Goal: Task Accomplishment & Management: Manage account settings

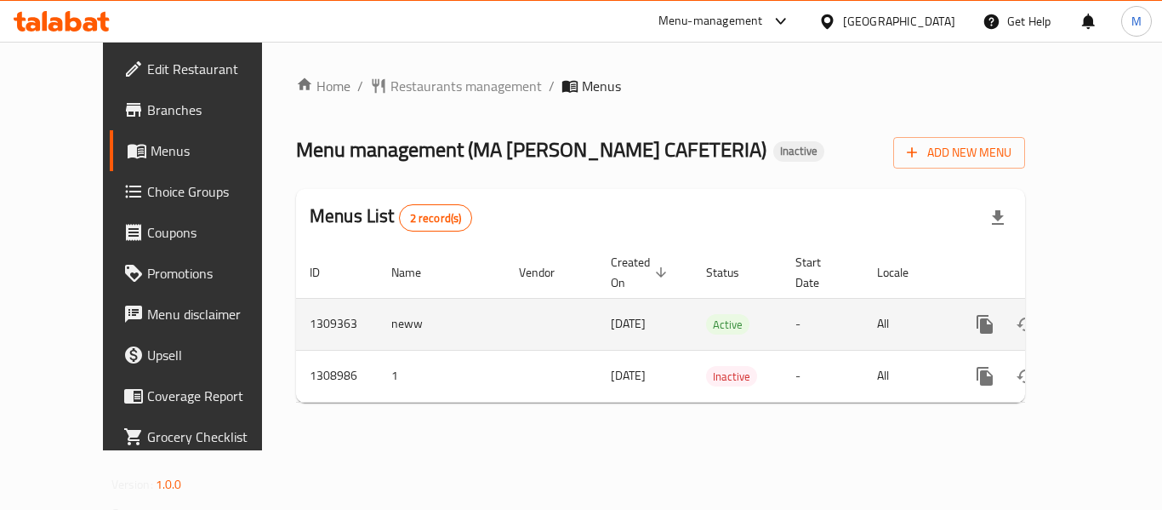
click at [1104, 314] on icon "enhanced table" at bounding box center [1108, 324] width 20 height 20
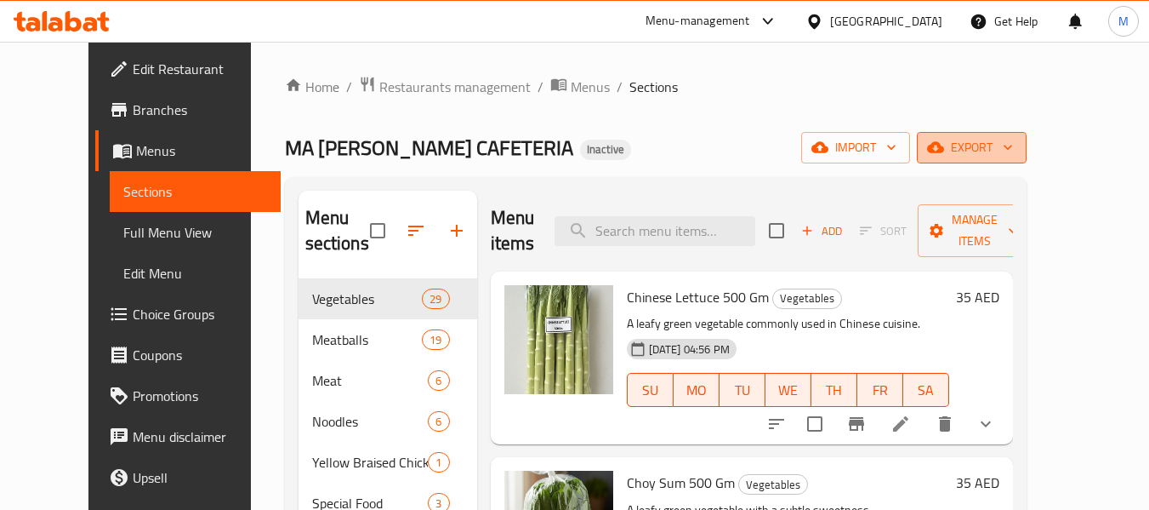
click at [1017, 148] on icon "button" at bounding box center [1008, 147] width 17 height 17
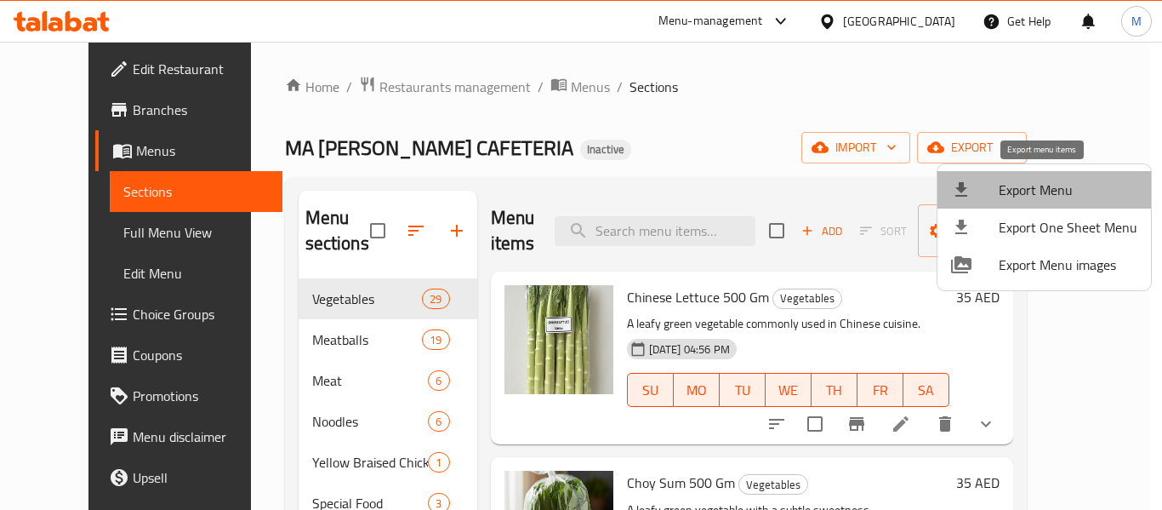
click at [1056, 188] on span "Export Menu" at bounding box center [1068, 190] width 139 height 20
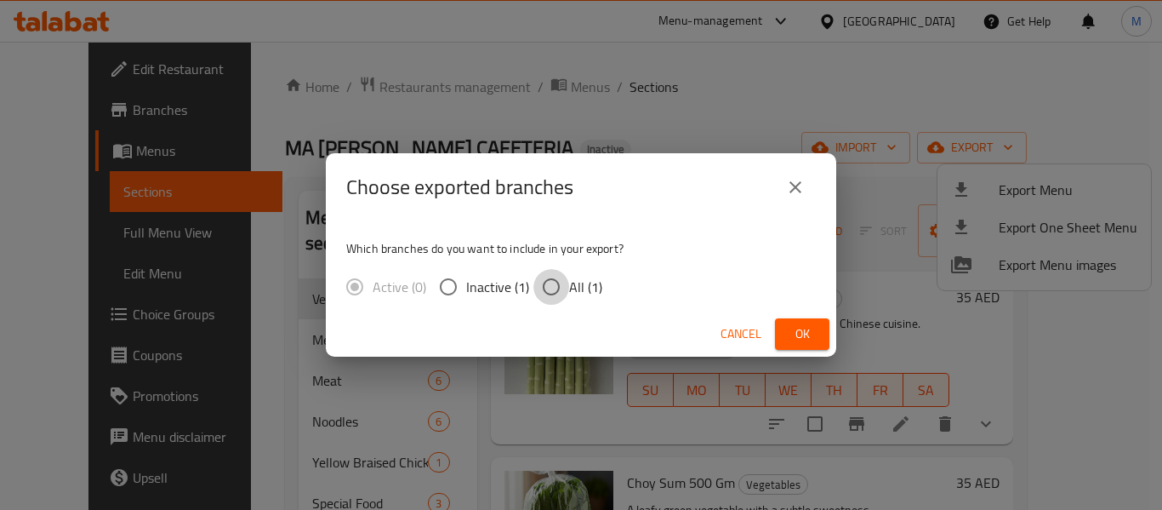
click at [557, 287] on input "All (1)" at bounding box center [551, 287] width 36 height 36
radio input "true"
click at [797, 342] on span "Ok" at bounding box center [802, 333] width 27 height 21
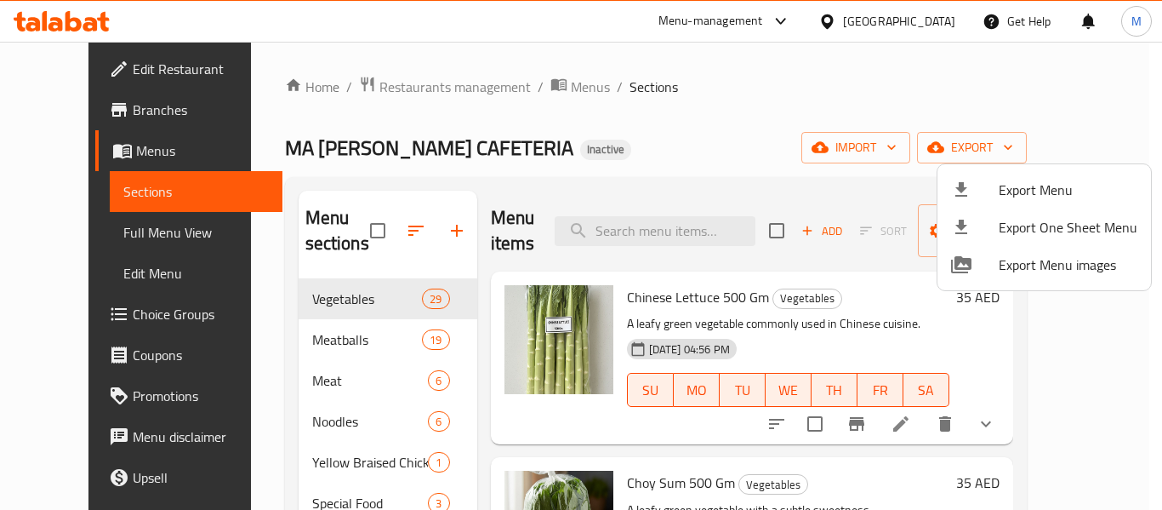
click at [344, 344] on div at bounding box center [581, 255] width 1162 height 510
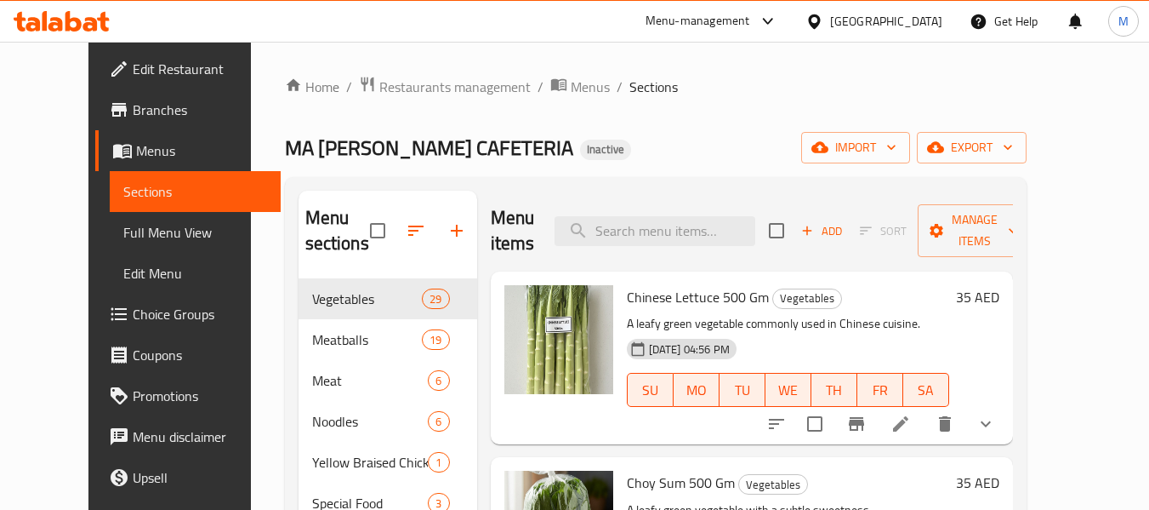
click at [343, 344] on span "Meatballs" at bounding box center [367, 339] width 111 height 20
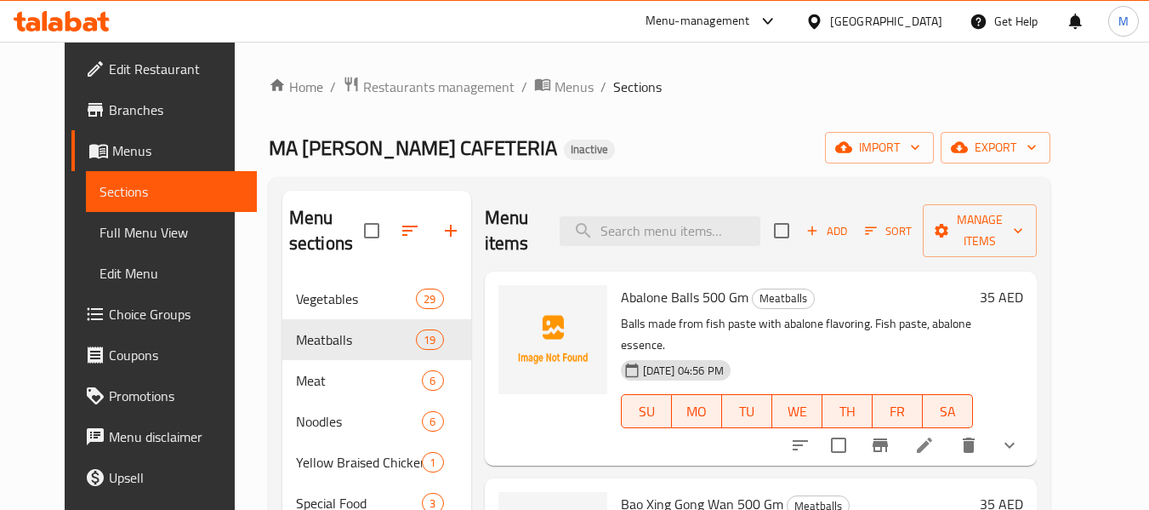
scroll to position [238, 0]
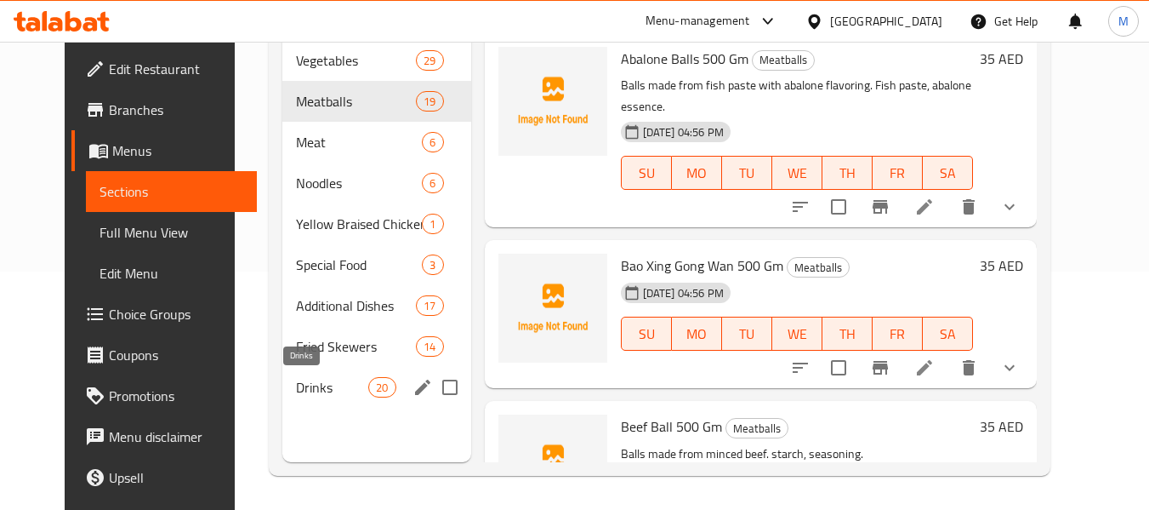
click at [342, 394] on span "Drinks" at bounding box center [332, 387] width 72 height 20
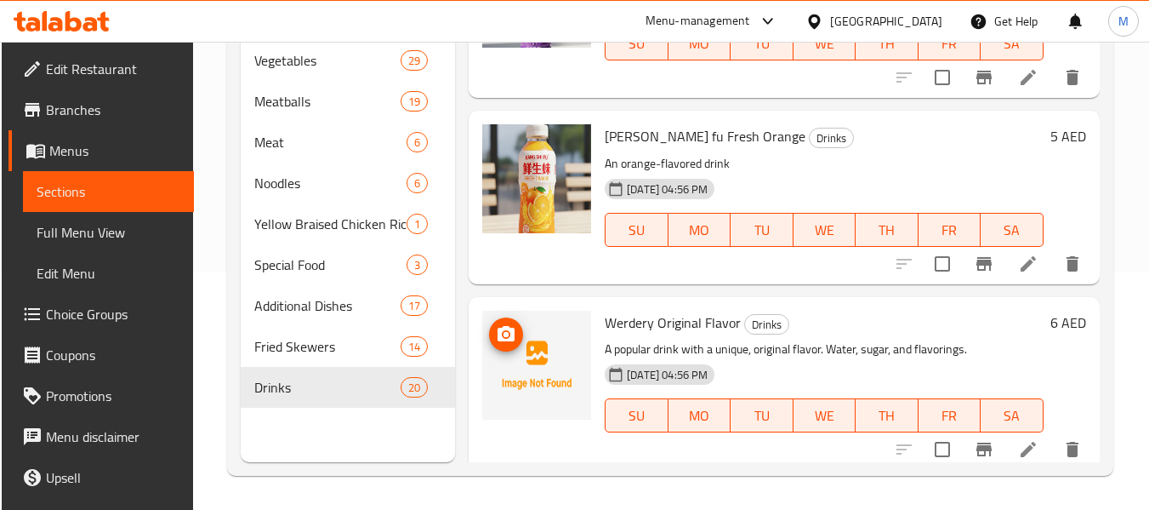
scroll to position [2638, 0]
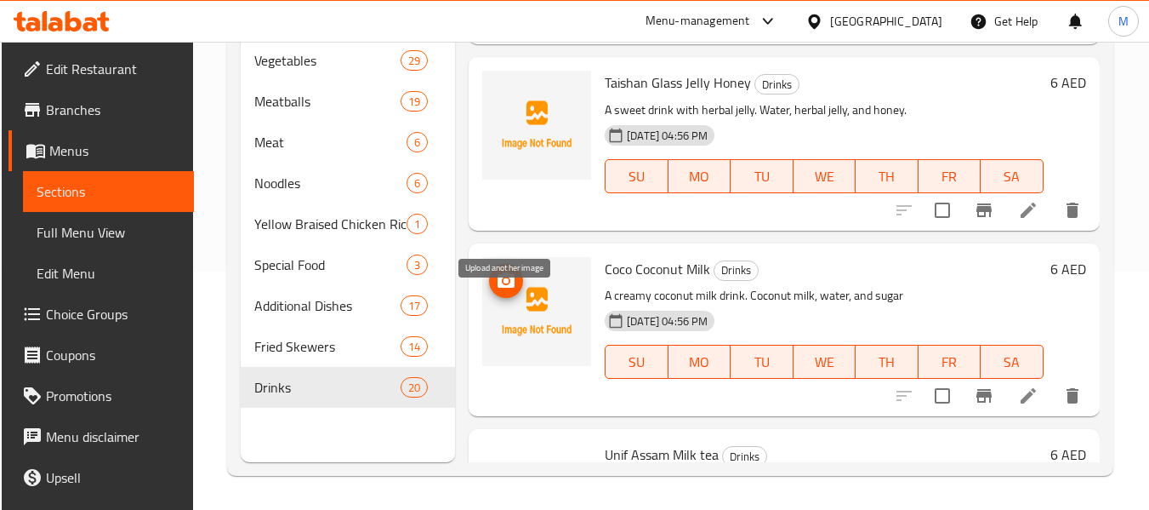
click at [510, 291] on icon "upload picture" at bounding box center [506, 281] width 20 height 20
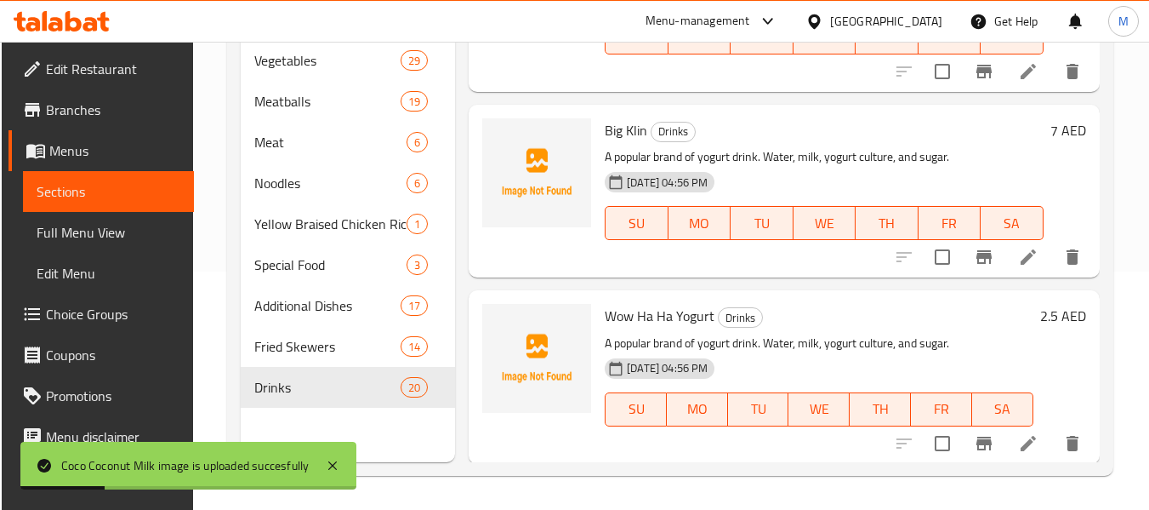
scroll to position [3361, 0]
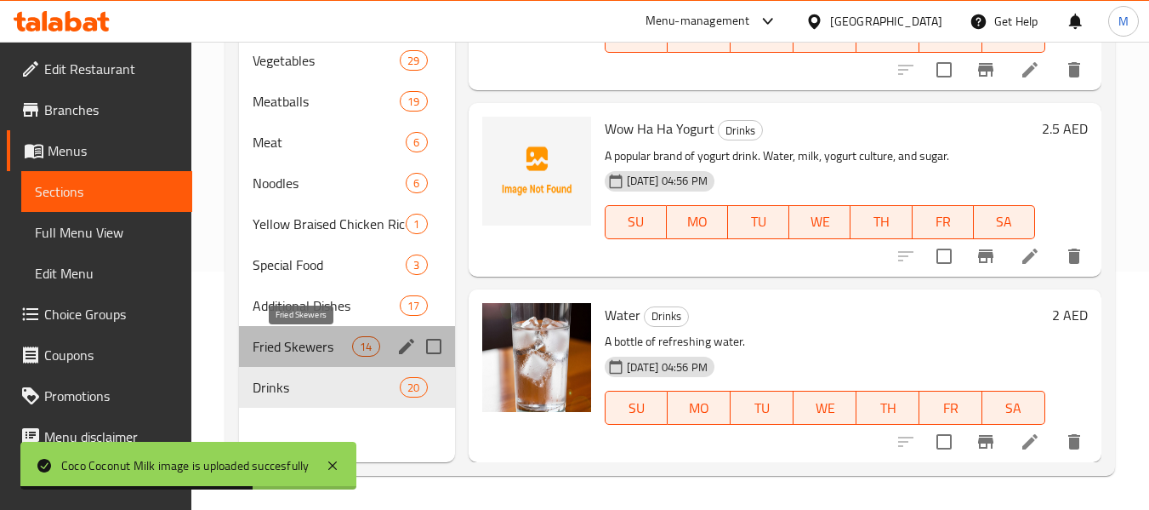
click at [278, 352] on span "Fried Skewers" at bounding box center [303, 346] width 100 height 20
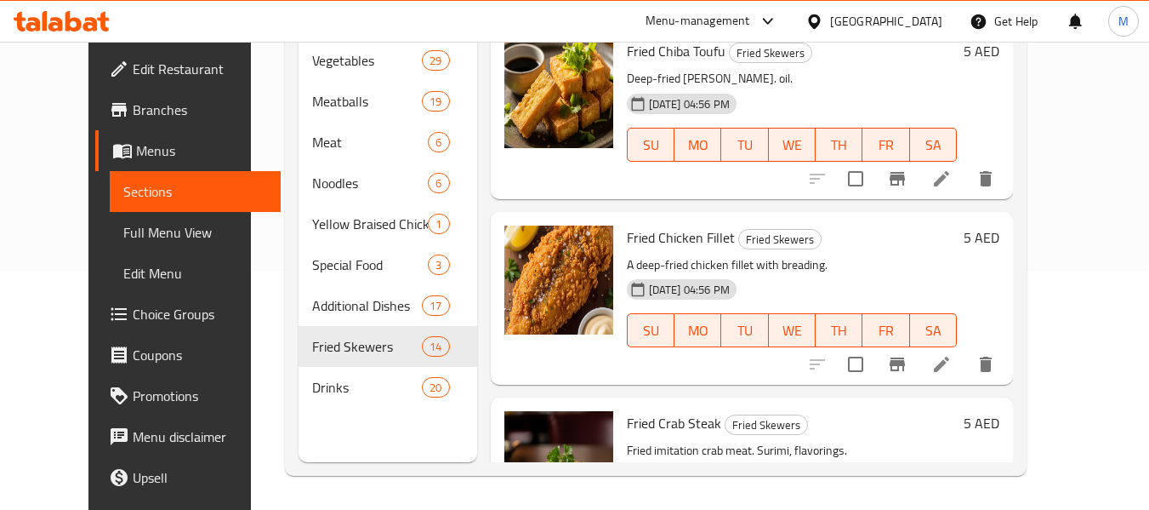
scroll to position [247, 0]
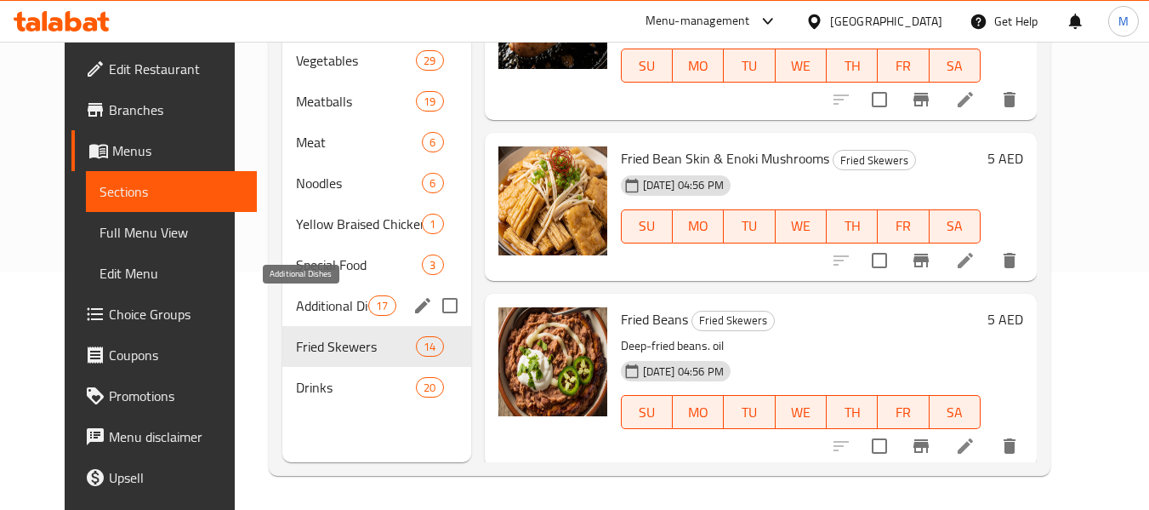
click at [334, 299] on span "Additional Dishes" at bounding box center [332, 305] width 72 height 20
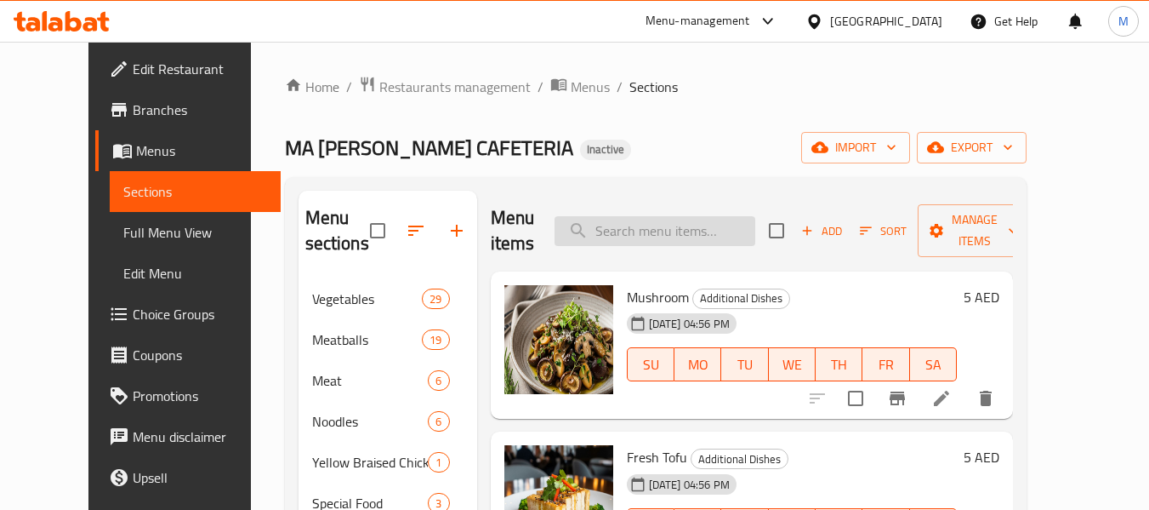
click at [693, 233] on input "search" at bounding box center [655, 231] width 201 height 30
paste input "Lettuce"
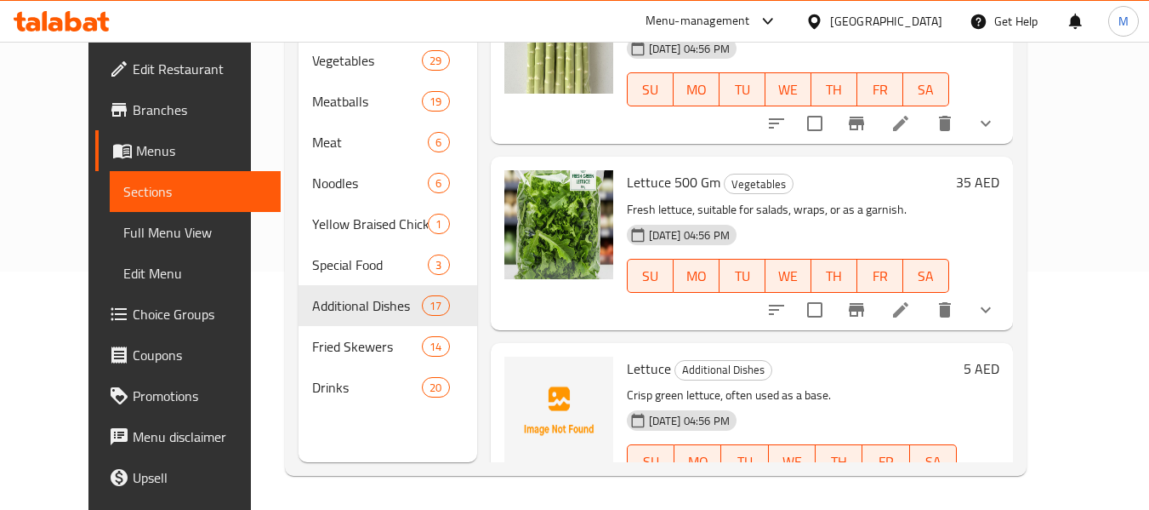
scroll to position [85, 0]
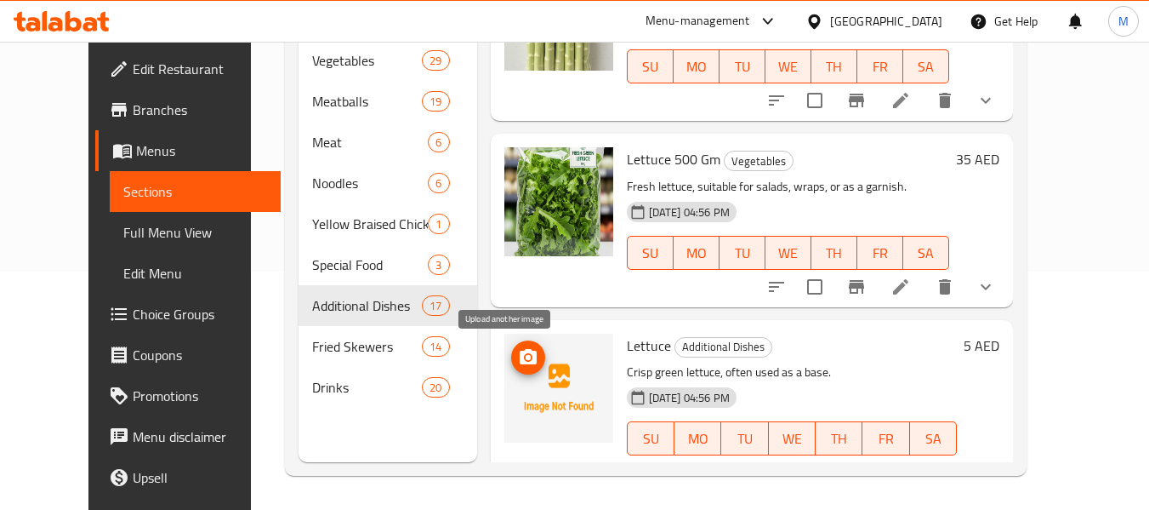
click at [518, 354] on icon "upload picture" at bounding box center [528, 357] width 20 height 20
click at [627, 345] on span "Lettuce" at bounding box center [649, 346] width 44 height 26
copy h6 "Lettuce"
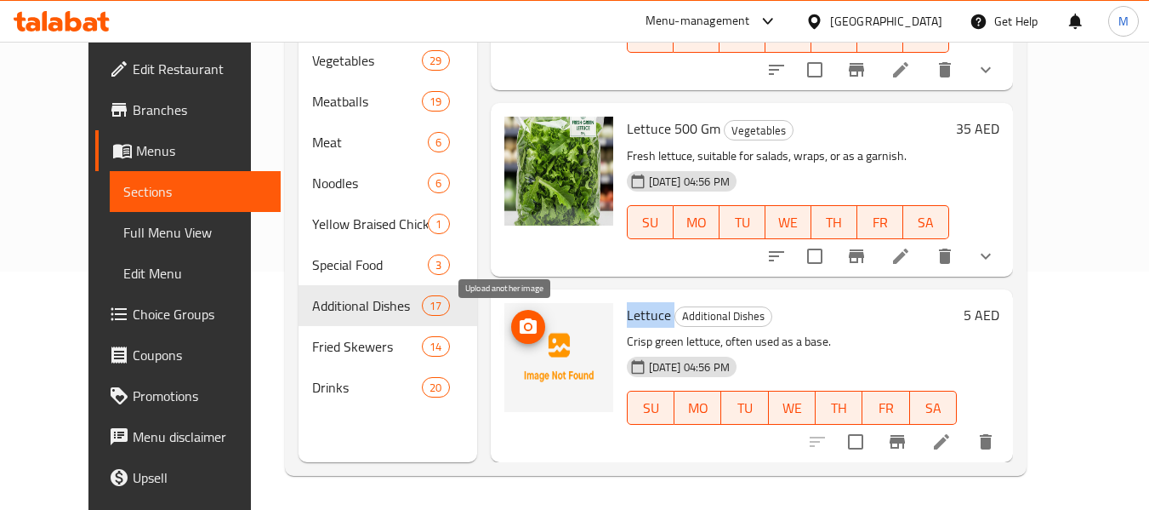
click at [520, 330] on icon "upload picture" at bounding box center [528, 325] width 17 height 15
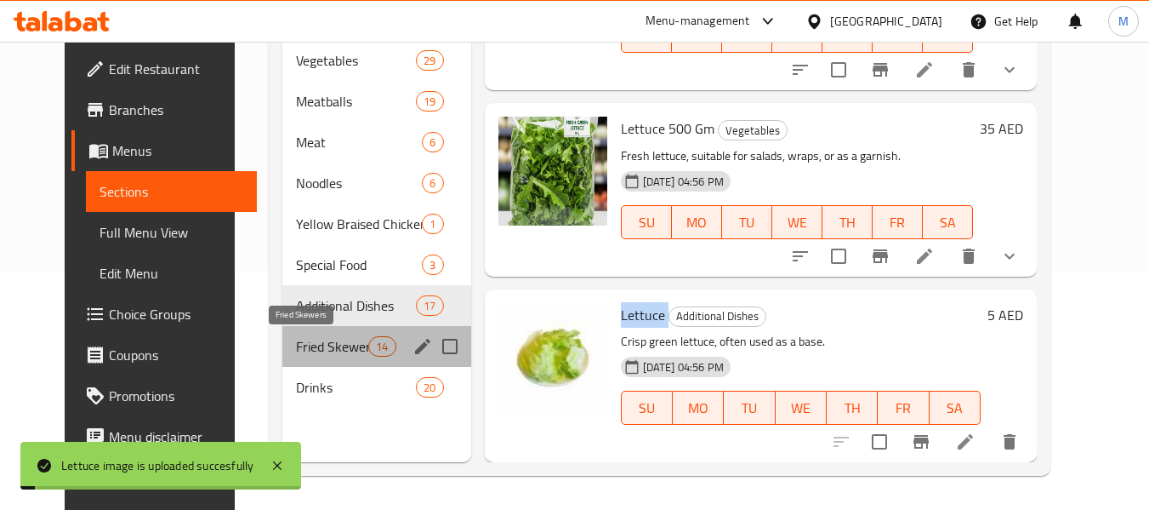
click at [296, 348] on span "Fried Skewers" at bounding box center [332, 346] width 72 height 20
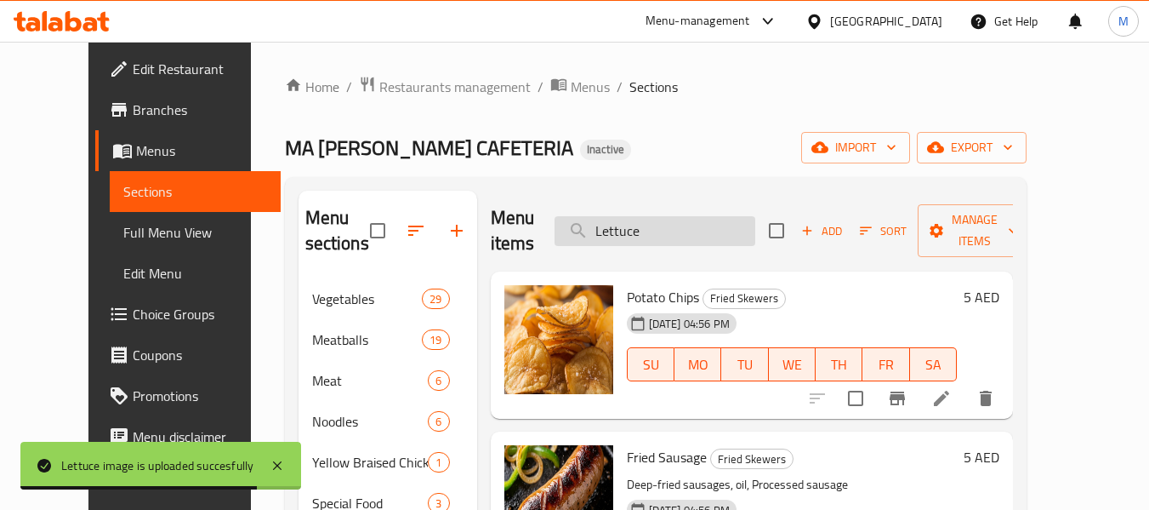
click at [669, 243] on input "Lettuce" at bounding box center [655, 231] width 201 height 30
click at [670, 236] on input "Lettuce" at bounding box center [655, 231] width 201 height 30
paste input "Egg 500 Gm"
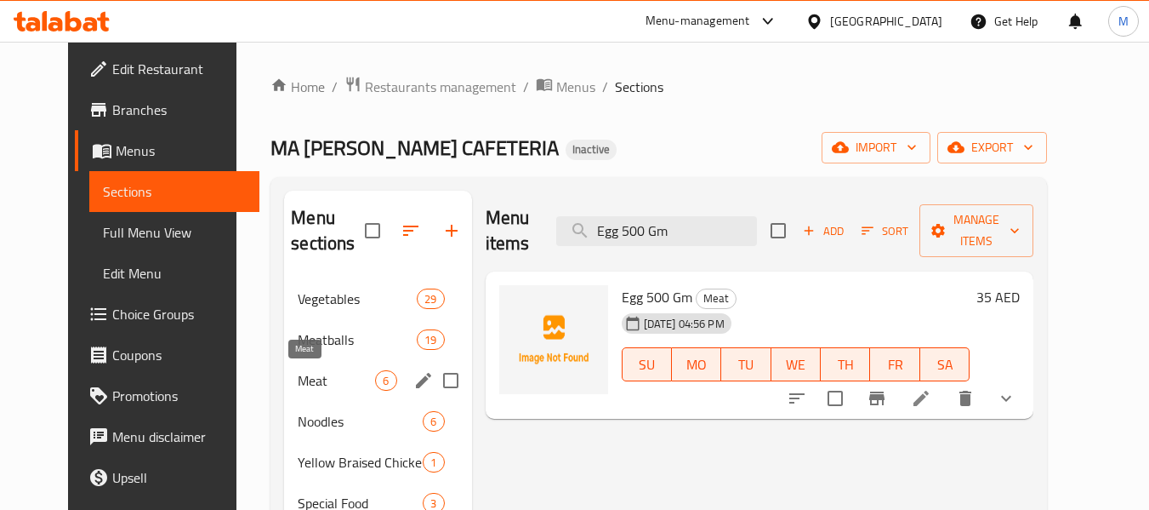
type input "Egg 500 Gm"
click at [298, 382] on span "Meat" at bounding box center [336, 380] width 77 height 20
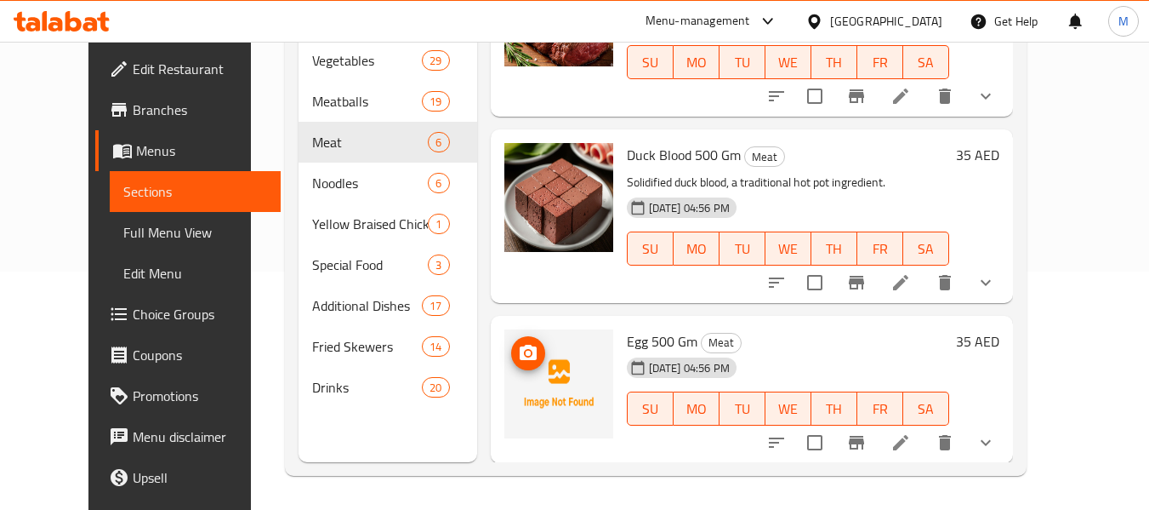
scroll to position [112, 0]
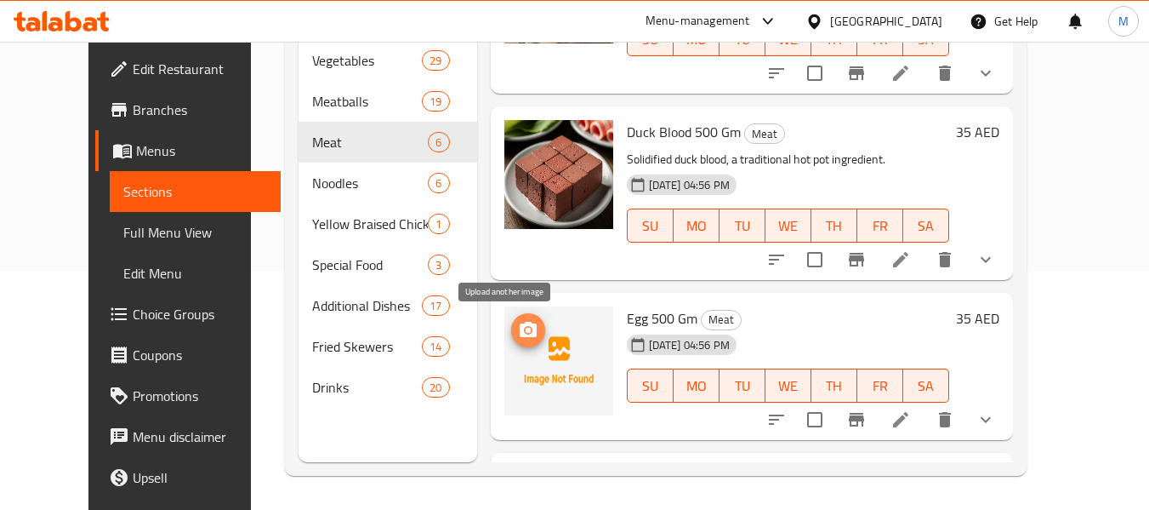
click at [518, 336] on span "upload picture" at bounding box center [528, 330] width 34 height 20
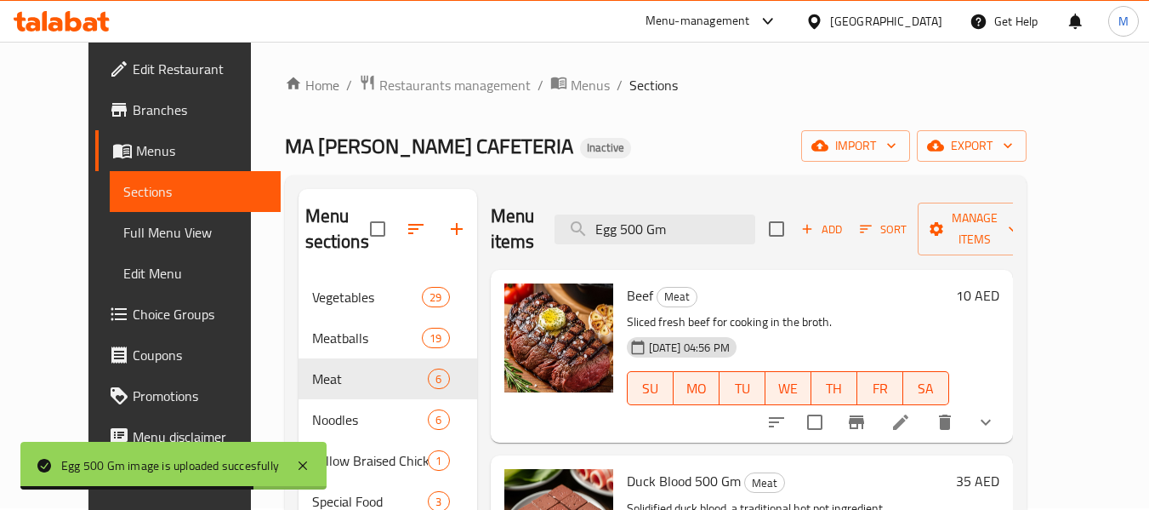
scroll to position [0, 0]
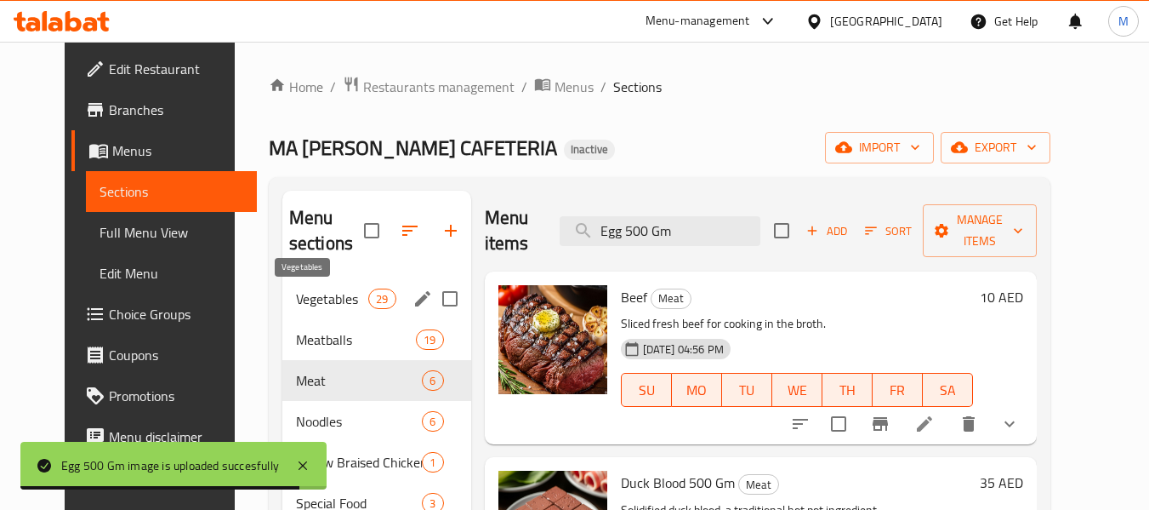
click at [296, 299] on span "Vegetables" at bounding box center [332, 298] width 72 height 20
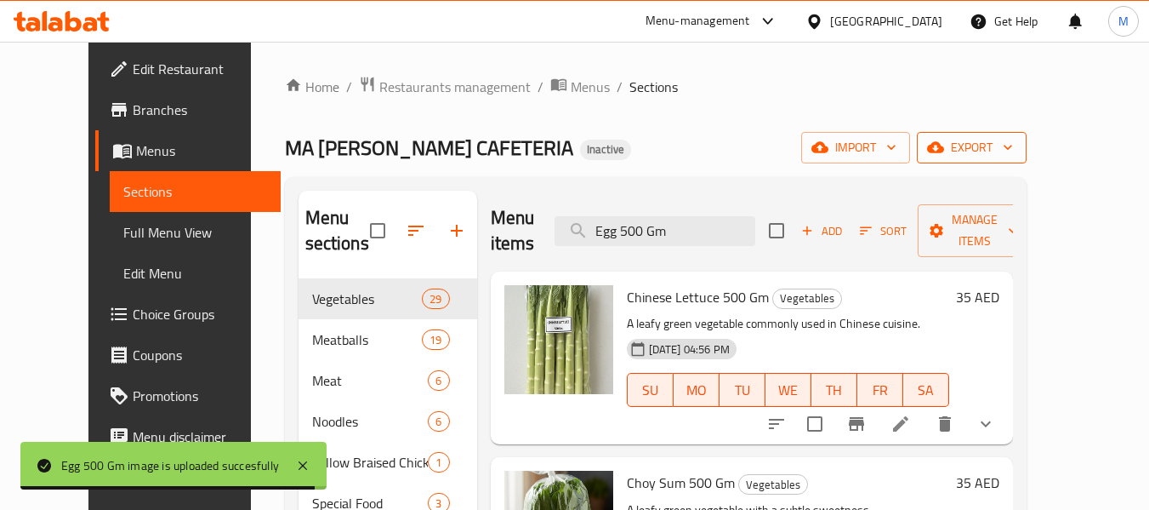
click at [1027, 133] on button "export" at bounding box center [972, 147] width 110 height 31
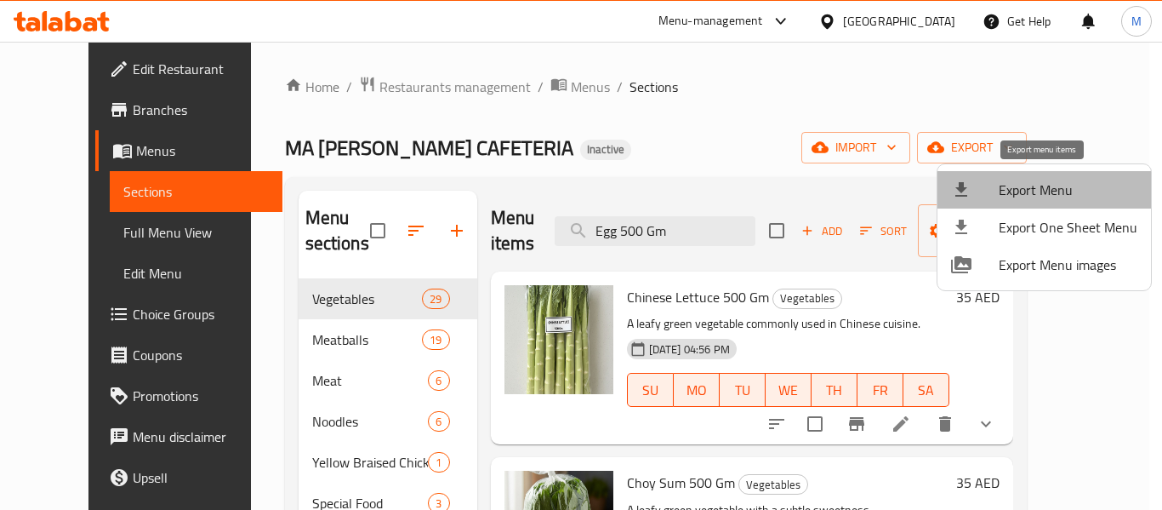
click at [1054, 180] on span "Export Menu" at bounding box center [1068, 190] width 139 height 20
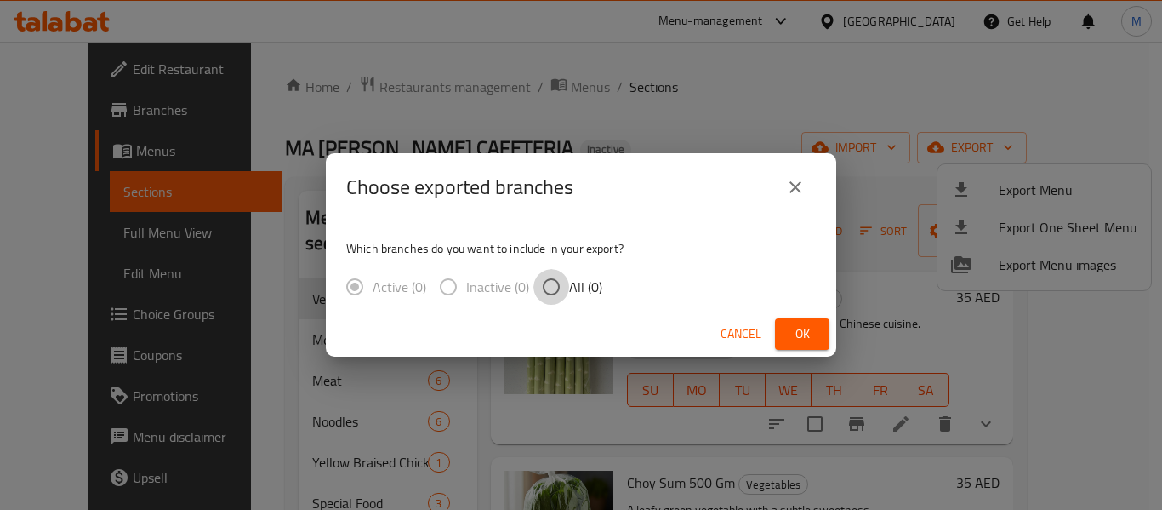
click at [556, 282] on input "All (0)" at bounding box center [551, 287] width 36 height 36
radio input "true"
click at [557, 284] on input "All (0)" at bounding box center [551, 287] width 36 height 36
click at [451, 289] on label "Inactive (0)" at bounding box center [480, 287] width 99 height 36
click at [584, 282] on span "All (0)" at bounding box center [585, 287] width 33 height 20
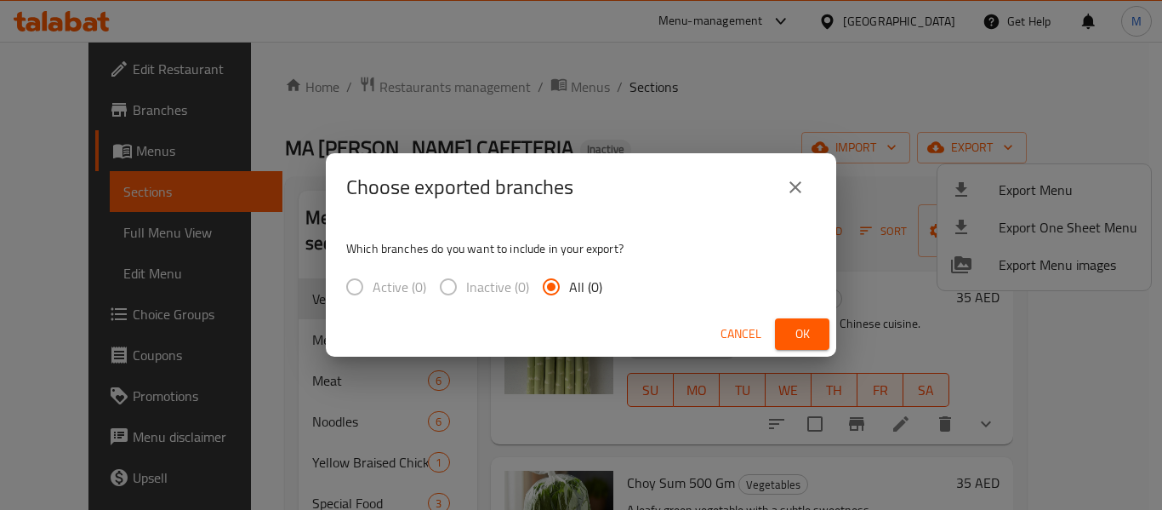
click at [569, 282] on input "All (0)" at bounding box center [551, 287] width 36 height 36
click at [739, 336] on span "Cancel" at bounding box center [741, 333] width 41 height 21
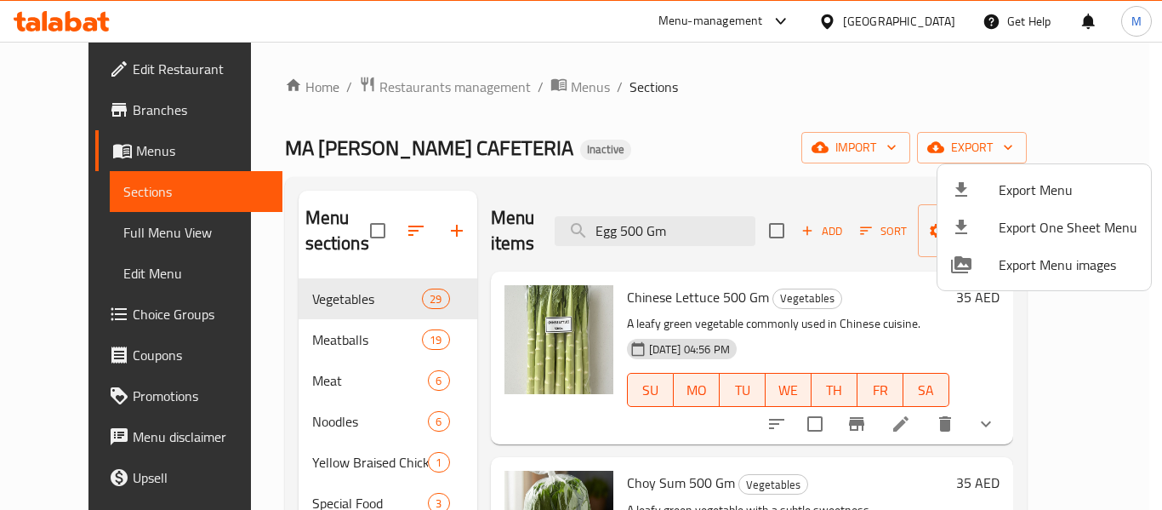
click at [299, 331] on div at bounding box center [581, 255] width 1162 height 510
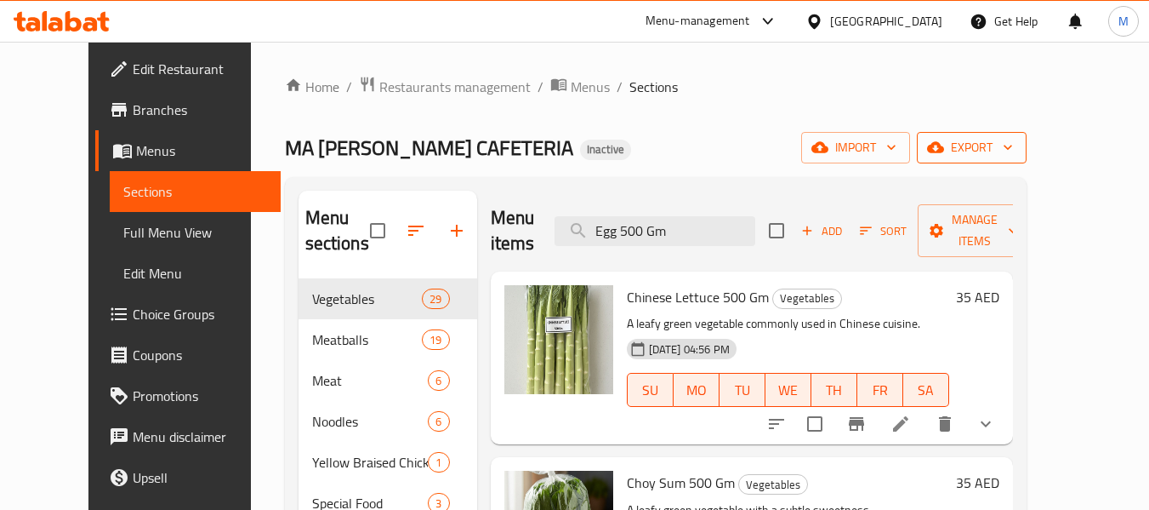
click at [1013, 137] on span "export" at bounding box center [972, 147] width 83 height 21
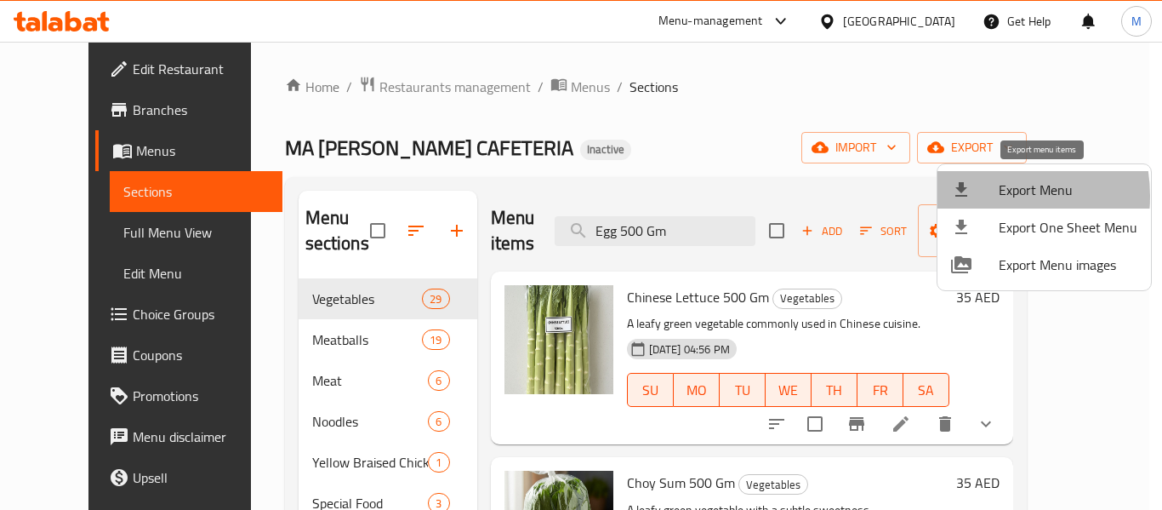
click at [982, 196] on div at bounding box center [975, 190] width 48 height 20
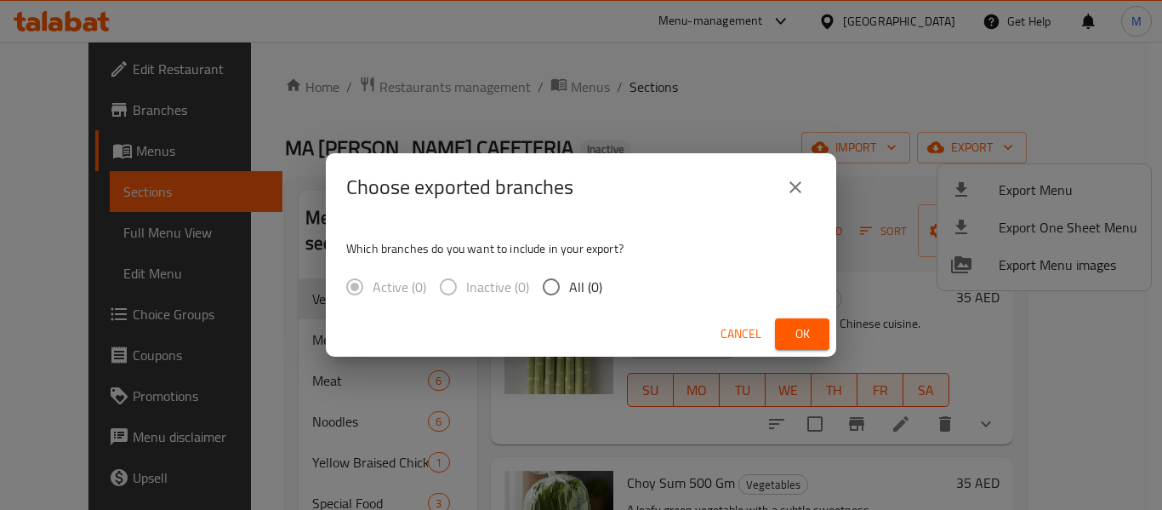
click at [562, 284] on input "All (0)" at bounding box center [551, 287] width 36 height 36
radio input "true"
click at [807, 324] on span "Ok" at bounding box center [802, 333] width 27 height 21
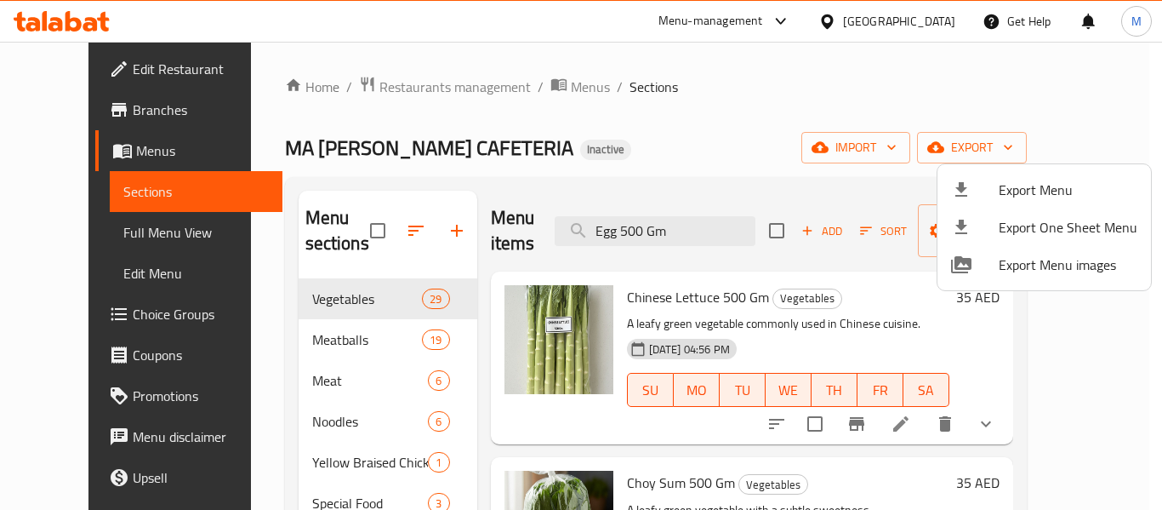
click at [542, 116] on div at bounding box center [581, 255] width 1162 height 510
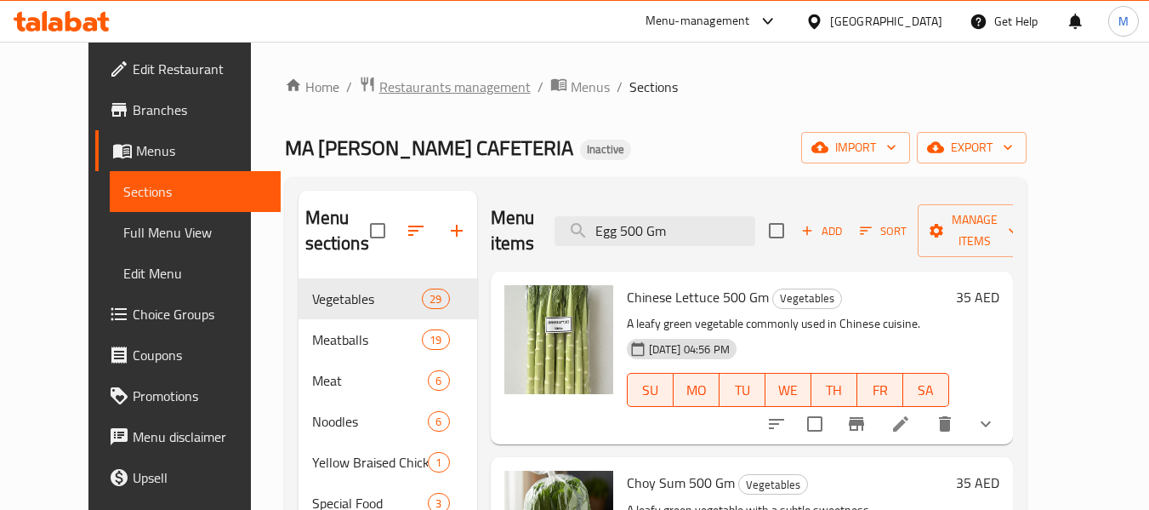
click at [408, 84] on span "Restaurants management" at bounding box center [454, 87] width 151 height 20
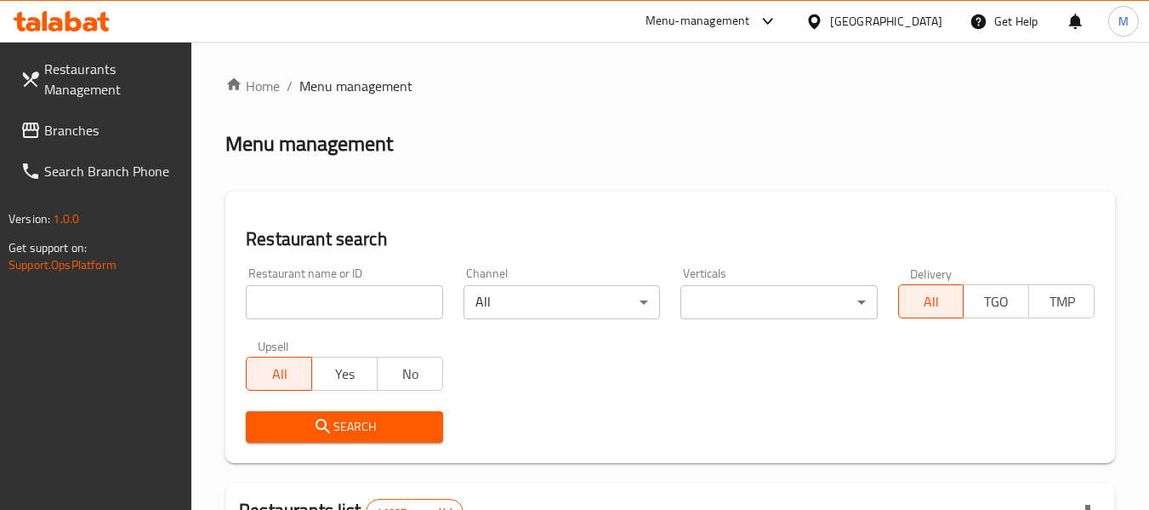
click at [374, 304] on input "search" at bounding box center [344, 302] width 197 height 34
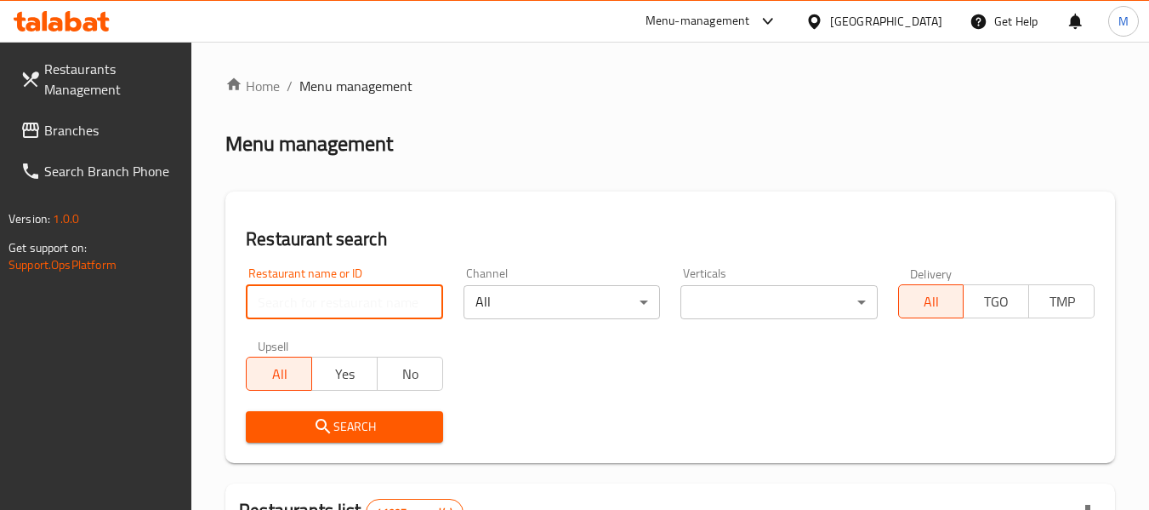
paste input "Fuchunju"
type input "Fuchunju"
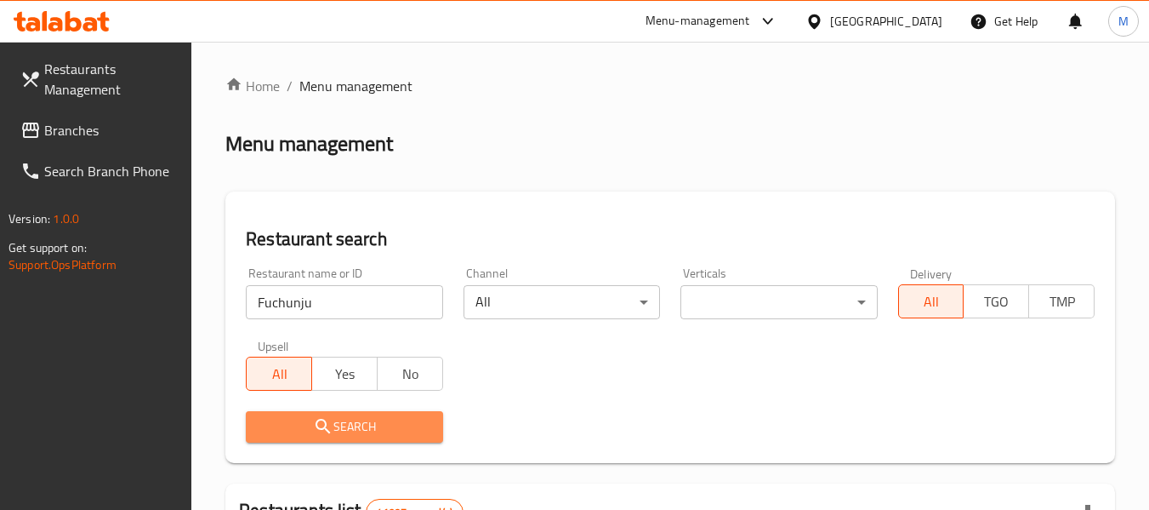
click at [368, 411] on button "Search" at bounding box center [344, 426] width 197 height 31
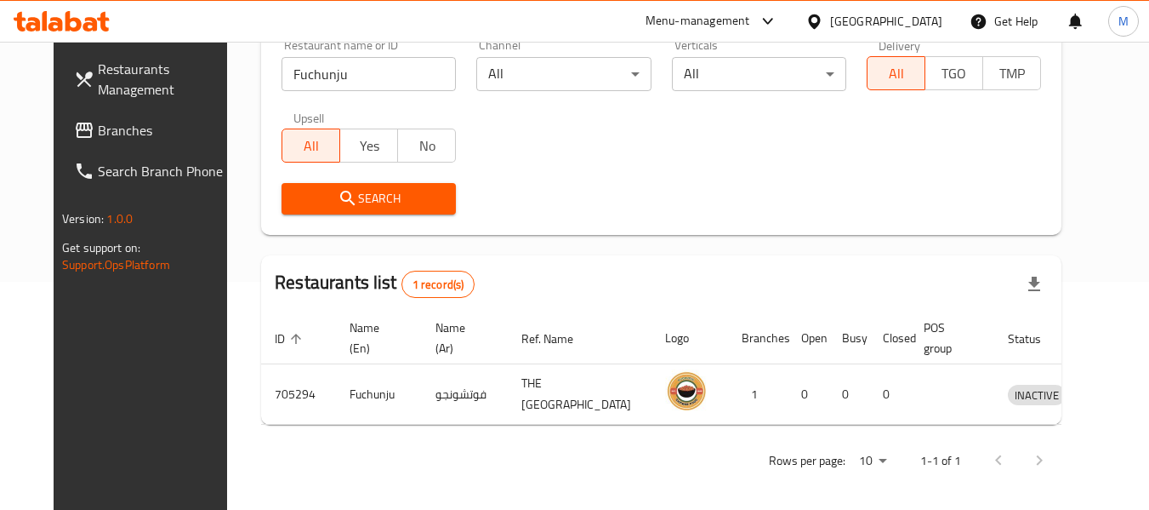
scroll to position [235, 0]
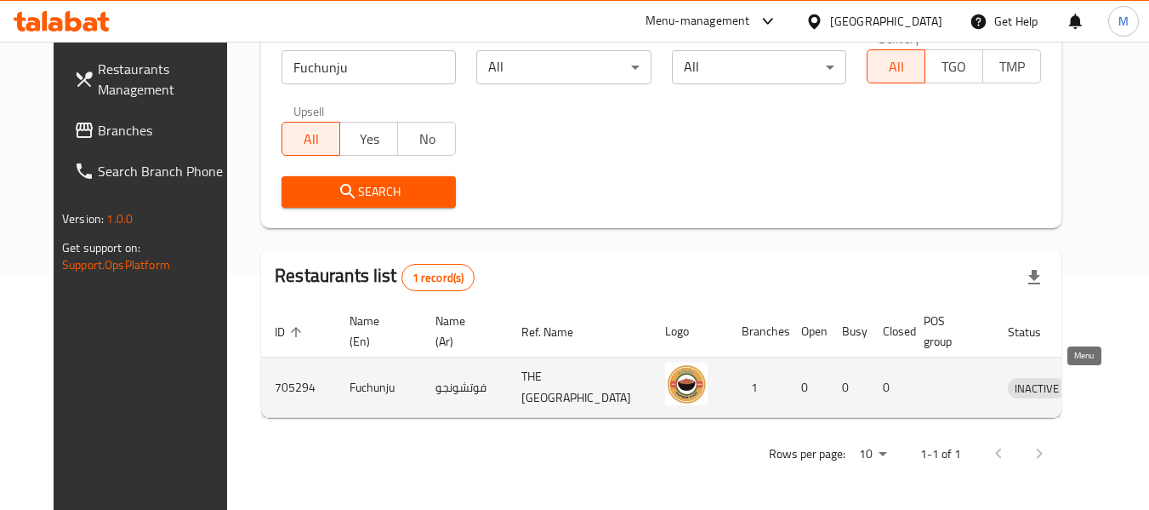
click at [1100, 385] on icon "enhanced table" at bounding box center [1110, 387] width 20 height 20
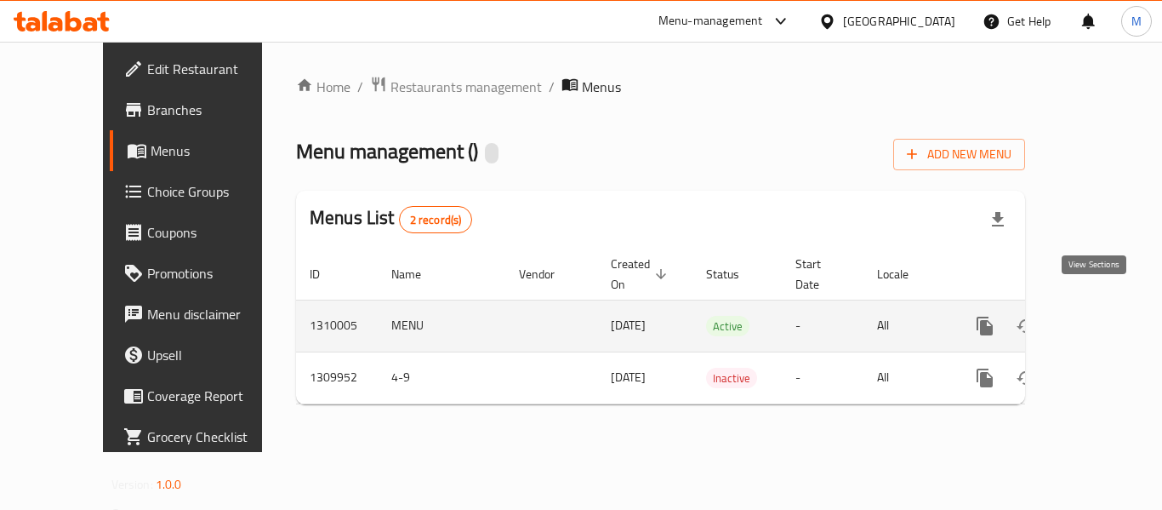
click at [1098, 316] on icon "enhanced table" at bounding box center [1108, 326] width 20 height 20
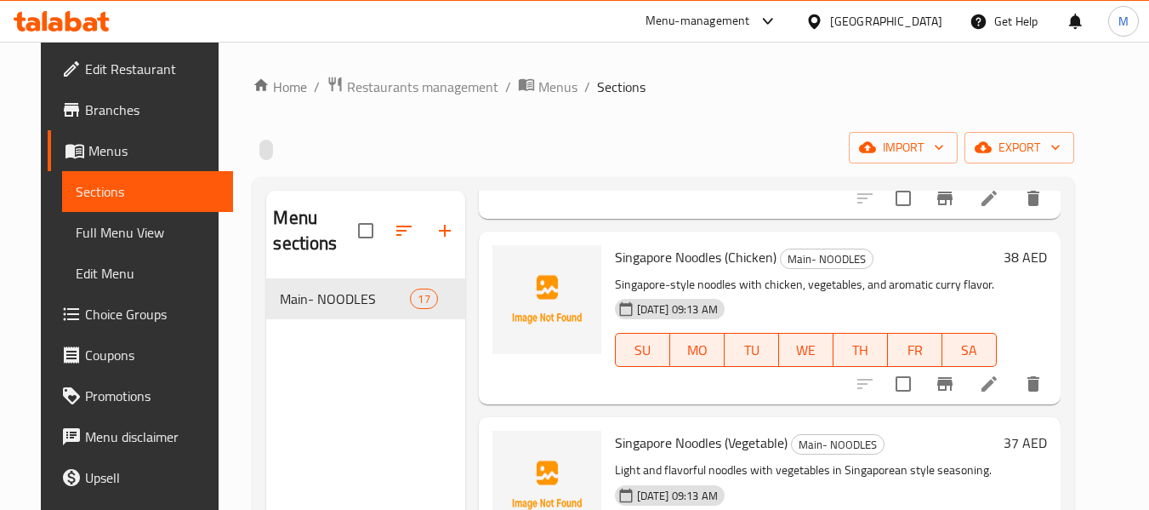
scroll to position [2782, 0]
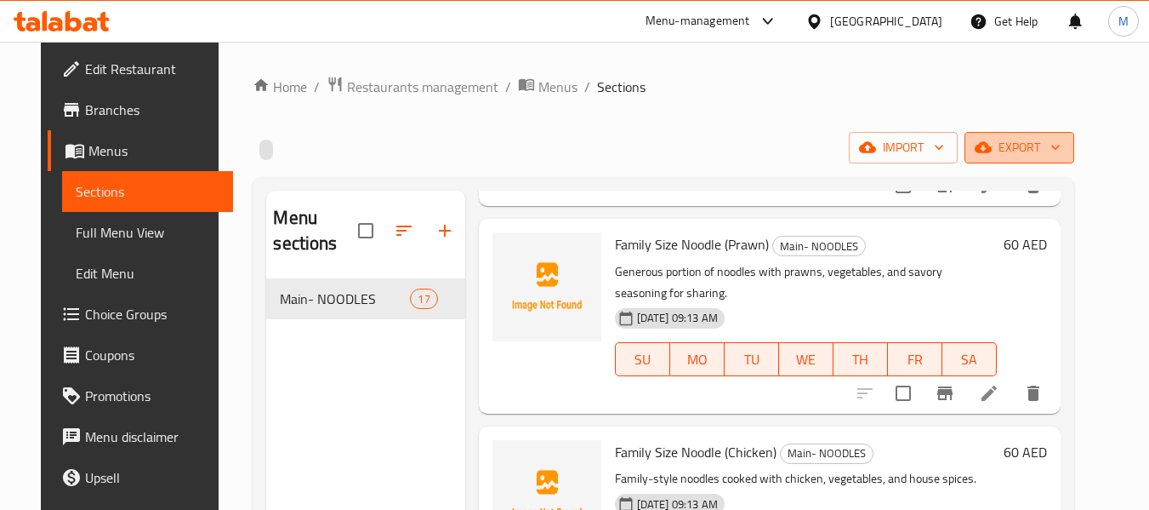
click at [1046, 156] on span "export" at bounding box center [1019, 147] width 83 height 21
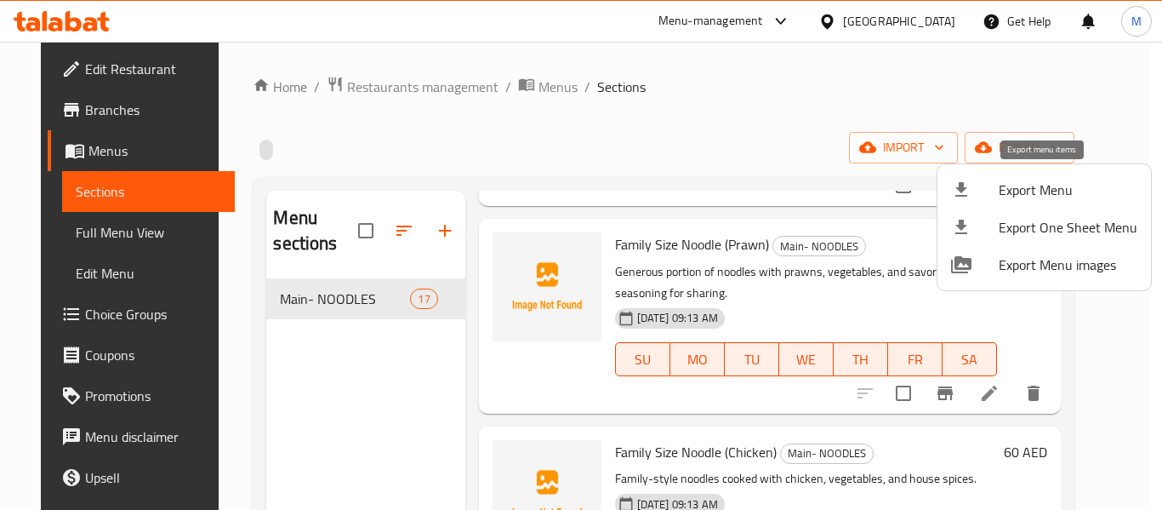
click at [1012, 180] on span "Export Menu" at bounding box center [1068, 190] width 139 height 20
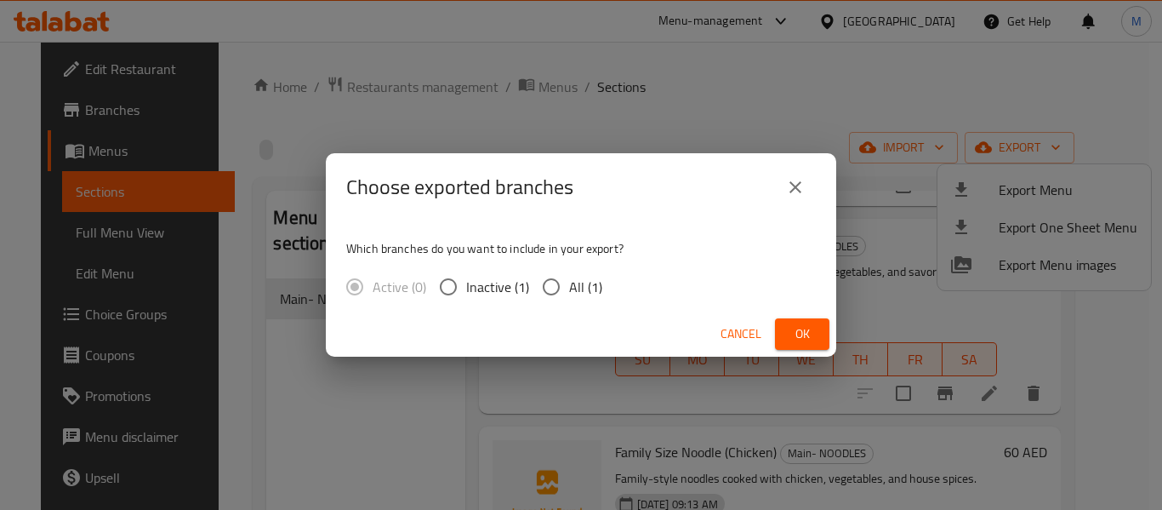
click at [593, 288] on span "All (1)" at bounding box center [585, 287] width 33 height 20
click at [569, 288] on input "All (1)" at bounding box center [551, 287] width 36 height 36
radio input "true"
click at [799, 339] on span "Ok" at bounding box center [802, 333] width 27 height 21
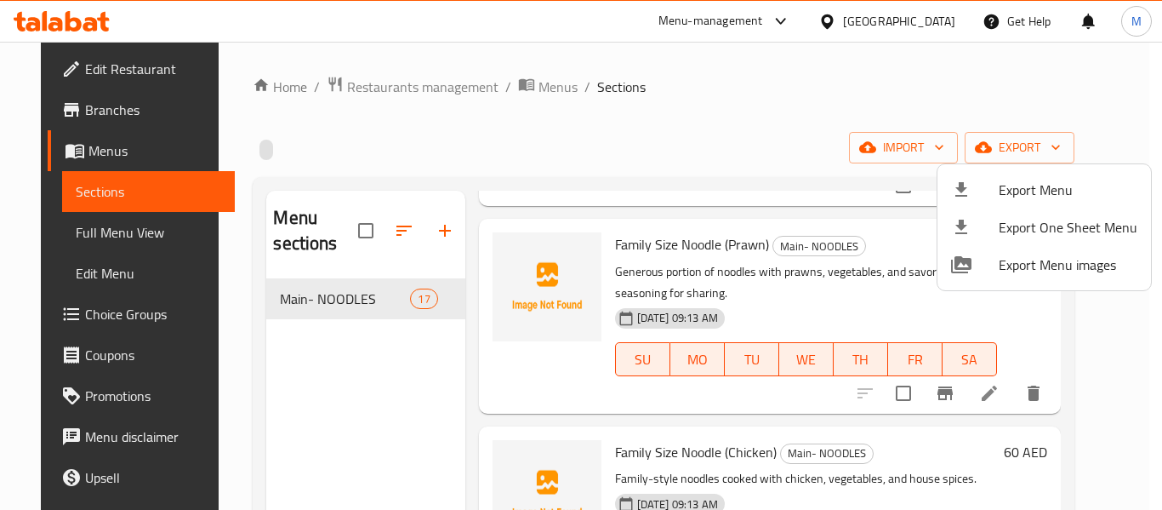
drag, startPoint x: 612, startPoint y: 134, endPoint x: 602, endPoint y: 123, distance: 13.9
click at [613, 134] on div at bounding box center [581, 255] width 1162 height 510
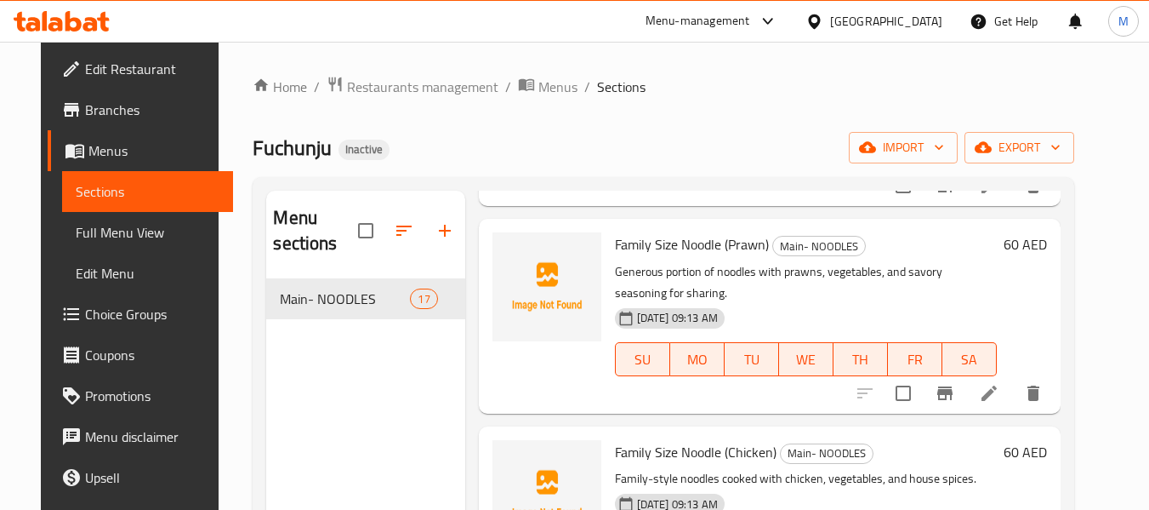
click at [849, 27] on div "[GEOGRAPHIC_DATA]" at bounding box center [886, 21] width 112 height 19
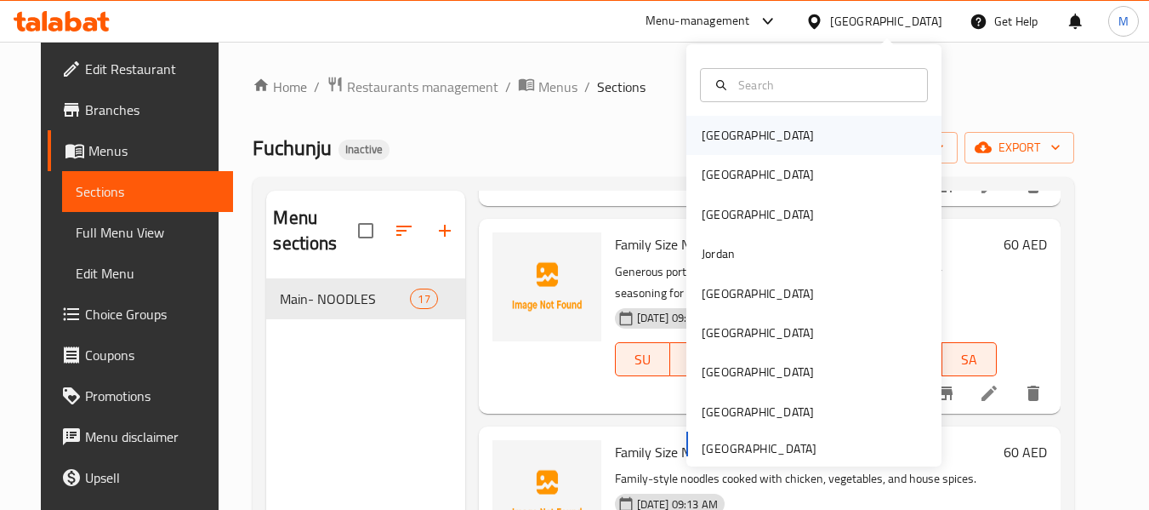
click at [737, 134] on div "Bahrain" at bounding box center [758, 135] width 140 height 39
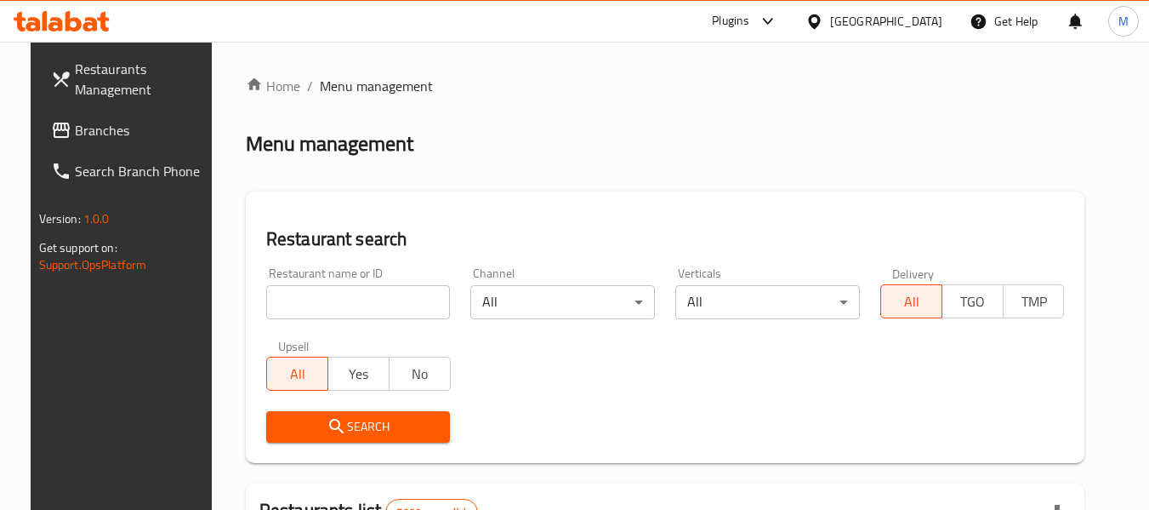
click at [375, 296] on input "search" at bounding box center [358, 302] width 185 height 34
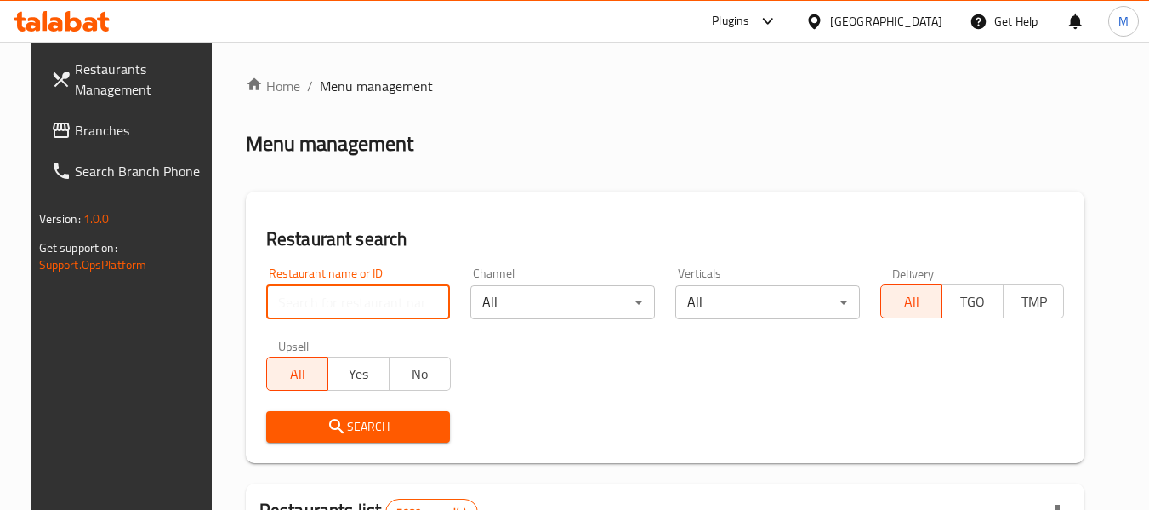
paste input "Saladii"
type input "Saladii"
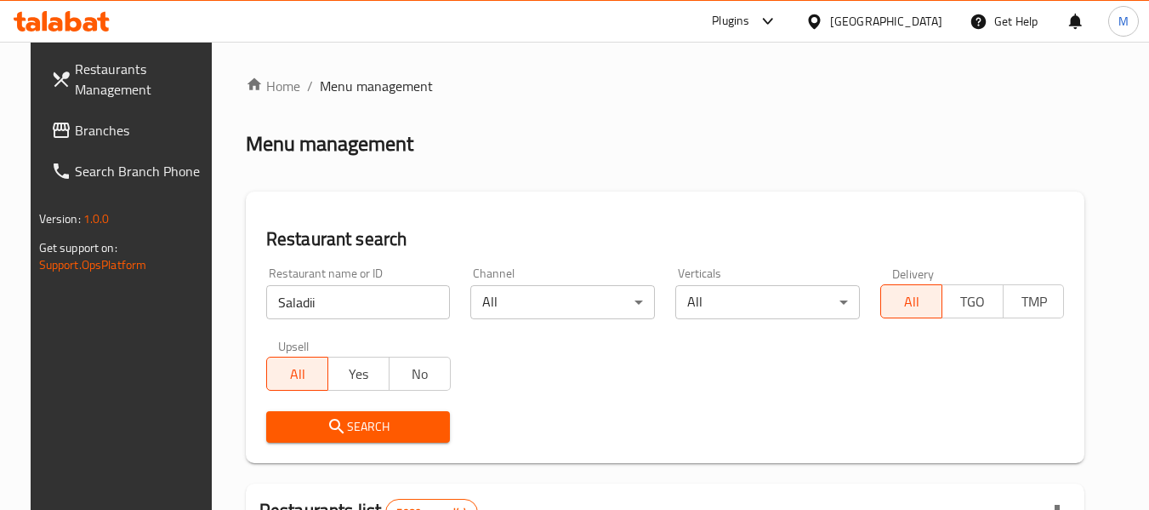
click at [369, 423] on span "Search" at bounding box center [358, 426] width 157 height 21
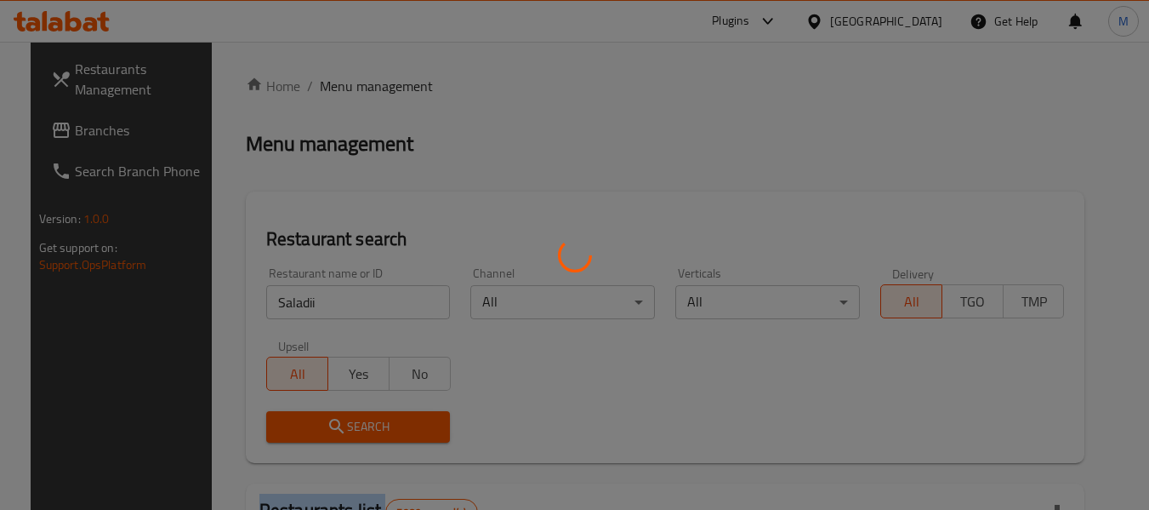
drag, startPoint x: 368, startPoint y: 422, endPoint x: 170, endPoint y: 12, distance: 455.5
click at [368, 421] on div at bounding box center [574, 255] width 1149 height 510
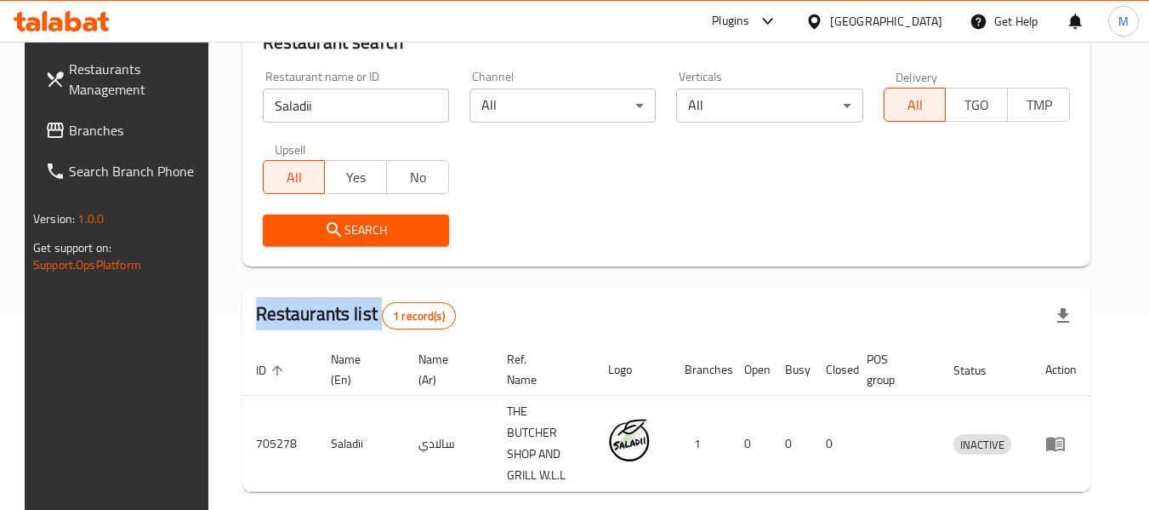
scroll to position [228, 0]
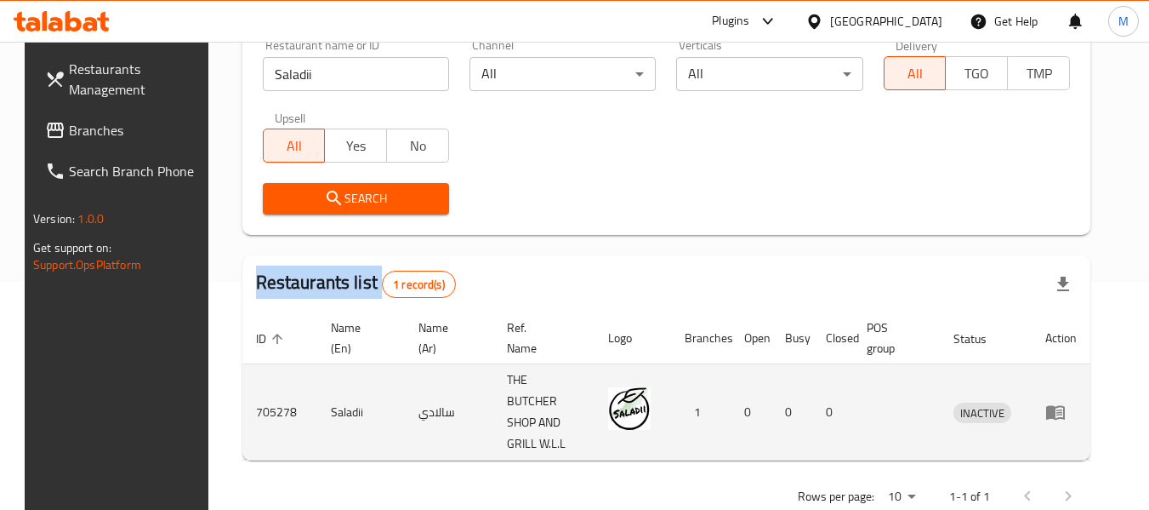
click at [1065, 406] on icon "enhanced table" at bounding box center [1056, 413] width 19 height 14
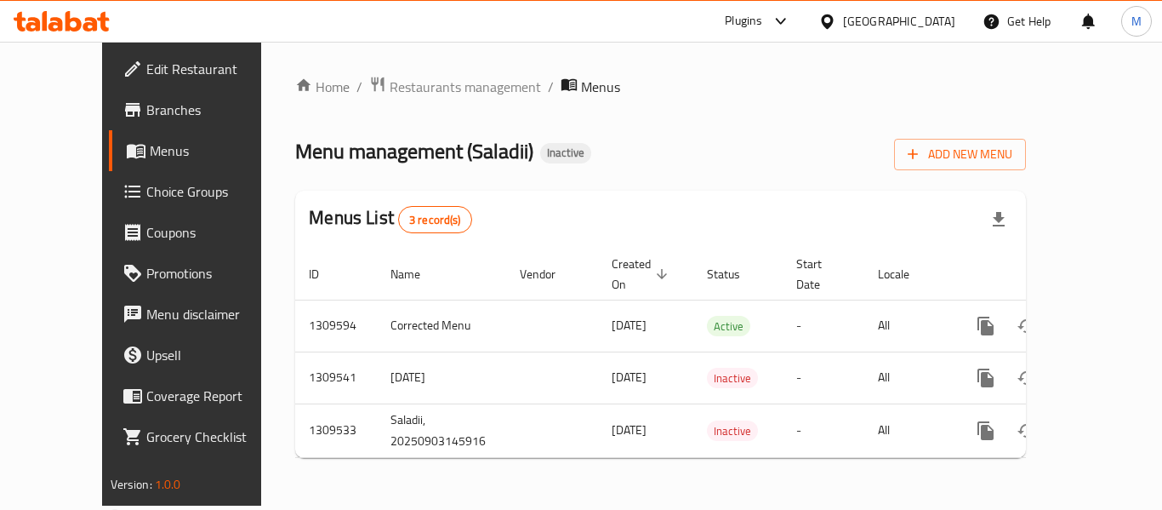
click at [146, 70] on span "Edit Restaurant" at bounding box center [214, 69] width 136 height 20
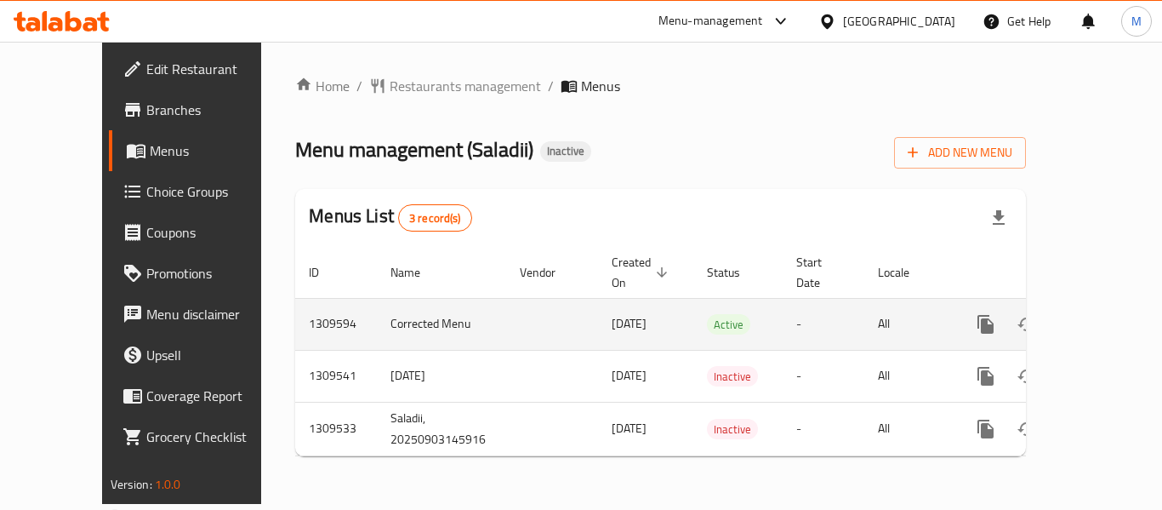
click at [1099, 314] on icon "enhanced table" at bounding box center [1108, 324] width 20 height 20
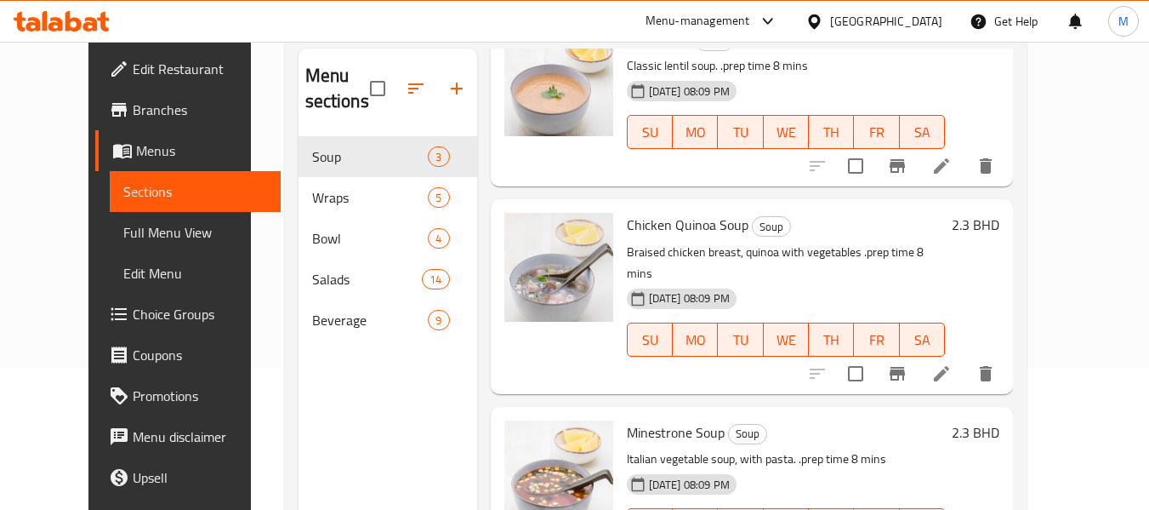
scroll to position [170, 0]
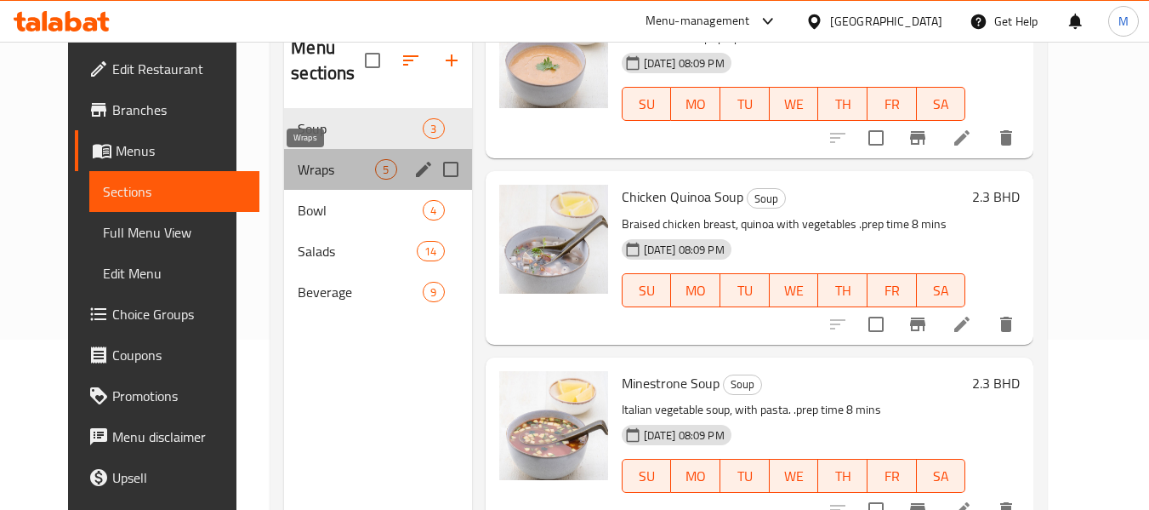
click at [322, 160] on span "Wraps" at bounding box center [336, 169] width 77 height 20
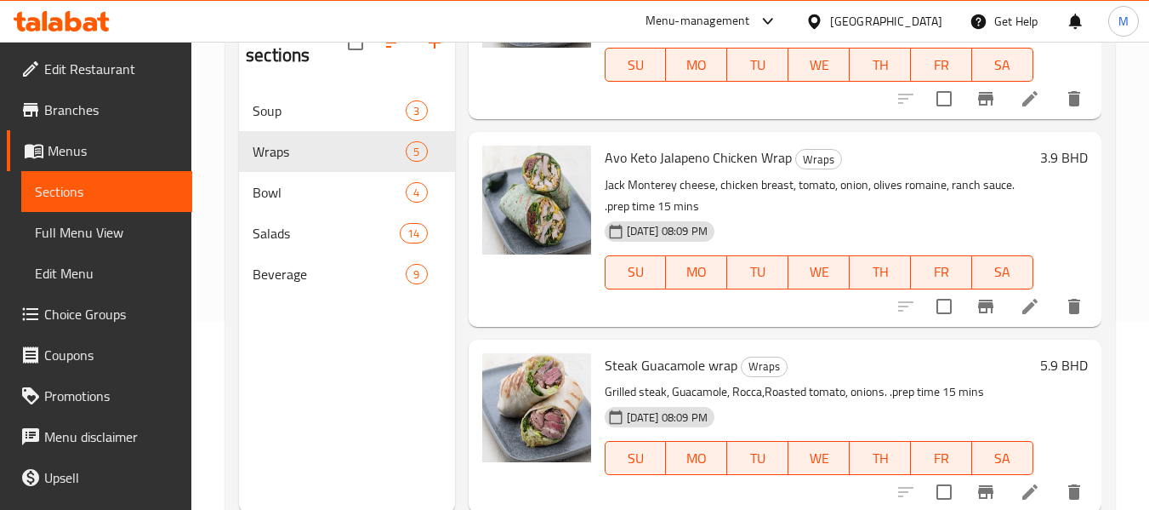
scroll to position [238, 0]
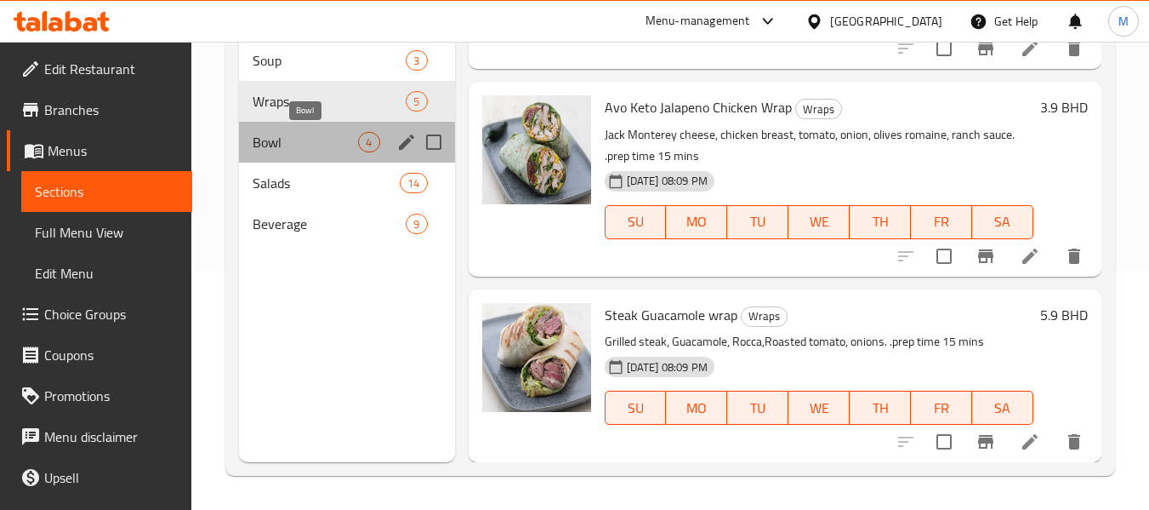
click at [283, 141] on span "Bowl" at bounding box center [306, 142] width 106 height 20
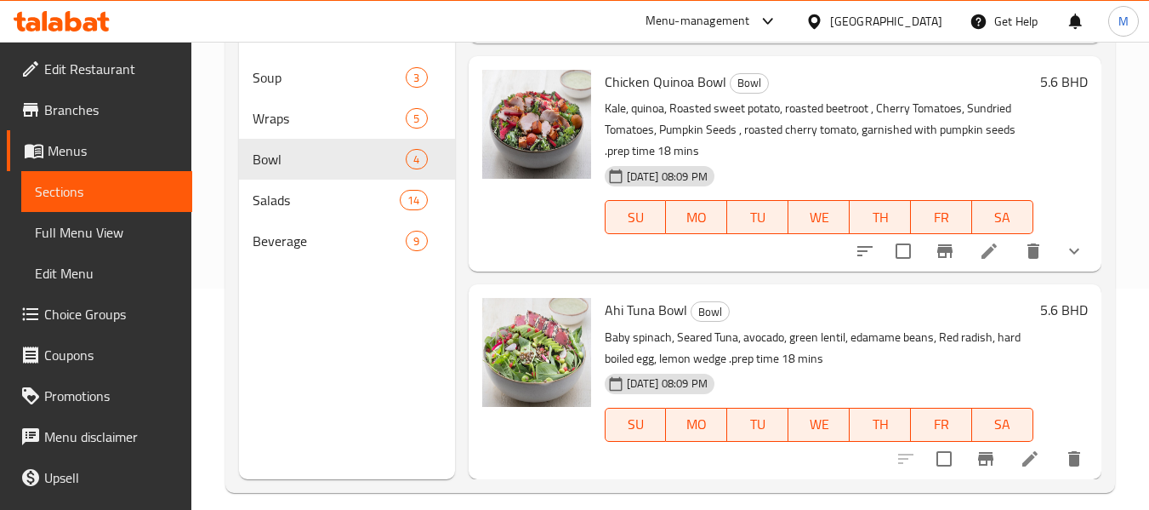
scroll to position [238, 0]
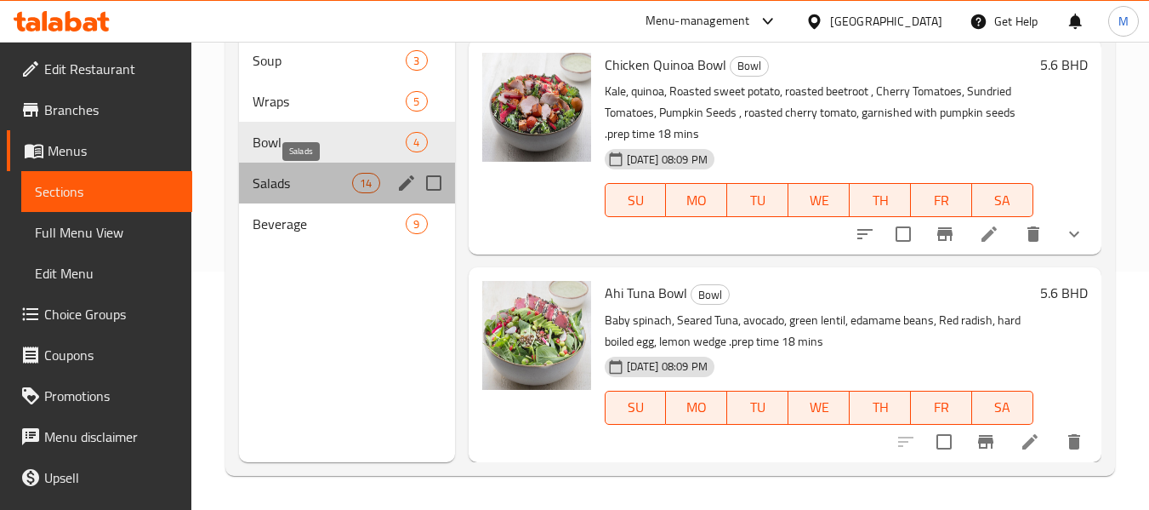
click at [305, 183] on span "Salads" at bounding box center [303, 183] width 100 height 20
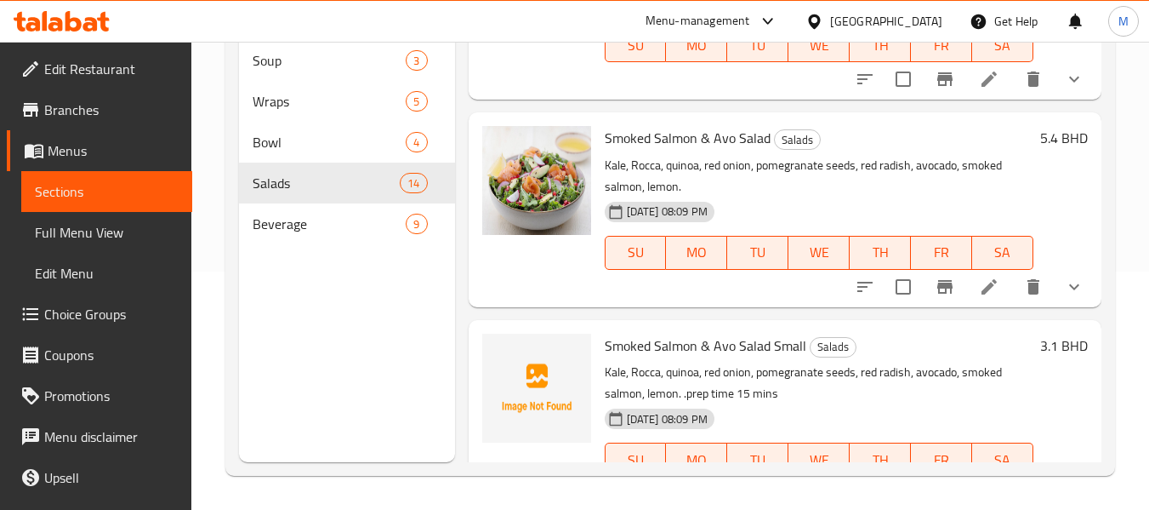
scroll to position [2416, 0]
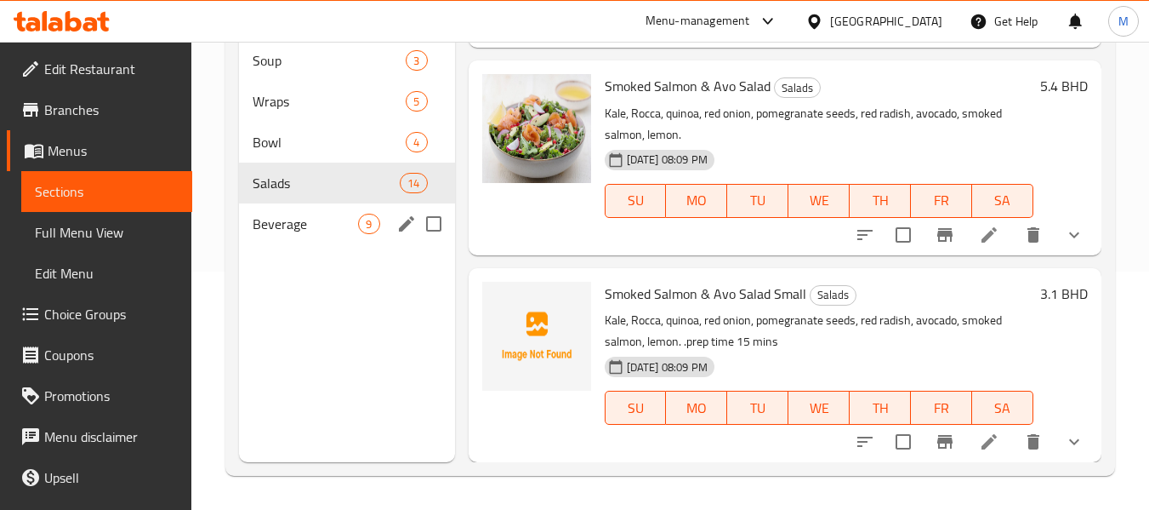
click at [244, 221] on div "Beverage 9" at bounding box center [346, 223] width 215 height 41
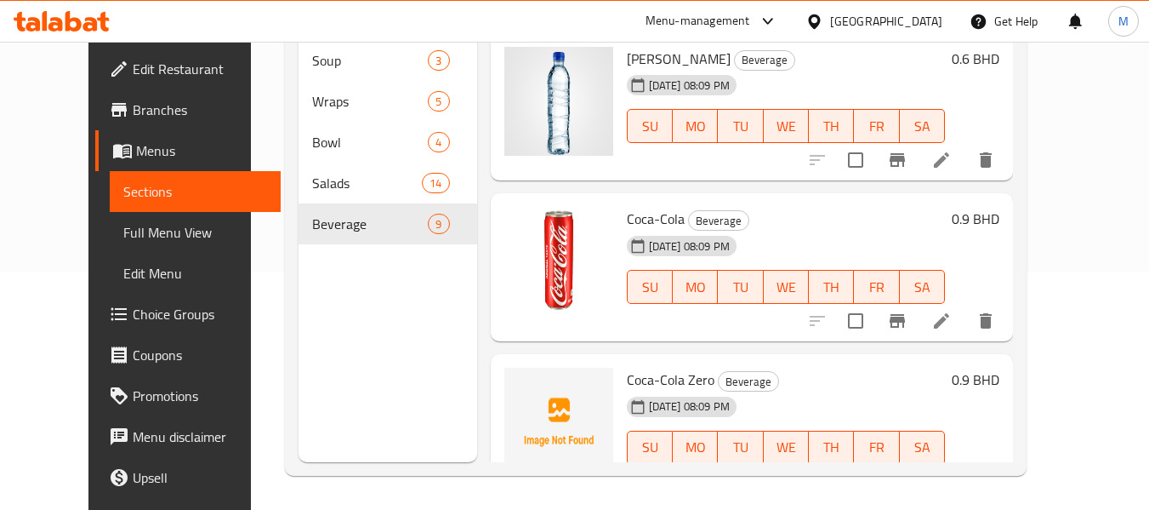
scroll to position [255, 0]
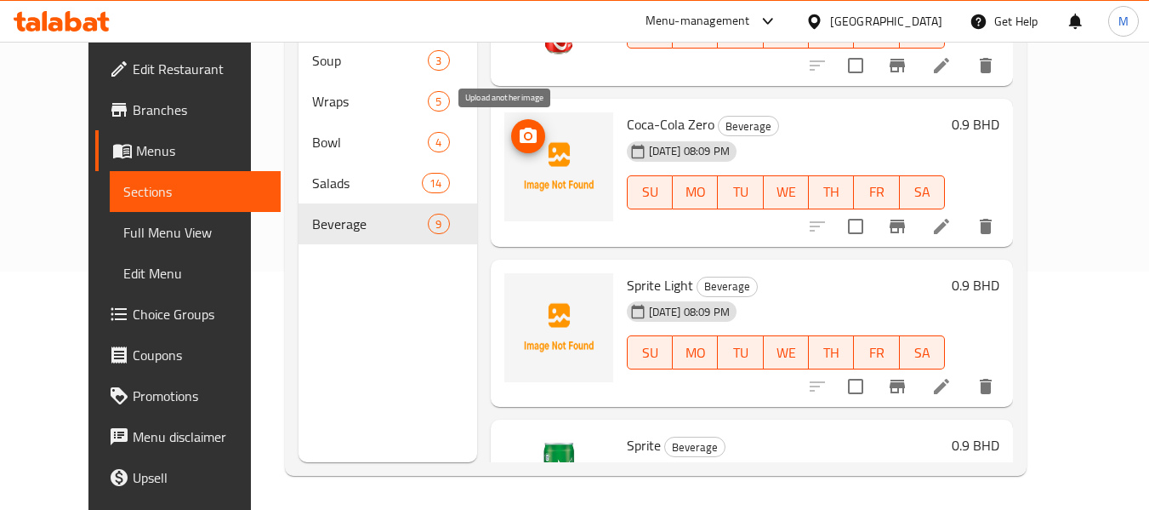
click at [518, 133] on icon "upload picture" at bounding box center [528, 136] width 20 height 20
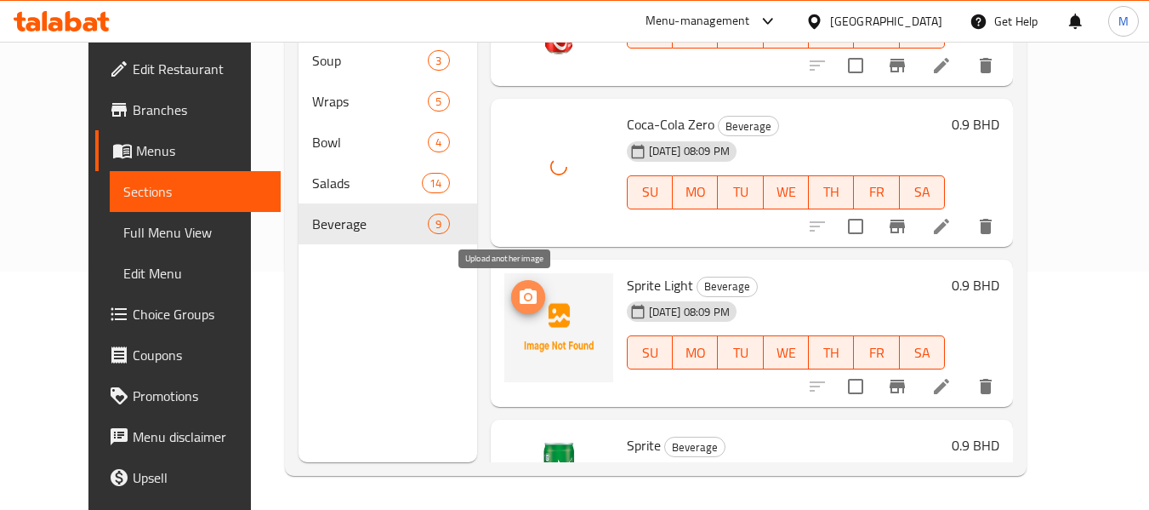
click at [520, 293] on icon "upload picture" at bounding box center [528, 295] width 17 height 15
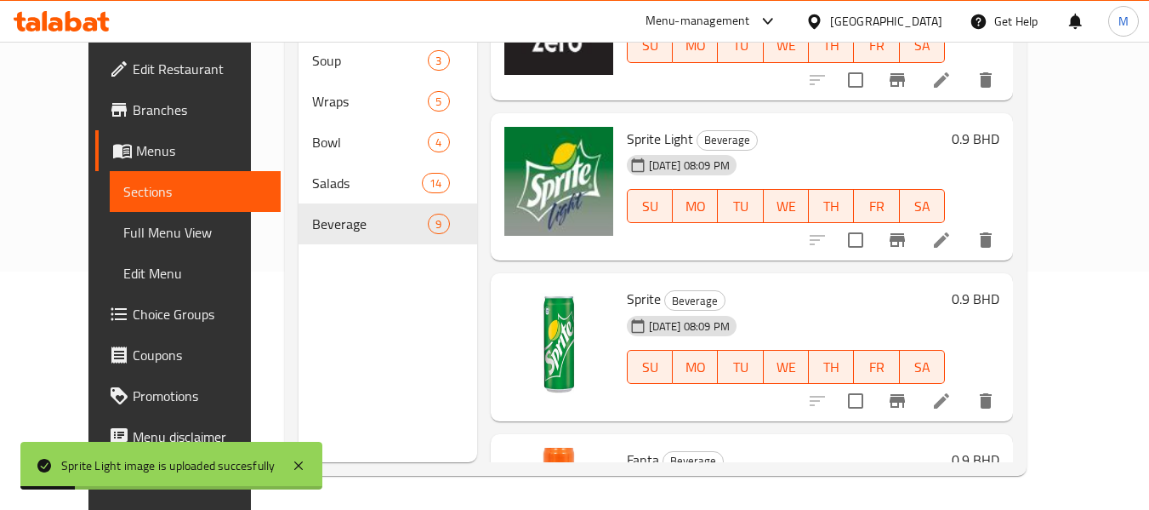
scroll to position [322, 0]
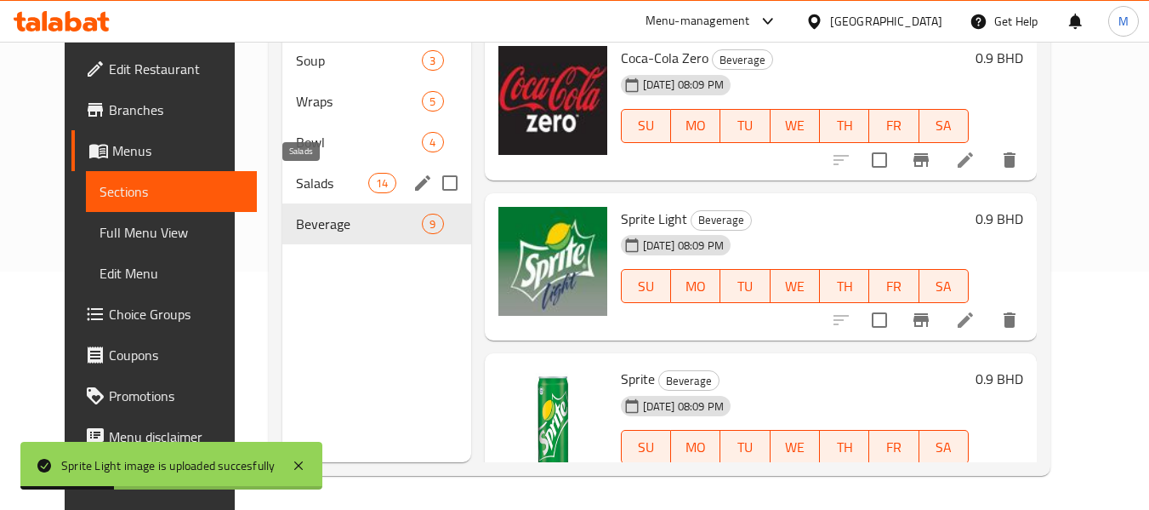
click at [296, 183] on span "Salads" at bounding box center [332, 183] width 72 height 20
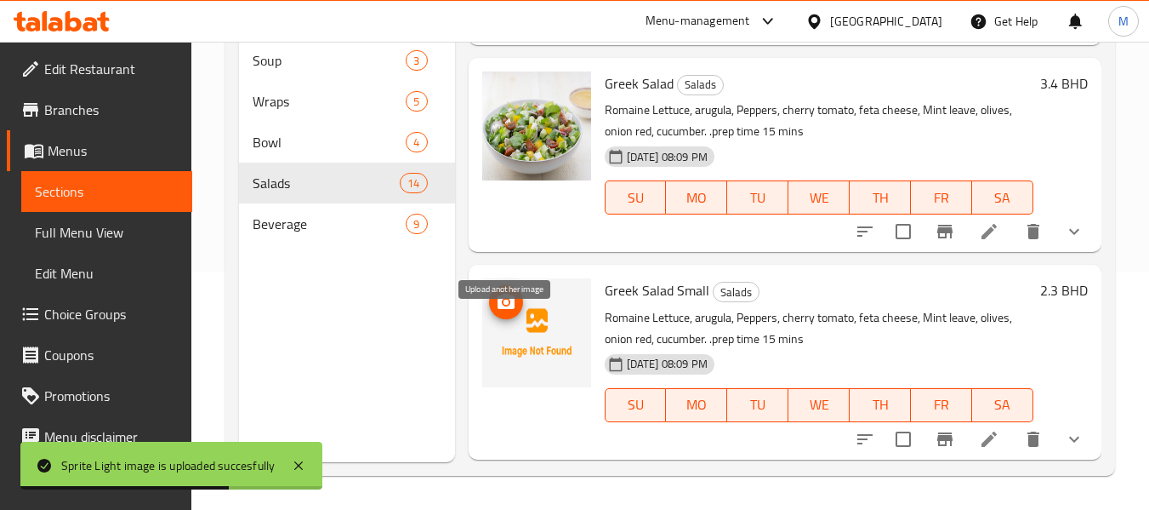
click at [511, 309] on icon "upload picture" at bounding box center [506, 301] width 17 height 15
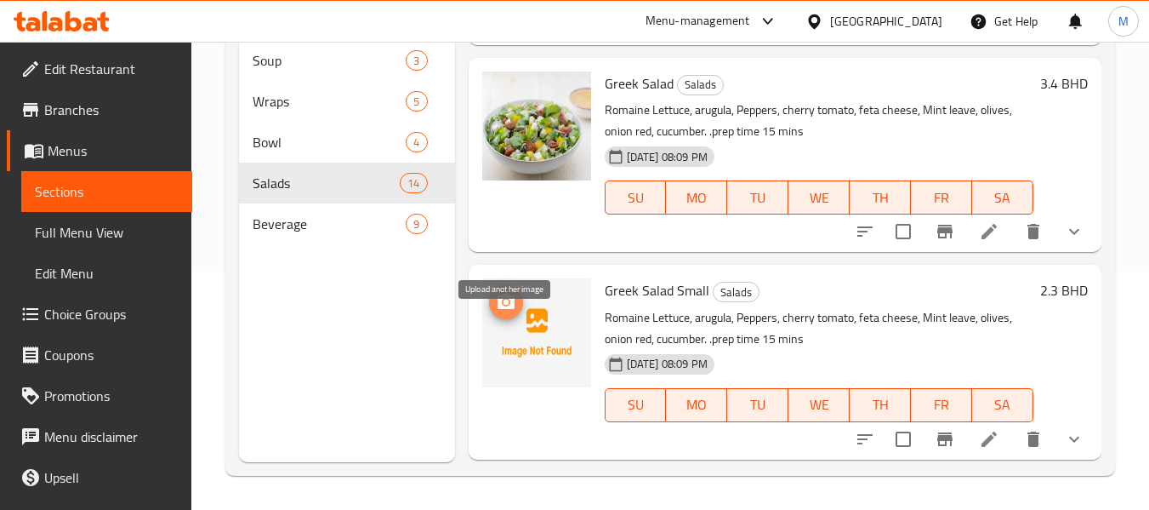
click at [513, 309] on icon "upload picture" at bounding box center [506, 301] width 17 height 15
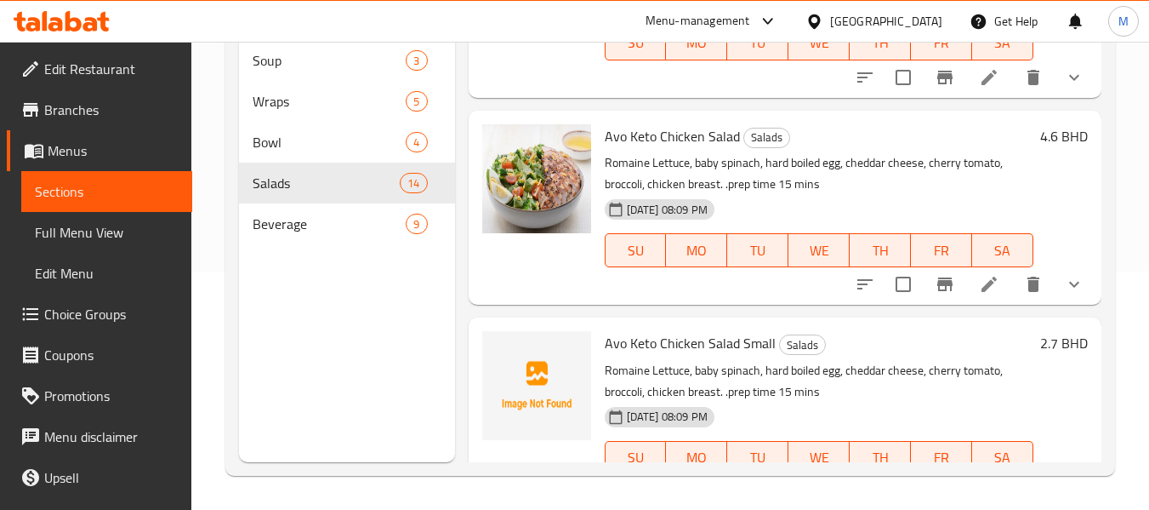
scroll to position [747, 0]
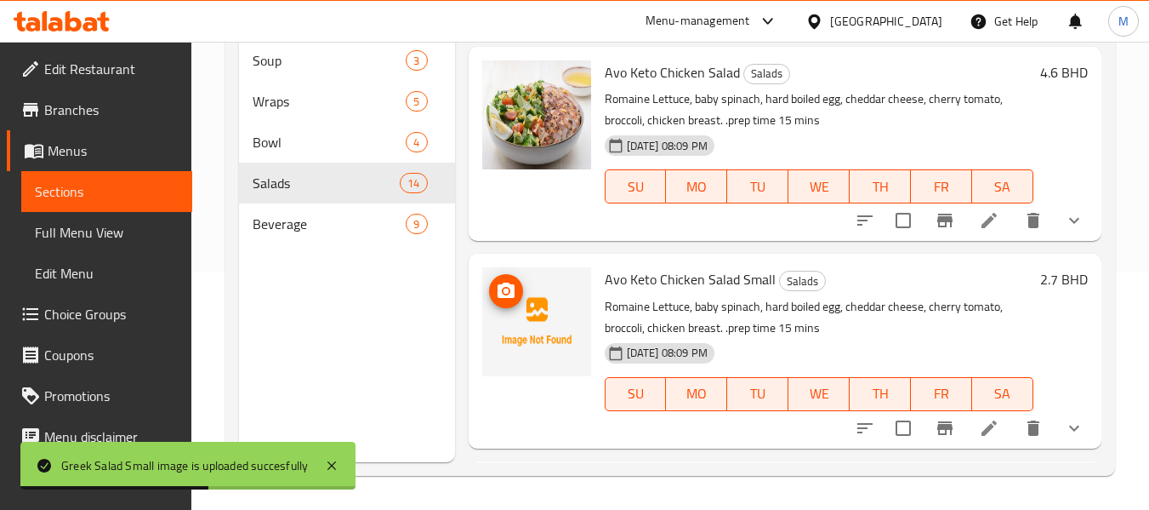
click at [509, 301] on icon "upload picture" at bounding box center [506, 291] width 20 height 20
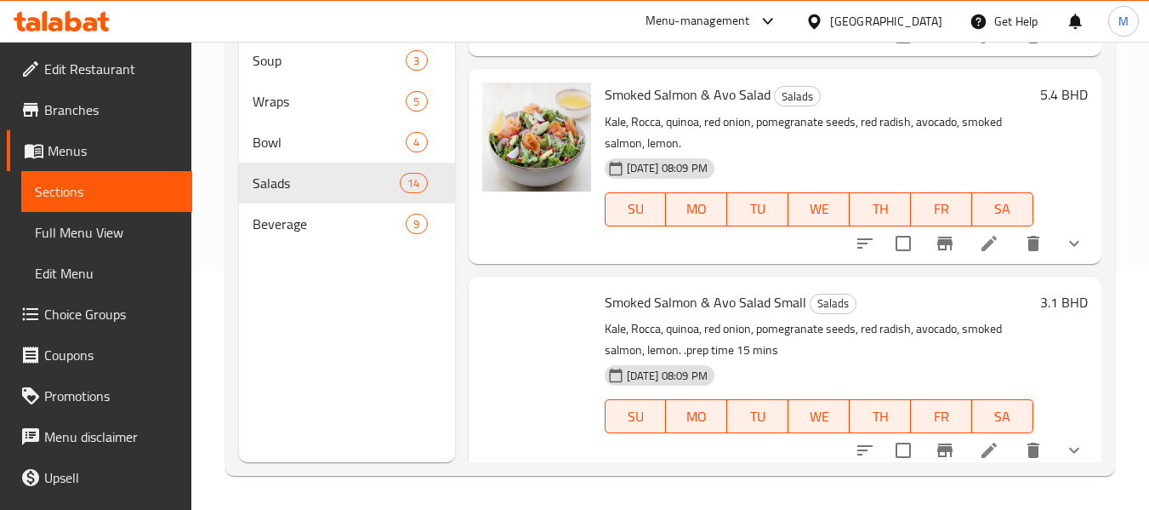
scroll to position [2416, 0]
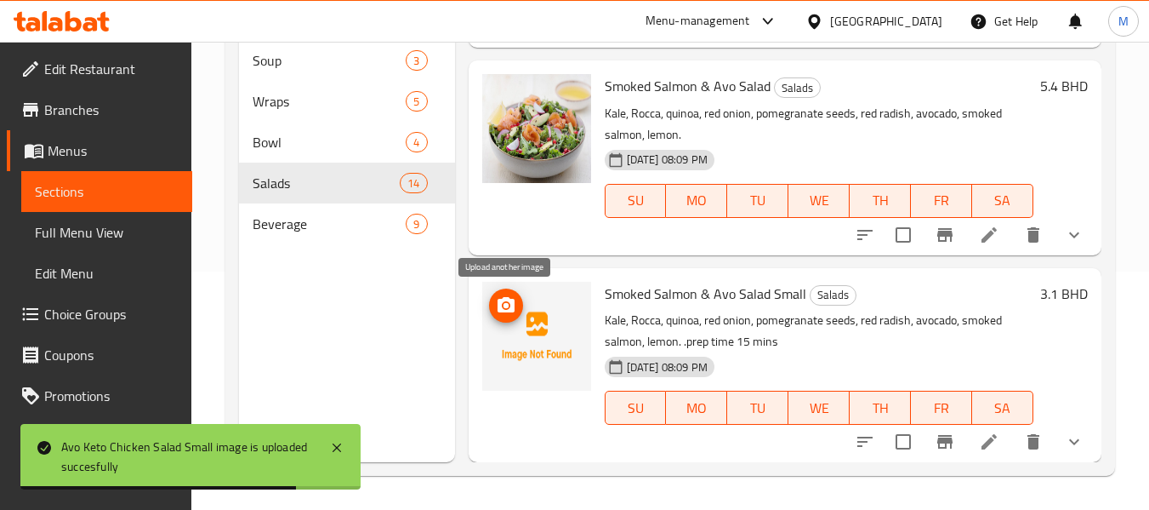
click at [511, 305] on icon "upload picture" at bounding box center [506, 304] width 17 height 15
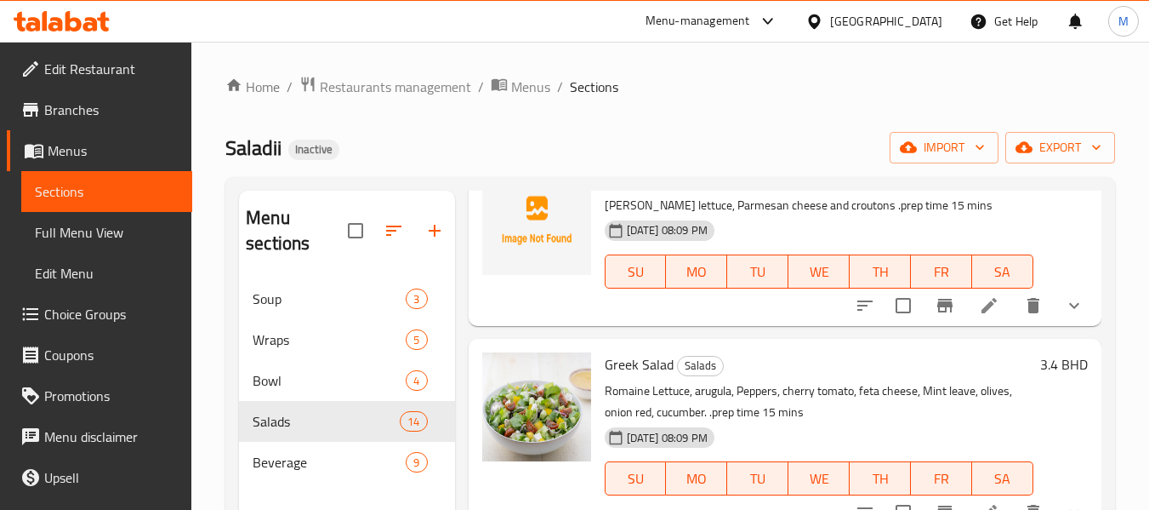
scroll to position [255, 0]
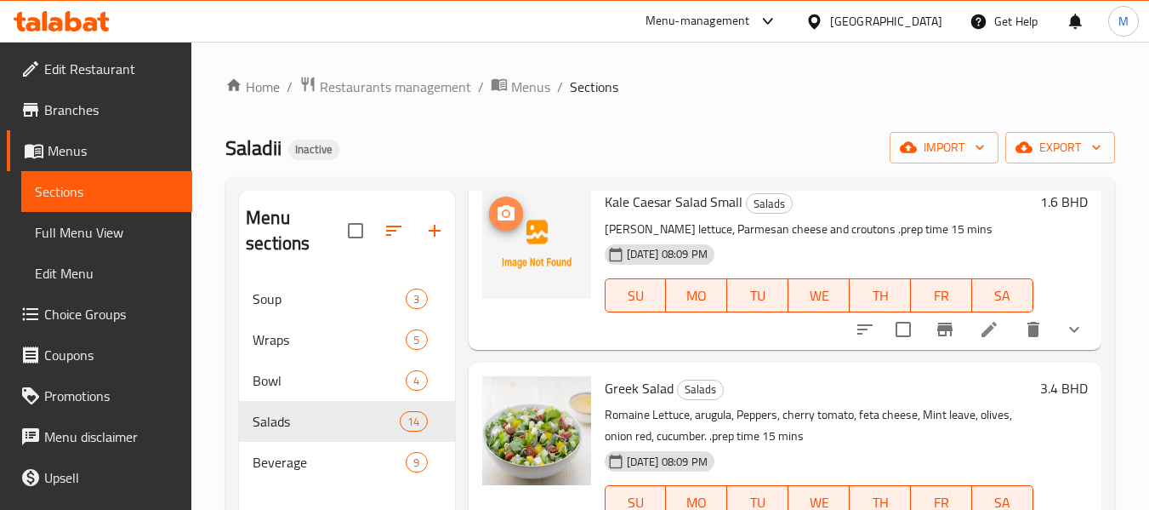
click at [501, 224] on icon "upload picture" at bounding box center [506, 213] width 20 height 20
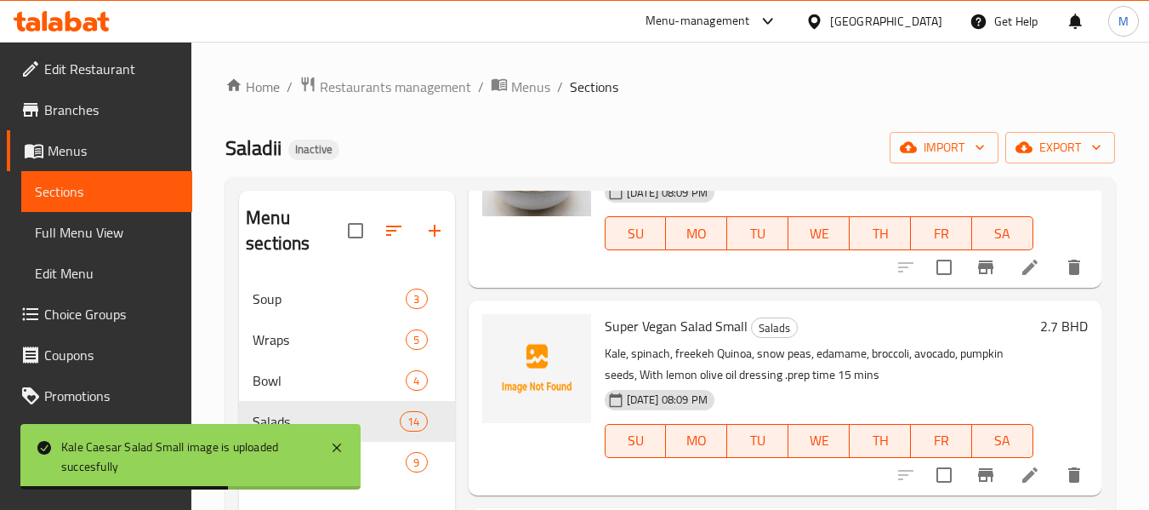
scroll to position [1301, 0]
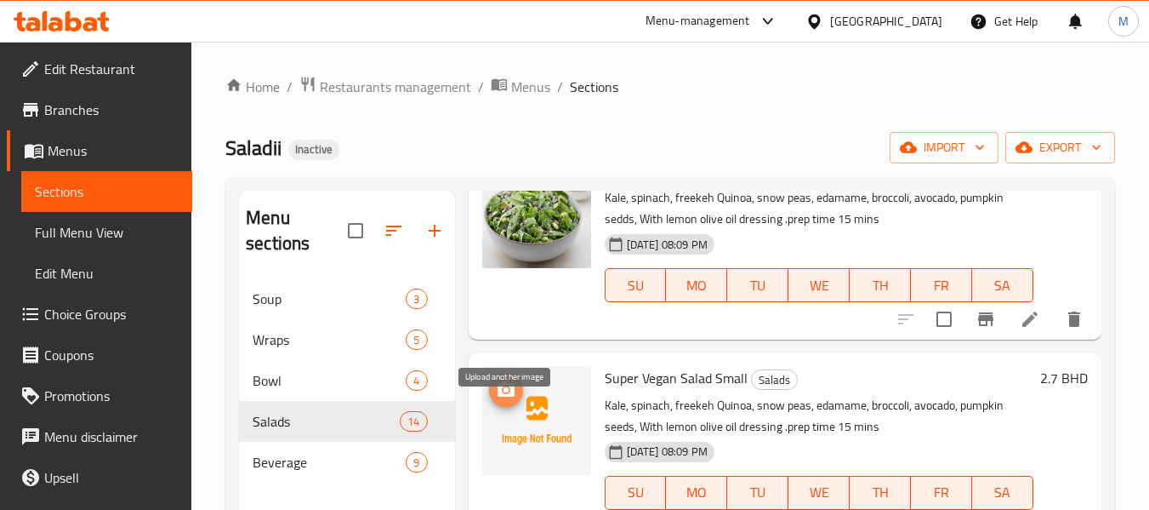
click at [515, 400] on icon "upload picture" at bounding box center [506, 389] width 20 height 20
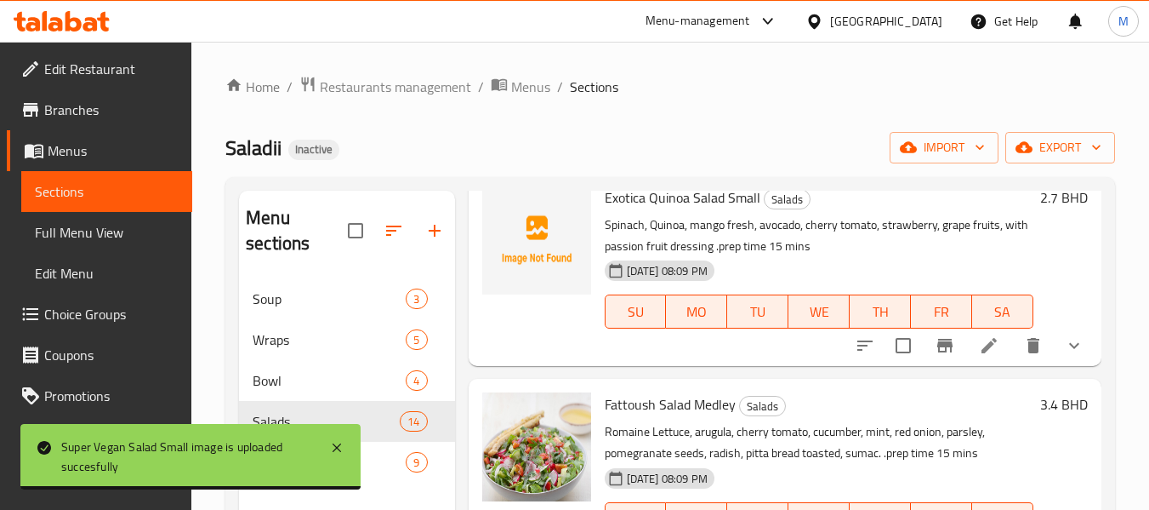
scroll to position [1897, 0]
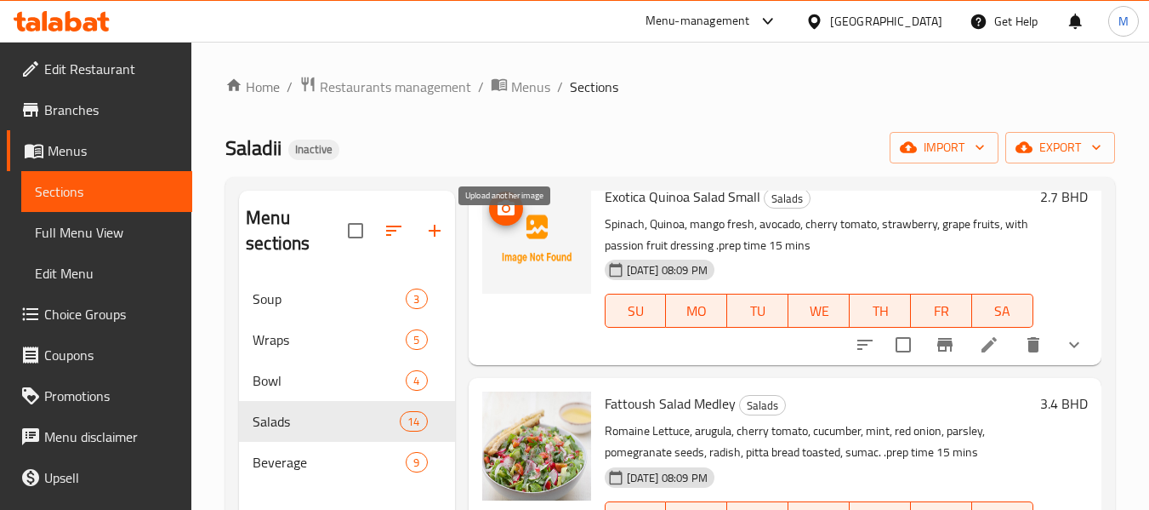
click at [512, 215] on icon "upload picture" at bounding box center [506, 207] width 17 height 15
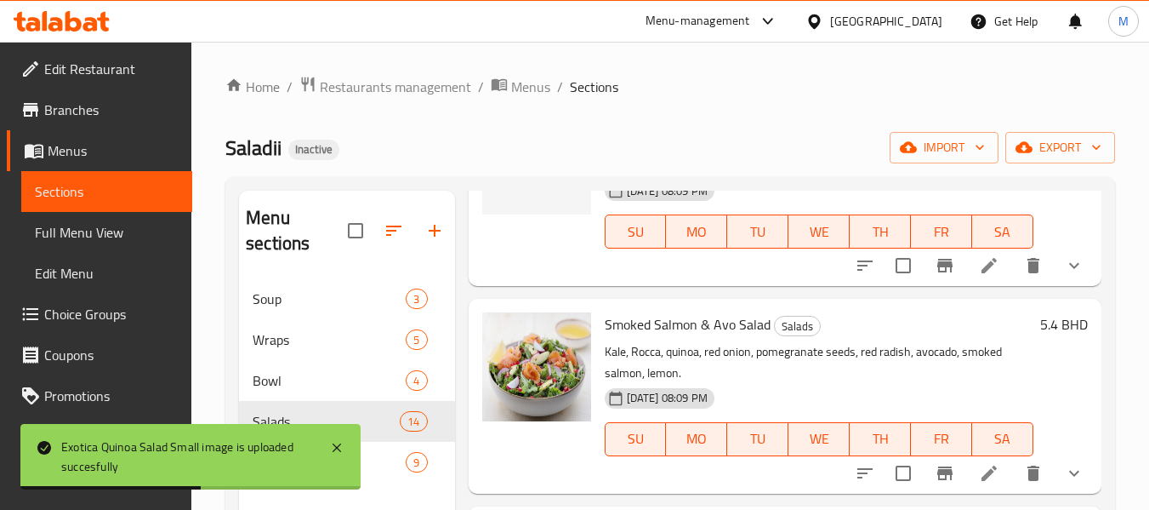
scroll to position [2160, 0]
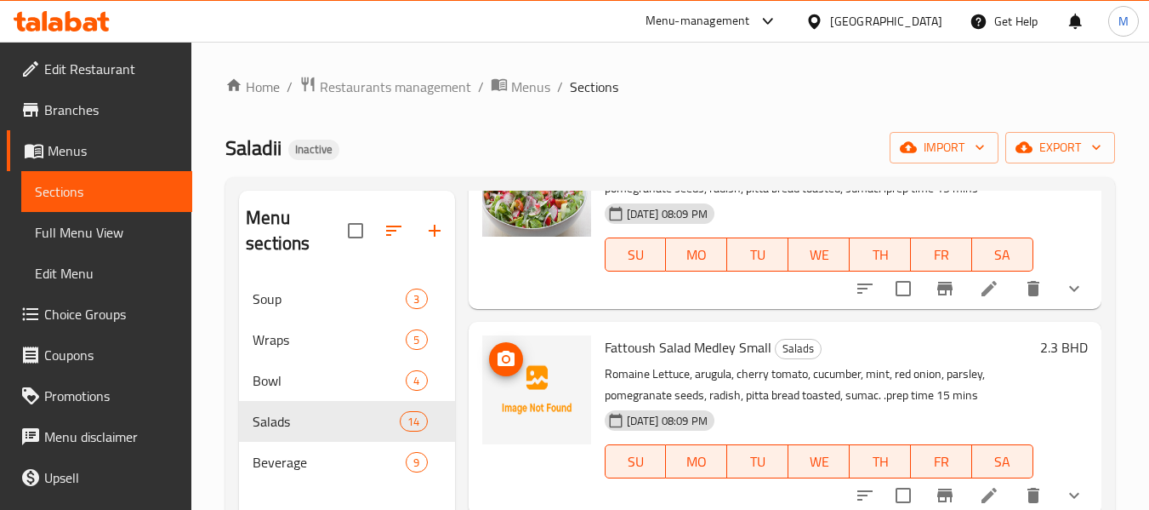
click at [505, 366] on icon "upload picture" at bounding box center [506, 358] width 17 height 15
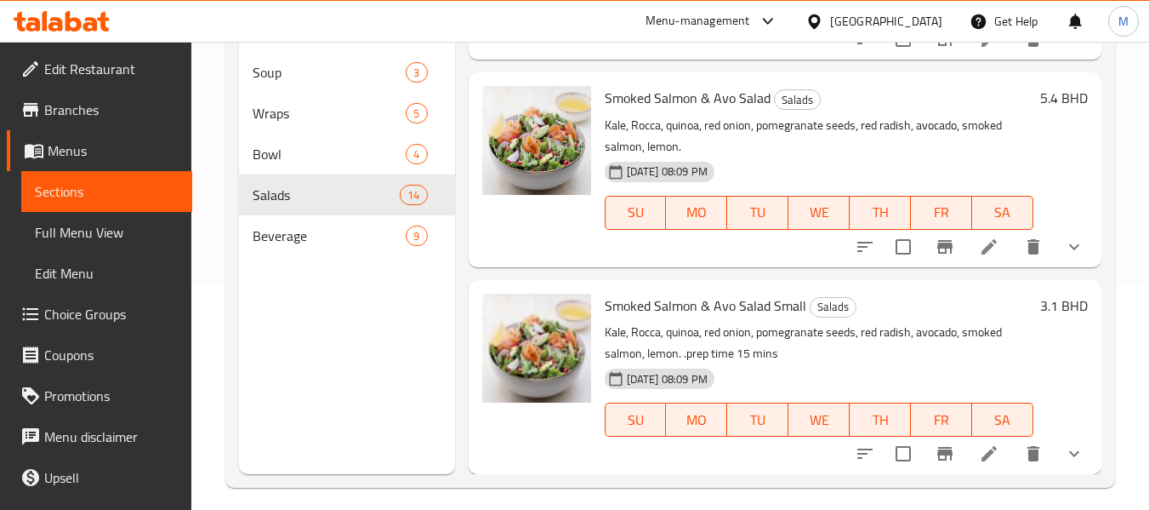
scroll to position [238, 0]
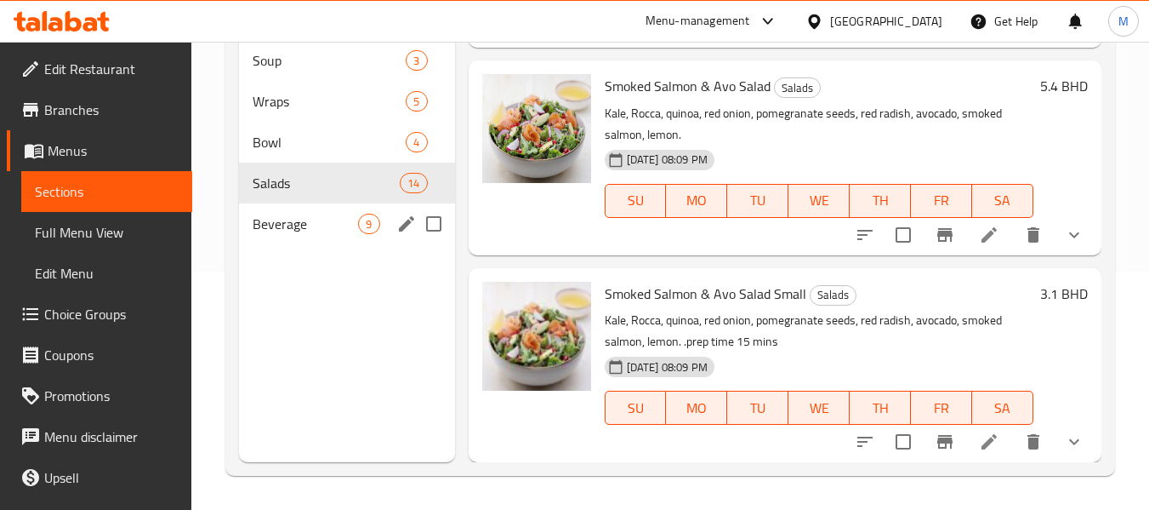
click at [298, 220] on span "Beverage" at bounding box center [306, 224] width 106 height 20
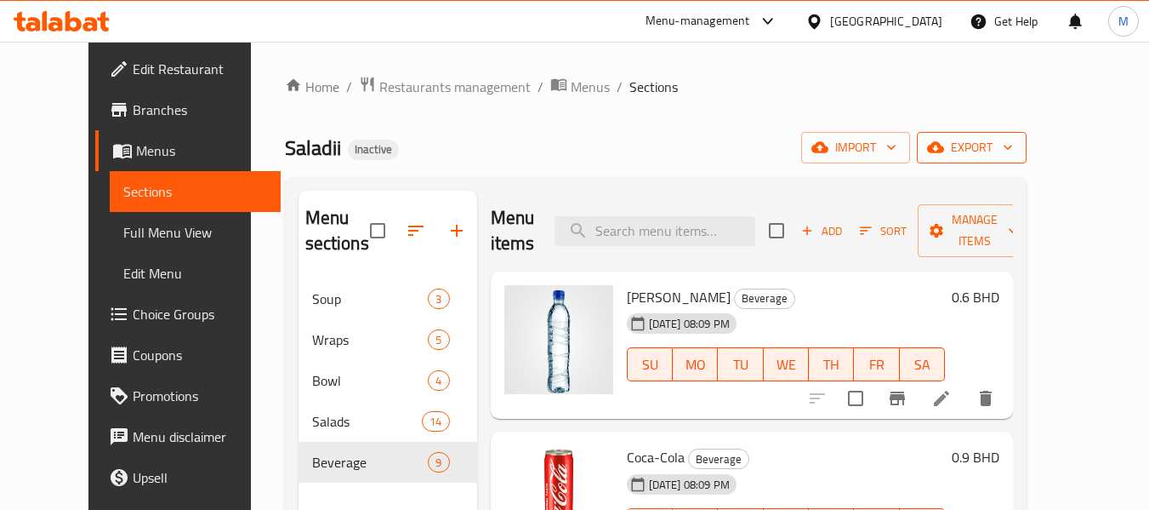
click at [1013, 149] on span "export" at bounding box center [972, 147] width 83 height 21
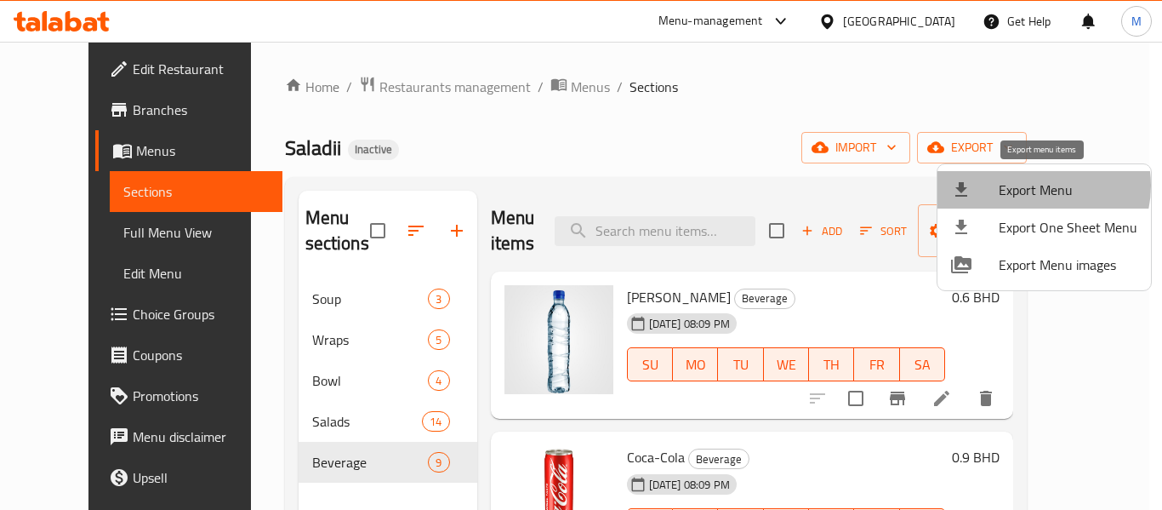
click at [1034, 185] on span "Export Menu" at bounding box center [1068, 190] width 139 height 20
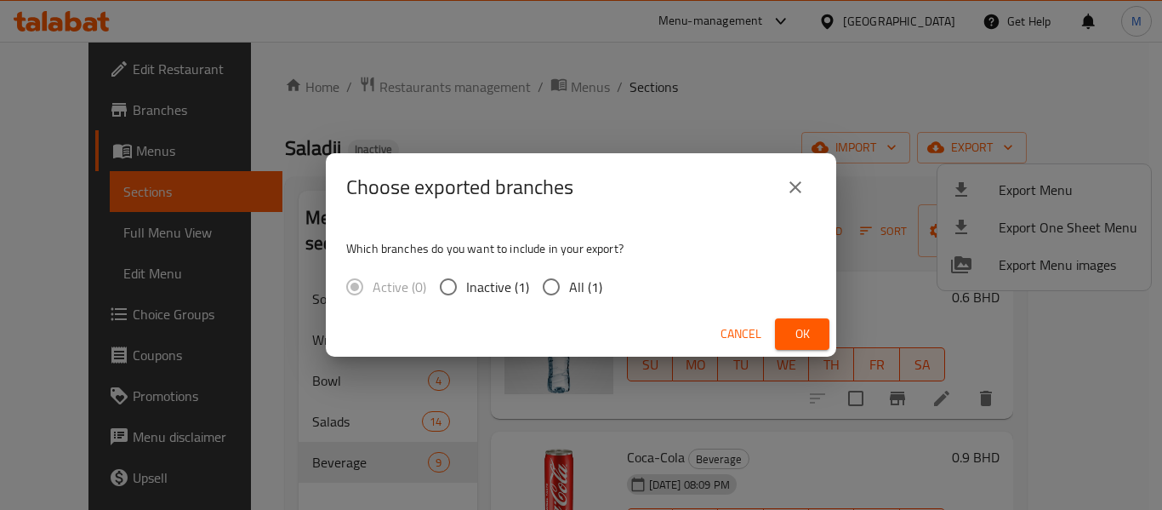
click at [590, 293] on span "All (1)" at bounding box center [585, 287] width 33 height 20
click at [569, 293] on input "All (1)" at bounding box center [551, 287] width 36 height 36
radio input "true"
click at [795, 334] on span "Ok" at bounding box center [802, 333] width 27 height 21
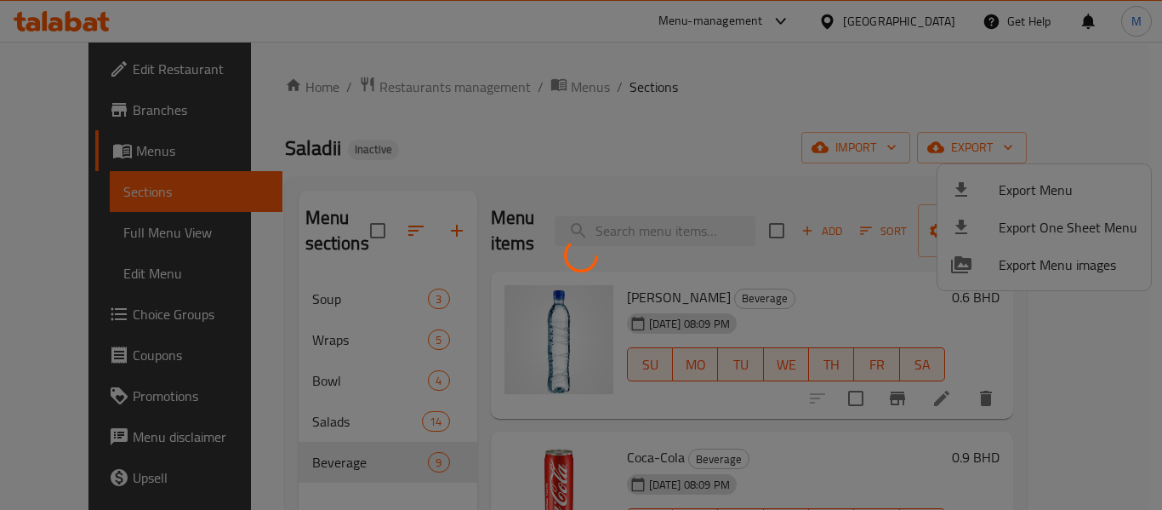
click at [1009, 187] on div at bounding box center [581, 255] width 1162 height 510
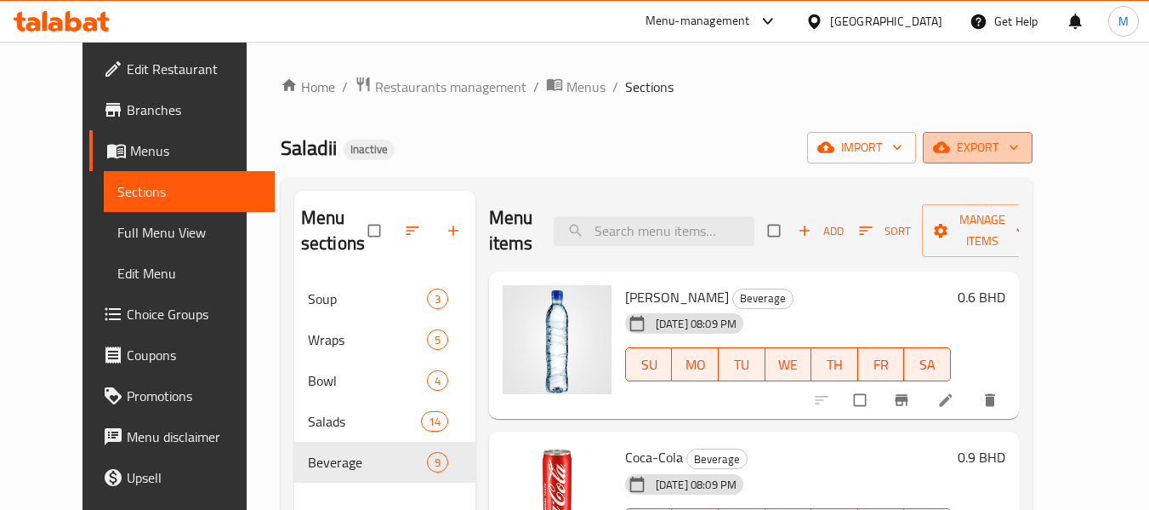
click at [950, 145] on icon "button" at bounding box center [941, 147] width 17 height 17
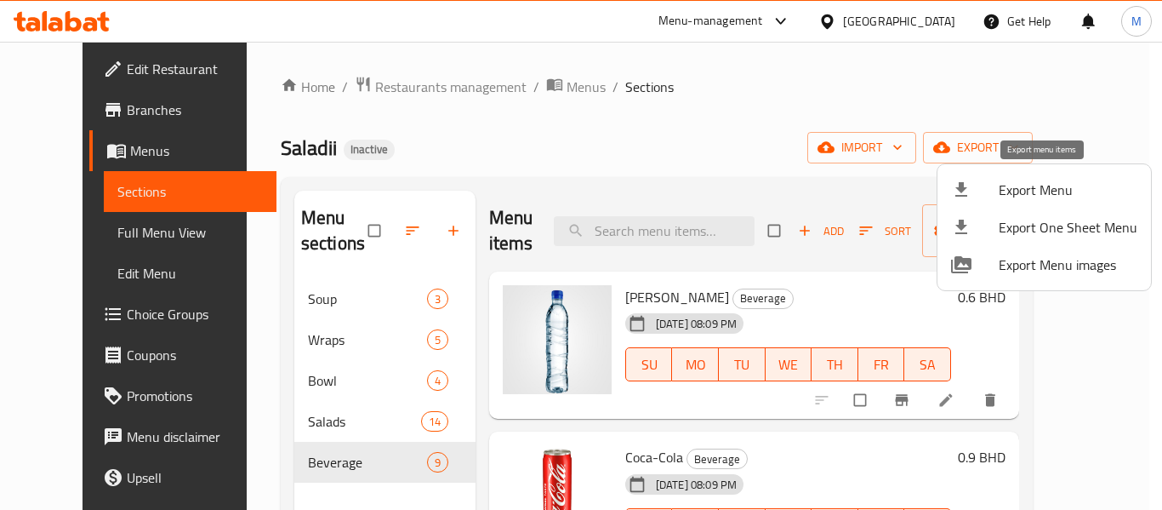
click at [1008, 187] on span "Export Menu" at bounding box center [1068, 190] width 139 height 20
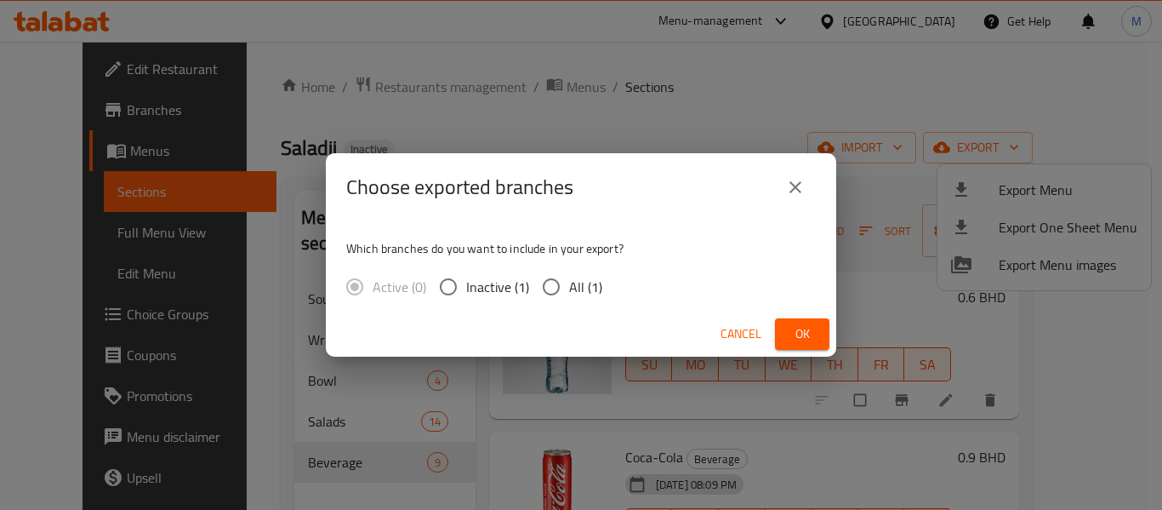
click at [558, 278] on input "All (1)" at bounding box center [551, 287] width 36 height 36
radio input "true"
click at [801, 332] on span "Ok" at bounding box center [802, 333] width 27 height 21
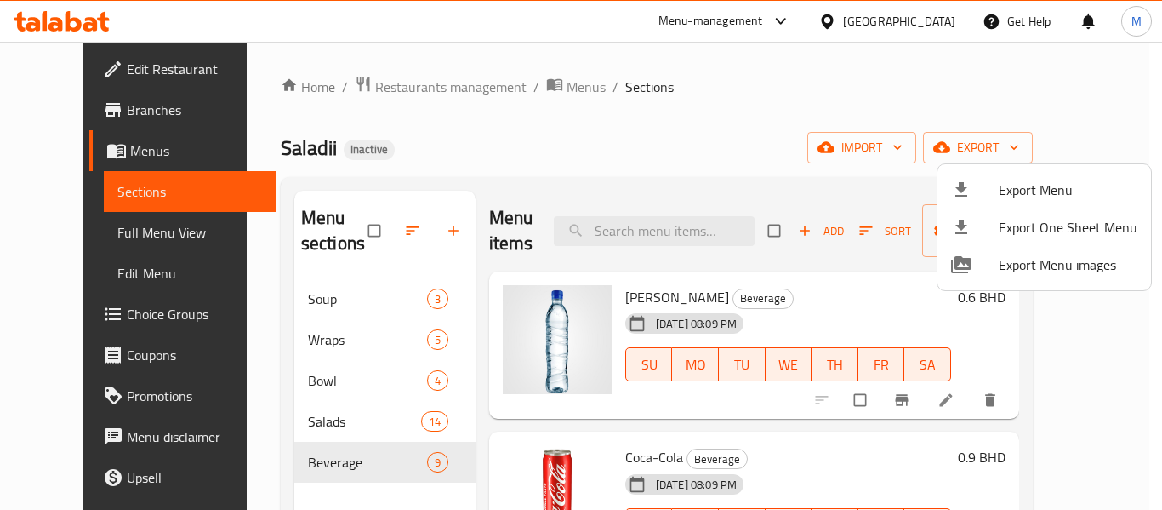
drag, startPoint x: 726, startPoint y: 97, endPoint x: 772, endPoint y: 32, distance: 79.3
click at [726, 97] on div at bounding box center [581, 255] width 1162 height 510
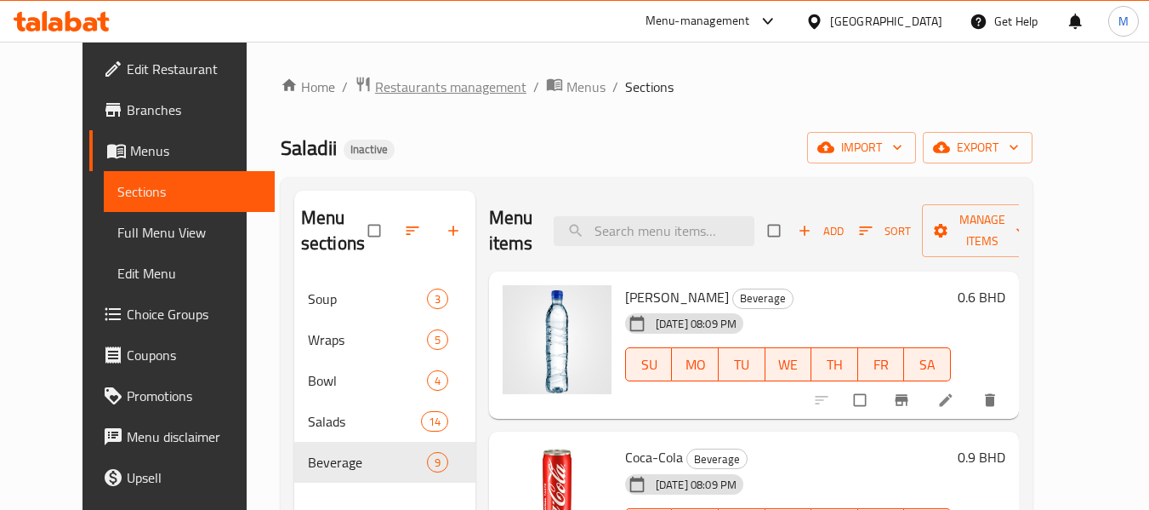
click at [375, 77] on span "Restaurants management" at bounding box center [450, 87] width 151 height 20
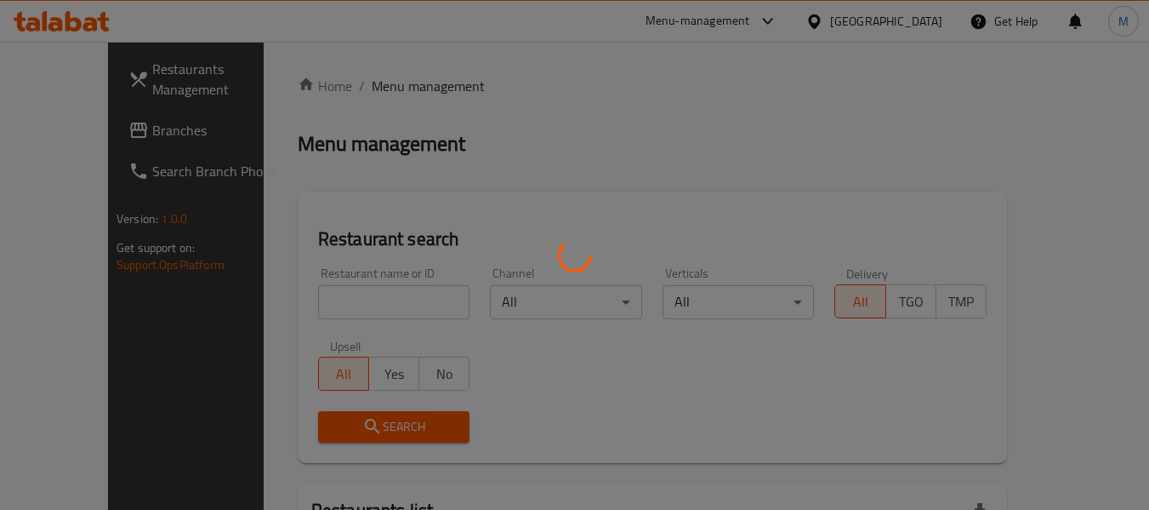
click at [913, 24] on div at bounding box center [574, 255] width 1149 height 510
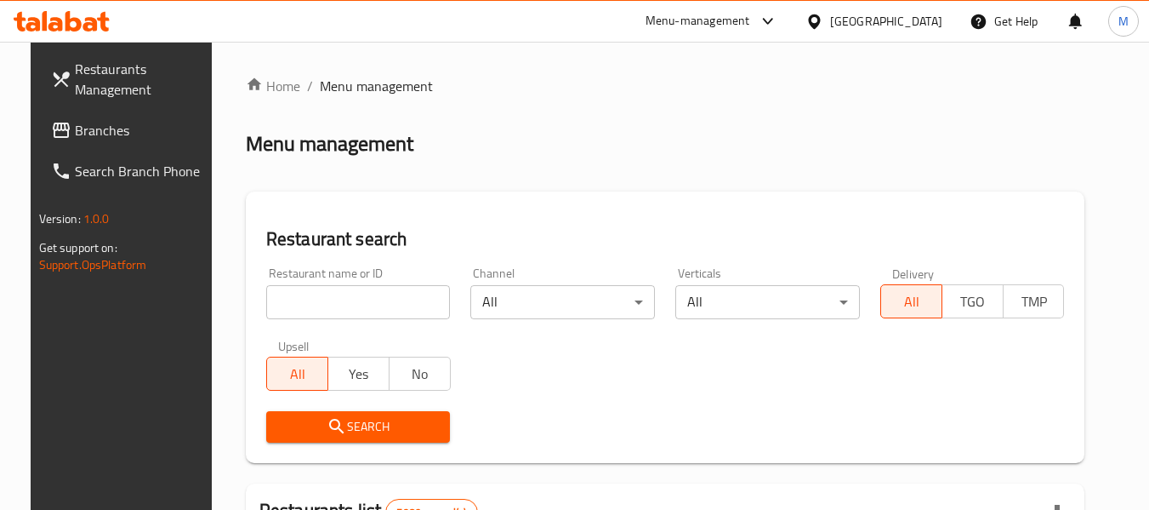
click at [913, 24] on div "[GEOGRAPHIC_DATA]" at bounding box center [886, 21] width 112 height 19
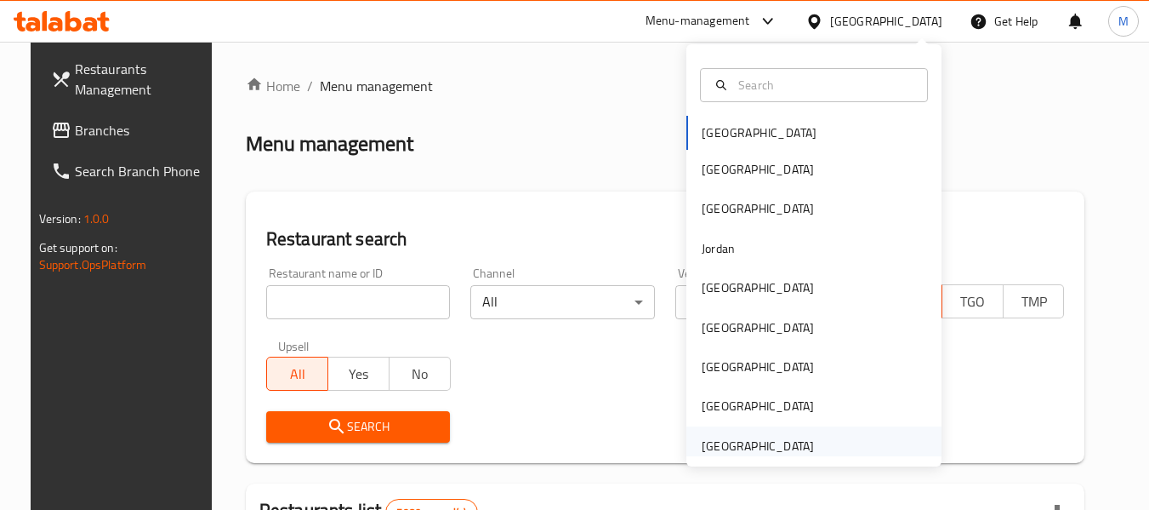
click at [722, 447] on div "[GEOGRAPHIC_DATA]" at bounding box center [758, 445] width 112 height 19
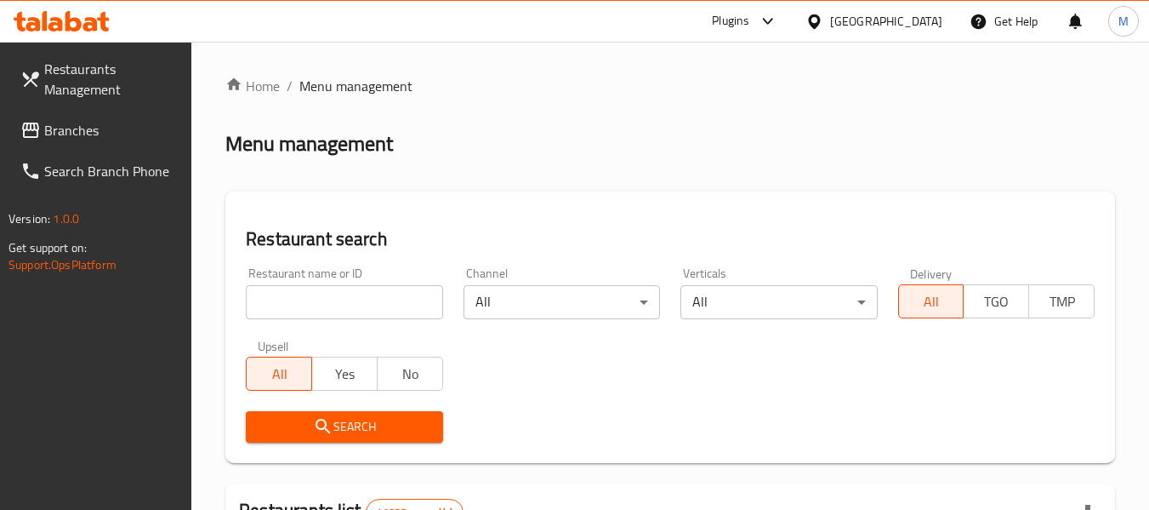
click at [17, 111] on link "Branches" at bounding box center [99, 130] width 185 height 41
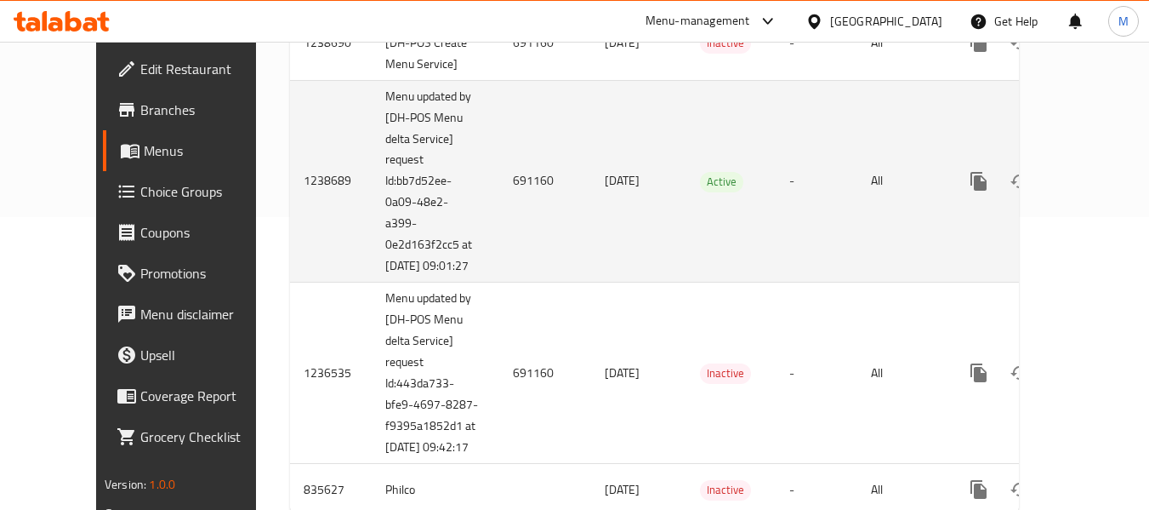
scroll to position [264, 0]
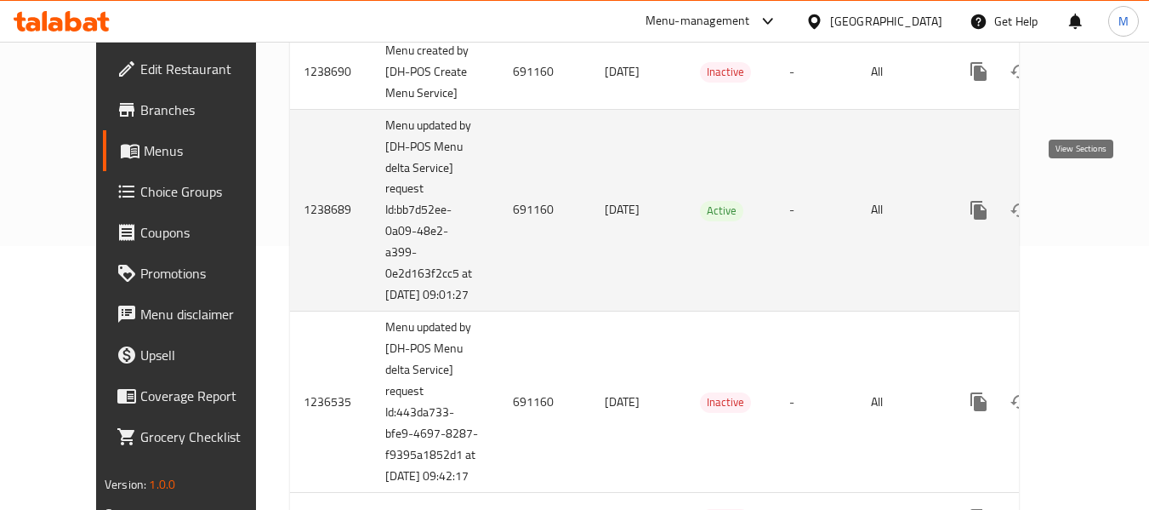
click at [1092, 200] on icon "enhanced table" at bounding box center [1102, 210] width 20 height 20
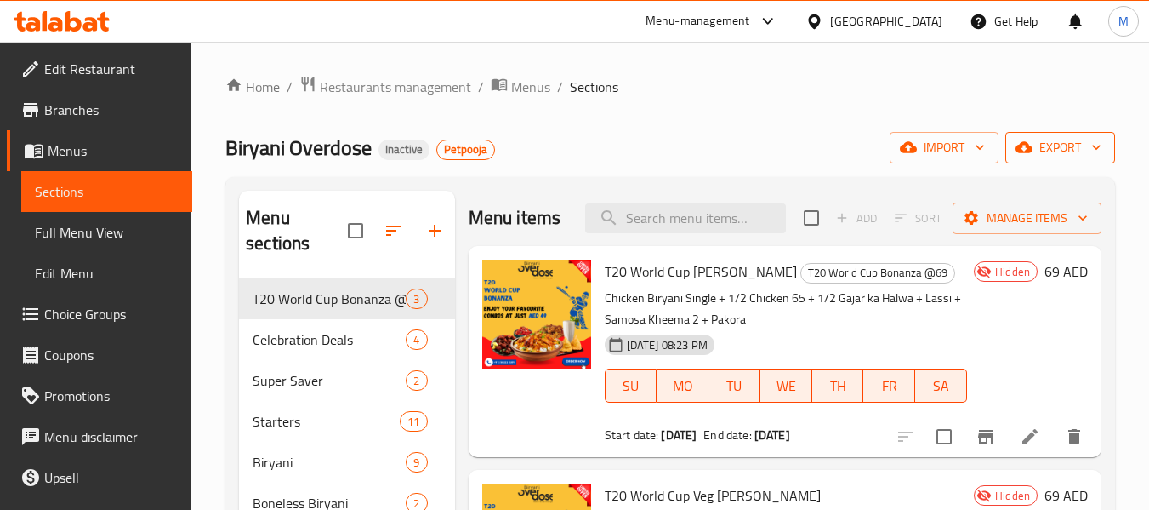
click at [1071, 150] on span "export" at bounding box center [1060, 147] width 83 height 21
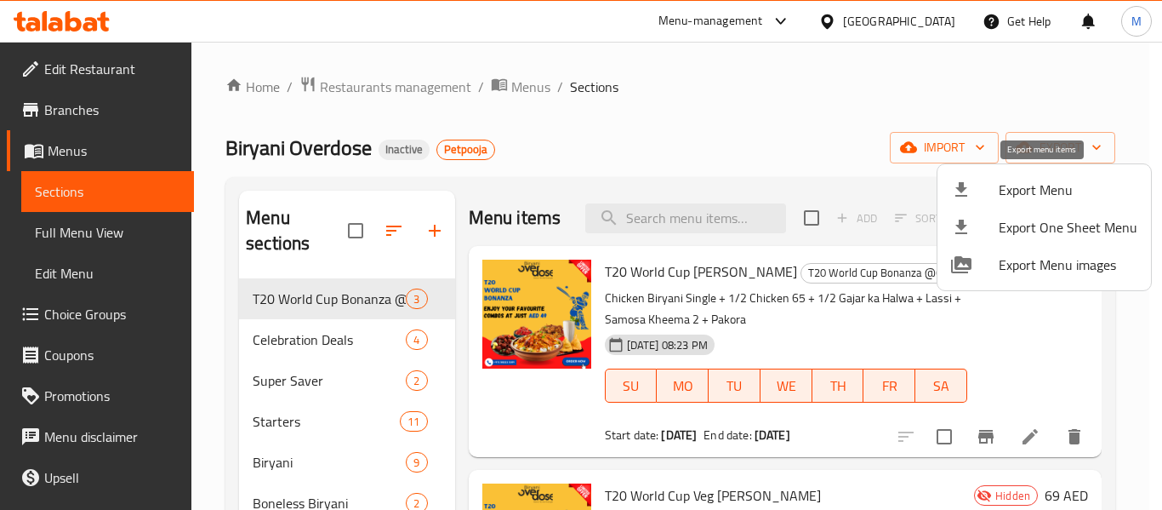
click at [1047, 195] on span "Export Menu" at bounding box center [1068, 190] width 139 height 20
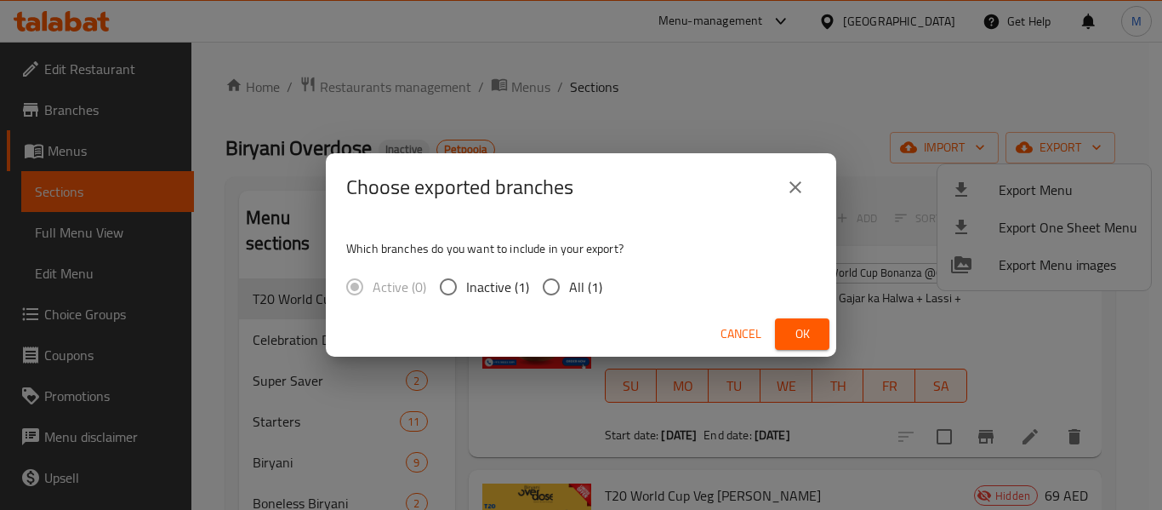
click at [572, 288] on span "All (1)" at bounding box center [585, 287] width 33 height 20
click at [573, 292] on span "All (1)" at bounding box center [585, 287] width 33 height 20
click at [569, 292] on input "All (1)" at bounding box center [551, 287] width 36 height 36
radio input "true"
click at [820, 331] on button "Ok" at bounding box center [802, 333] width 54 height 31
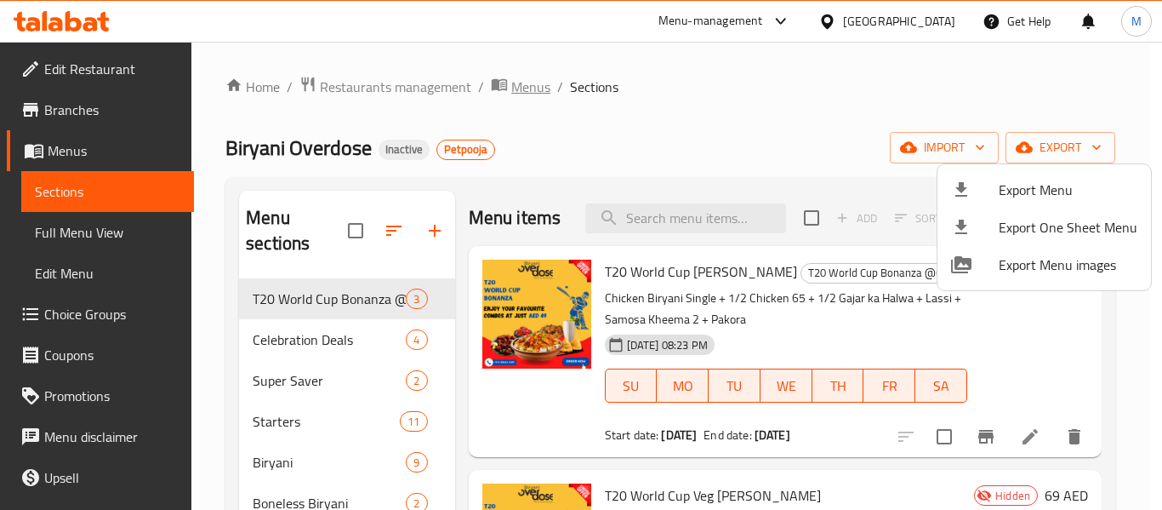
click at [531, 86] on div at bounding box center [581, 255] width 1162 height 510
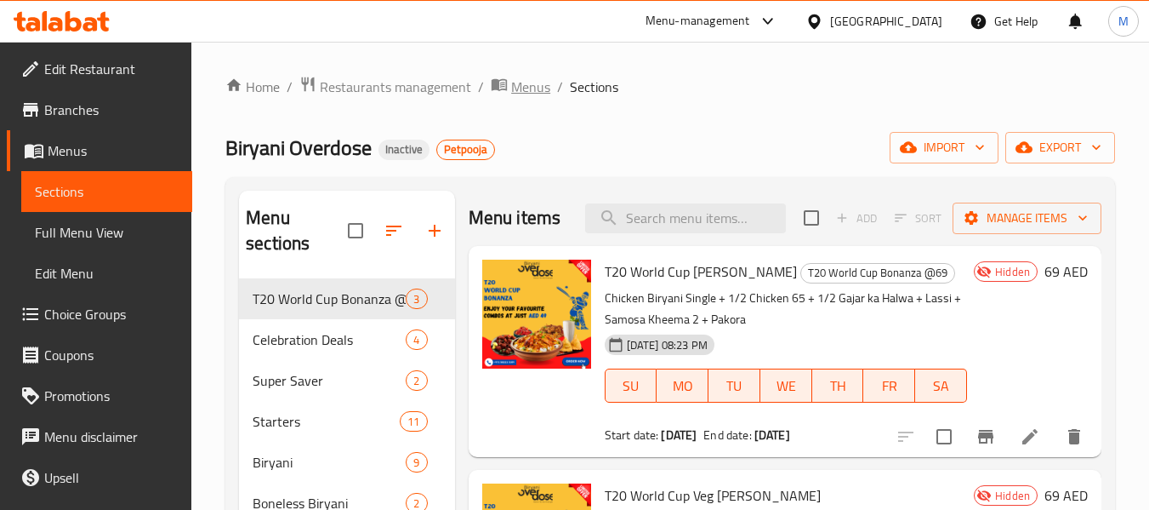
click at [531, 86] on span "Menus" at bounding box center [530, 87] width 39 height 20
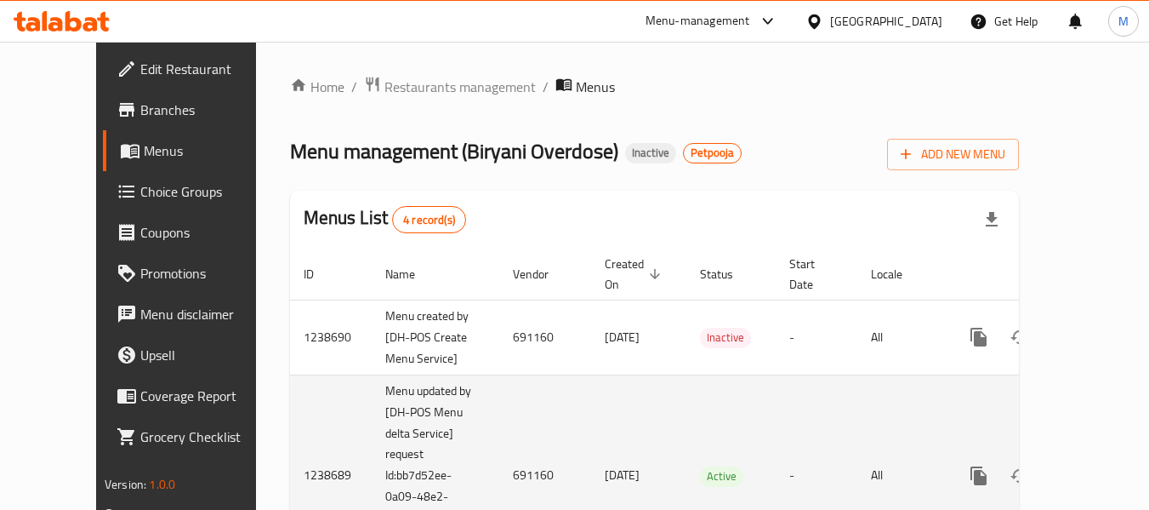
click at [1095, 455] on link "enhanced table" at bounding box center [1101, 475] width 41 height 41
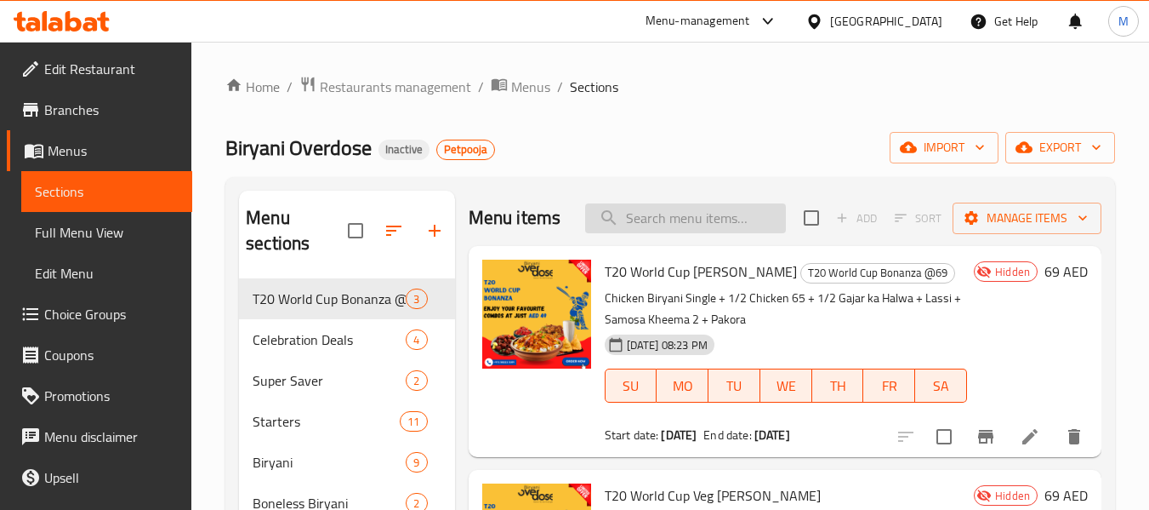
click at [661, 214] on input "search" at bounding box center [685, 218] width 201 height 30
paste input "Hyderabadi Mutton Biryani"
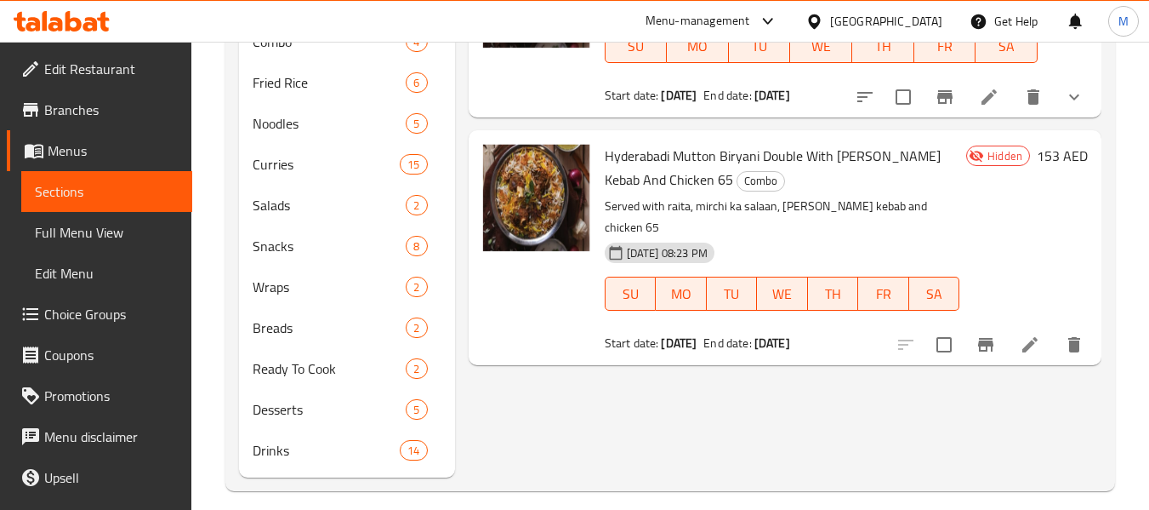
scroll to position [558, 0]
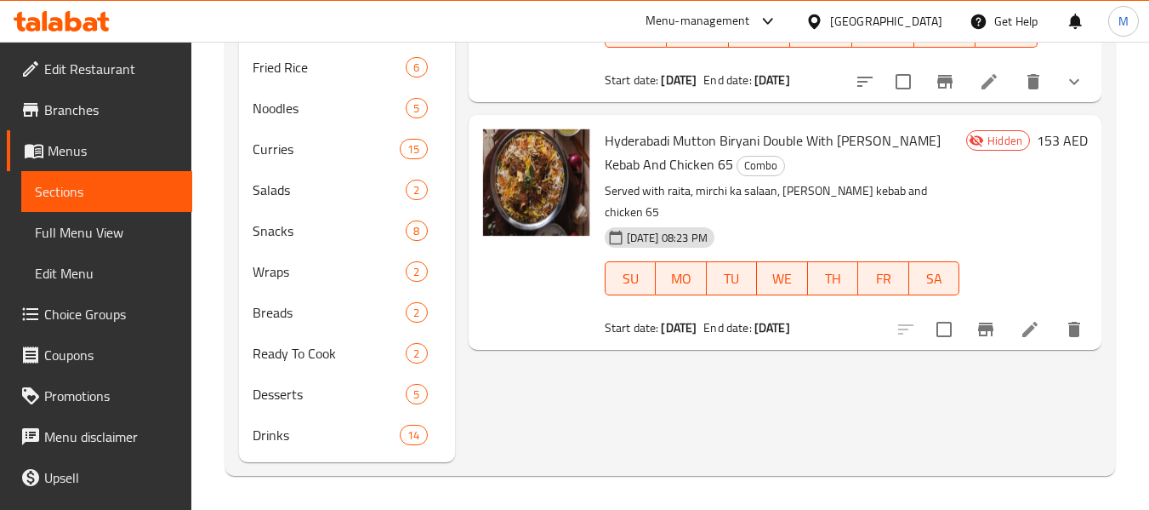
type input "Hyderabadi Mutton Biryani"
click at [89, 233] on span "Full Menu View" at bounding box center [107, 232] width 144 height 20
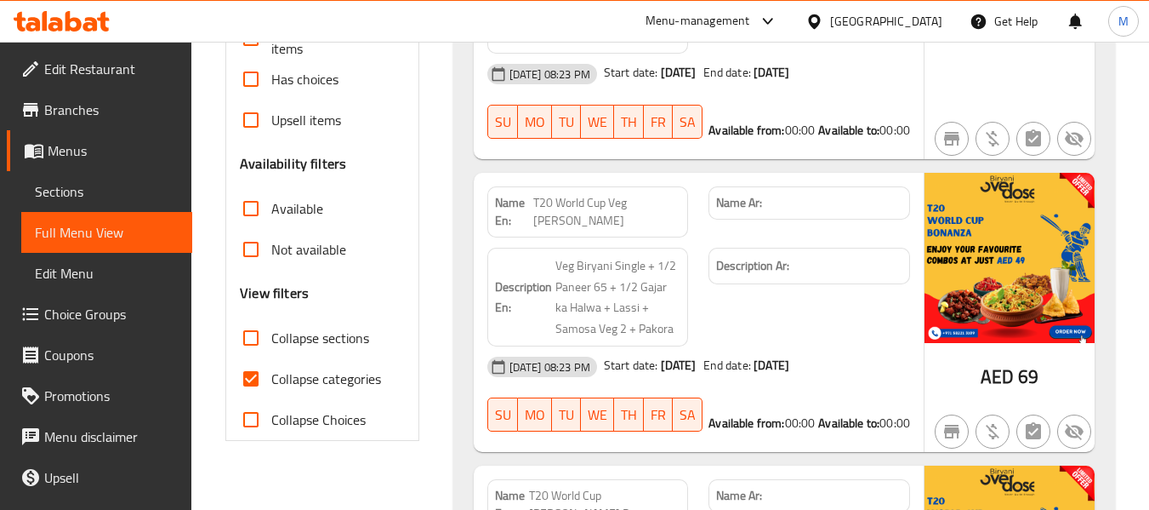
click at [324, 389] on span "Collapse categories" at bounding box center [326, 378] width 110 height 20
click at [271, 399] on input "Collapse categories" at bounding box center [251, 378] width 41 height 41
checkbox input "false"
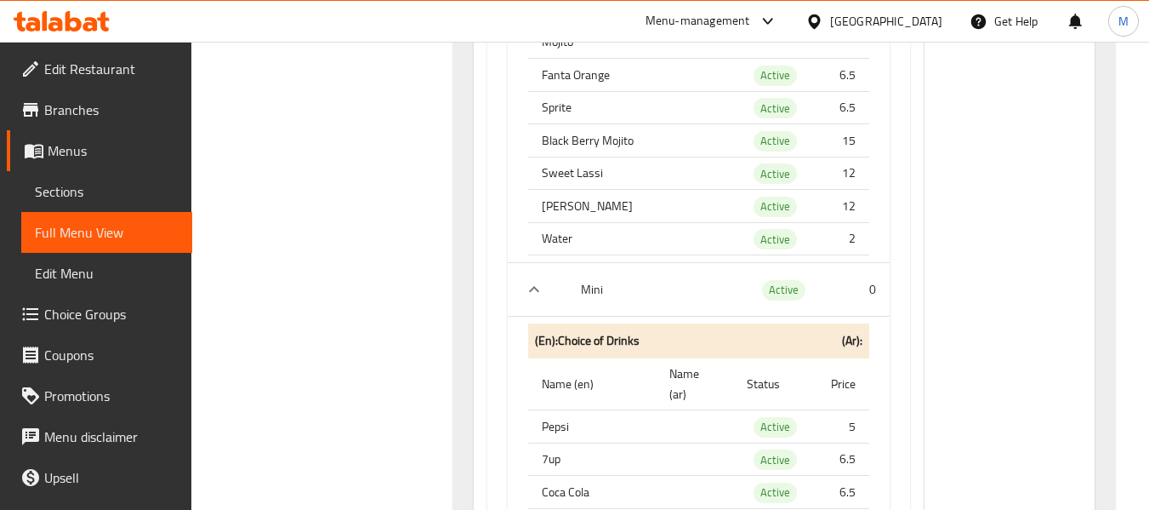
scroll to position [8153, 0]
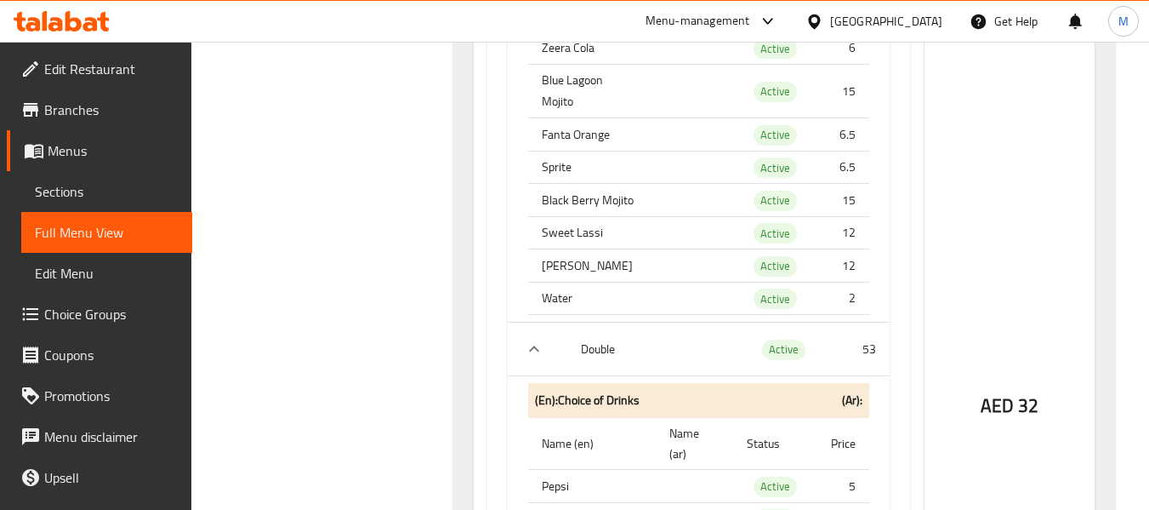
click at [1026, 422] on span "32" at bounding box center [1028, 405] width 20 height 33
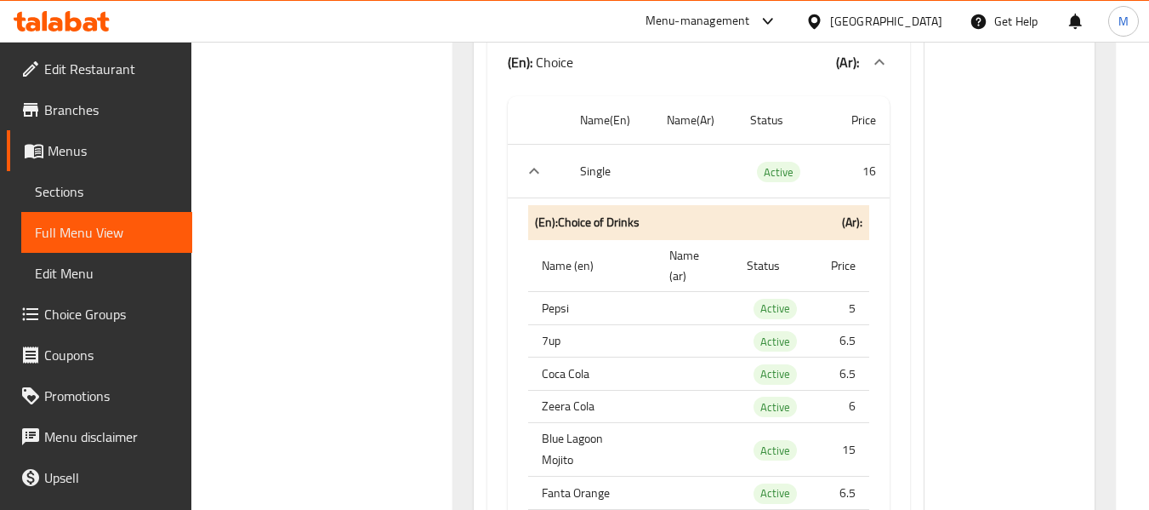
scroll to position [9514, 0]
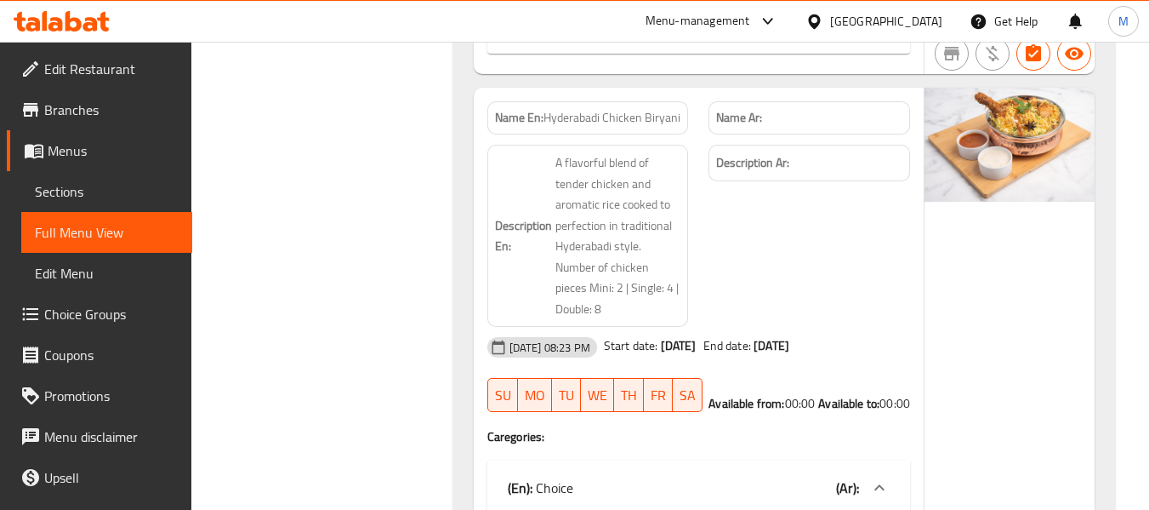
click at [645, 127] on span "Hyderabadi Chicken Biryani" at bounding box center [612, 118] width 137 height 18
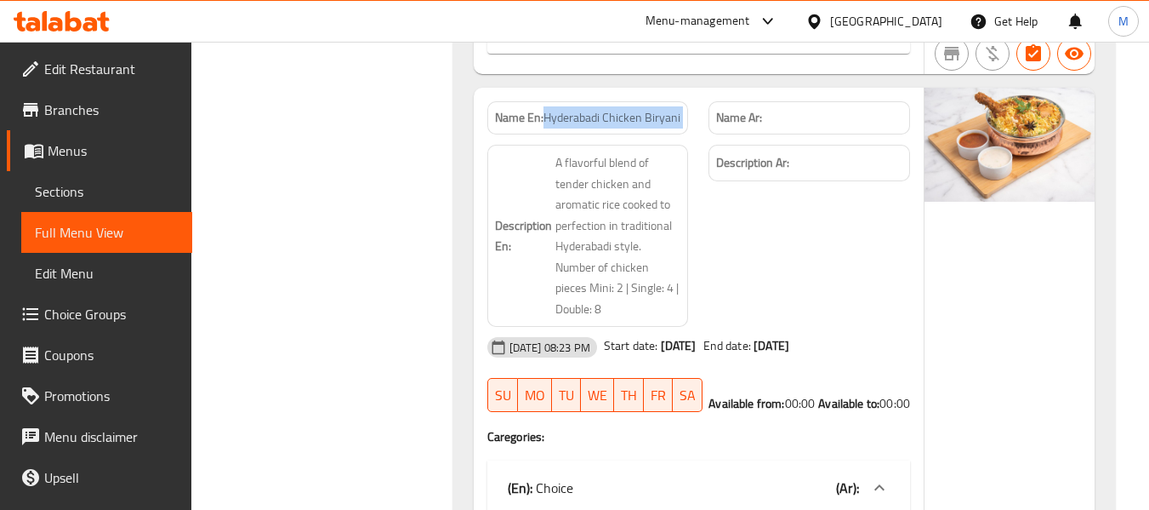
click at [645, 127] on span "Hyderabadi Chicken Biryani" at bounding box center [612, 118] width 137 height 18
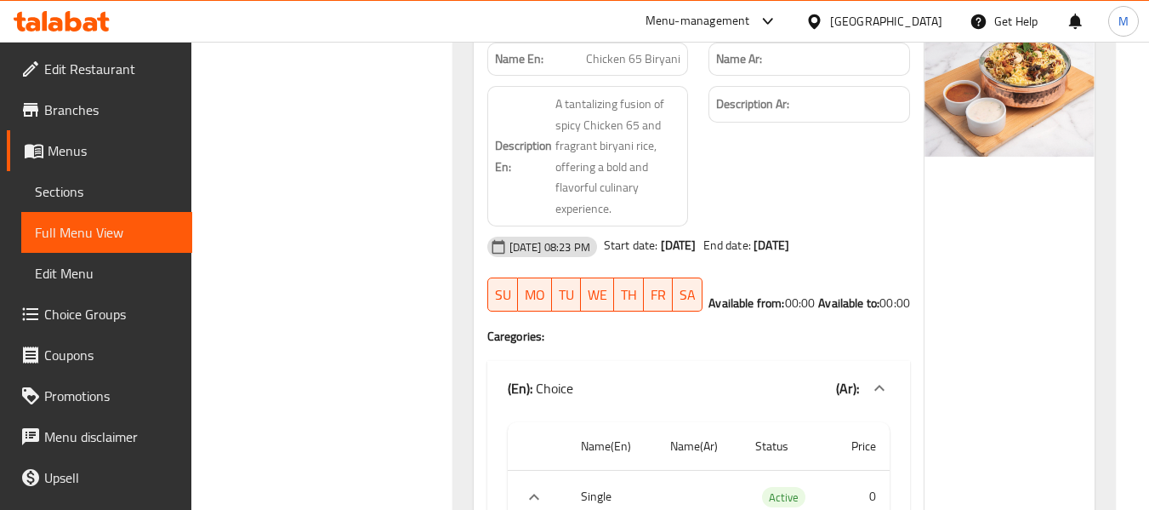
scroll to position [11726, 0]
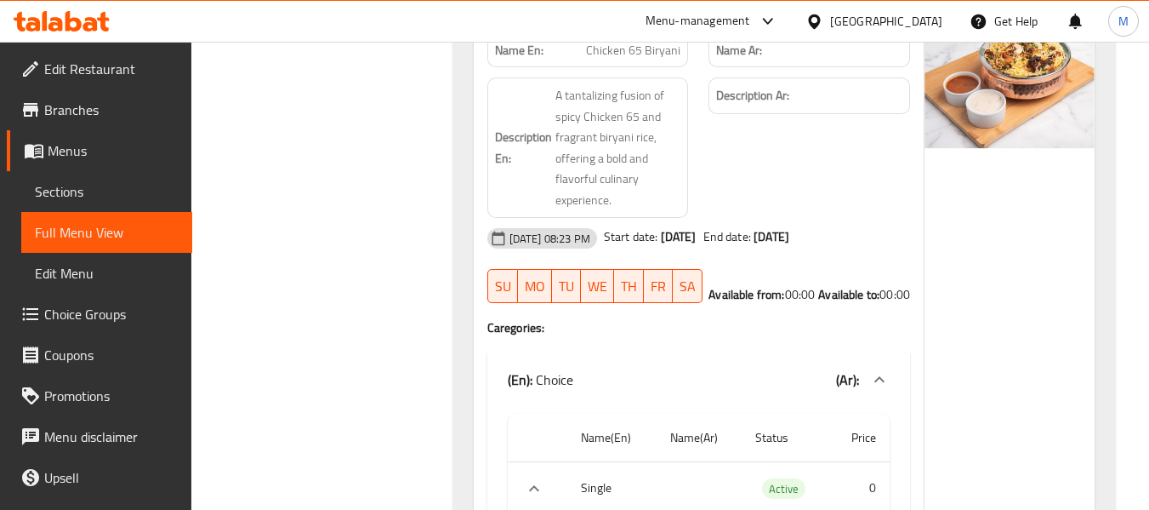
click at [647, 60] on span "Chicken 65 Biryani" at bounding box center [633, 51] width 94 height 18
copy span "Chicken 65 Biryani"
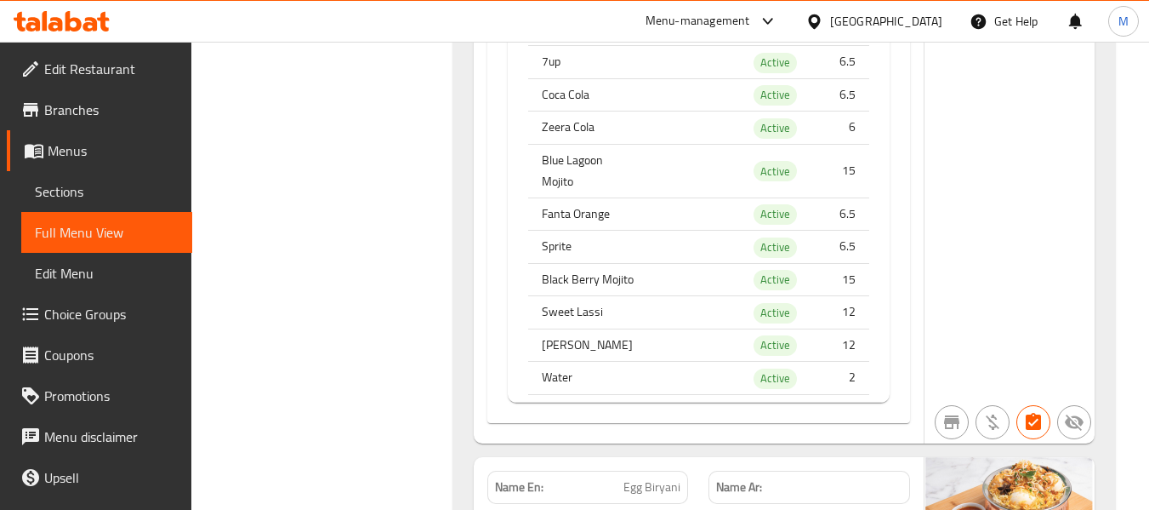
scroll to position [12237, 0]
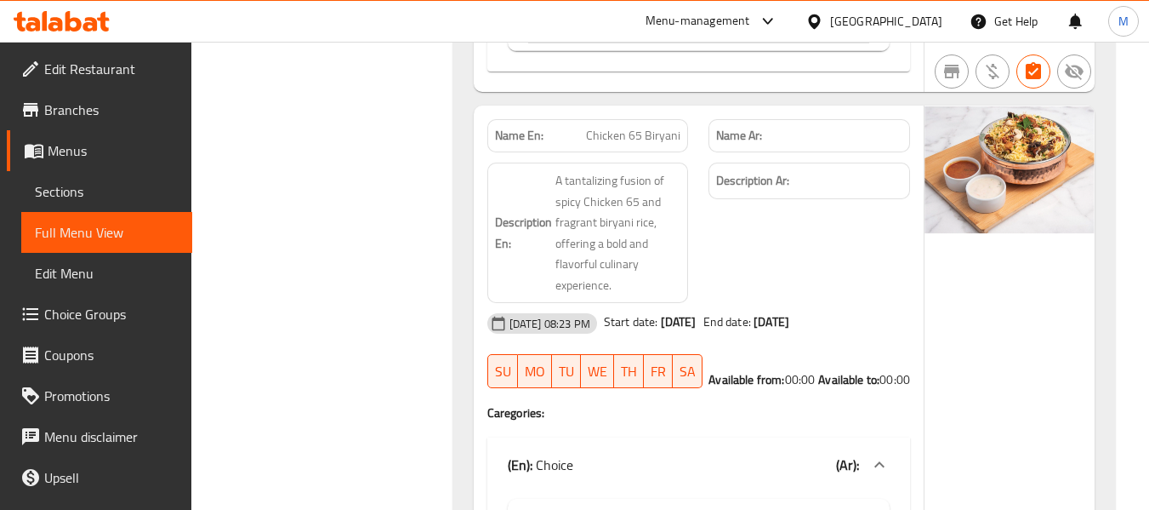
click at [784, 313] on div "Description Ar:" at bounding box center [810, 232] width 222 height 161
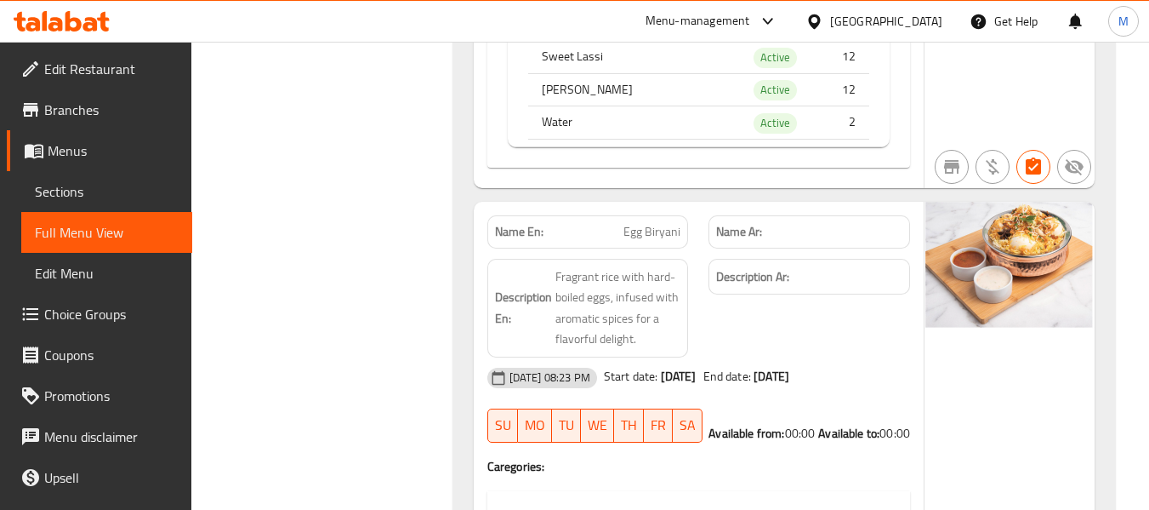
scroll to position [12322, 0]
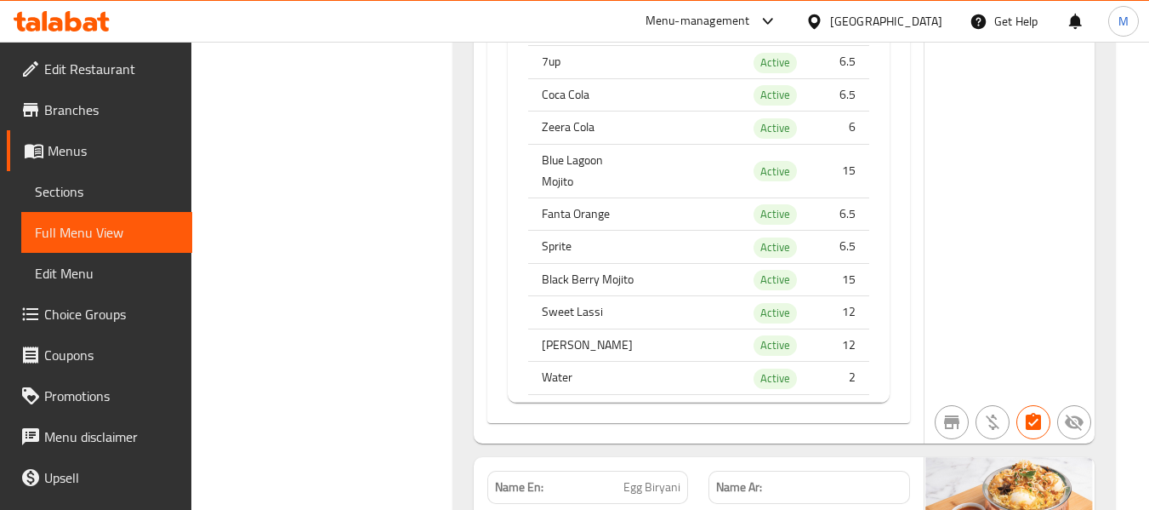
drag, startPoint x: 583, startPoint y: 94, endPoint x: 512, endPoint y: 88, distance: 70.9
click at [512, 88] on td "(En): Choice of Drinks (Ar): Name (en) Name (ar) Status Price Pepsi Active 5 7u…" at bounding box center [699, 160] width 382 height 482
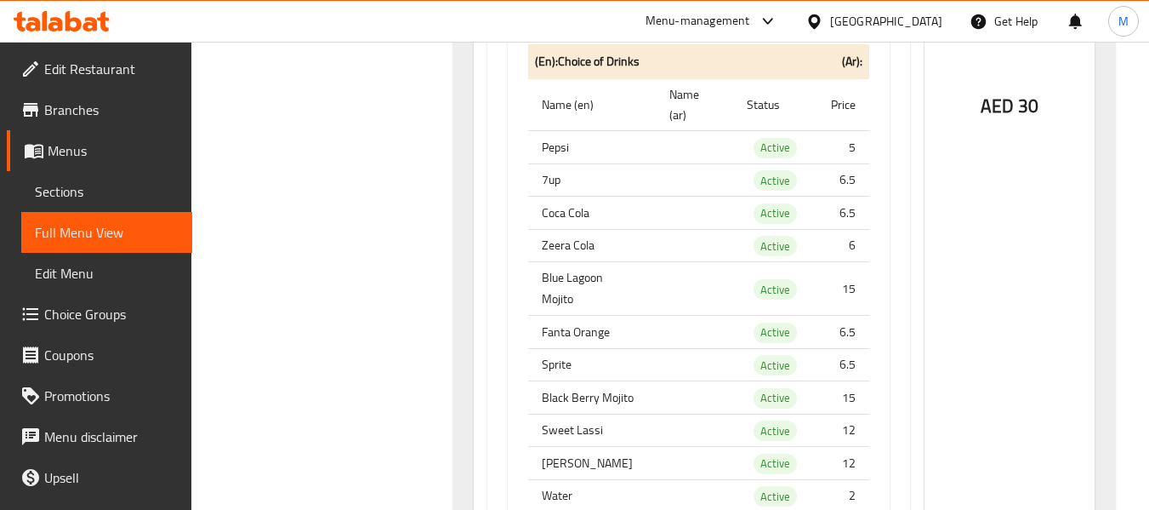
scroll to position [14629, 0]
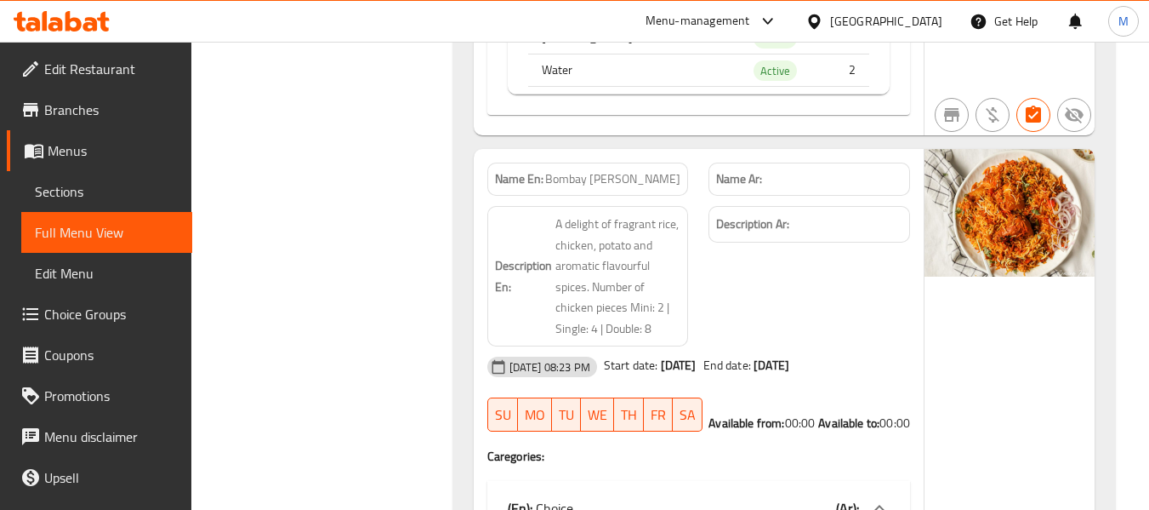
click at [641, 188] on span "Bombay [PERSON_NAME]" at bounding box center [612, 179] width 135 height 18
copy span "Bombay [PERSON_NAME]"
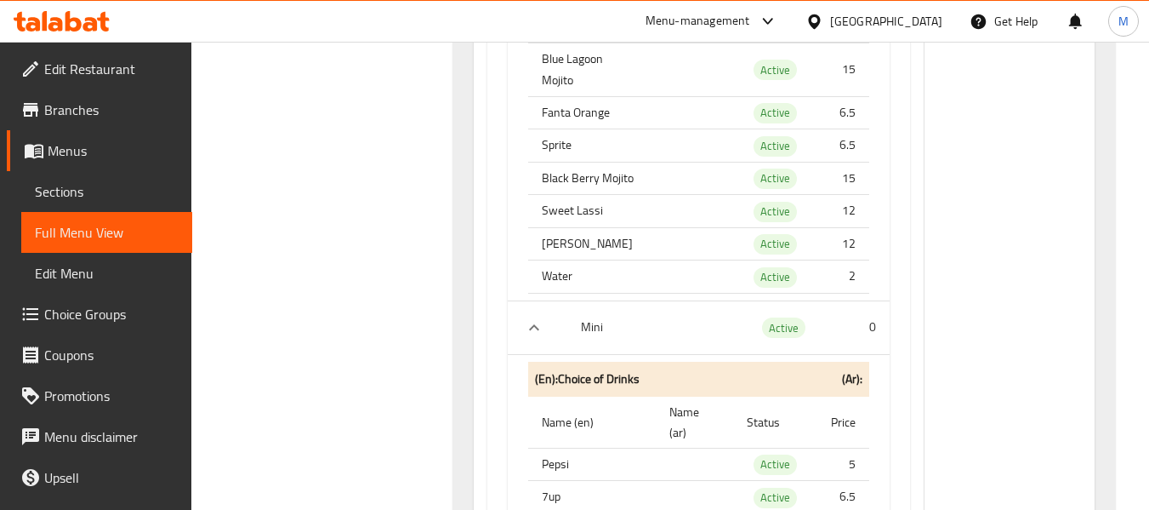
scroll to position [16927, 0]
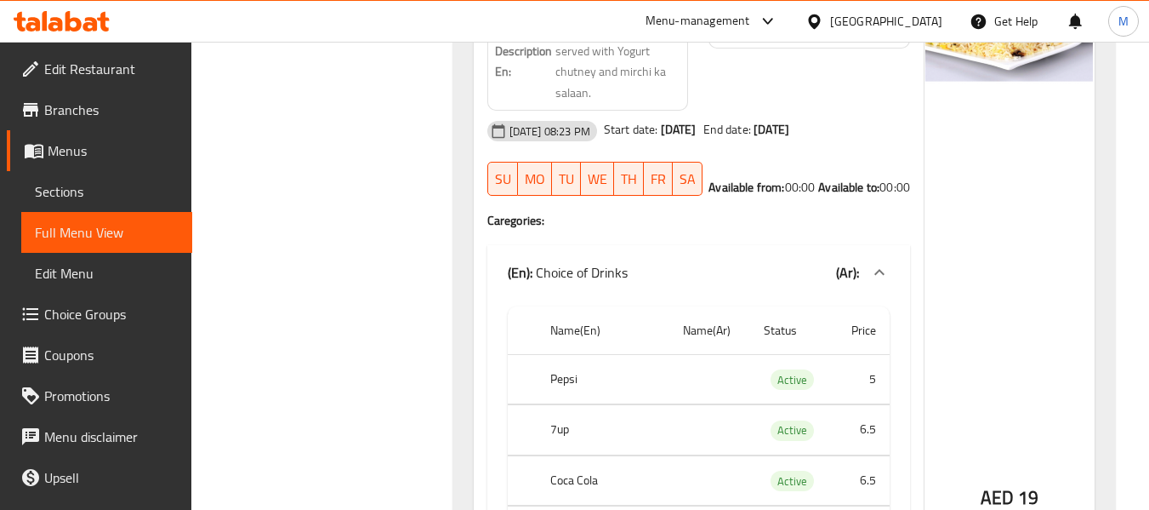
copy span "[PERSON_NAME] Single"
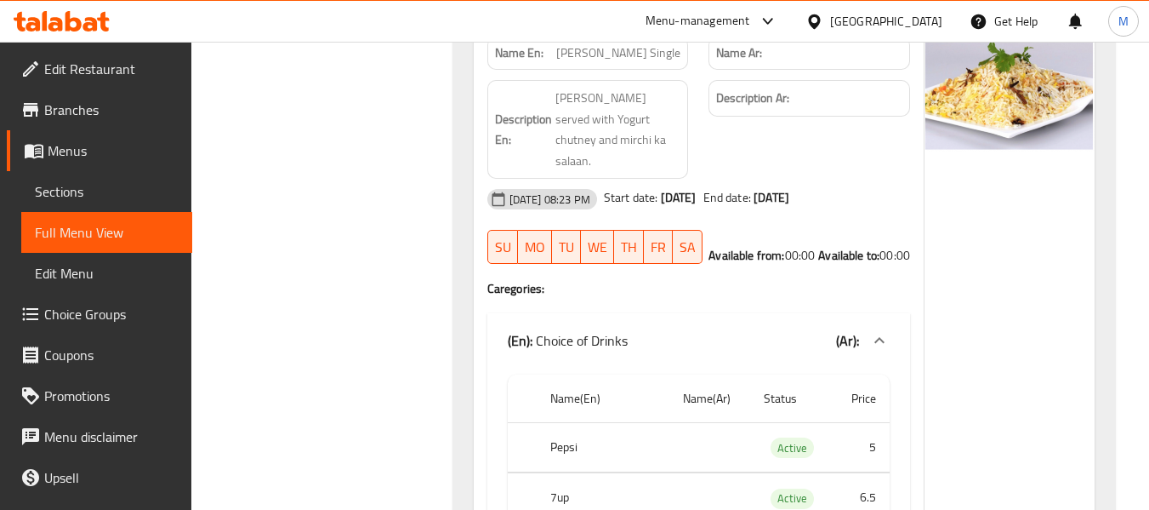
scroll to position [16841, 0]
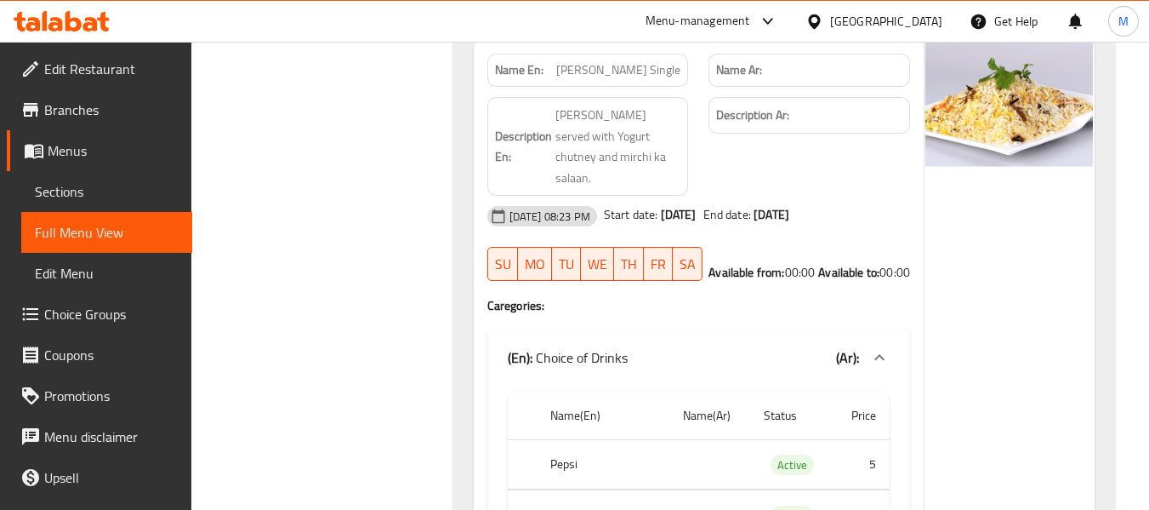
click at [655, 87] on div "Name En: Biryani Rice Single" at bounding box center [589, 70] width 202 height 33
click at [655, 79] on span "[PERSON_NAME] Single" at bounding box center [618, 70] width 124 height 18
copy span "[PERSON_NAME] Single"
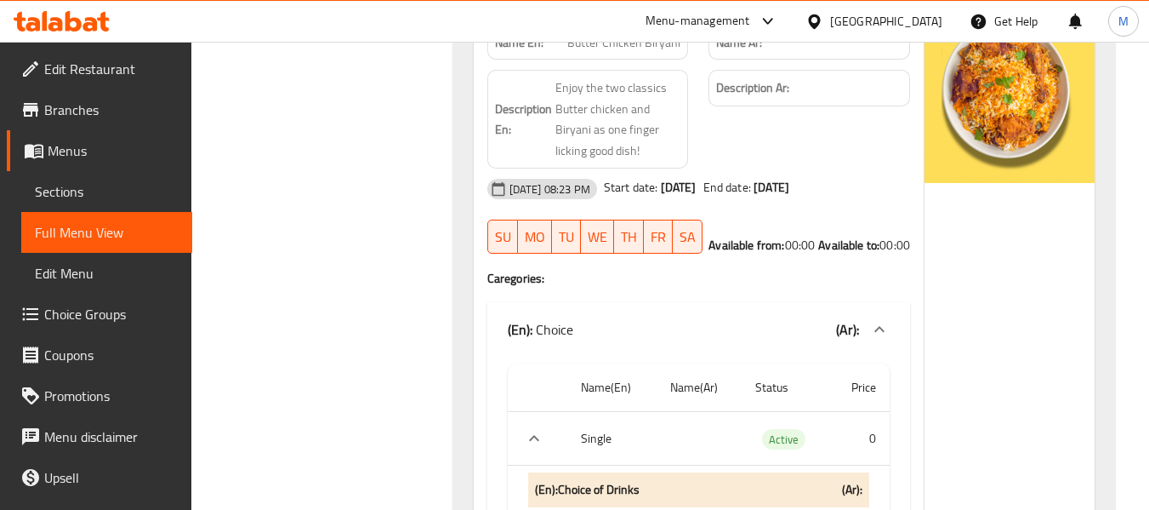
scroll to position [17887, 0]
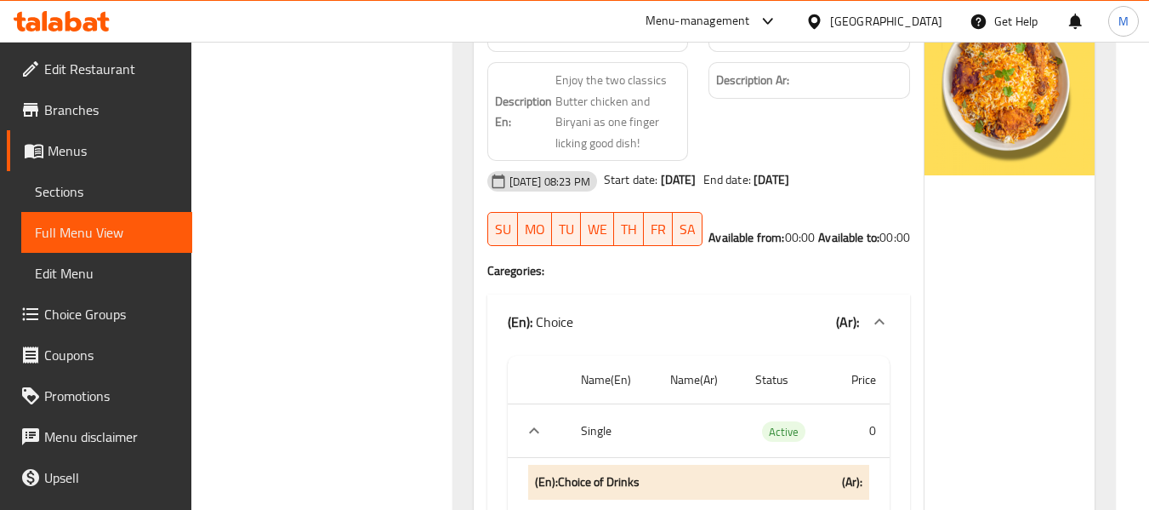
click at [642, 44] on span "Butter Chicken Biryani" at bounding box center [624, 35] width 113 height 18
copy span "Butter Chicken Biryani"
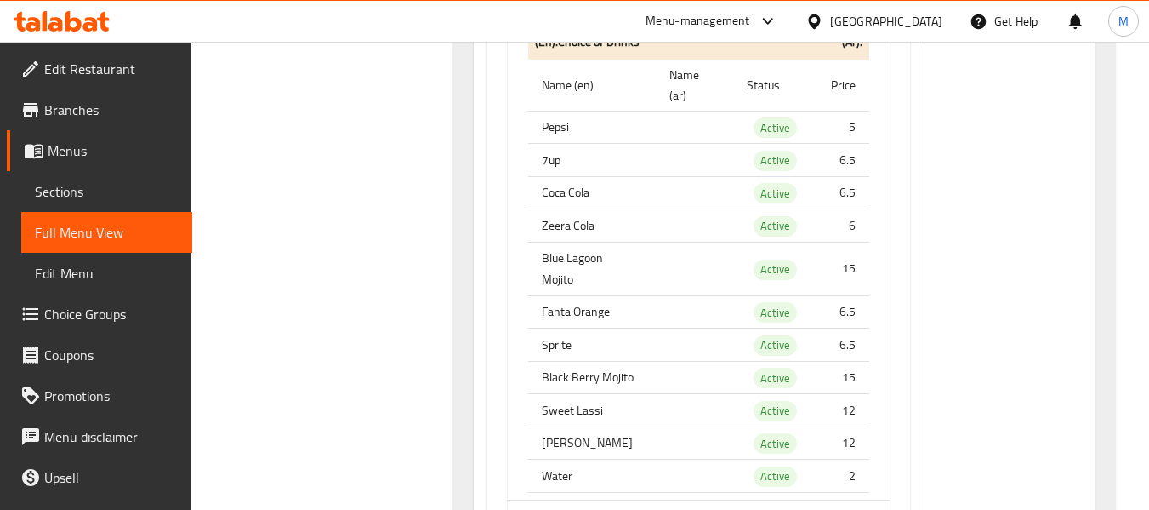
scroll to position [22734, 0]
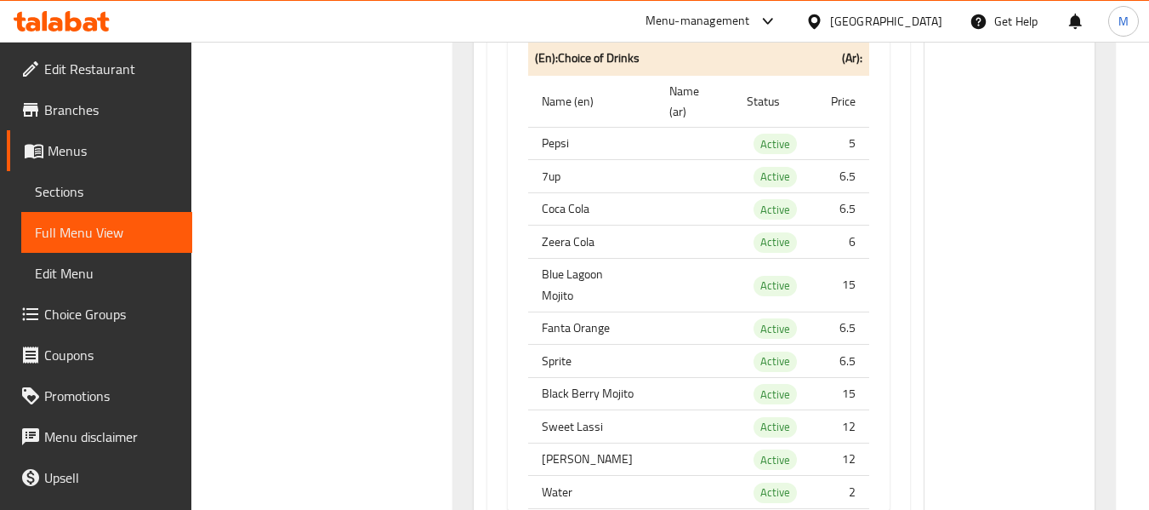
scroll to position [0, 0]
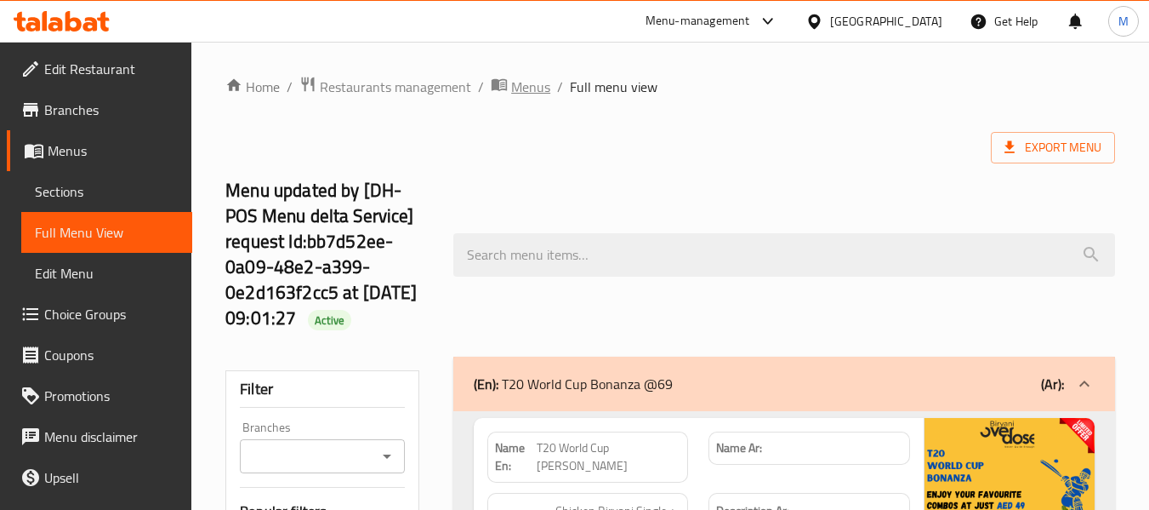
click at [516, 80] on span "Menus" at bounding box center [530, 87] width 39 height 20
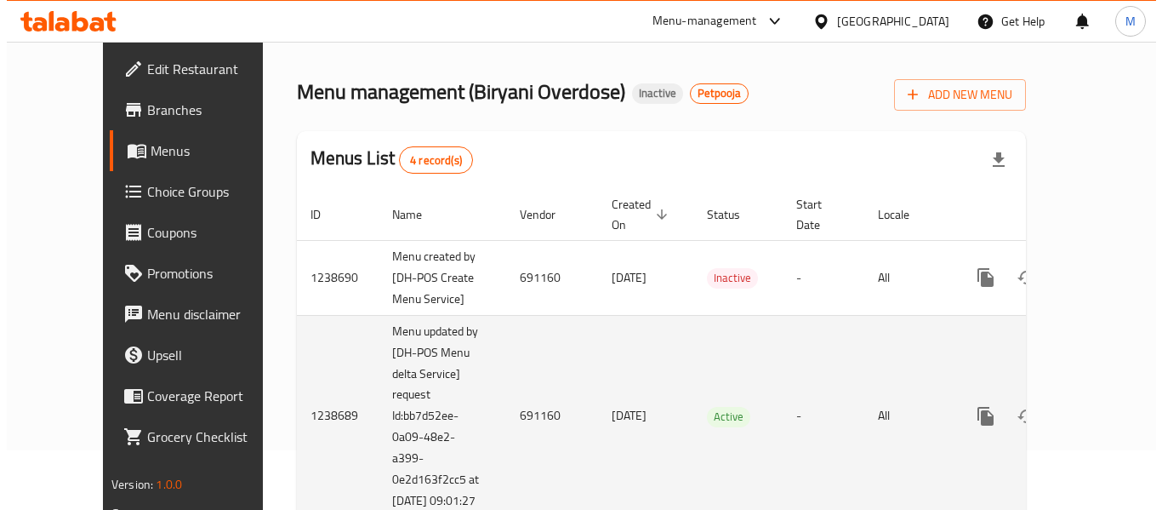
scroll to position [85, 0]
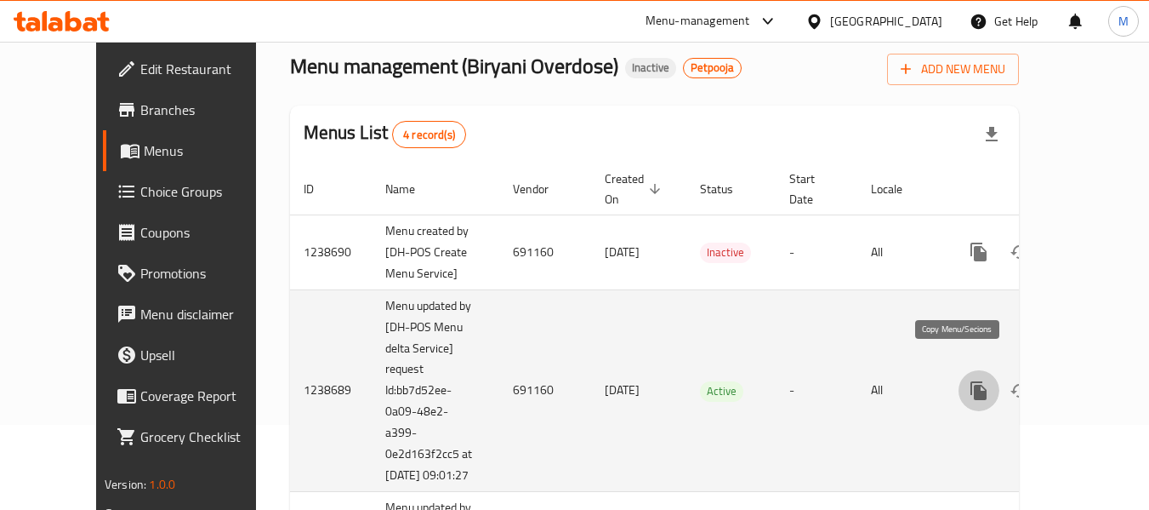
click at [971, 381] on icon "more" at bounding box center [979, 390] width 16 height 19
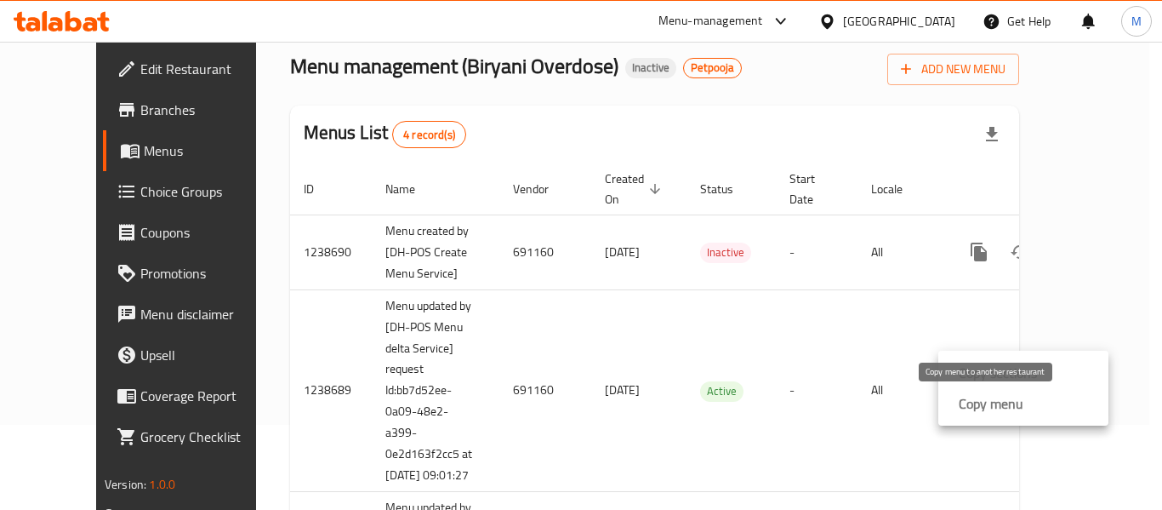
click at [973, 405] on strong "Copy menu" at bounding box center [991, 403] width 65 height 20
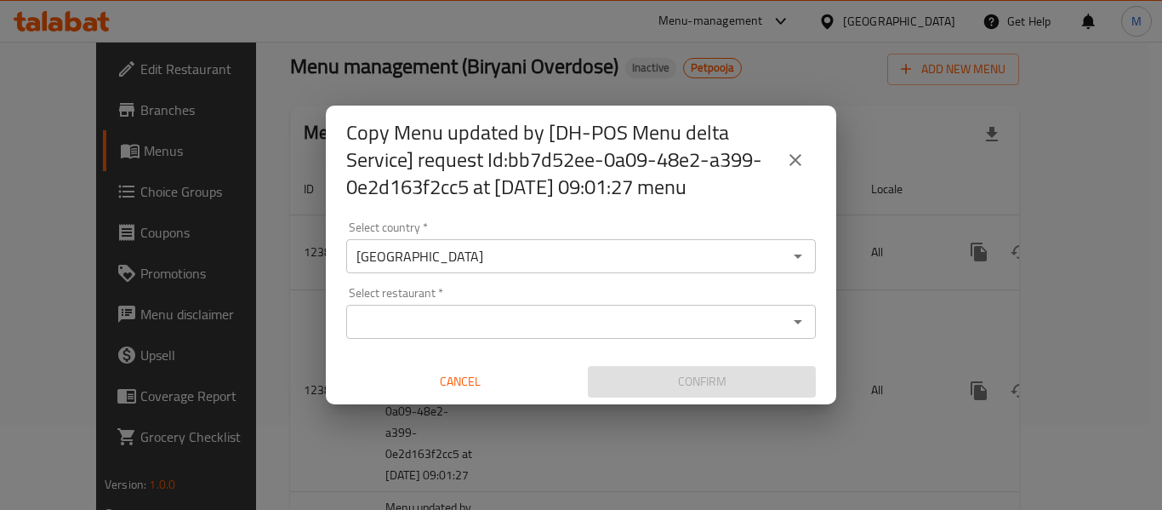
click at [414, 322] on input "Select restaurant   *" at bounding box center [566, 322] width 431 height 24
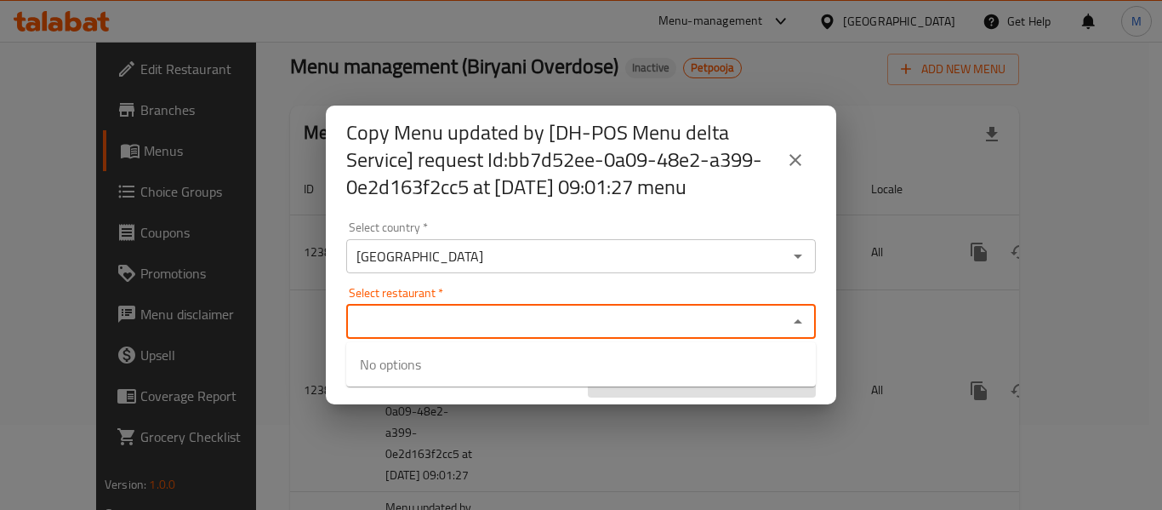
paste input "Biryani Spo"
type input "Biryani Spo"
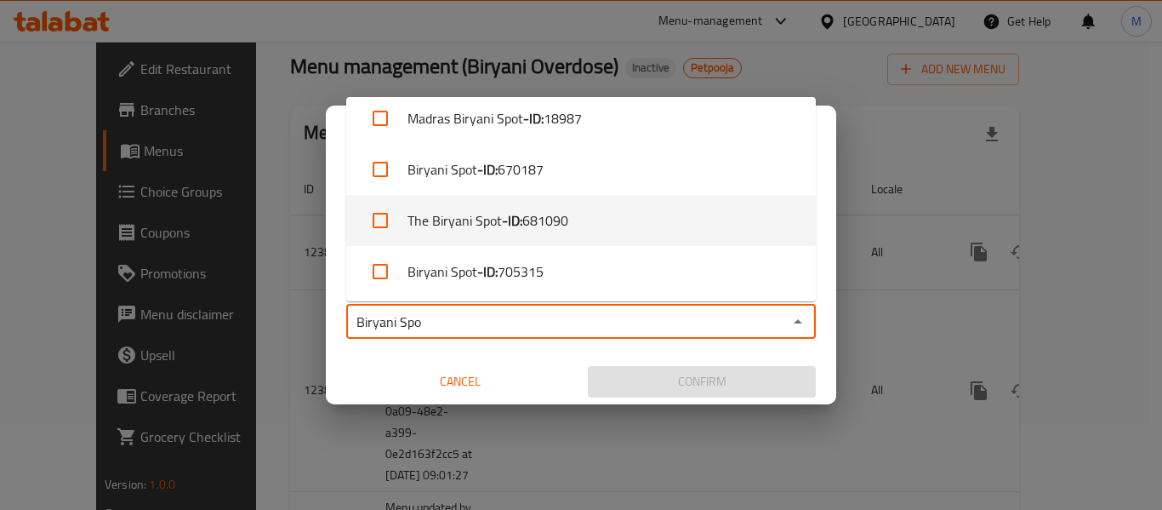
scroll to position [14, 0]
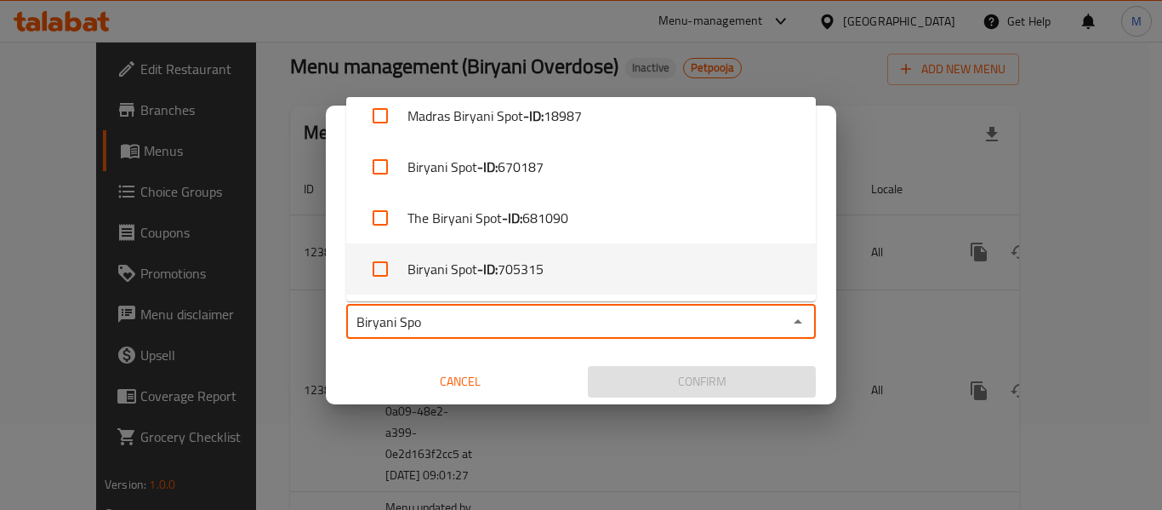
click at [496, 268] on b "- ID:" at bounding box center [487, 269] width 20 height 20
checkbox input "true"
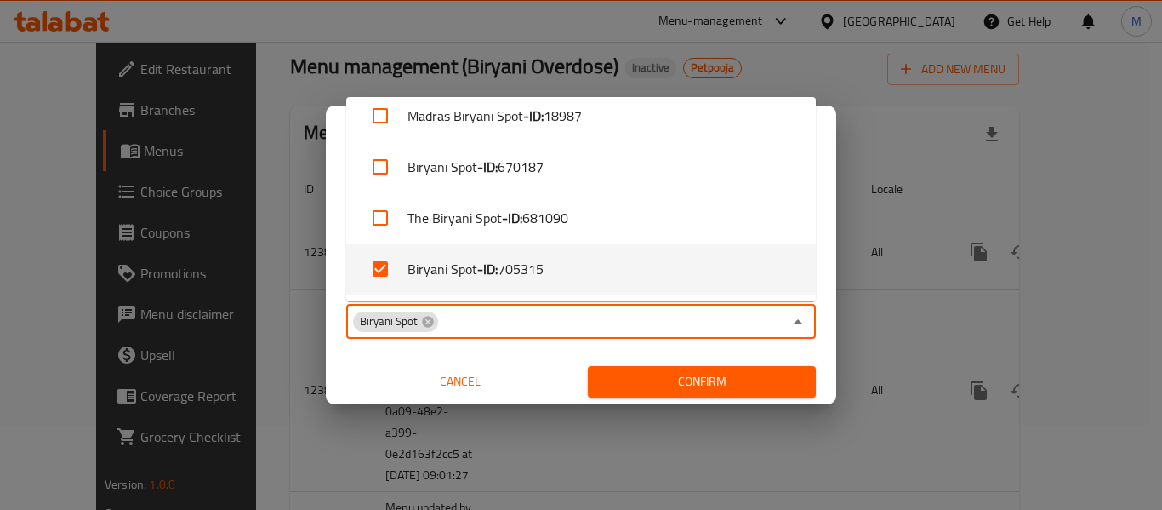
click at [537, 368] on button "Cancel" at bounding box center [460, 381] width 228 height 31
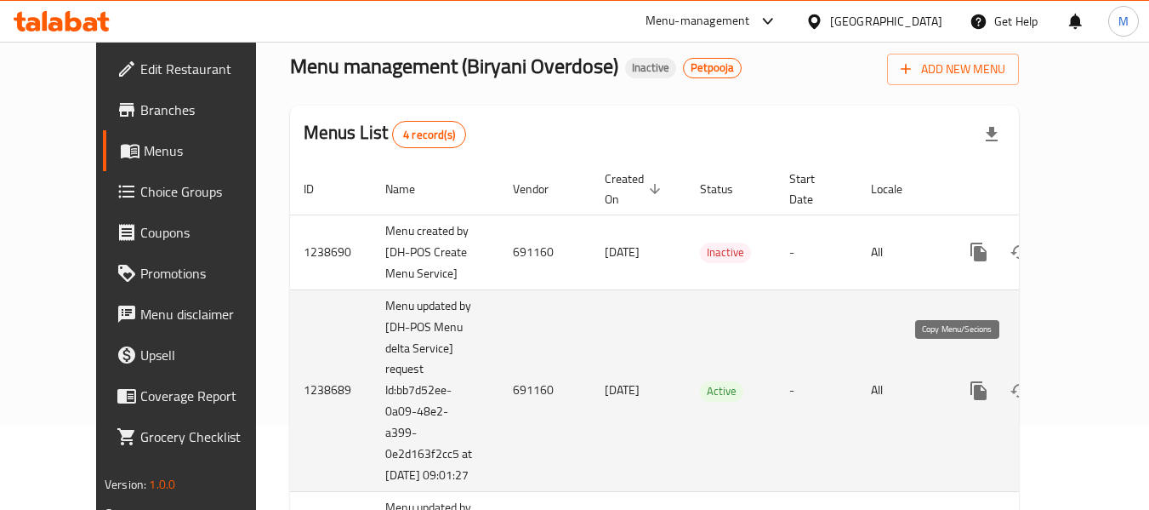
click at [969, 380] on icon "more" at bounding box center [979, 390] width 20 height 20
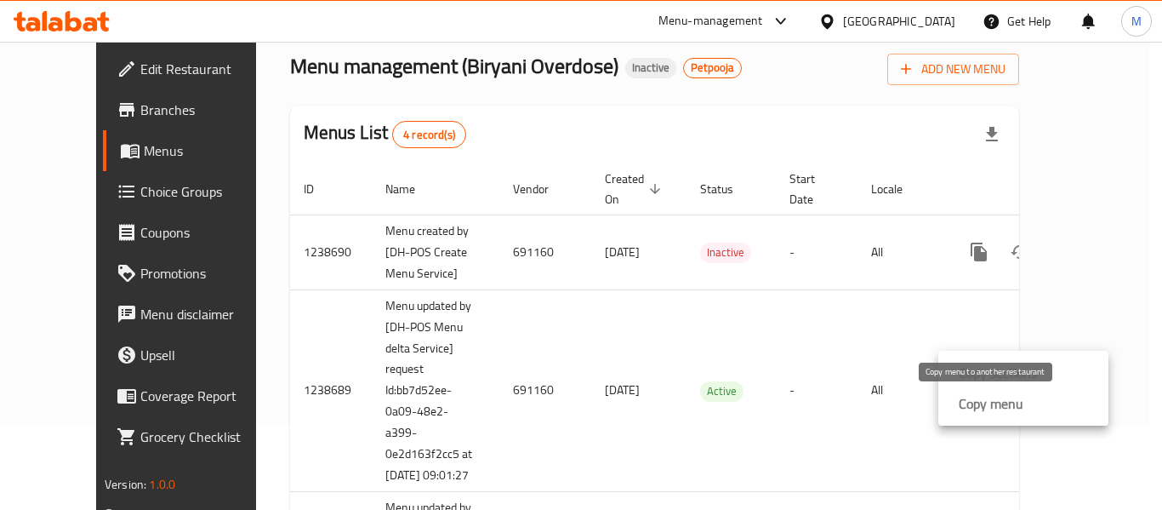
click at [1021, 403] on strong "Copy menu" at bounding box center [991, 403] width 65 height 20
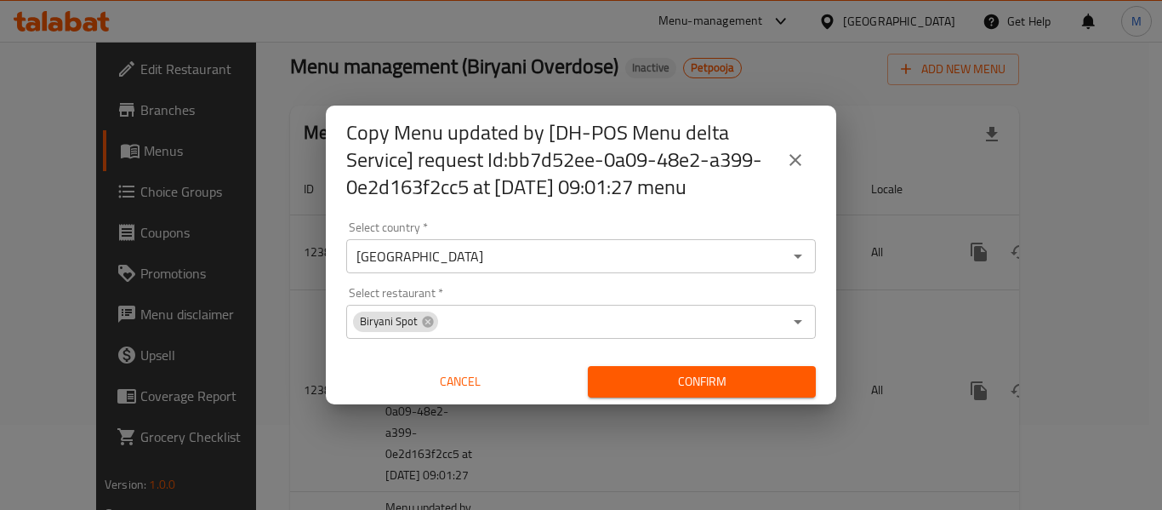
click at [474, 327] on input "Select restaurant   *" at bounding box center [611, 322] width 343 height 24
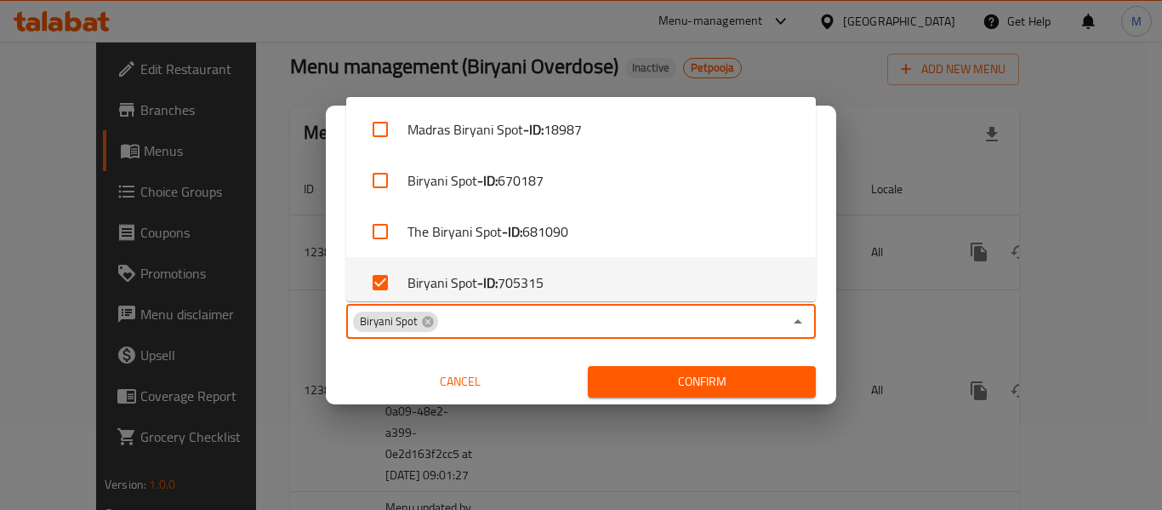
scroll to position [10, 0]
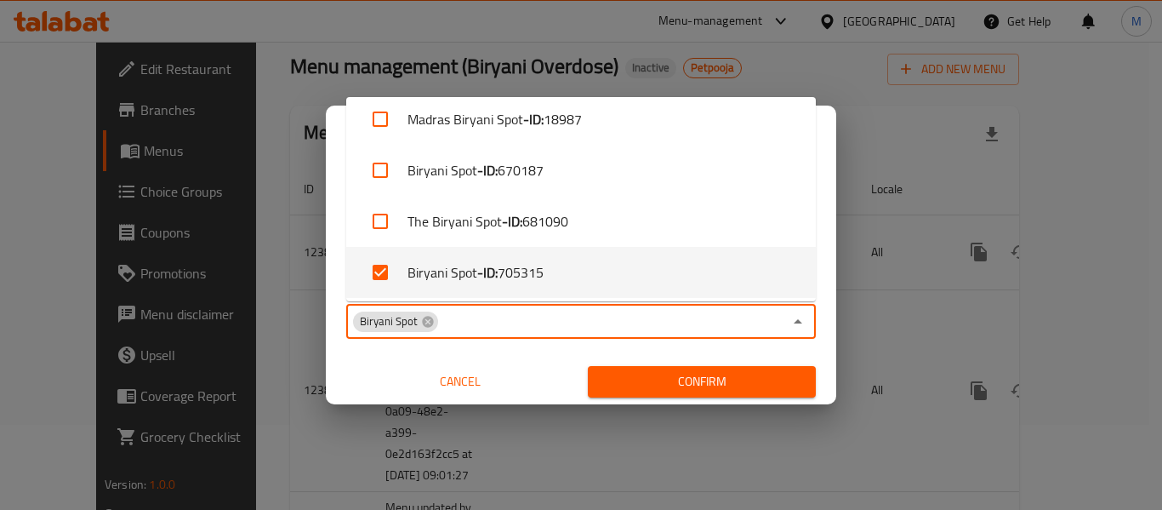
paste input "Biryani Spo"
click at [499, 320] on input "Biryani Spo" at bounding box center [611, 322] width 343 height 24
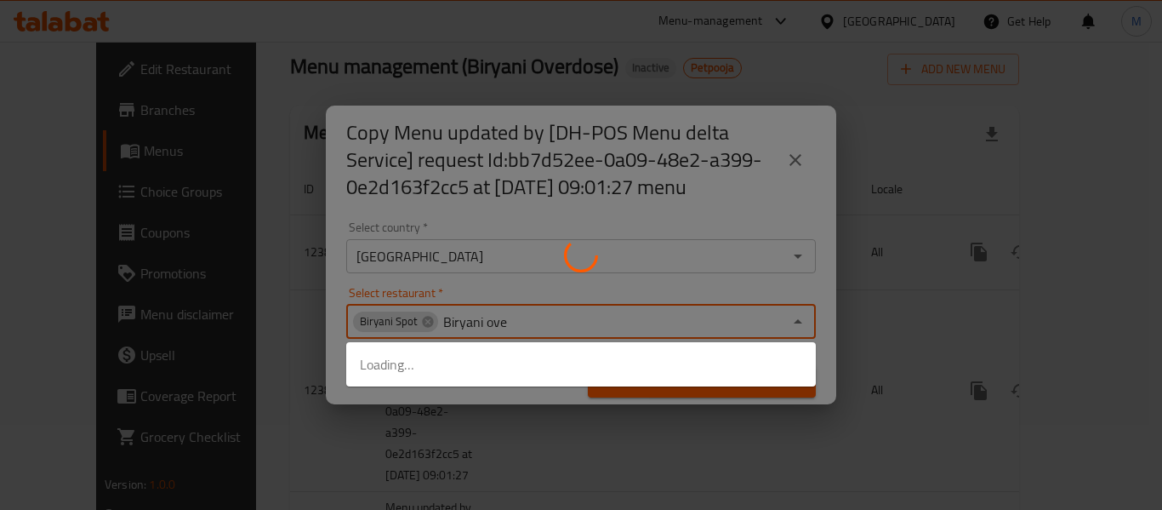
type input "Biryani over"
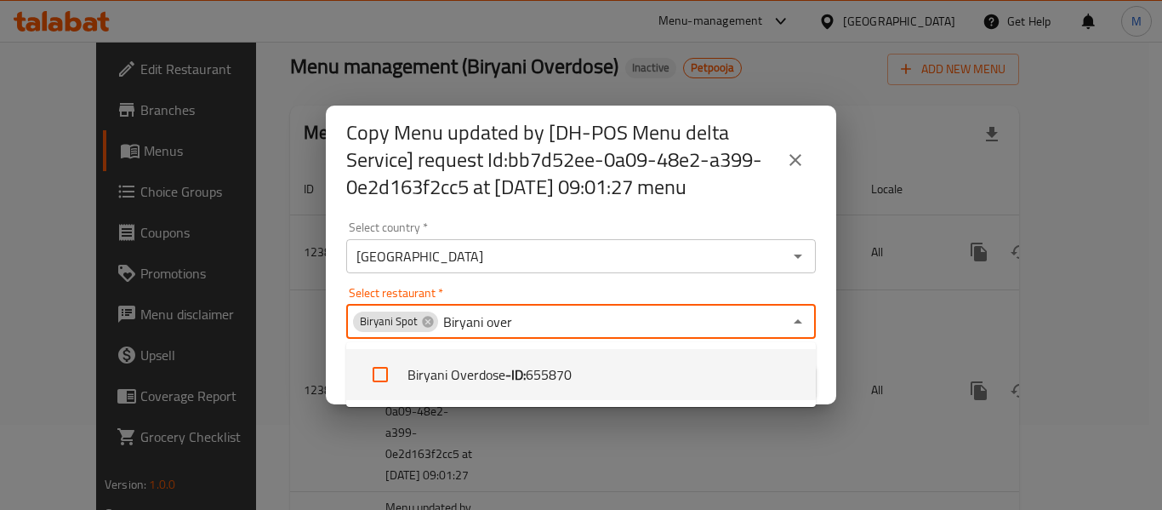
click at [519, 389] on li "Biryani Overdose - ID: 655870" at bounding box center [581, 374] width 470 height 51
checkbox input "true"
click at [583, 207] on div "Copy Menu updated by [DH-POS Menu delta Service] request Id:bb7d52ee-0a09-48e2-…" at bounding box center [581, 160] width 511 height 109
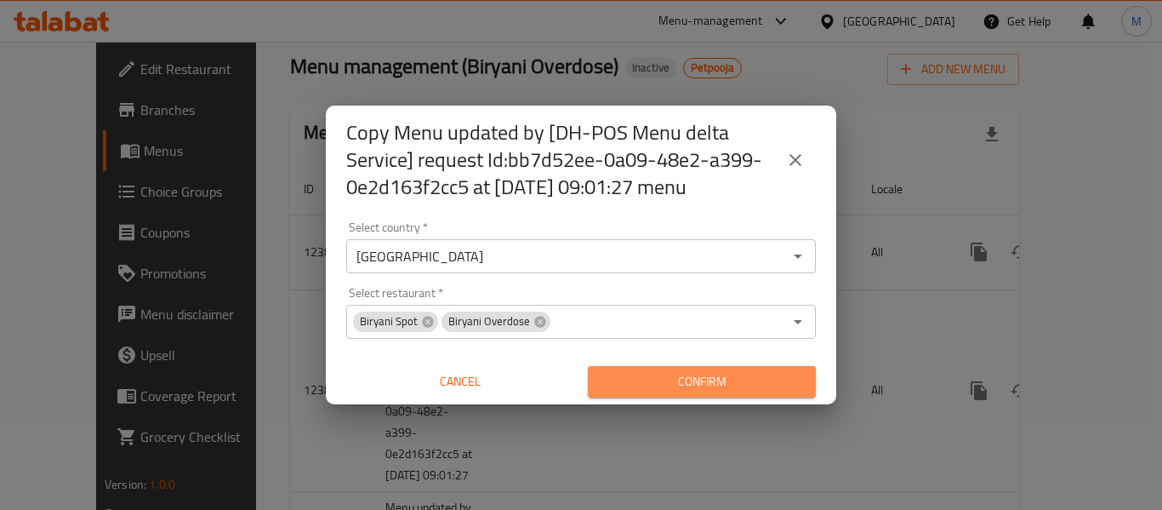
click at [740, 386] on span "Confirm" at bounding box center [702, 381] width 201 height 21
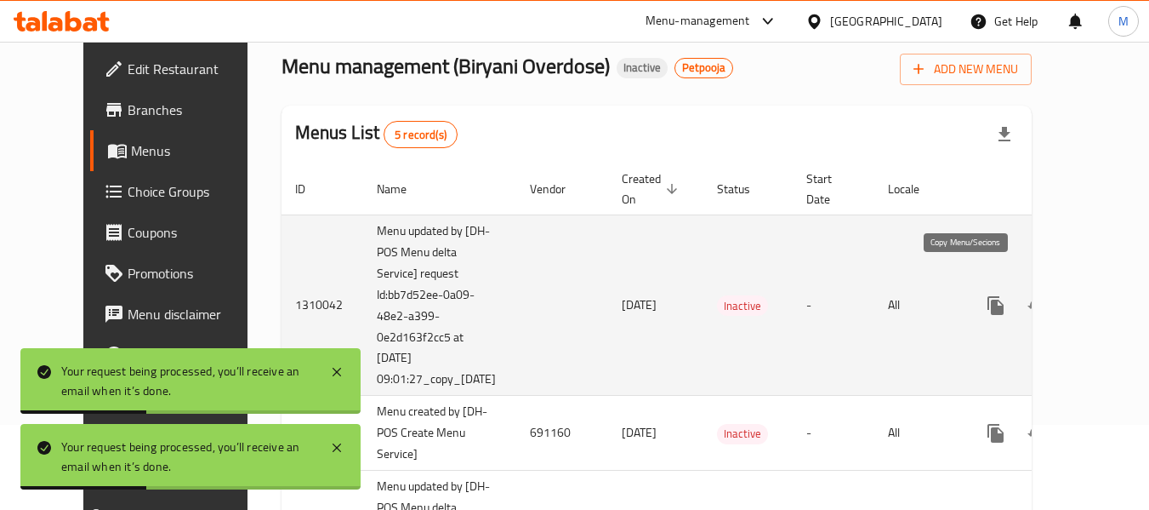
click at [988, 296] on icon "more" at bounding box center [996, 305] width 16 height 19
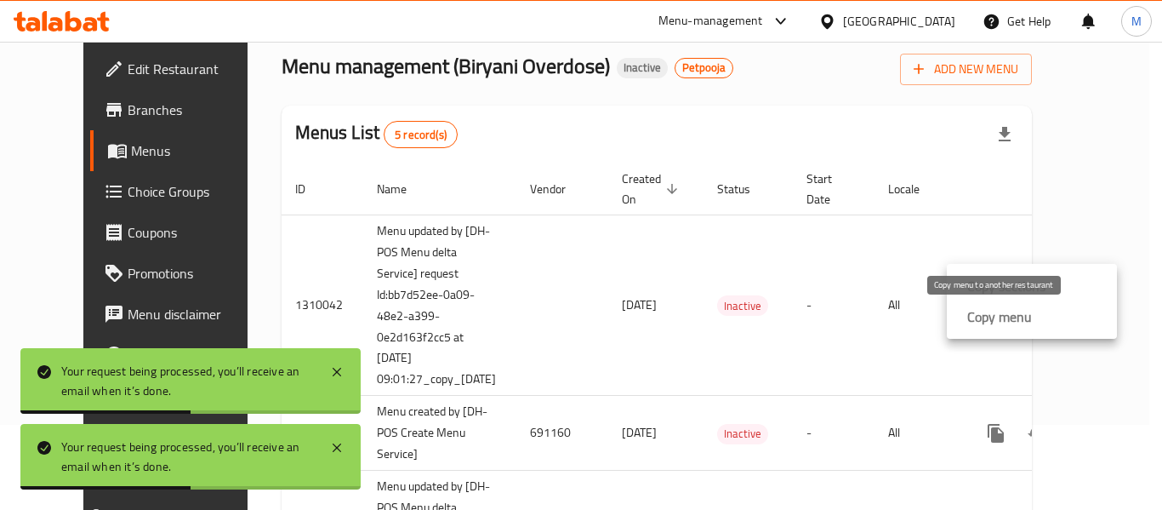
click at [1015, 325] on strong "Copy menu" at bounding box center [999, 316] width 65 height 20
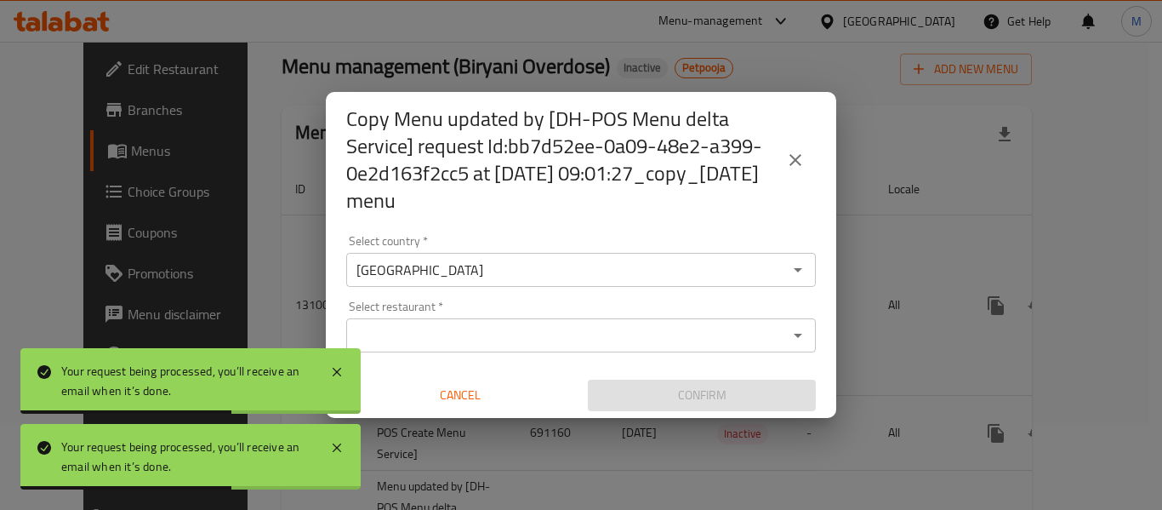
click at [386, 338] on input "Select restaurant   *" at bounding box center [566, 335] width 431 height 24
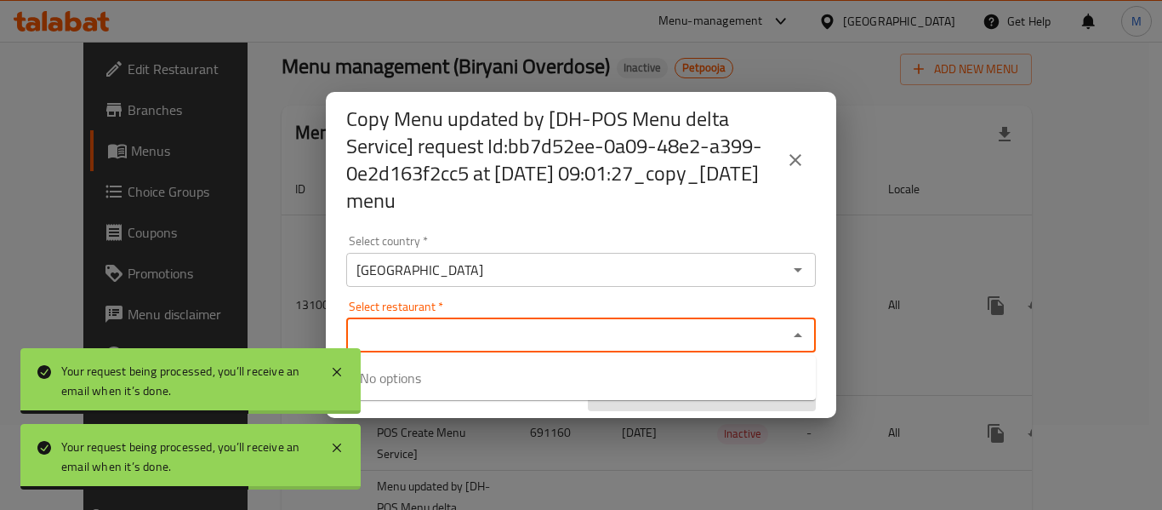
paste input "Biryani Spo"
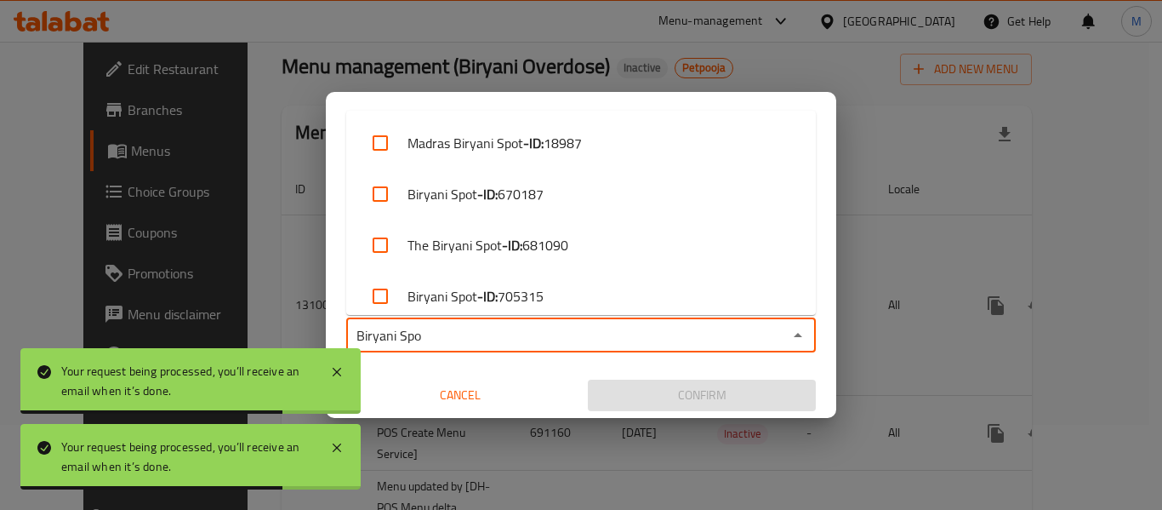
click at [414, 333] on input "Biryani Spo" at bounding box center [566, 335] width 431 height 24
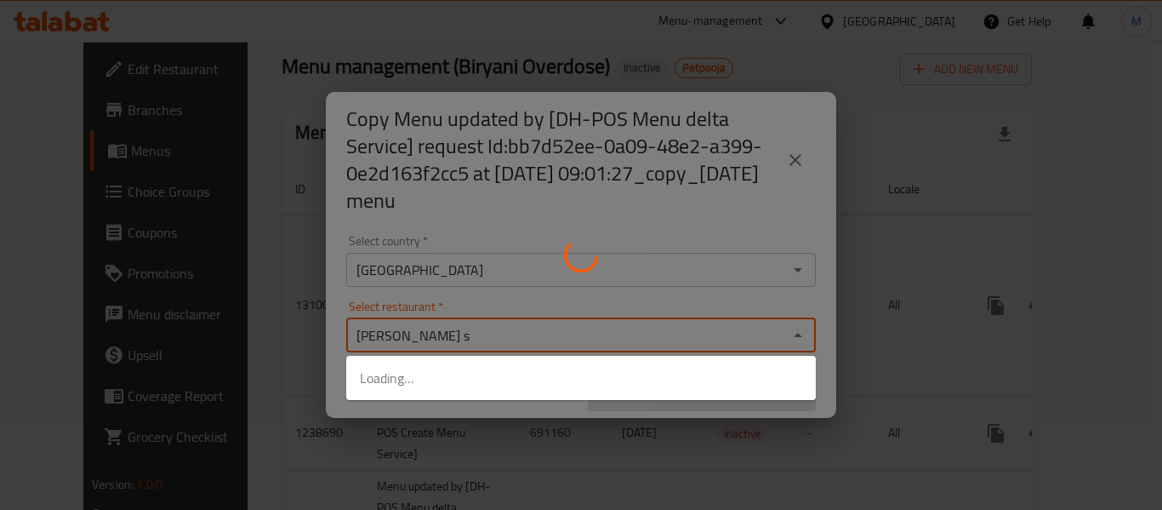
type input "Biryani sp"
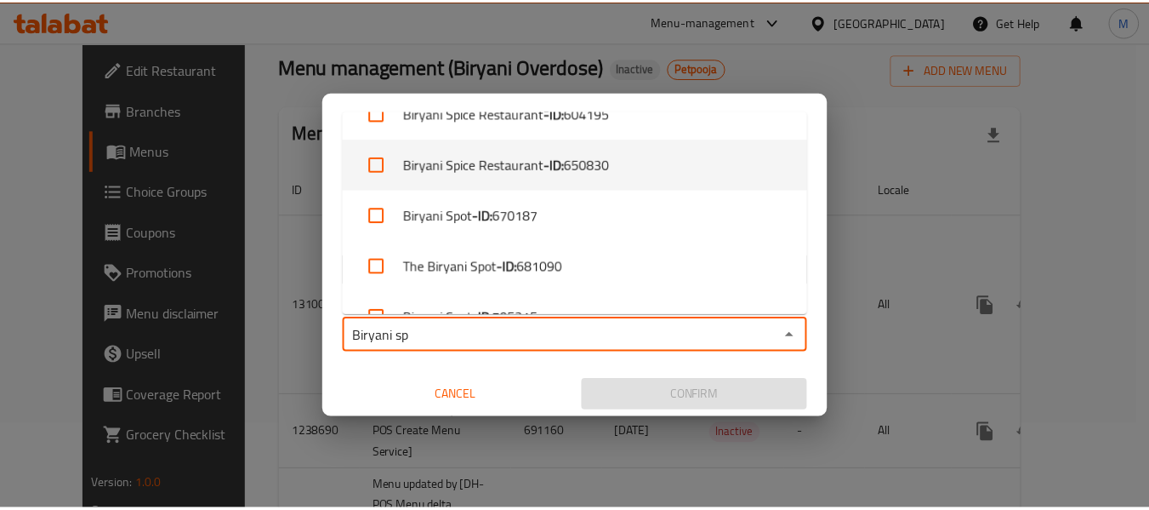
scroll to position [116, 0]
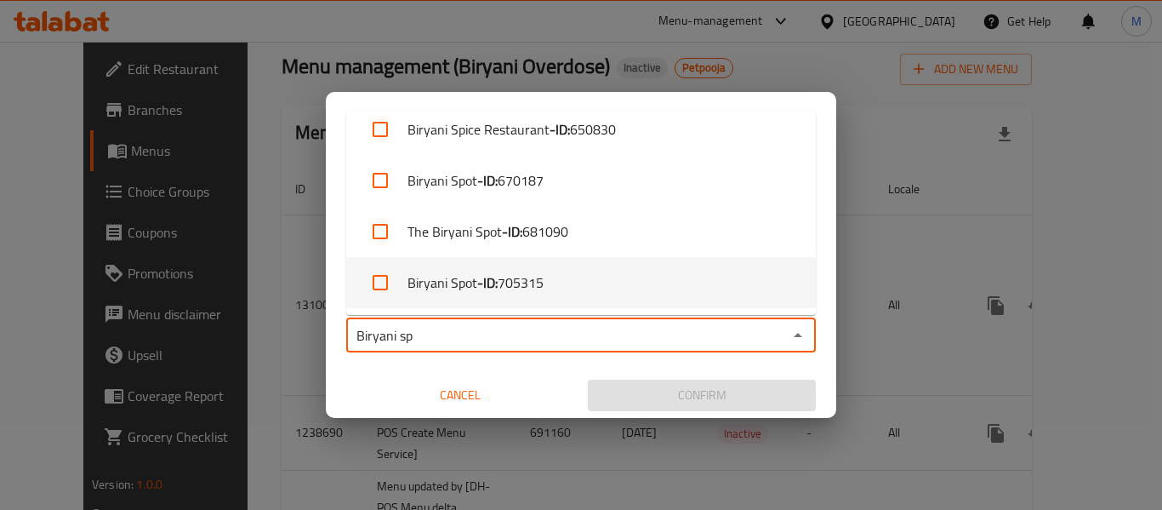
click at [517, 283] on span "705315" at bounding box center [521, 282] width 46 height 20
checkbox input "true"
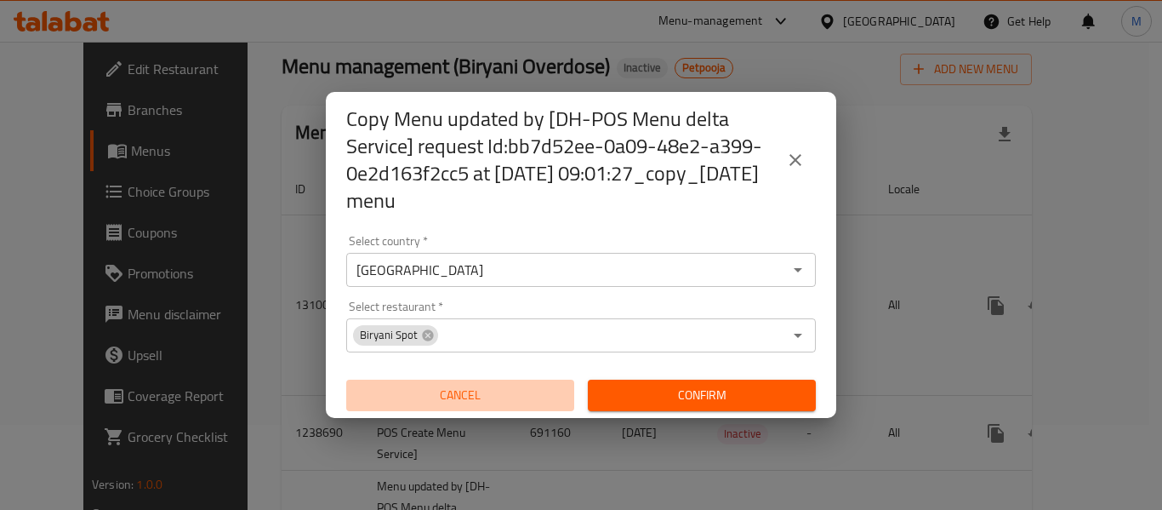
click at [528, 391] on span "Cancel" at bounding box center [460, 395] width 214 height 21
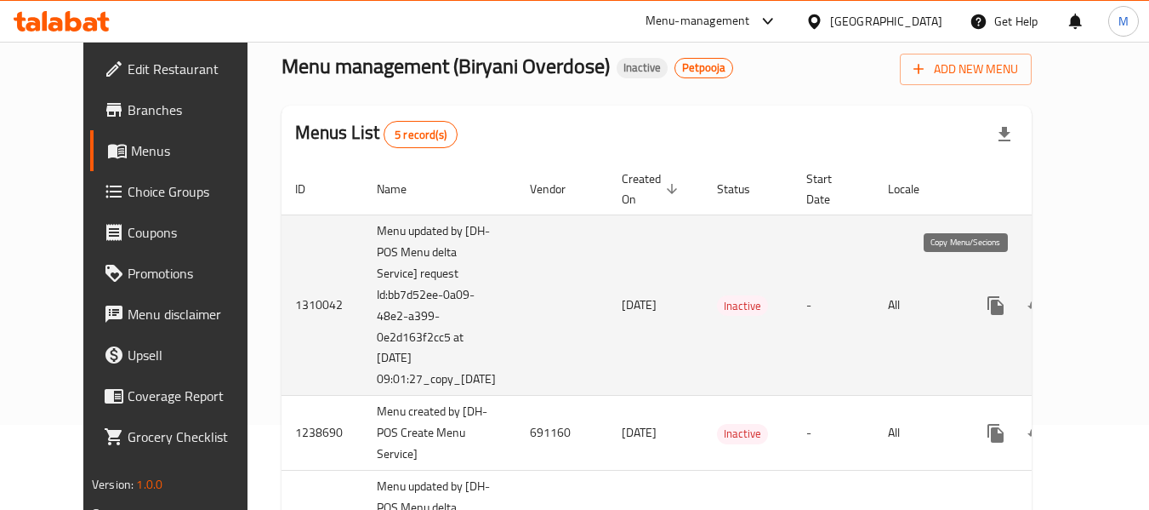
click at [988, 296] on icon "more" at bounding box center [996, 305] width 16 height 19
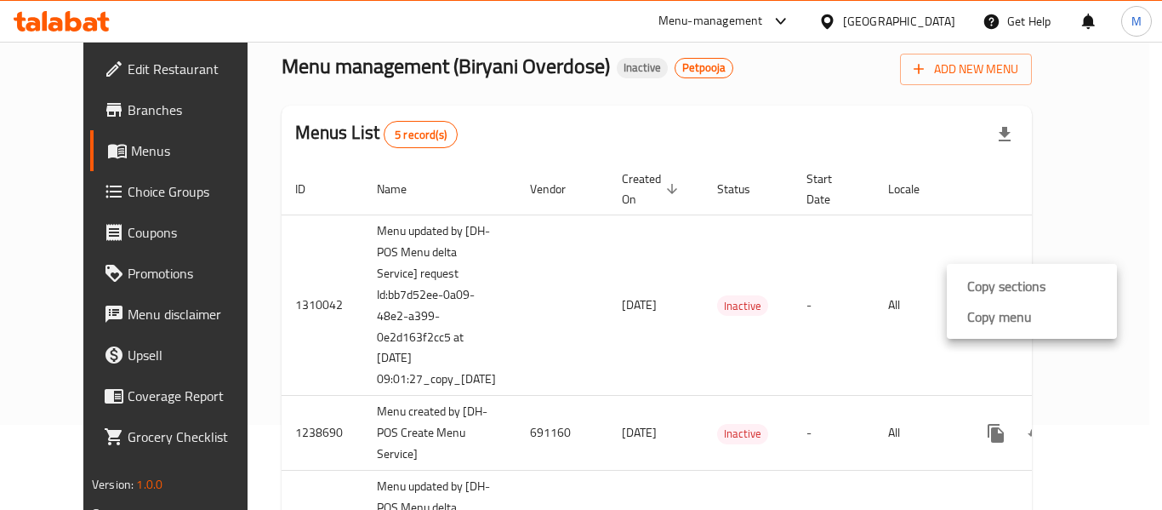
click at [1022, 329] on li "Copy menu" at bounding box center [1032, 316] width 170 height 31
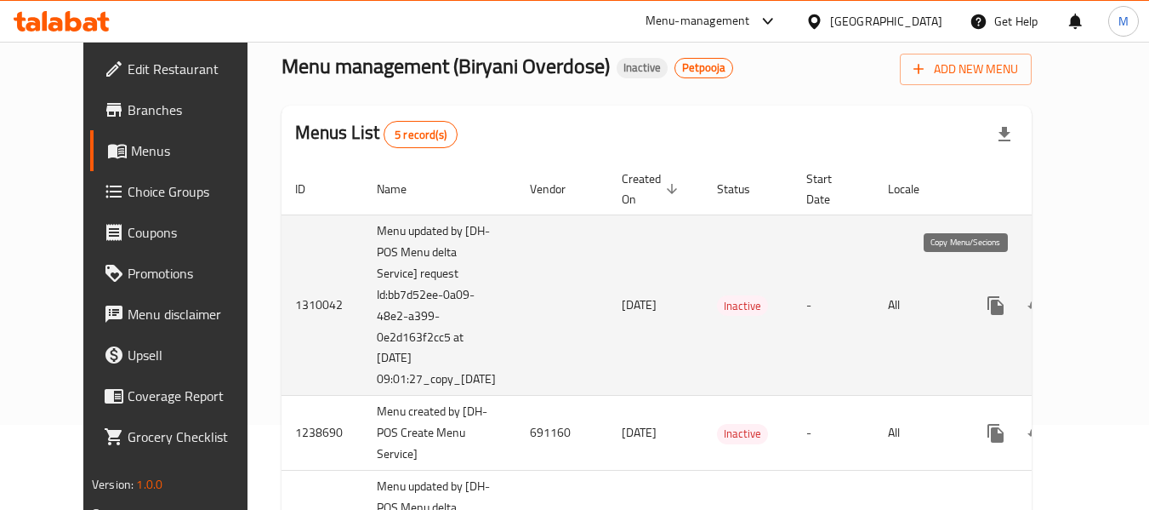
click at [988, 296] on icon "more" at bounding box center [996, 305] width 16 height 19
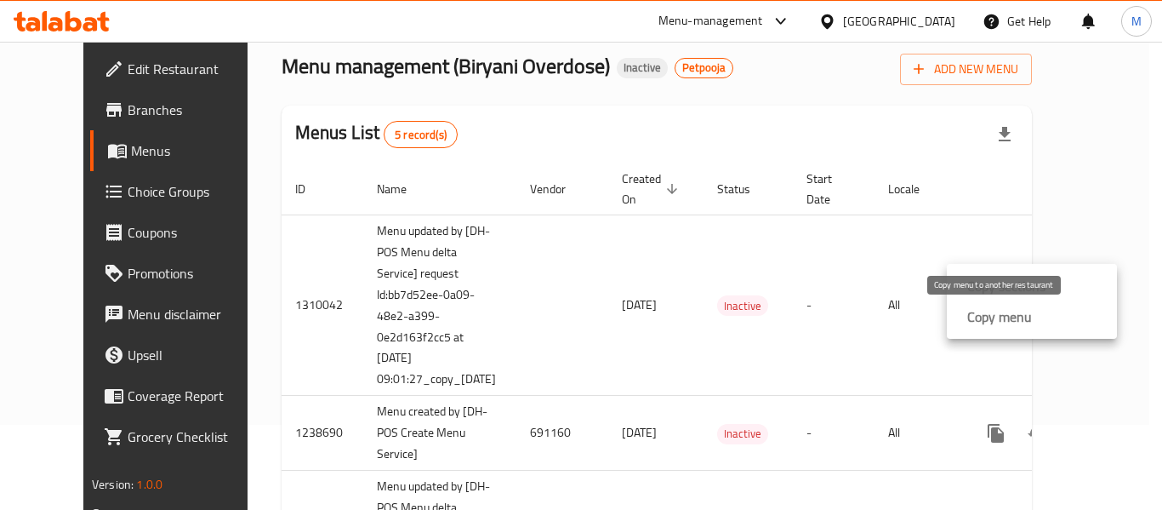
click at [1012, 314] on strong "Copy menu" at bounding box center [999, 316] width 65 height 20
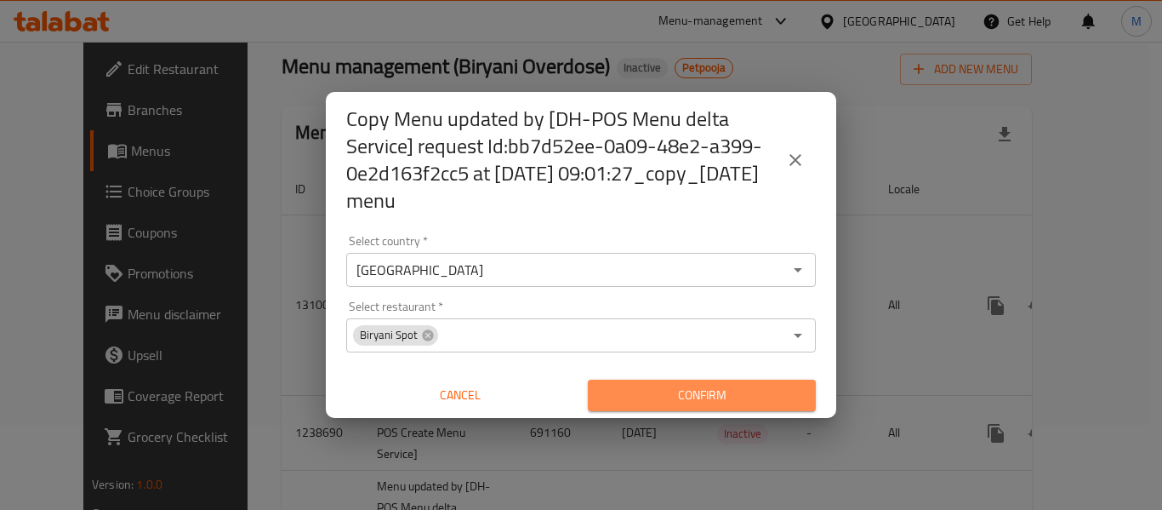
click at [664, 397] on span "Confirm" at bounding box center [702, 395] width 201 height 21
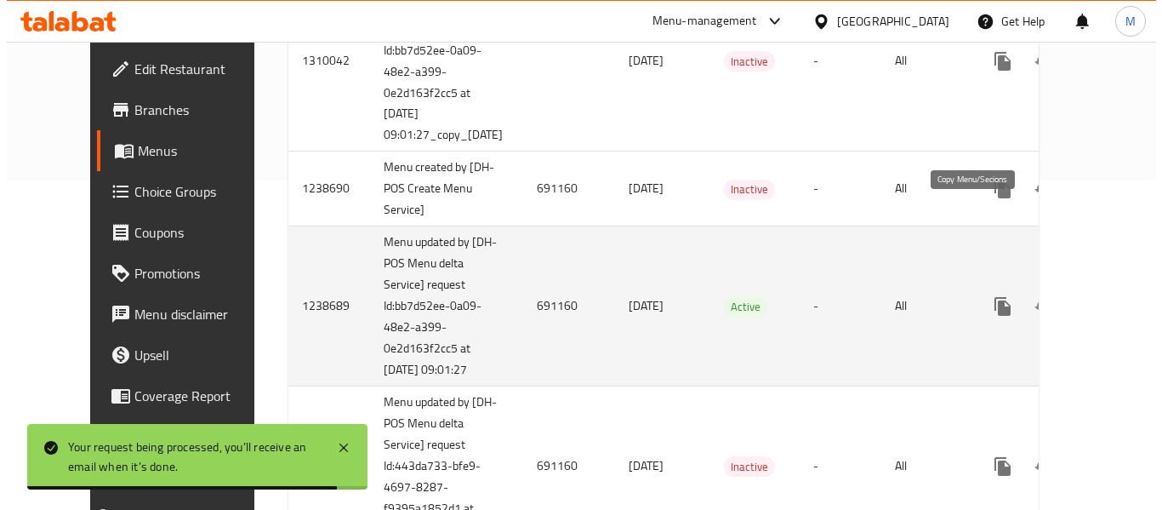
scroll to position [0, 0]
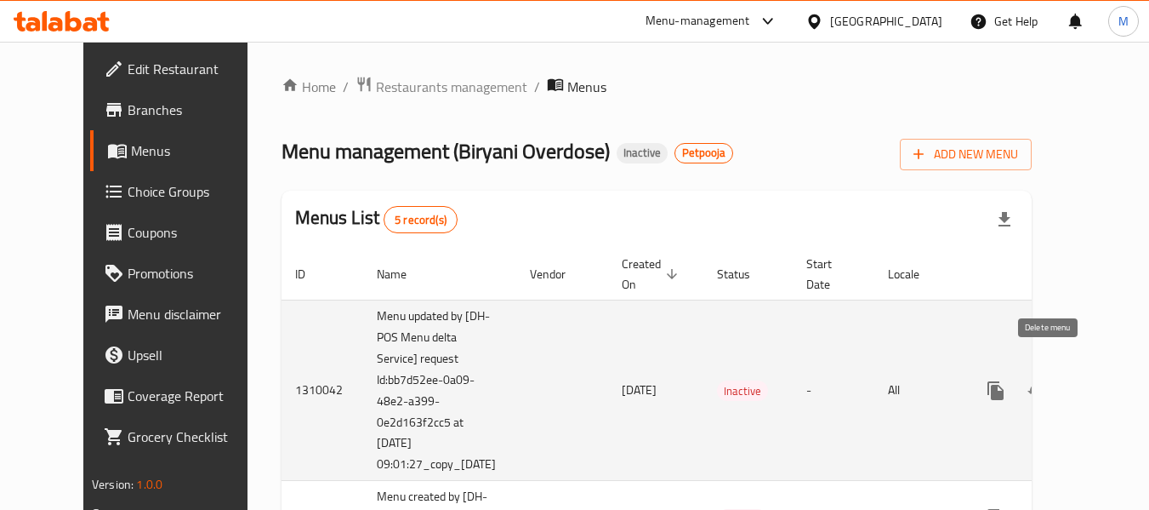
click at [1068, 380] on icon "enhanced table" at bounding box center [1078, 390] width 20 height 20
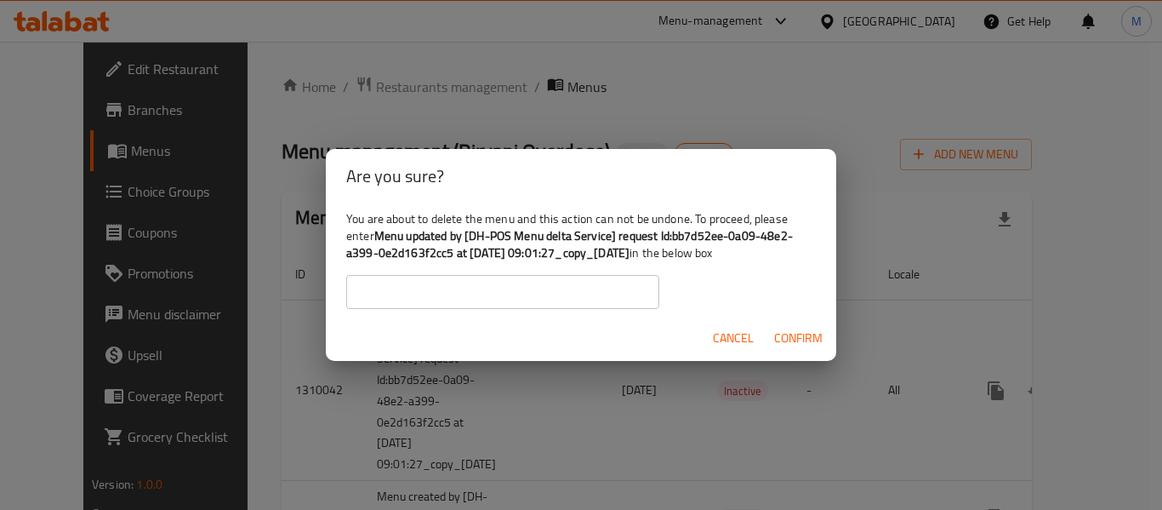
drag, startPoint x: 379, startPoint y: 231, endPoint x: 682, endPoint y: 254, distance: 304.6
click at [682, 254] on b "Menu updated by [DH-POS Menu delta Service] request Id:bb7d52ee-0a09-48e2-a399-…" at bounding box center [569, 244] width 447 height 39
copy b "Menu updated by [DH-POS Menu delta Service] request Id:bb7d52ee-0a09-48e2-a399-…"
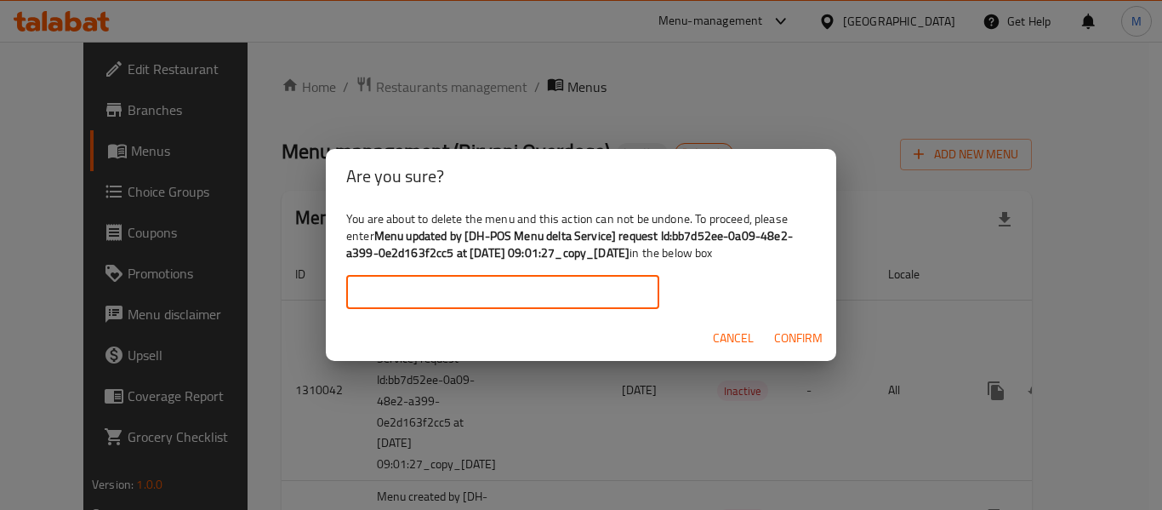
click at [488, 293] on input "text" at bounding box center [502, 292] width 313 height 34
paste input "Menu updated by [DH-POS Menu delta Service] request Id:bb7d52ee-0a09-48e2-a399-…"
type input "Menu updated by [DH-POS Menu delta Service] request Id:bb7d52ee-0a09-48e2-a399-…"
click at [794, 325] on button "Confirm" at bounding box center [798, 337] width 62 height 31
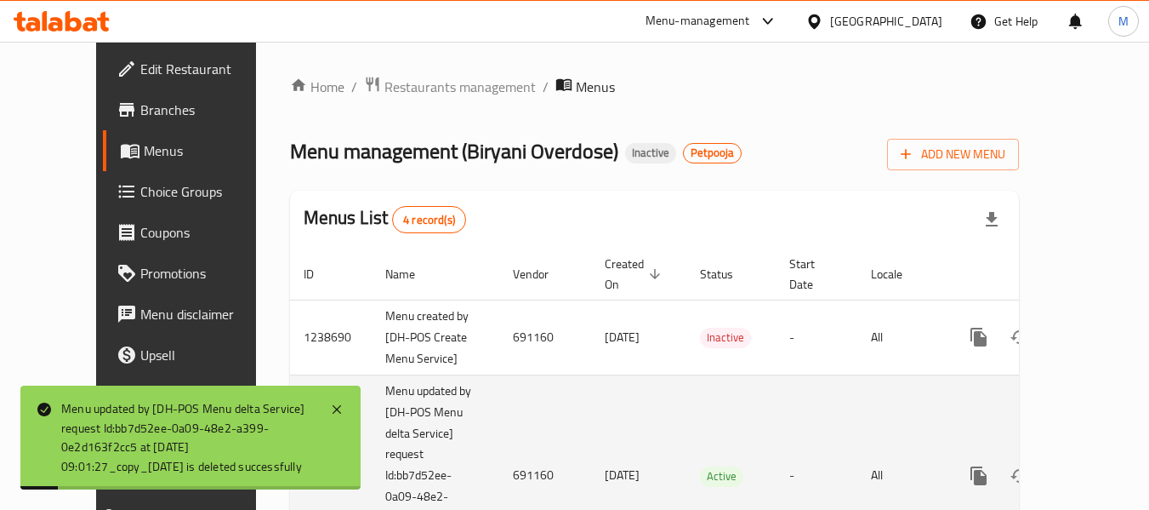
scroll to position [351, 0]
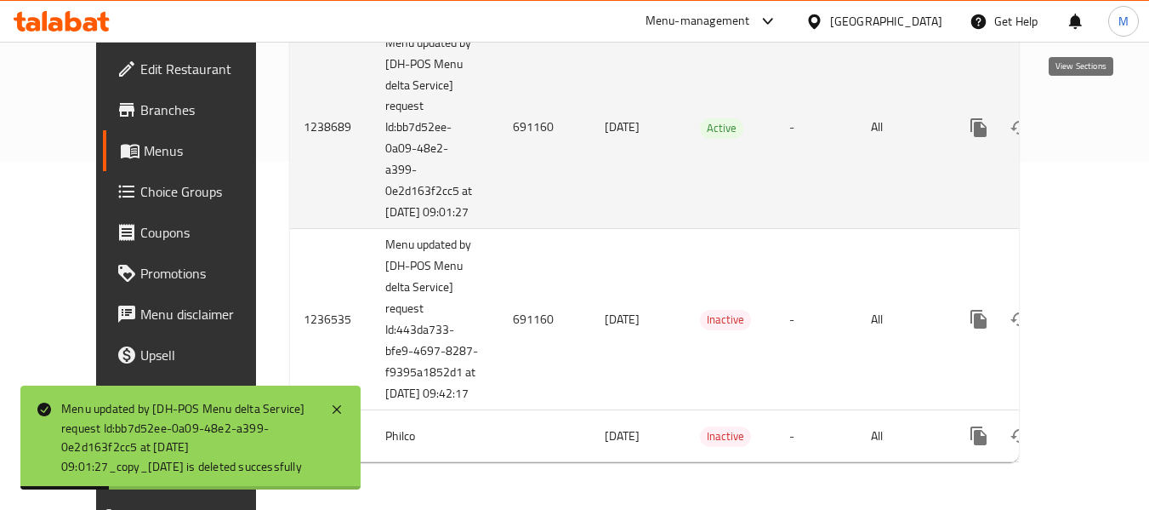
click at [1097, 107] on link "enhanced table" at bounding box center [1101, 127] width 41 height 41
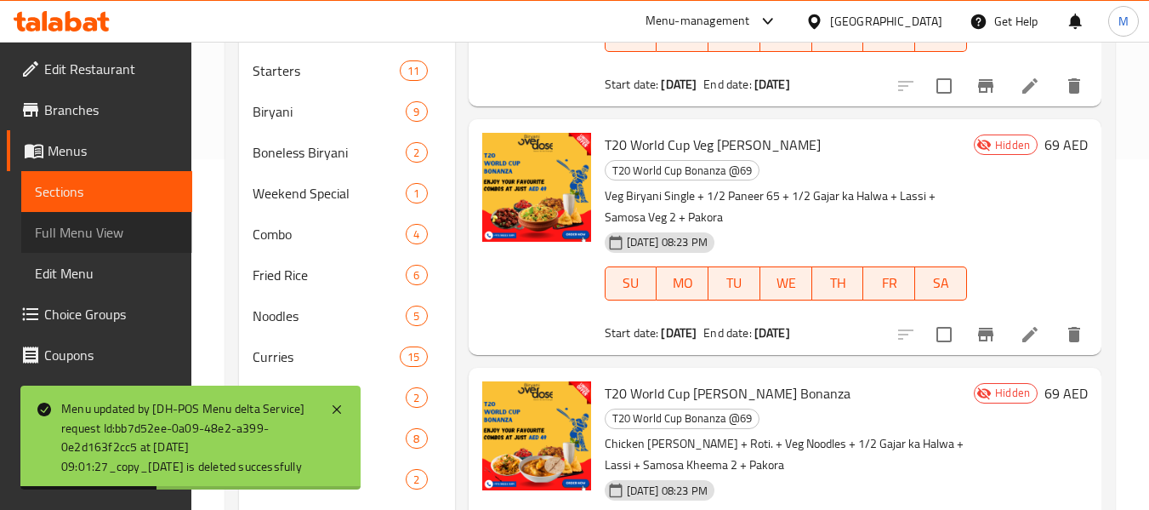
click at [106, 235] on span "Full Menu View" at bounding box center [107, 232] width 144 height 20
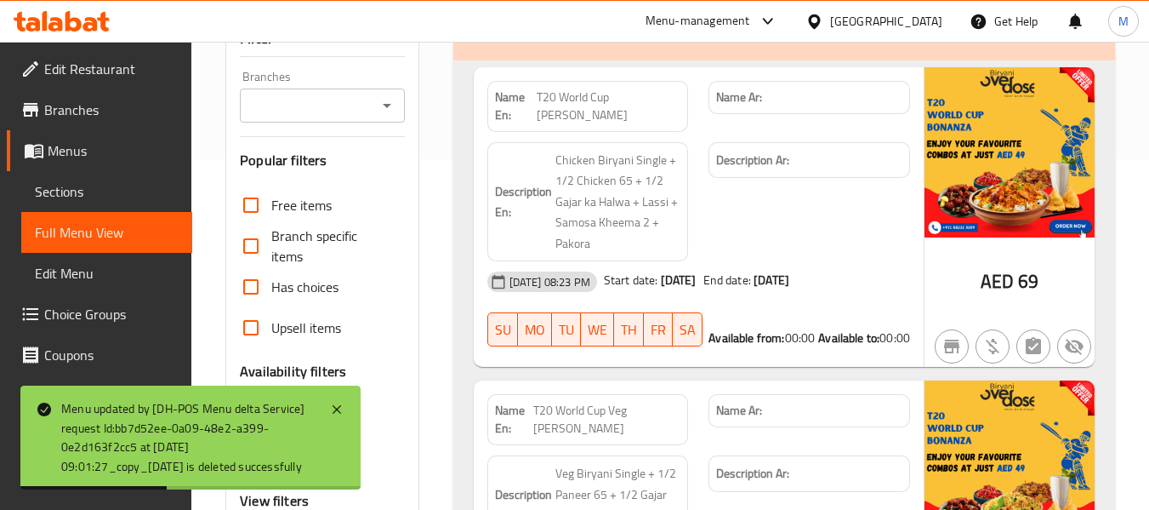
scroll to position [861, 0]
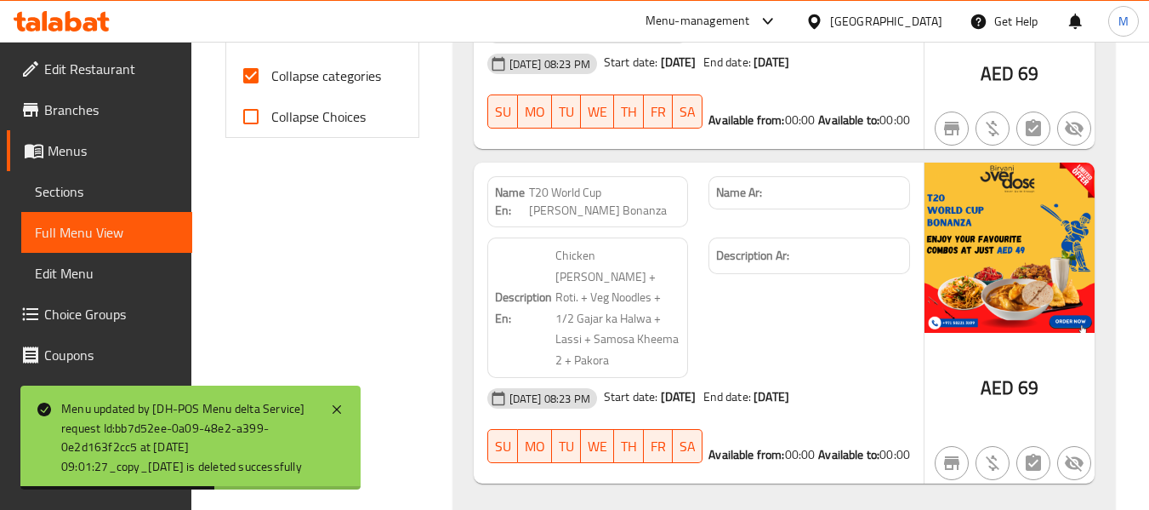
click at [285, 86] on span "Collapse categories" at bounding box center [326, 76] width 110 height 20
click at [271, 90] on input "Collapse categories" at bounding box center [251, 75] width 41 height 41
checkbox input "false"
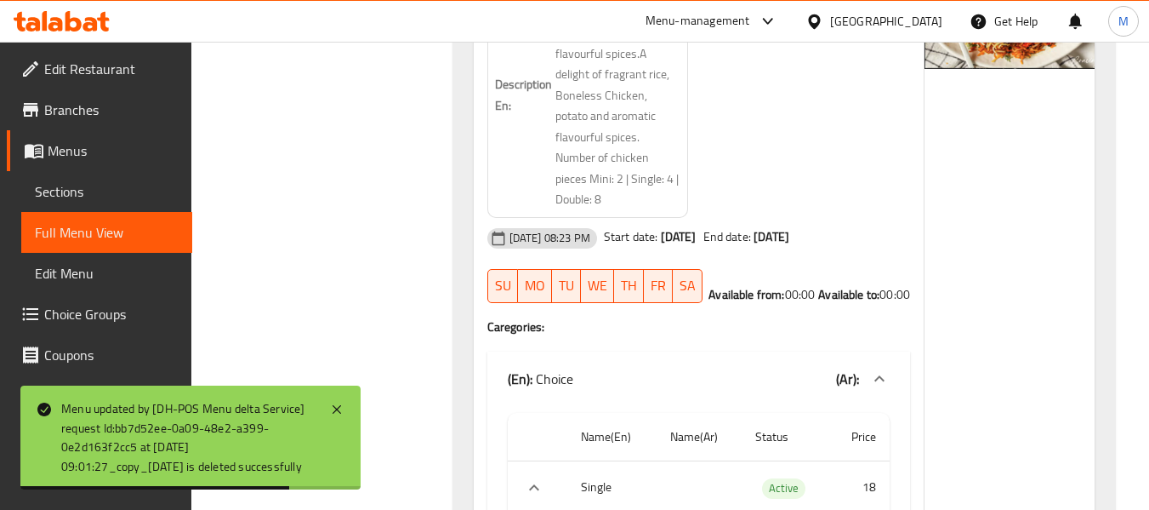
copy span "Bombay Masala Boneless Chicken Biryani"
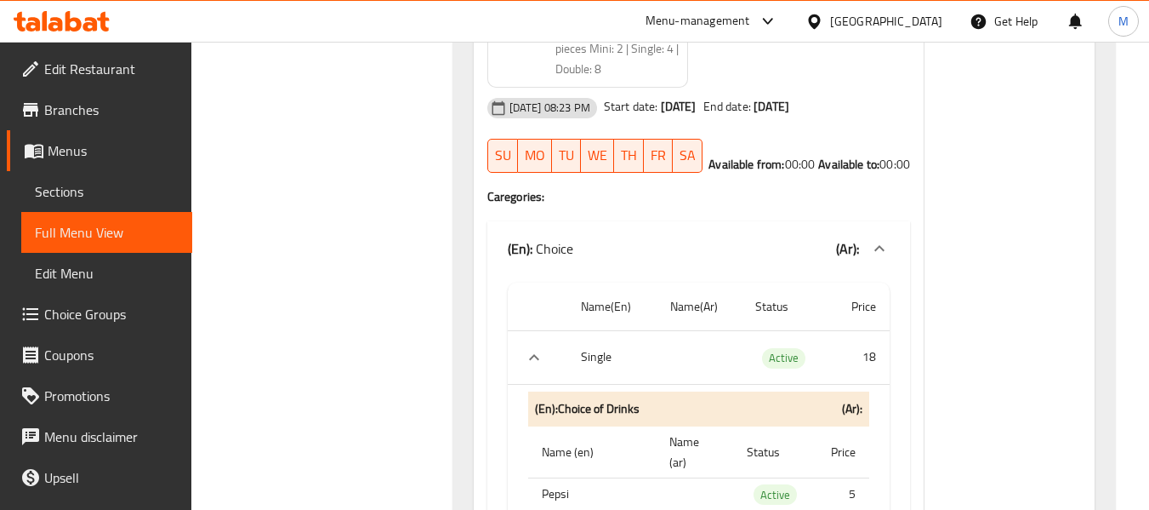
scroll to position [22653, 0]
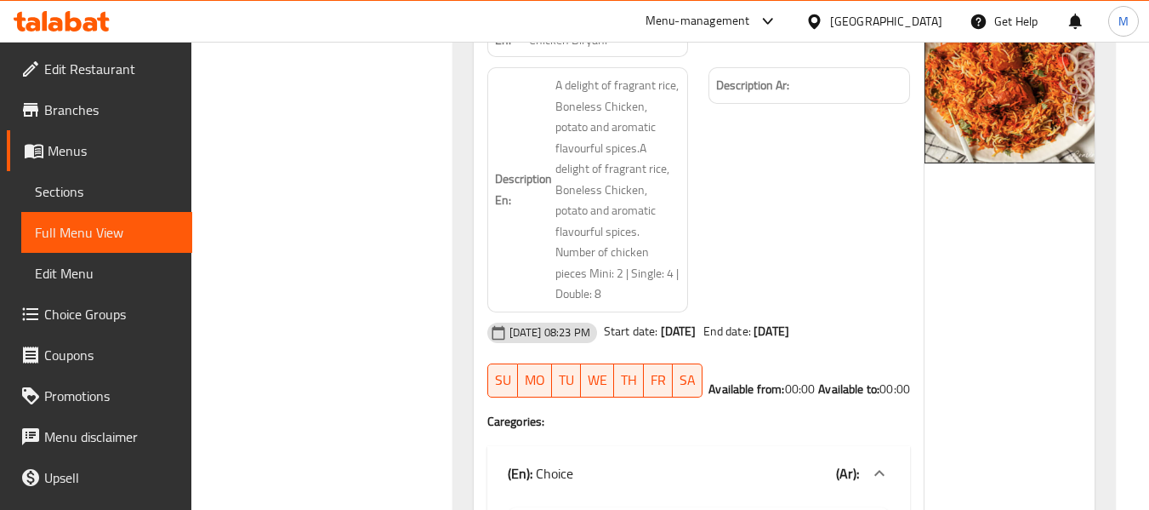
click at [595, 49] on span "Bombay Masala Boneless Chicken Biryani" at bounding box center [604, 32] width 151 height 36
copy span "Bombay Masala Boneless Chicken Biryani"
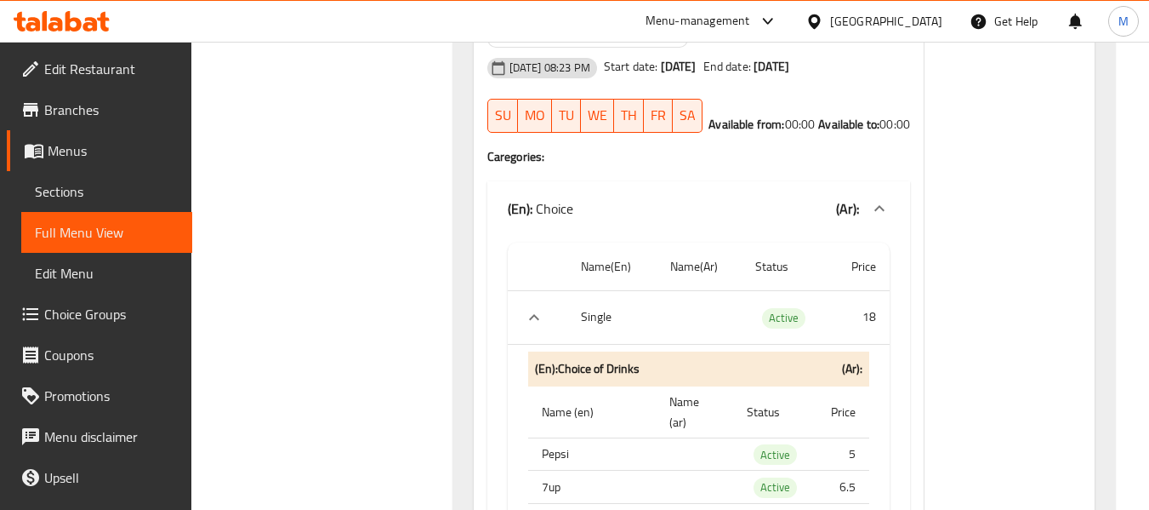
scroll to position [22891, 0]
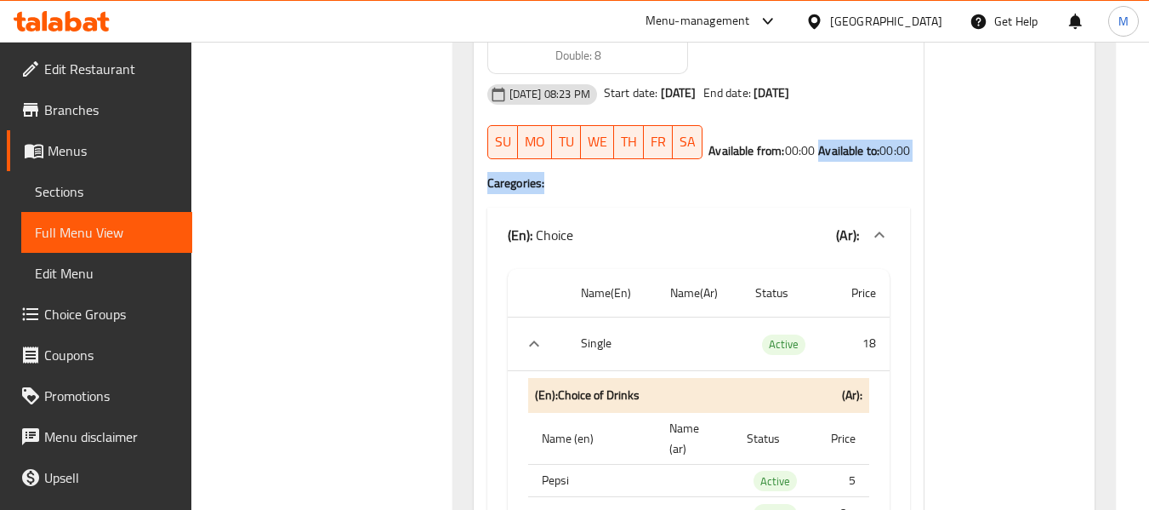
drag, startPoint x: 795, startPoint y: 448, endPoint x: 881, endPoint y: 472, distance: 90.2
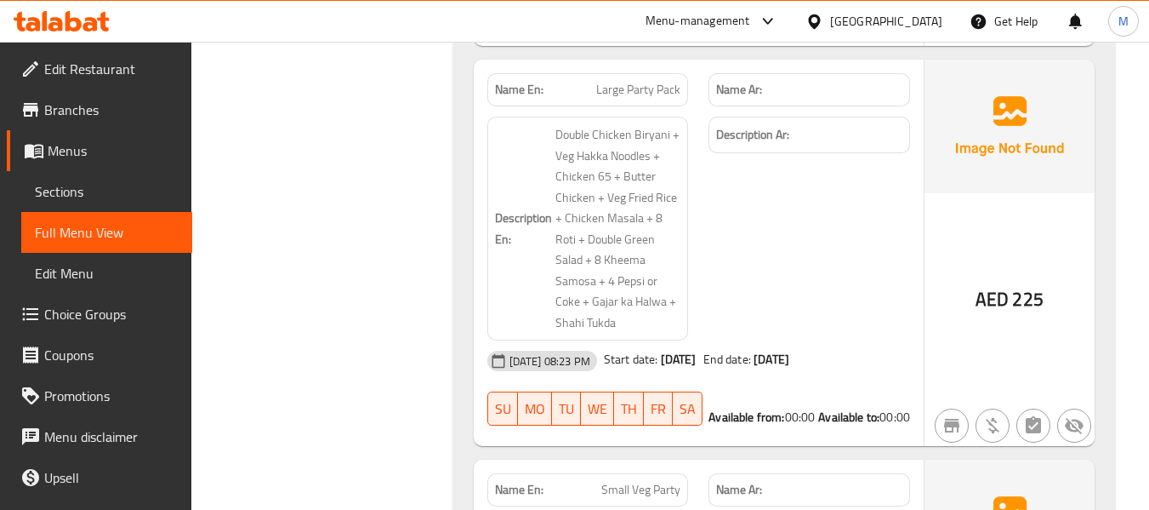
scroll to position [51261, 0]
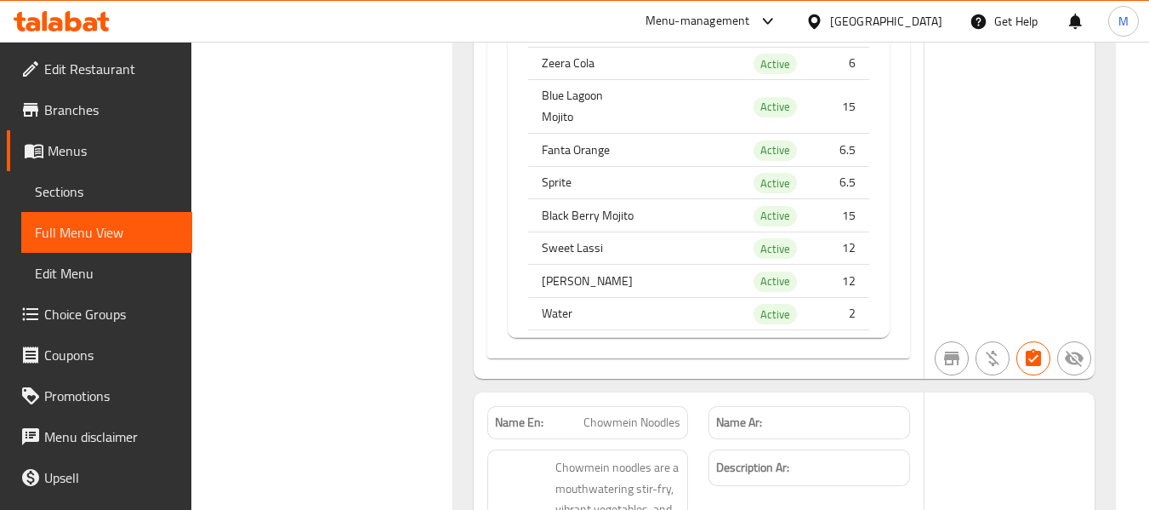
scroll to position [41467, 0]
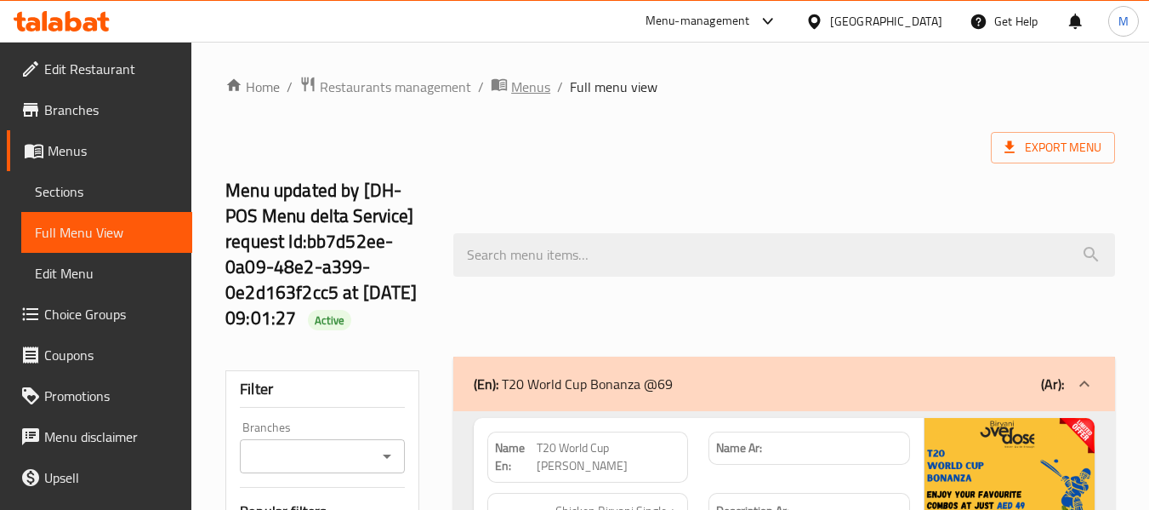
click at [533, 83] on span "Menus" at bounding box center [530, 87] width 39 height 20
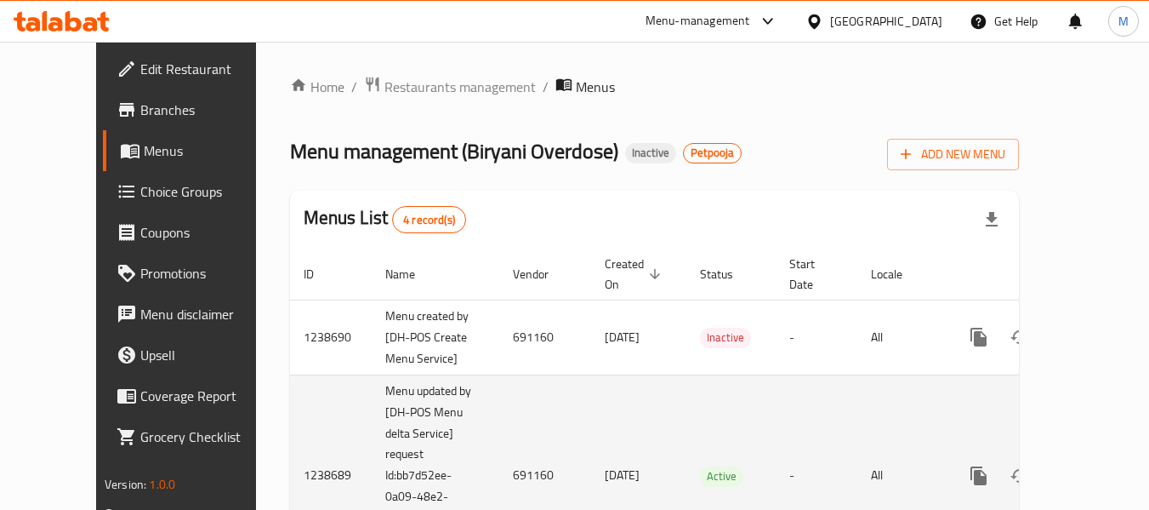
click at [1093, 458] on link "enhanced table" at bounding box center [1101, 475] width 41 height 41
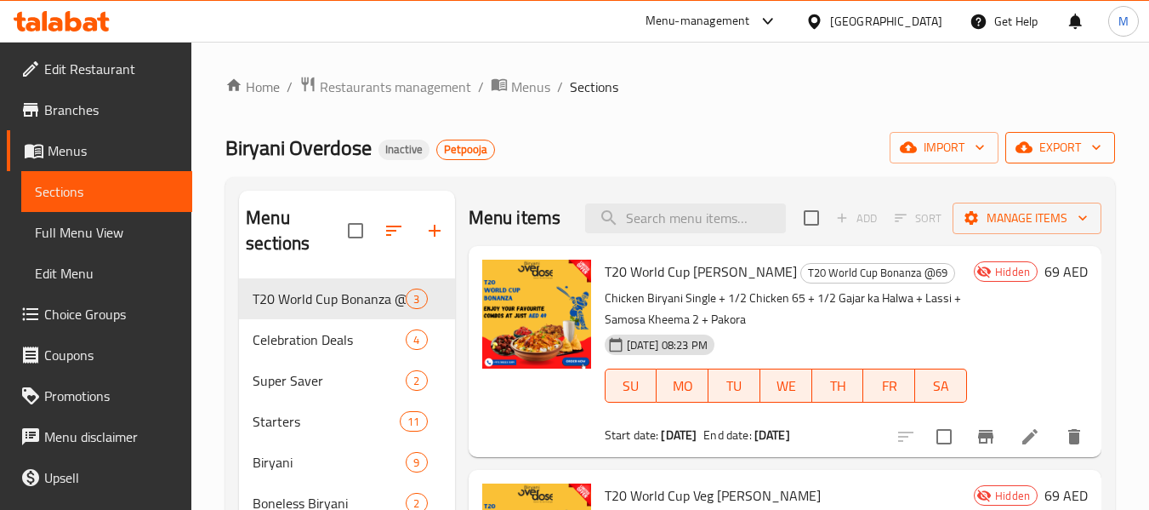
click at [1052, 147] on span "export" at bounding box center [1060, 147] width 83 height 21
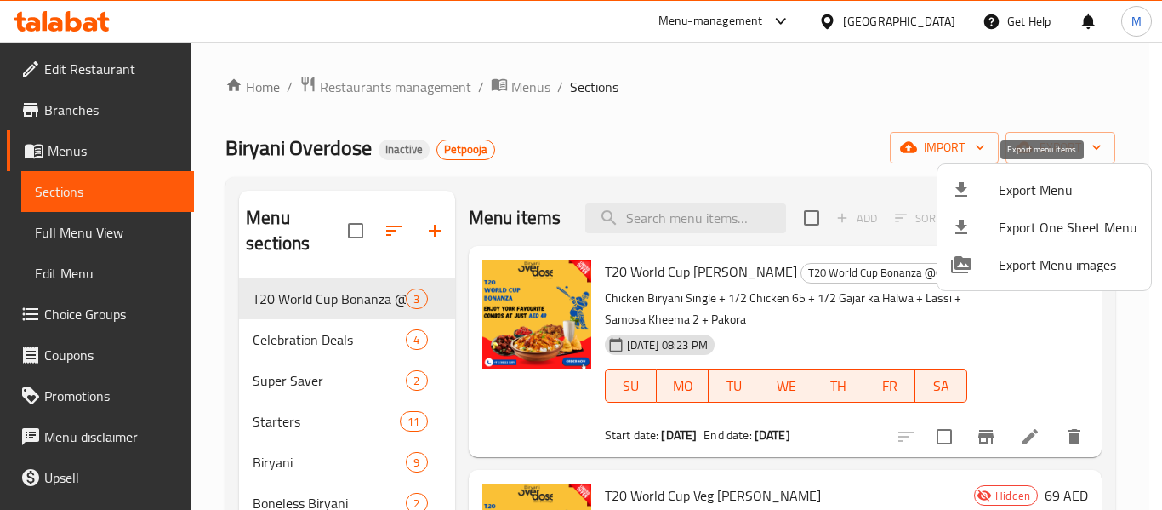
click at [1031, 186] on span "Export Menu" at bounding box center [1068, 190] width 139 height 20
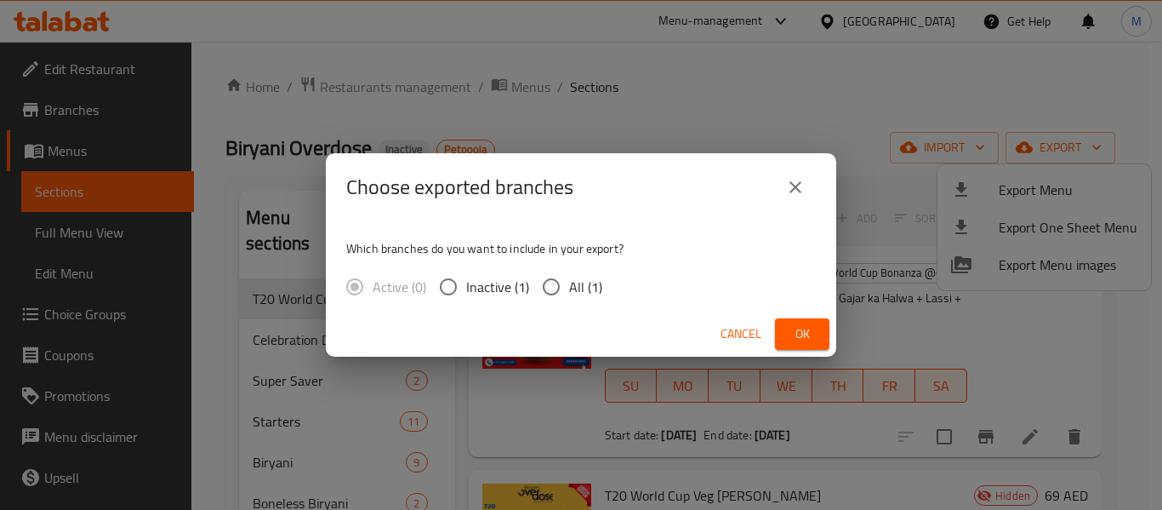
click at [572, 293] on span "All (1)" at bounding box center [585, 287] width 33 height 20
click at [569, 293] on input "All (1)" at bounding box center [551, 287] width 36 height 36
radio input "true"
click at [812, 335] on span "Ok" at bounding box center [802, 333] width 27 height 21
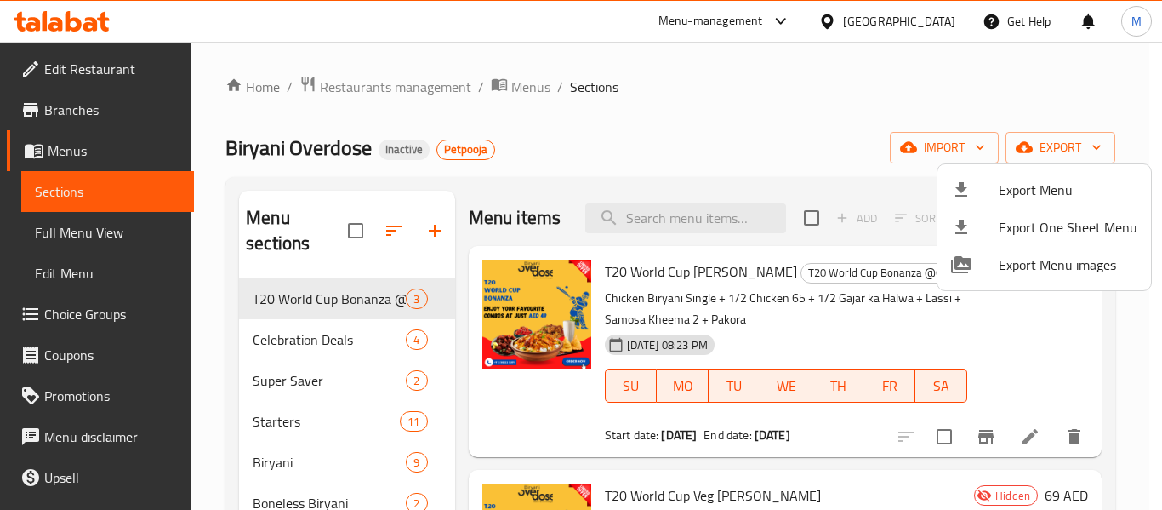
click at [61, 225] on div at bounding box center [581, 255] width 1162 height 510
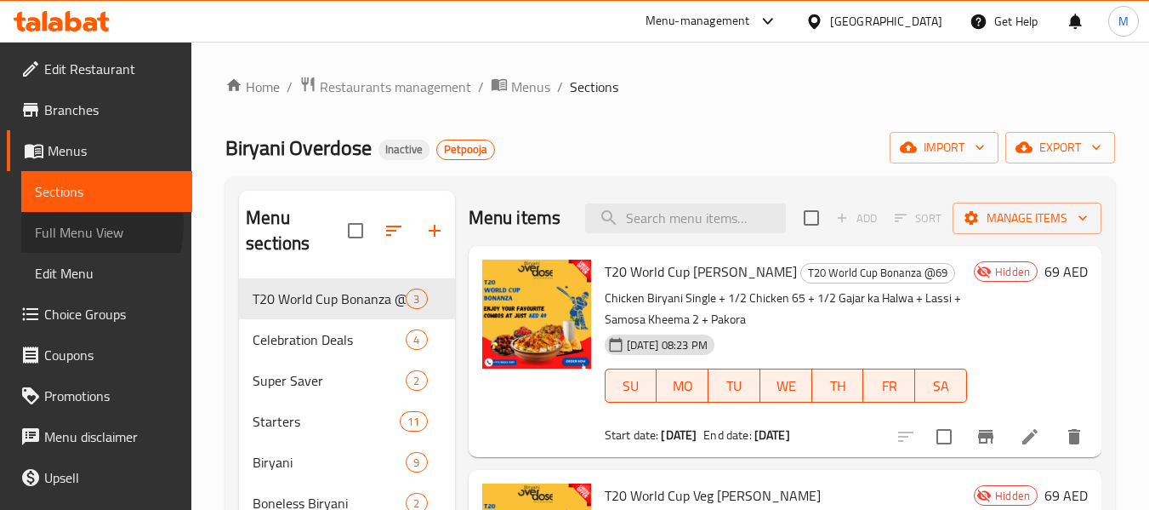
click at [60, 225] on span "Full Menu View" at bounding box center [107, 232] width 144 height 20
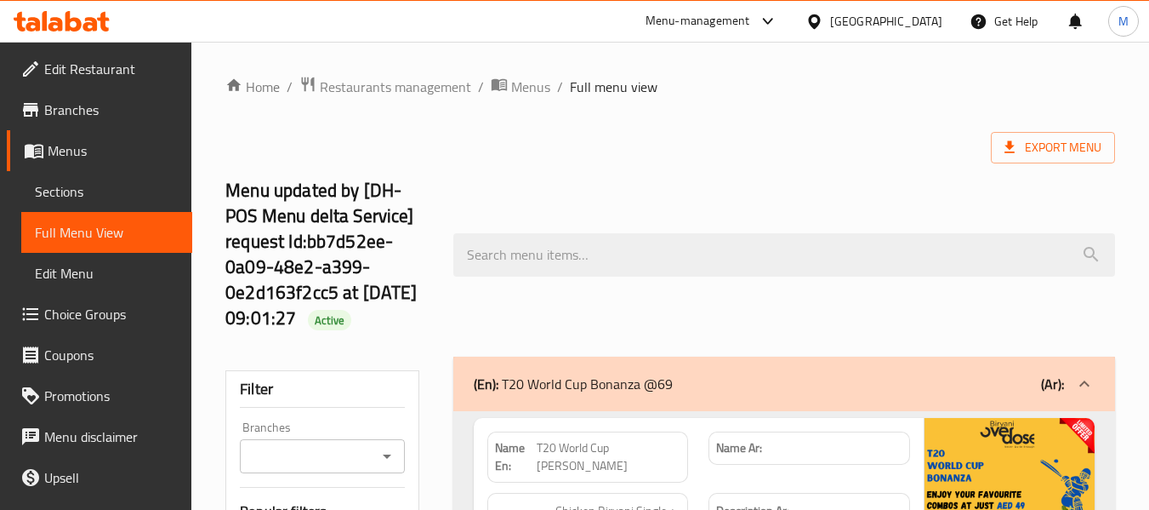
scroll to position [558, 0]
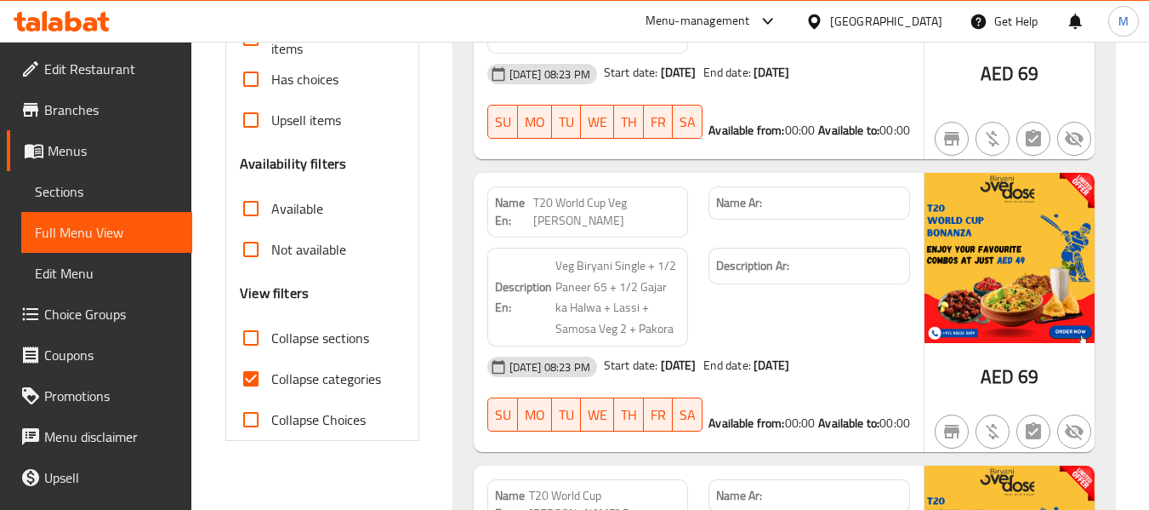
click at [347, 389] on span "Collapse categories" at bounding box center [326, 378] width 110 height 20
click at [271, 399] on input "Collapse categories" at bounding box center [251, 378] width 41 height 41
checkbox input "false"
click at [287, 260] on span "Not available" at bounding box center [308, 249] width 75 height 20
click at [271, 270] on input "Not available" at bounding box center [251, 249] width 41 height 41
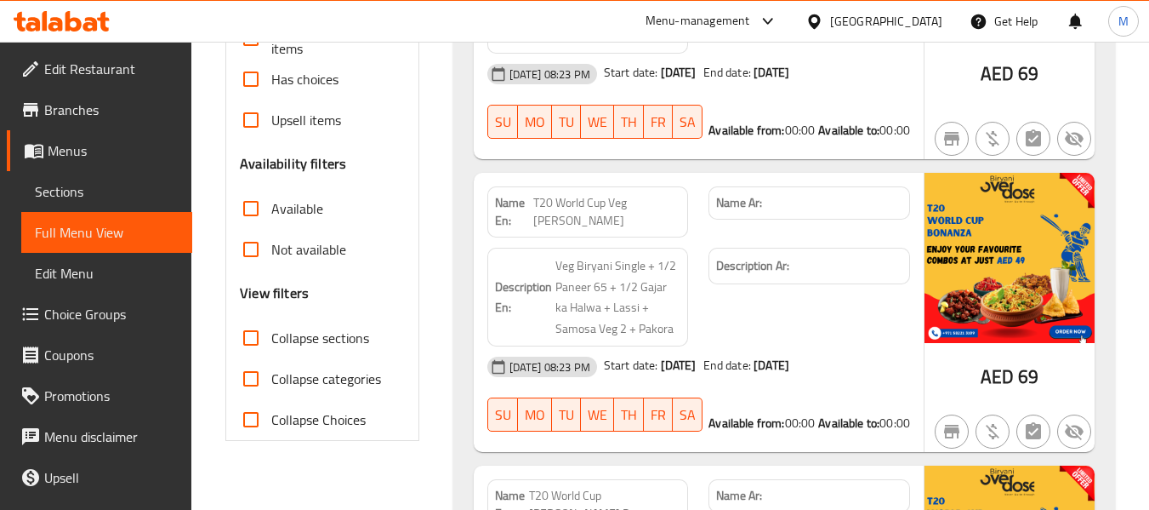
checkbox input "true"
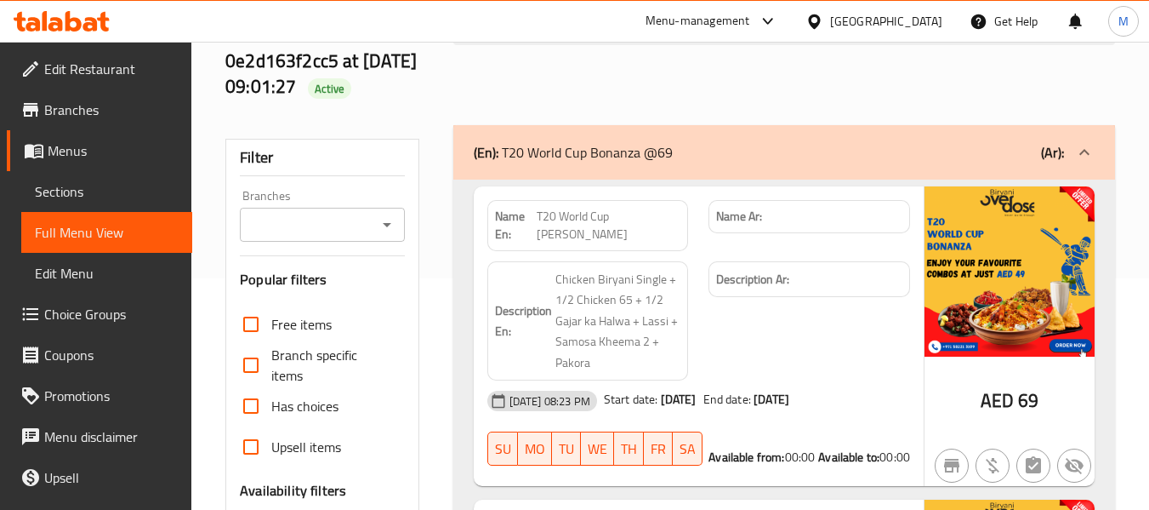
scroll to position [255, 0]
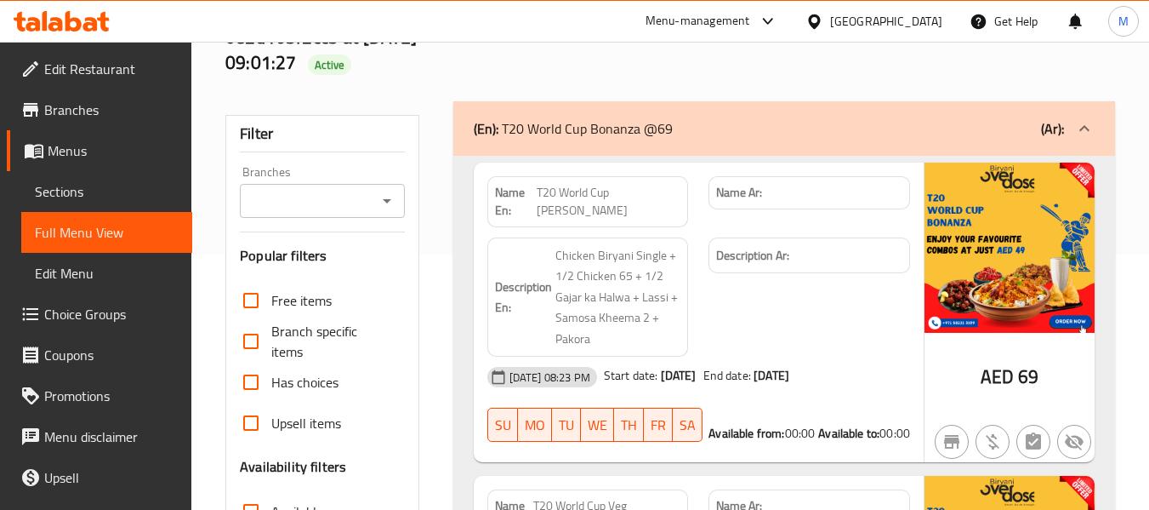
click at [693, 139] on div "(En): T20 World Cup Bonanza @69 (Ar):" at bounding box center [769, 128] width 590 height 20
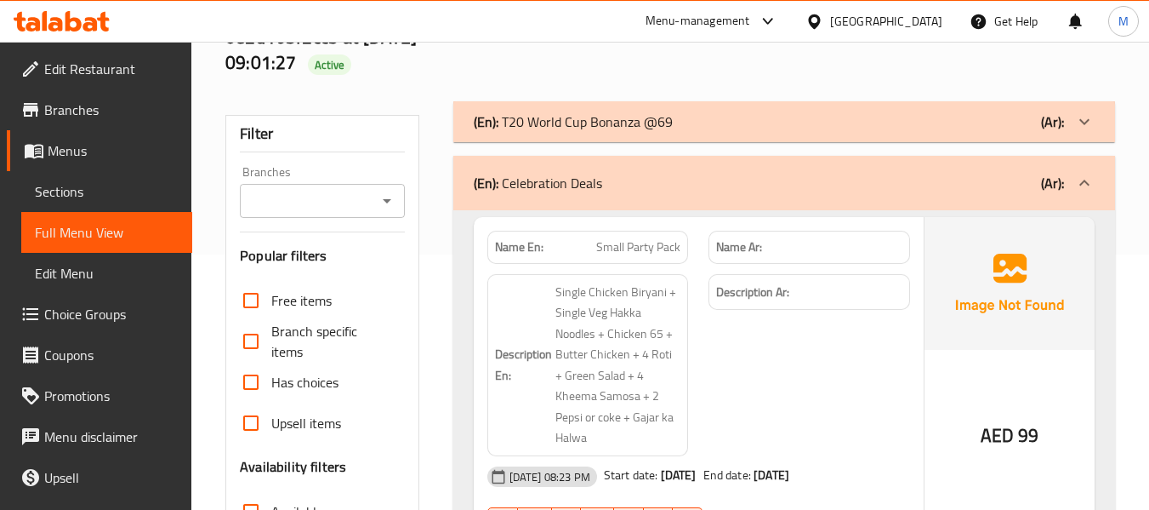
scroll to position [596, 0]
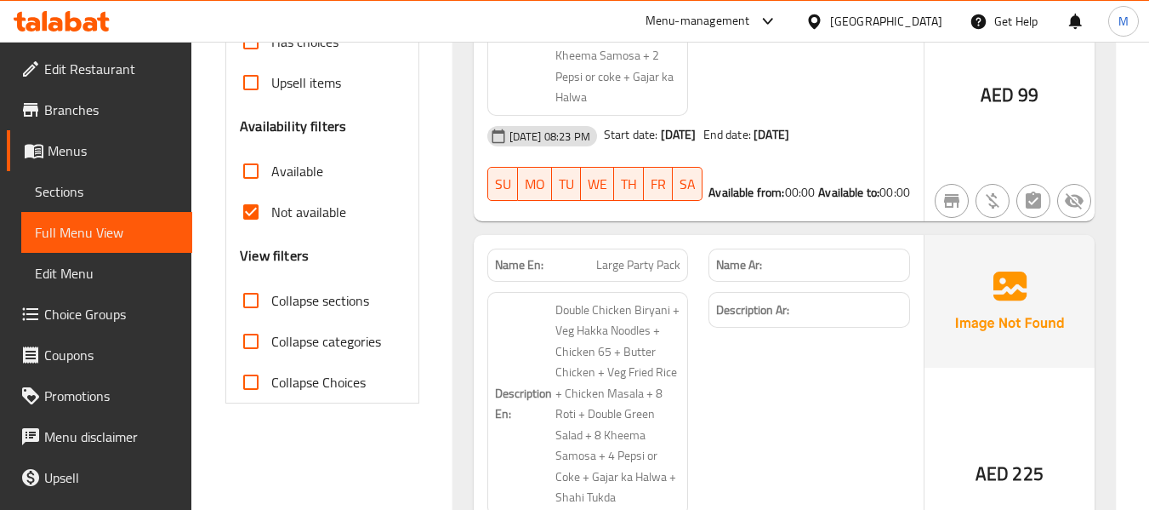
click at [305, 311] on span "Collapse sections" at bounding box center [320, 300] width 98 height 20
click at [271, 319] on input "Collapse sections" at bounding box center [251, 300] width 41 height 41
checkbox input "true"
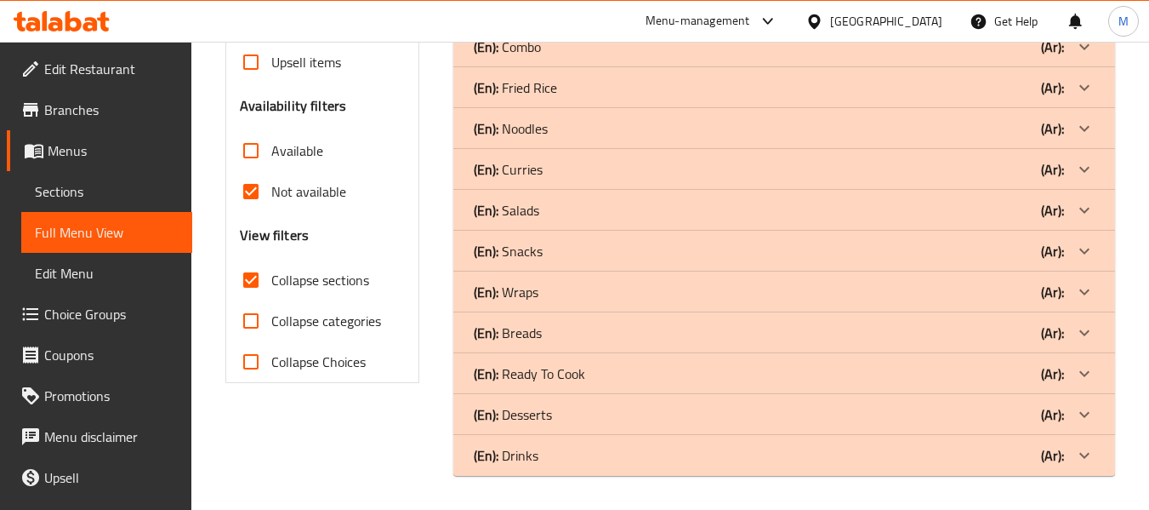
scroll to position [642, 0]
click at [596, 378] on div "(En): Ready To Cook (Ar):" at bounding box center [769, 373] width 590 height 20
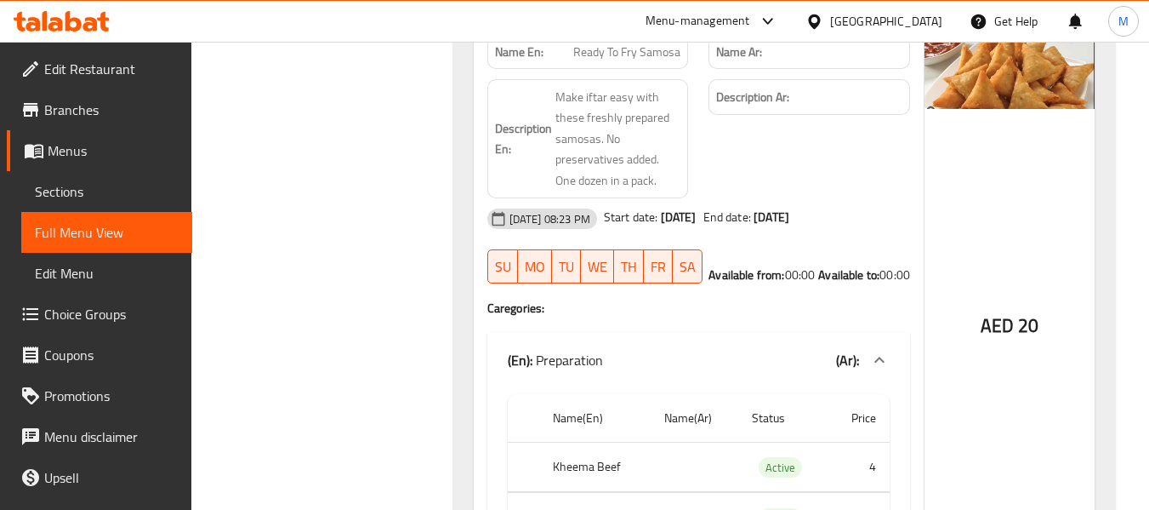
scroll to position [767, 0]
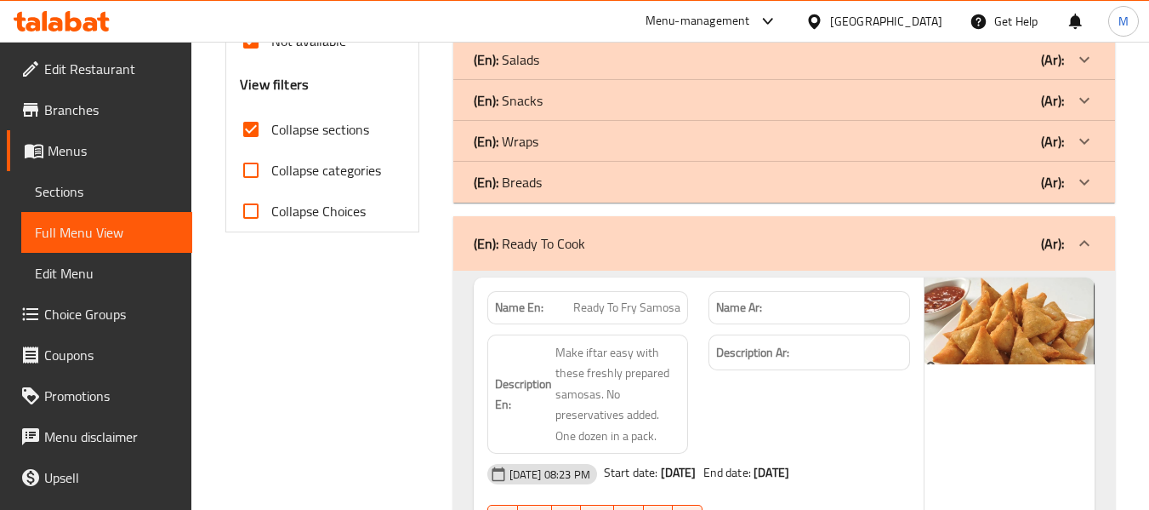
click at [599, 271] on div "(En): Ready To Cook (Ar):" at bounding box center [784, 243] width 662 height 54
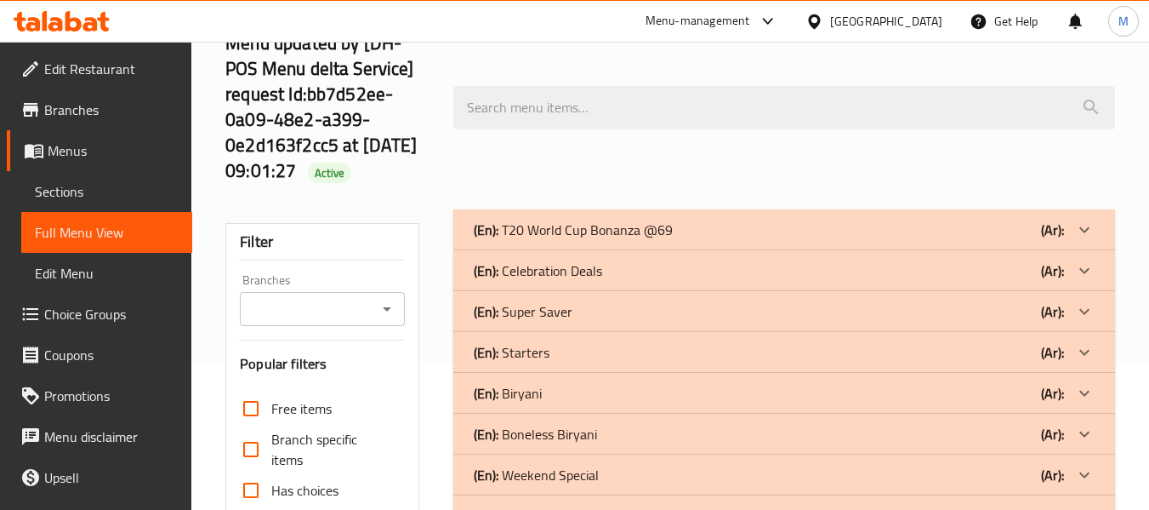
scroll to position [642, 0]
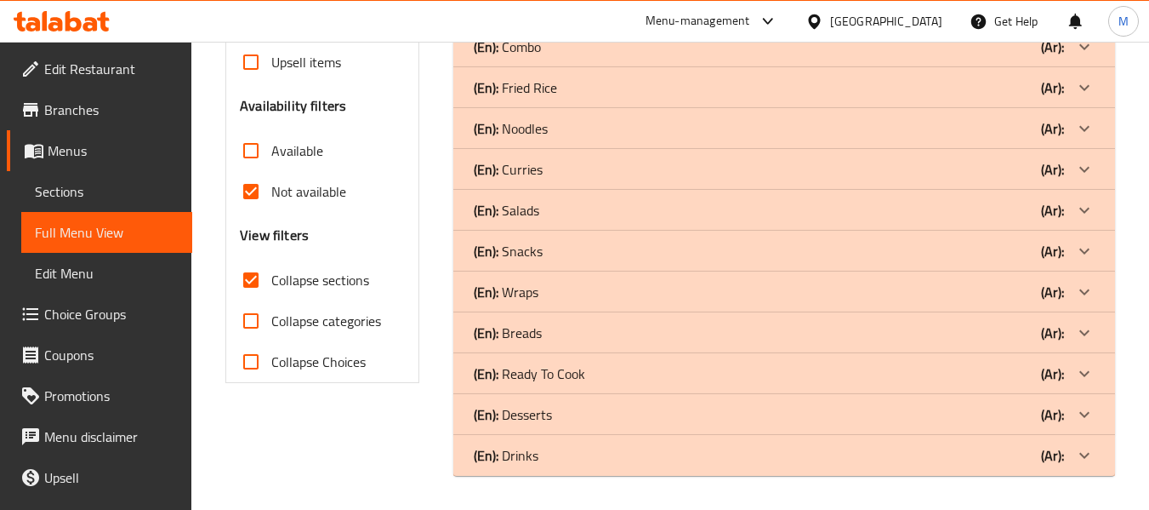
click at [294, 148] on span "Available" at bounding box center [297, 150] width 52 height 20
click at [271, 148] on input "Available" at bounding box center [251, 150] width 41 height 41
checkbox input "true"
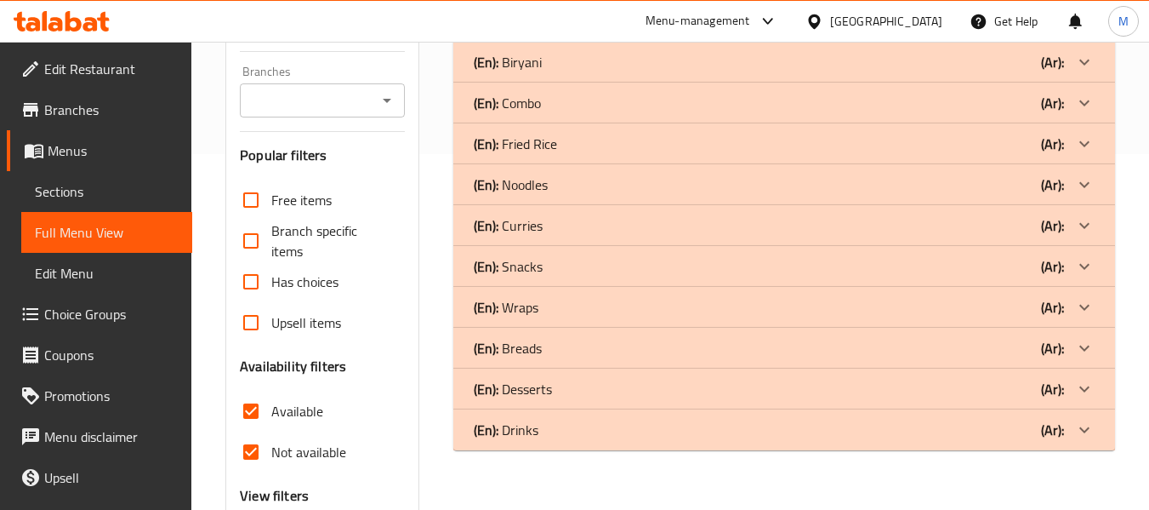
scroll to position [549, 0]
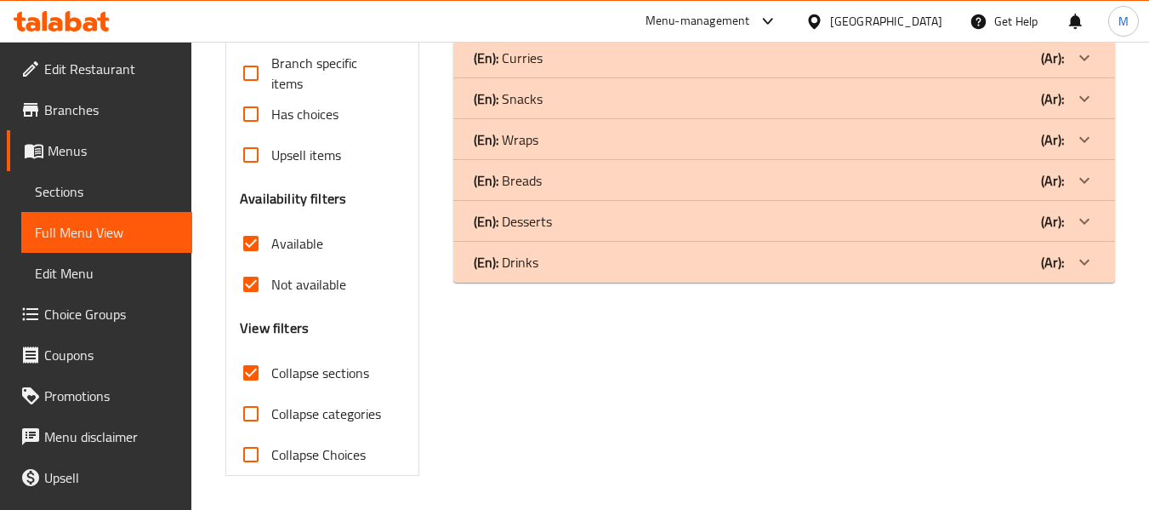
click at [248, 281] on input "Not available" at bounding box center [251, 284] width 41 height 41
checkbox input "false"
click at [294, 363] on span "Collapse sections" at bounding box center [320, 372] width 98 height 20
click at [271, 363] on input "Collapse sections" at bounding box center [251, 372] width 41 height 41
checkbox input "false"
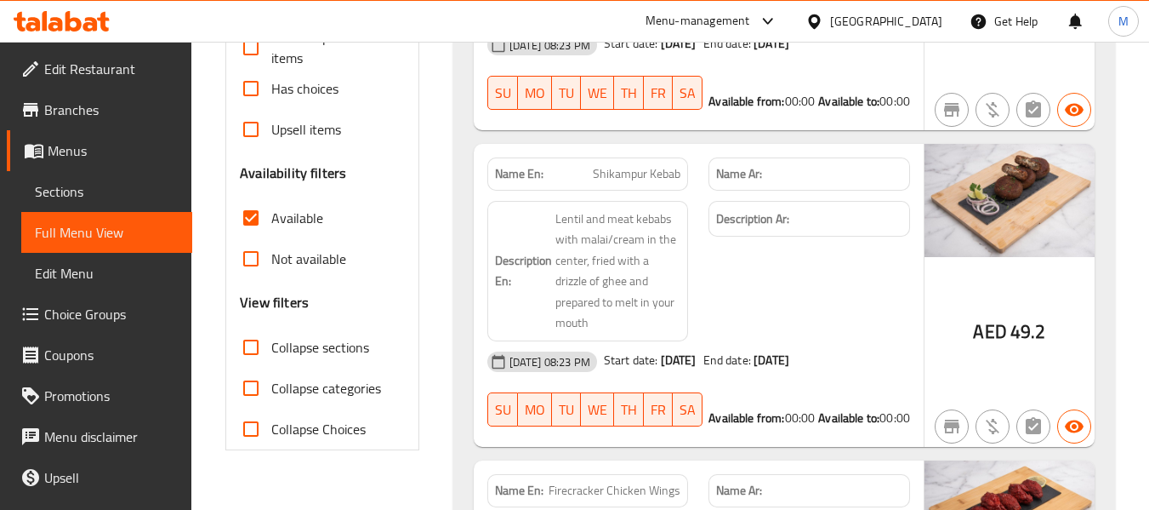
click at [316, 228] on span "Available" at bounding box center [297, 218] width 52 height 20
click at [271, 238] on input "Available" at bounding box center [251, 217] width 41 height 41
checkbox input "false"
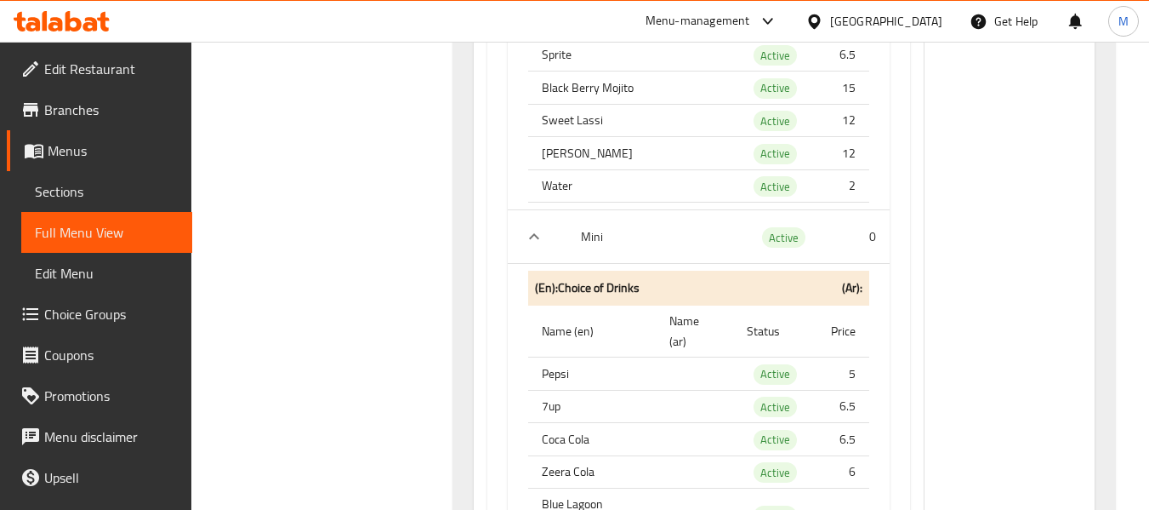
scroll to position [9323, 0]
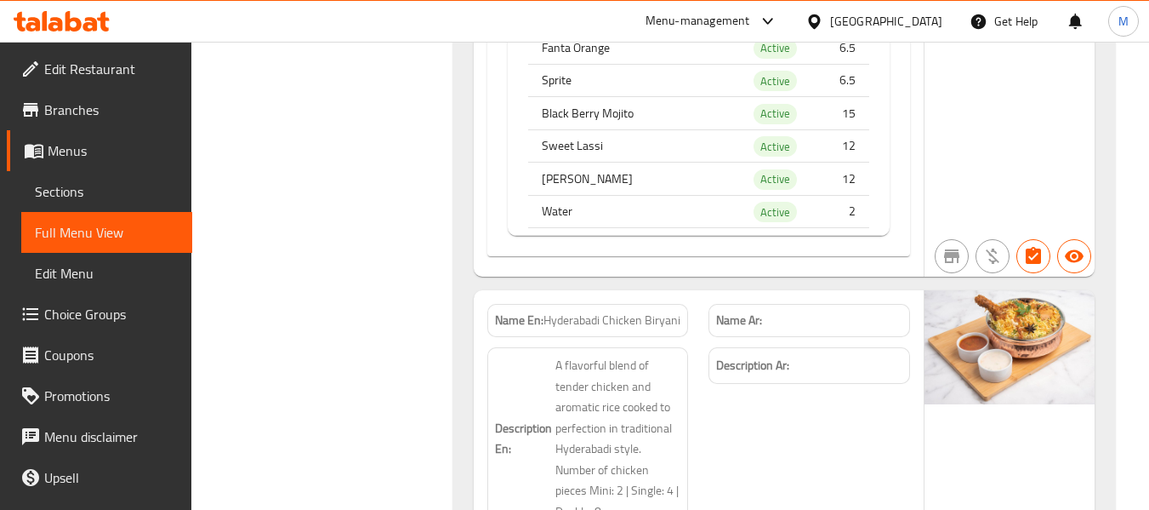
click at [568, 337] on div "Name En: Hyderabadi Chicken Biryani" at bounding box center [589, 320] width 202 height 33
click at [572, 329] on span "Hyderabadi Chicken Biryani" at bounding box center [612, 320] width 137 height 18
click at [573, 329] on span "Hyderabadi Chicken Biryani" at bounding box center [612, 320] width 137 height 18
copy span "Hyderabadi Chicken Biryani"
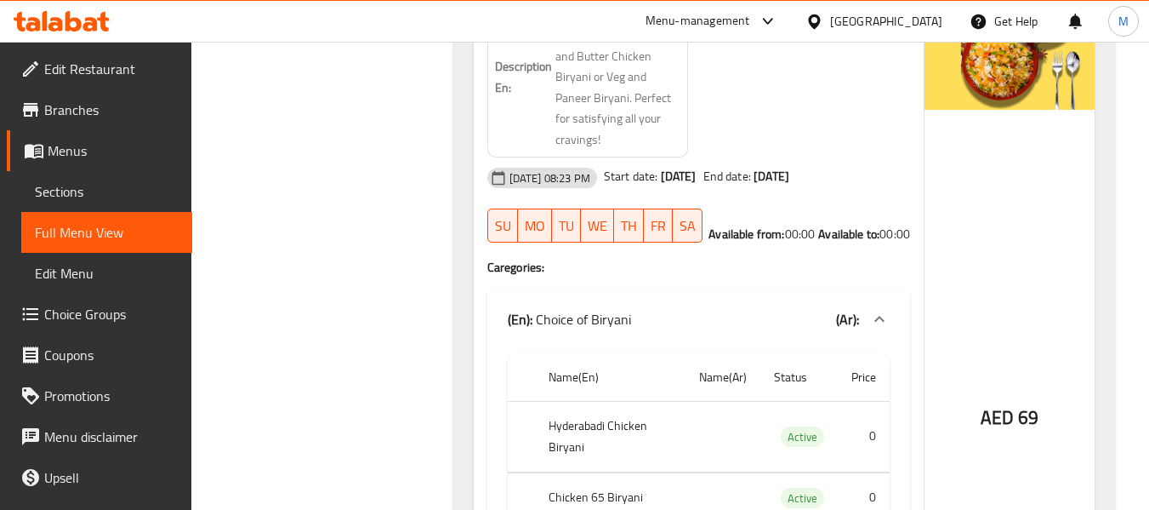
scroll to position [9435, 0]
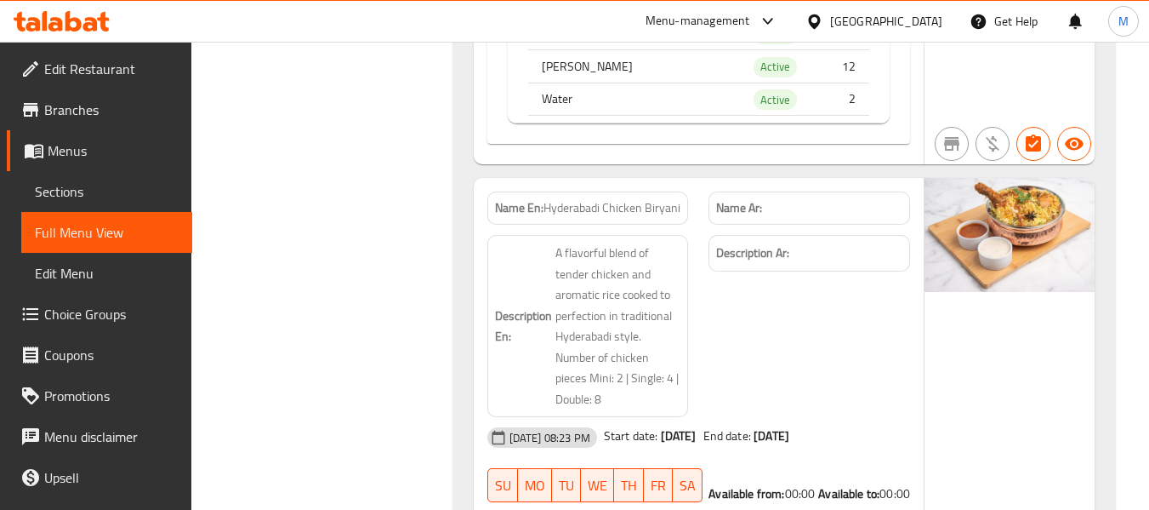
click at [636, 217] on span "Hyderabadi Chicken Biryani" at bounding box center [612, 208] width 137 height 18
copy span "Hyderabadi Chicken Biryani"
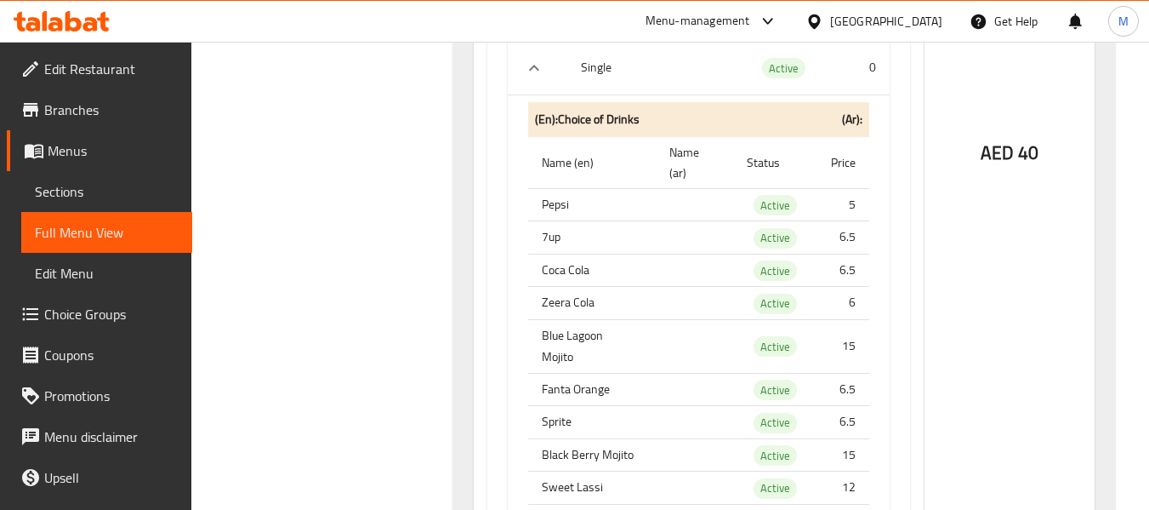
scroll to position [11732, 0]
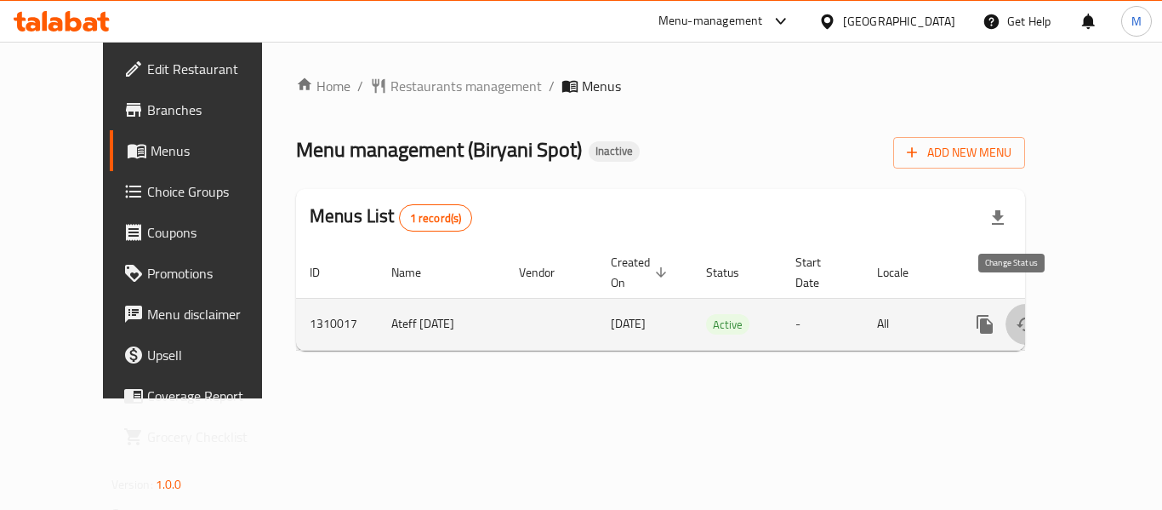
click at [1016, 314] on icon "enhanced table" at bounding box center [1026, 324] width 20 height 20
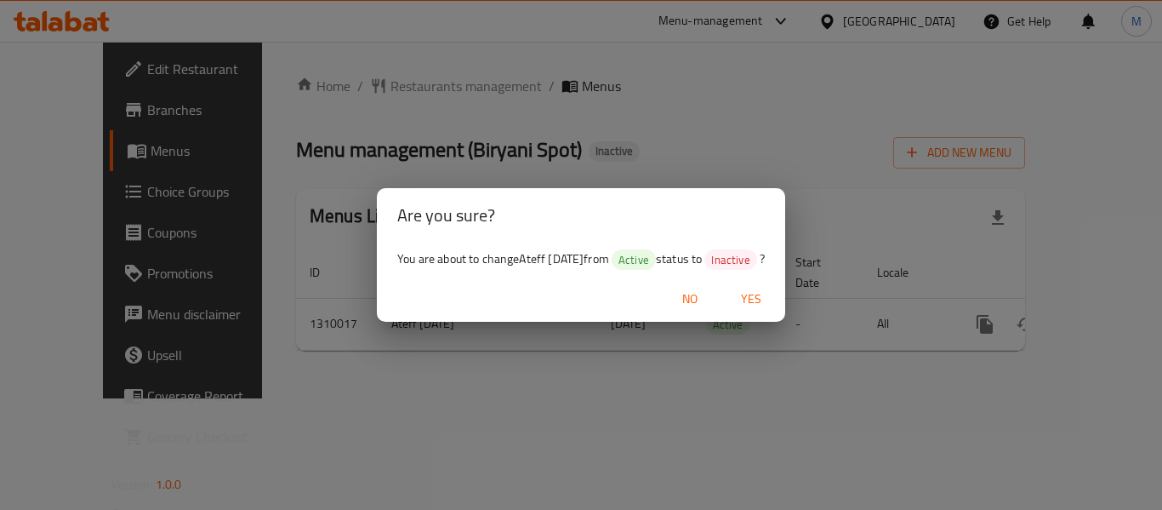
click at [753, 293] on span "Yes" at bounding box center [751, 298] width 41 height 21
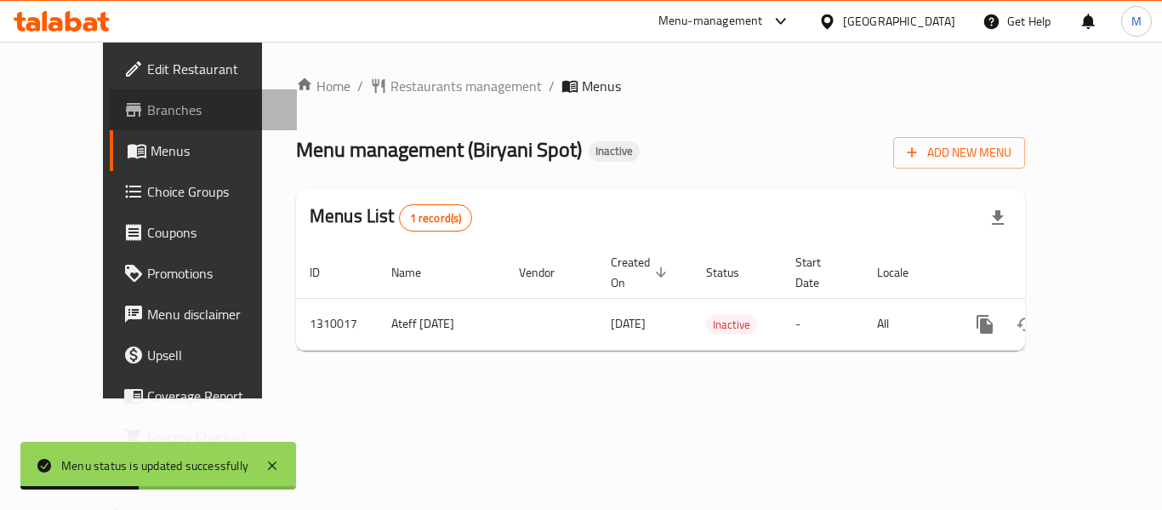
click at [110, 92] on link "Branches" at bounding box center [203, 109] width 187 height 41
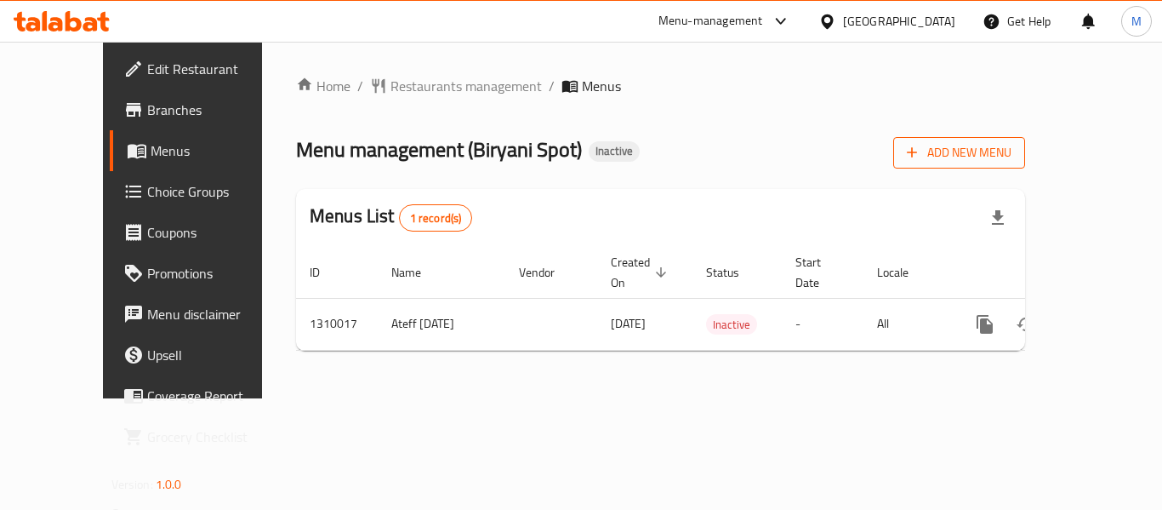
click at [1012, 151] on span "Add New Menu" at bounding box center [959, 152] width 105 height 21
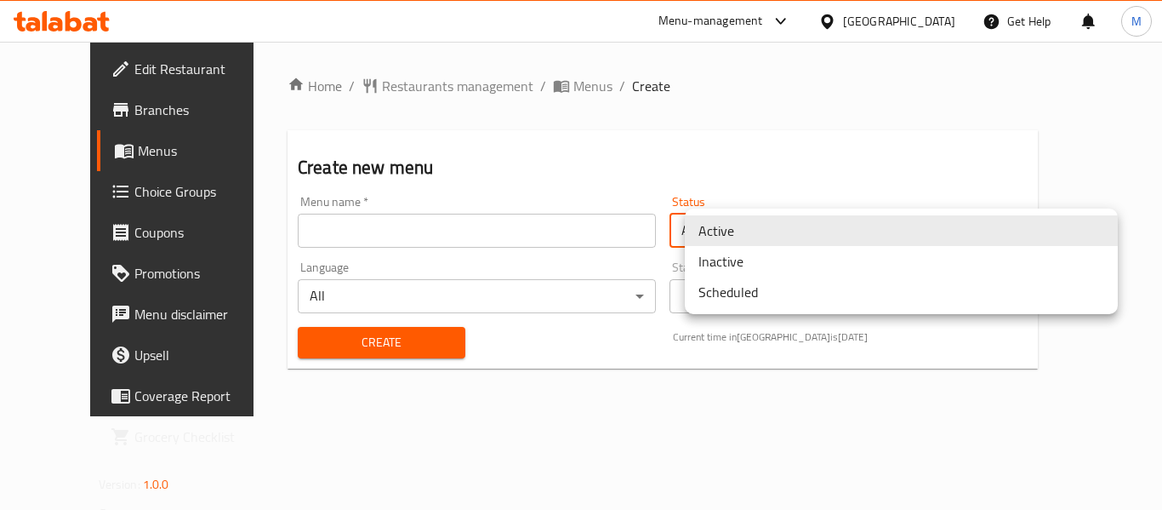
click at [736, 238] on body "​ Menu-management [GEOGRAPHIC_DATA] Get Help M Edit Restaurant Branches Menus C…" at bounding box center [581, 276] width 1162 height 468
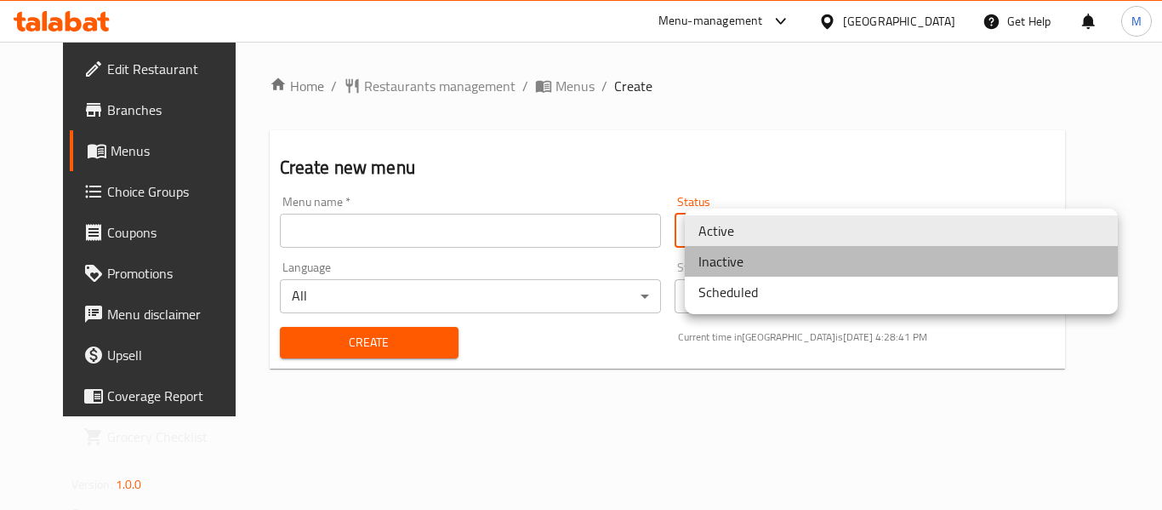
click at [728, 263] on li "Inactive" at bounding box center [901, 261] width 433 height 31
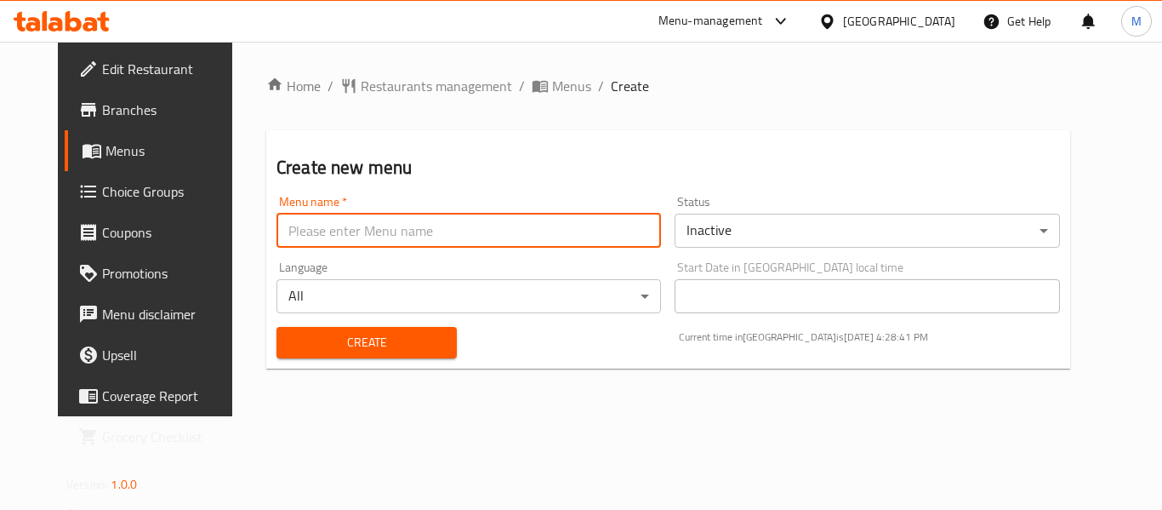
click at [336, 231] on input "text" at bounding box center [469, 231] width 385 height 34
type input "Menu M"
click at [338, 351] on span "Create" at bounding box center [366, 342] width 153 height 21
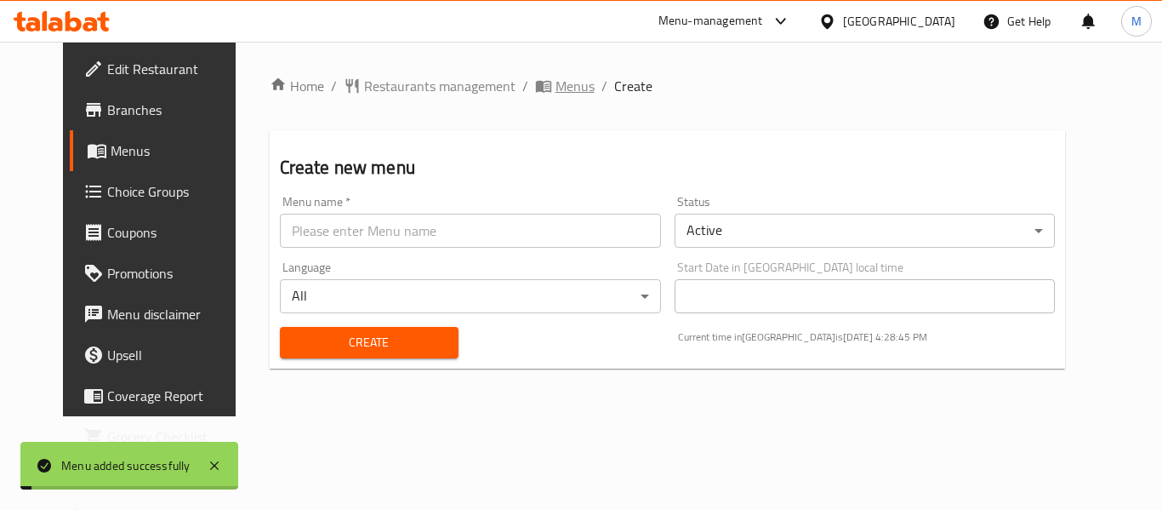
click at [556, 86] on span "Menus" at bounding box center [575, 86] width 39 height 20
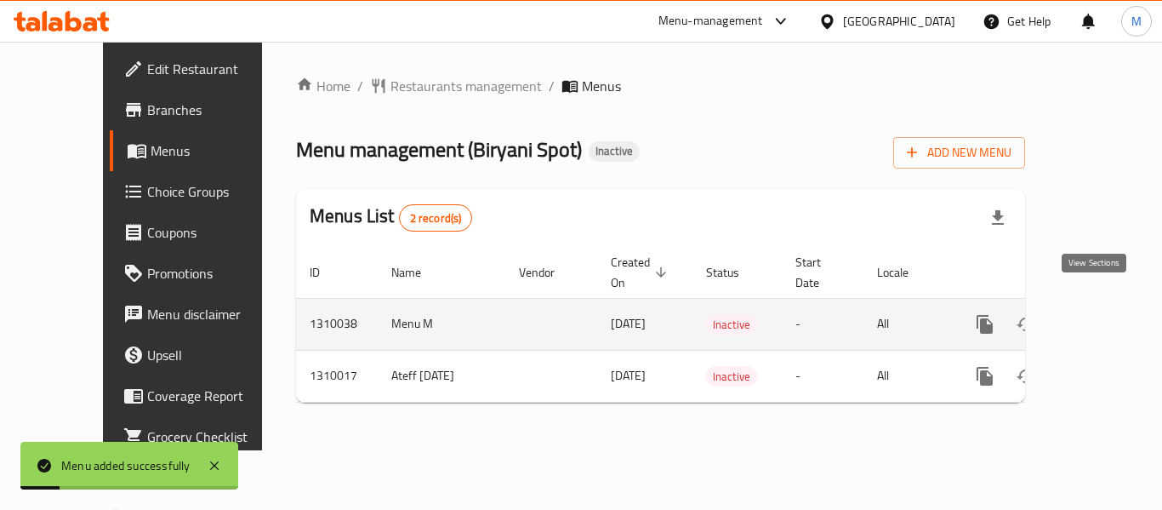
click at [1098, 314] on icon "enhanced table" at bounding box center [1108, 324] width 20 height 20
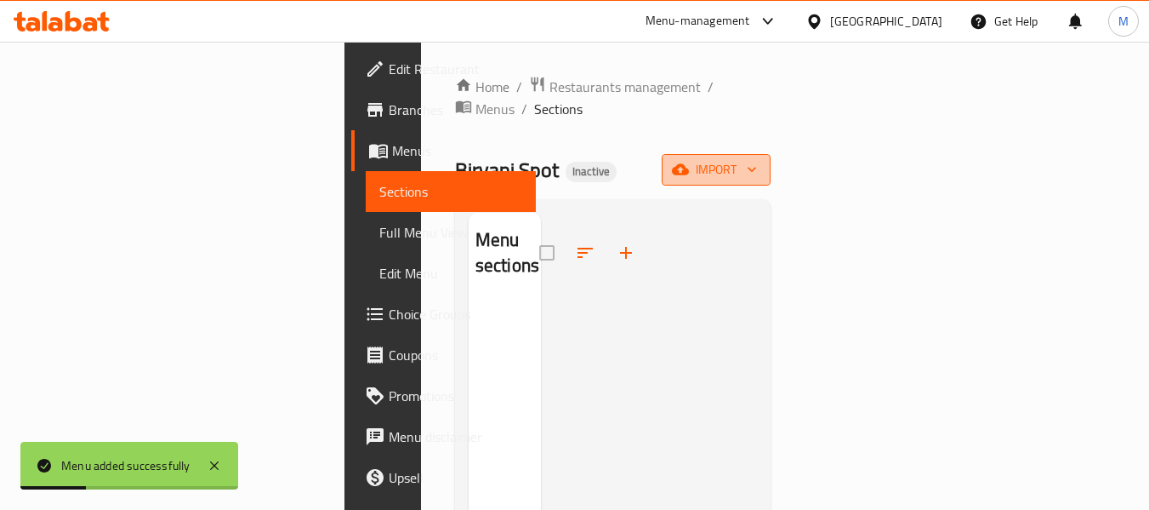
click at [757, 159] on span "import" at bounding box center [717, 169] width 82 height 21
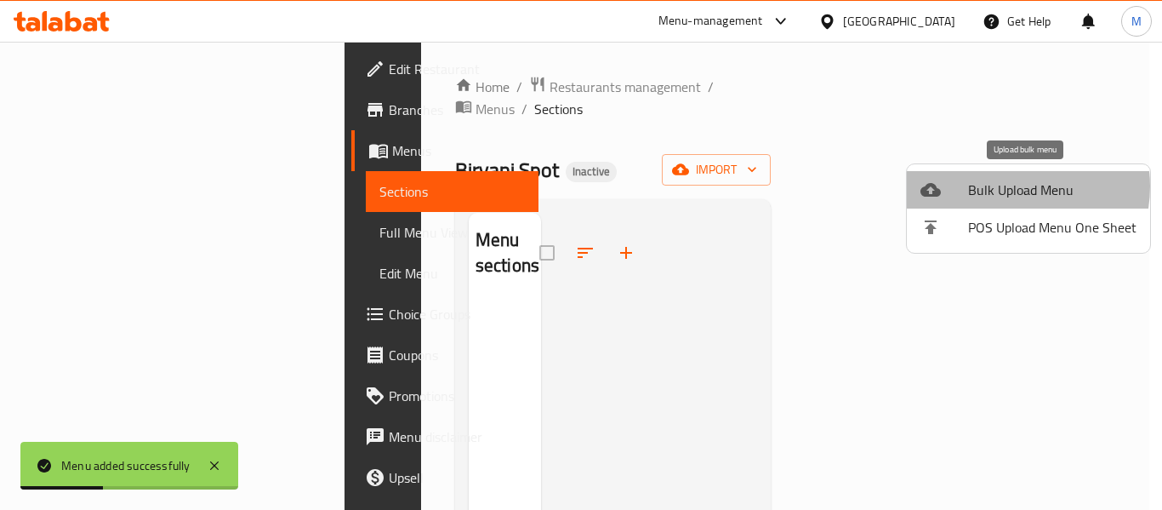
click at [1005, 187] on span "Bulk Upload Menu" at bounding box center [1052, 190] width 168 height 20
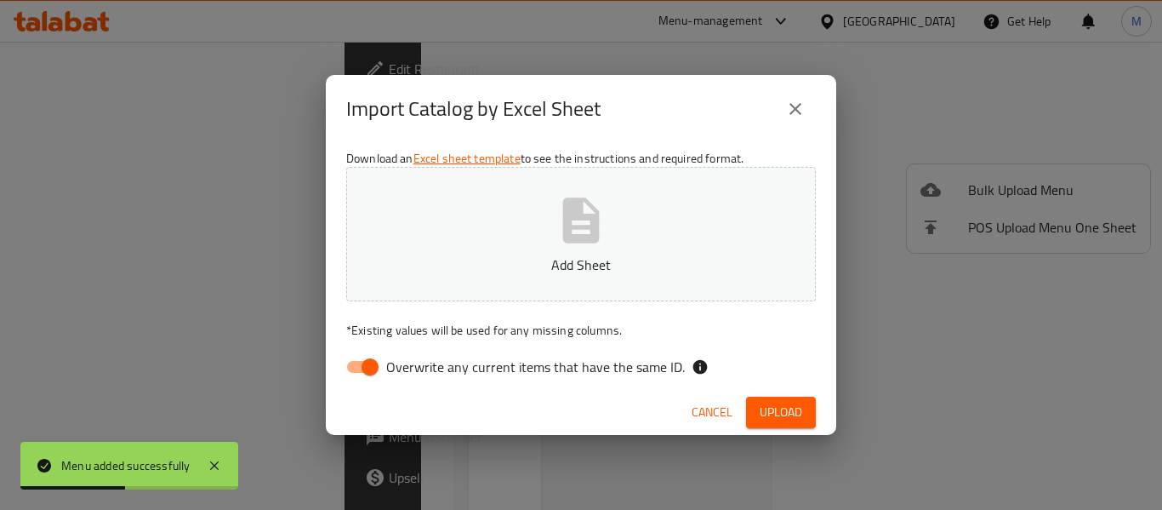
drag, startPoint x: 351, startPoint y: 368, endPoint x: 364, endPoint y: 358, distance: 15.8
click at [351, 368] on input "Overwrite any current items that have the same ID." at bounding box center [370, 367] width 97 height 32
checkbox input "false"
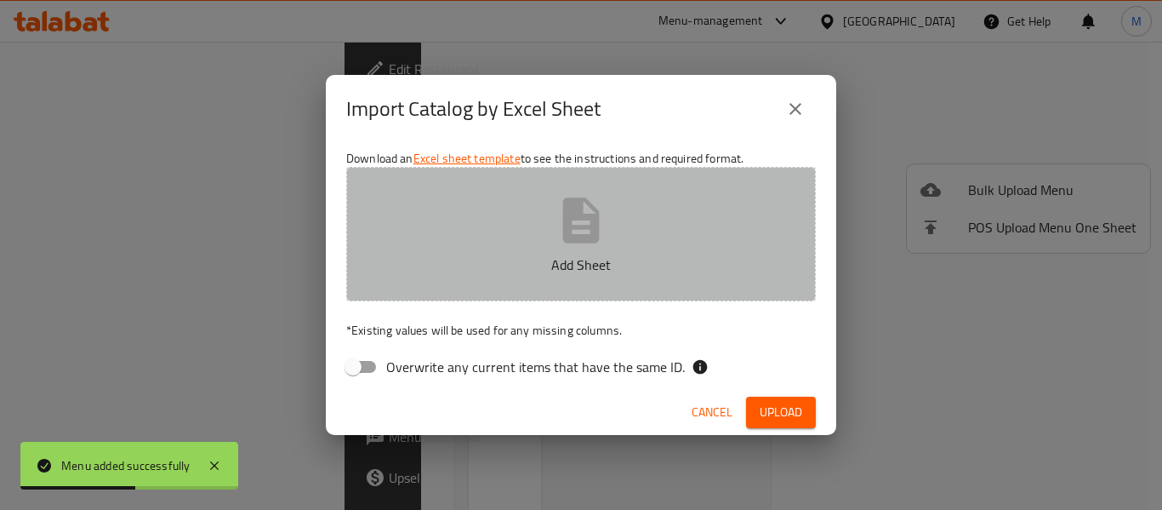
click at [527, 257] on p "Add Sheet" at bounding box center [581, 264] width 417 height 20
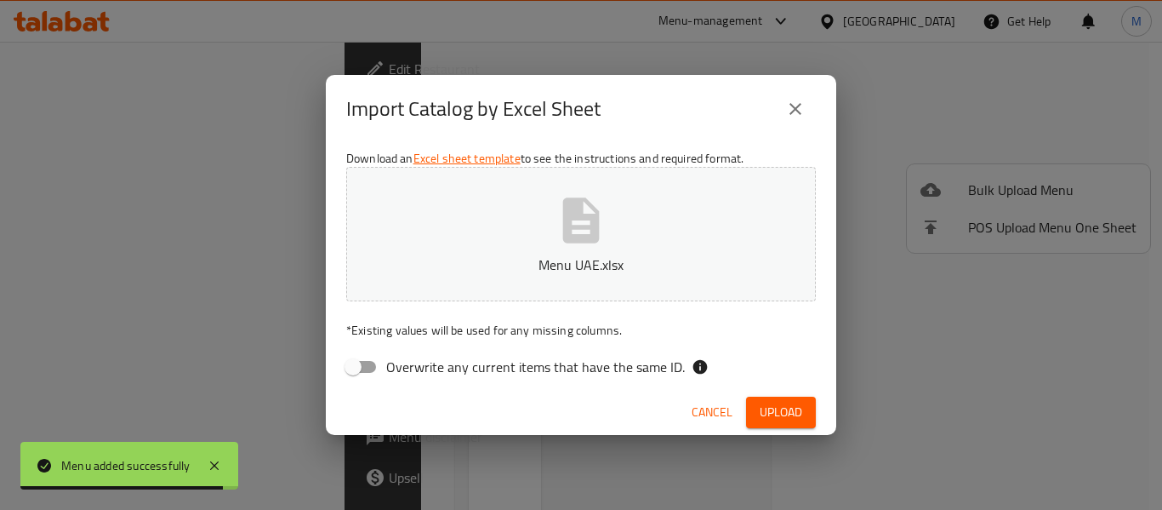
click at [789, 399] on button "Upload" at bounding box center [781, 411] width 70 height 31
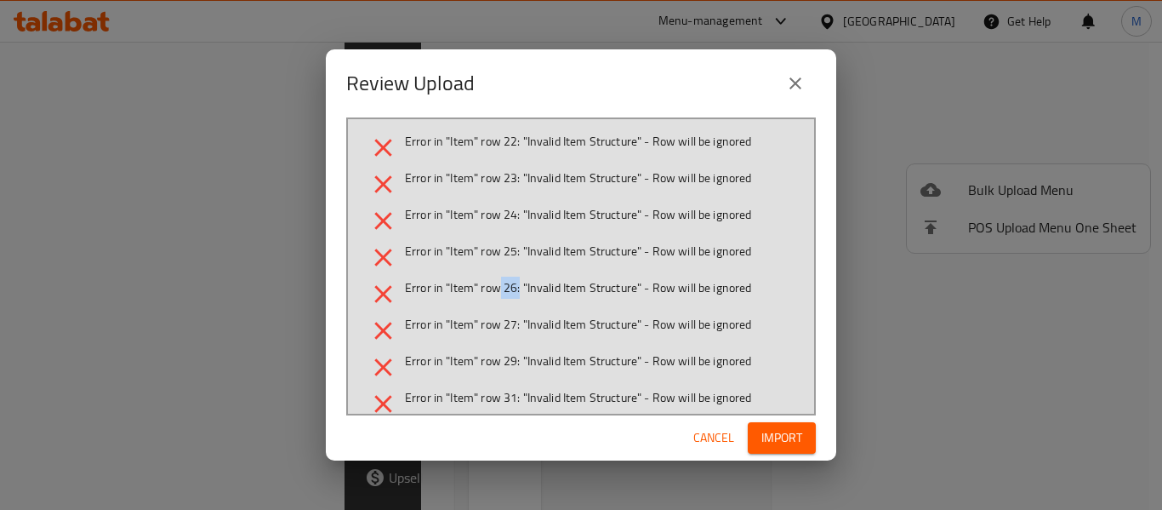
drag, startPoint x: 498, startPoint y: 287, endPoint x: 521, endPoint y: 291, distance: 23.4
click at [521, 291] on span "Error in "Item" row 26: "Invalid Item Structure" - Row will be ignored" at bounding box center [578, 287] width 347 height 17
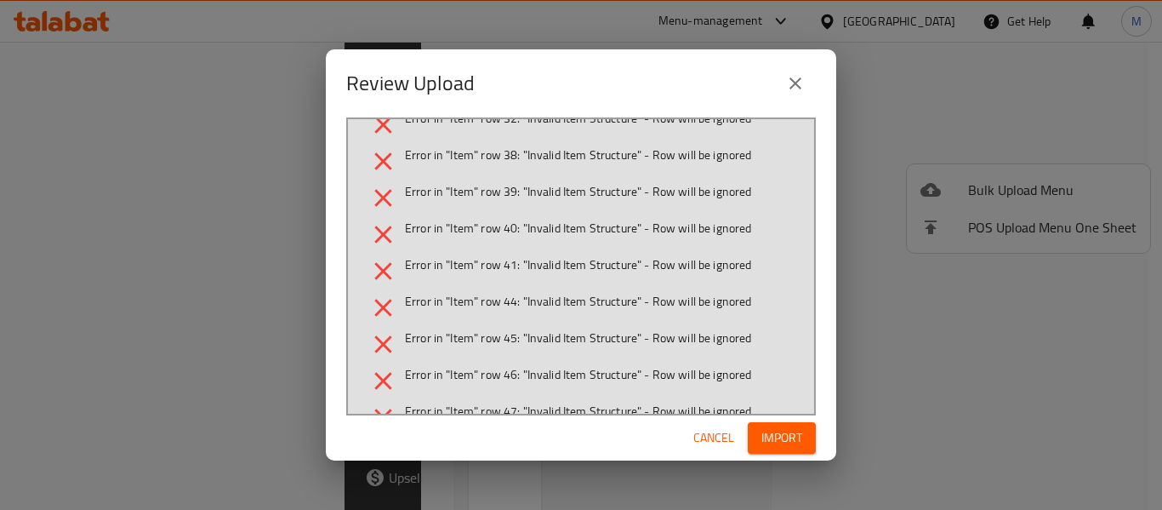
scroll to position [348, 0]
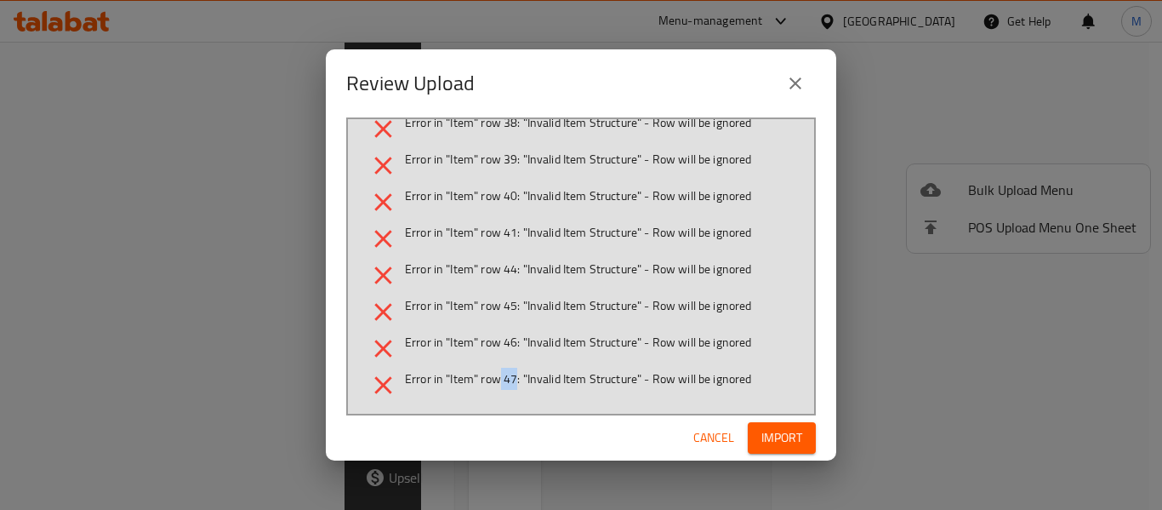
drag, startPoint x: 516, startPoint y: 385, endPoint x: 497, endPoint y: 379, distance: 20.2
click at [497, 379] on span "Error in "Item" row 47: "Invalid Item Structure" - Row will be ignored" at bounding box center [578, 378] width 347 height 17
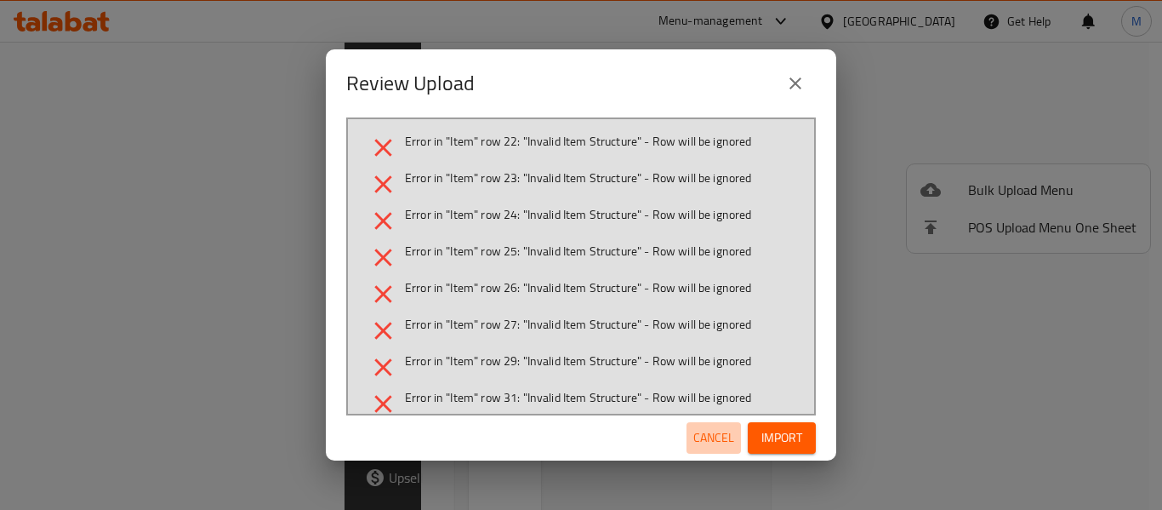
click at [712, 431] on span "Cancel" at bounding box center [713, 437] width 41 height 21
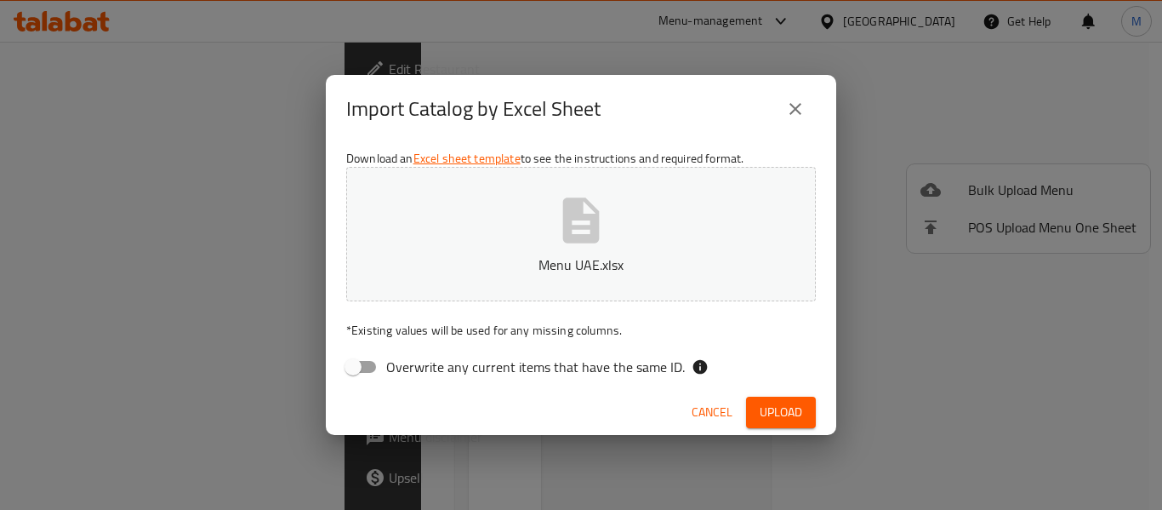
click at [790, 112] on icon "close" at bounding box center [795, 109] width 20 height 20
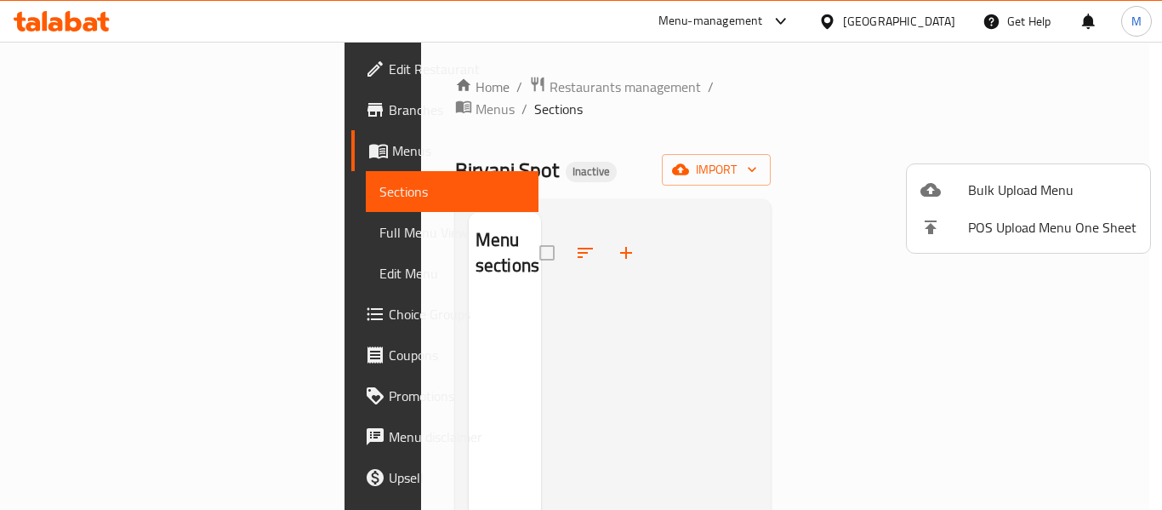
click at [521, 85] on div at bounding box center [581, 255] width 1162 height 510
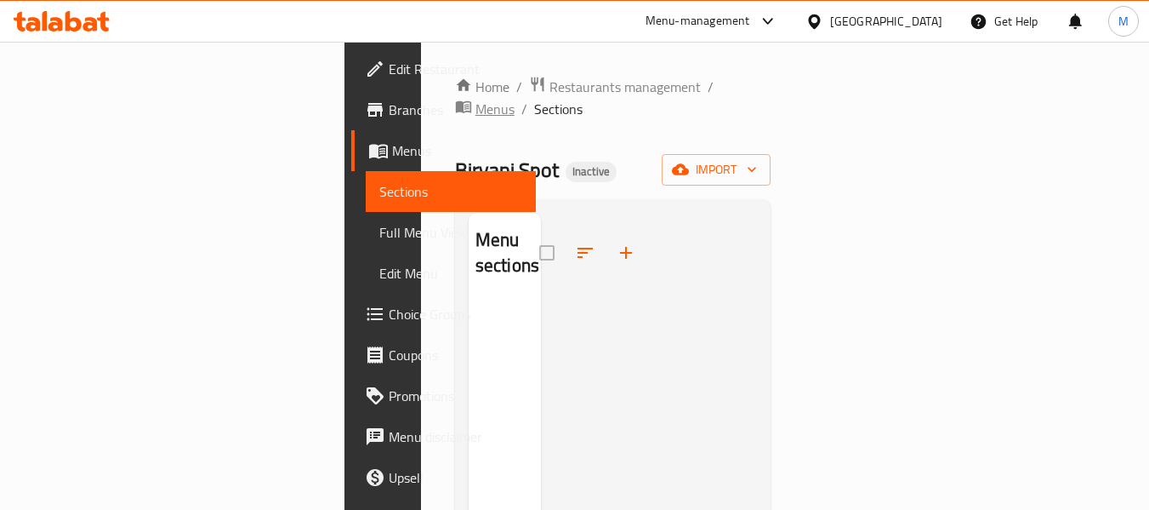
click at [515, 99] on span "Menus" at bounding box center [495, 109] width 39 height 20
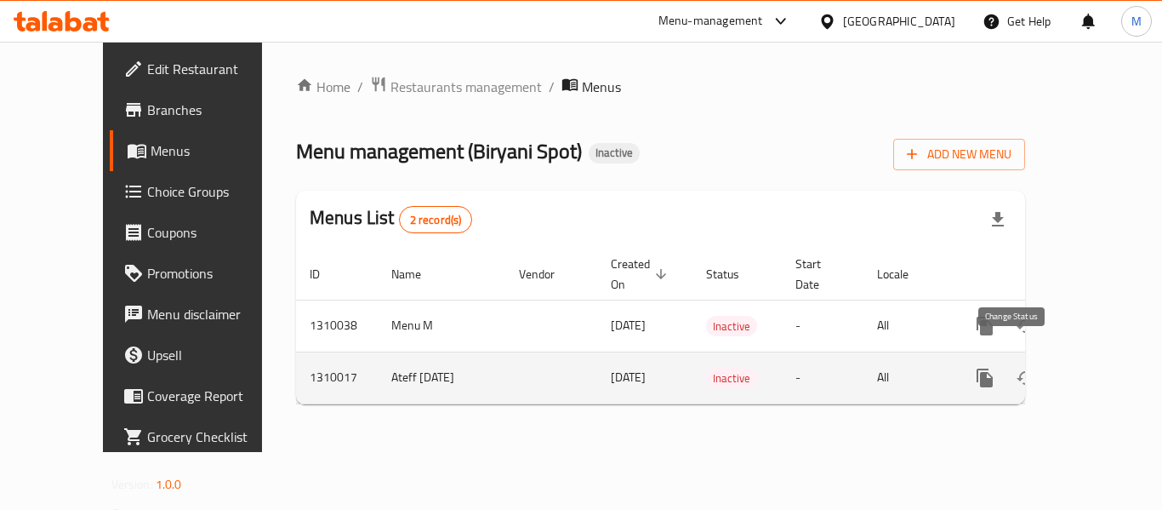
click at [1016, 368] on icon "enhanced table" at bounding box center [1026, 378] width 20 height 20
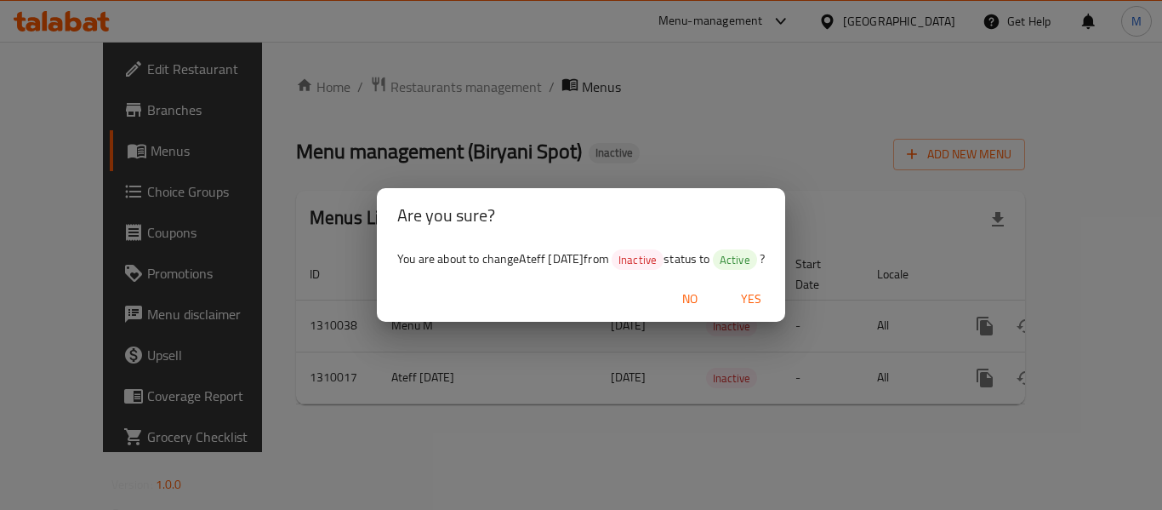
click at [769, 297] on span "Yes" at bounding box center [751, 298] width 41 height 21
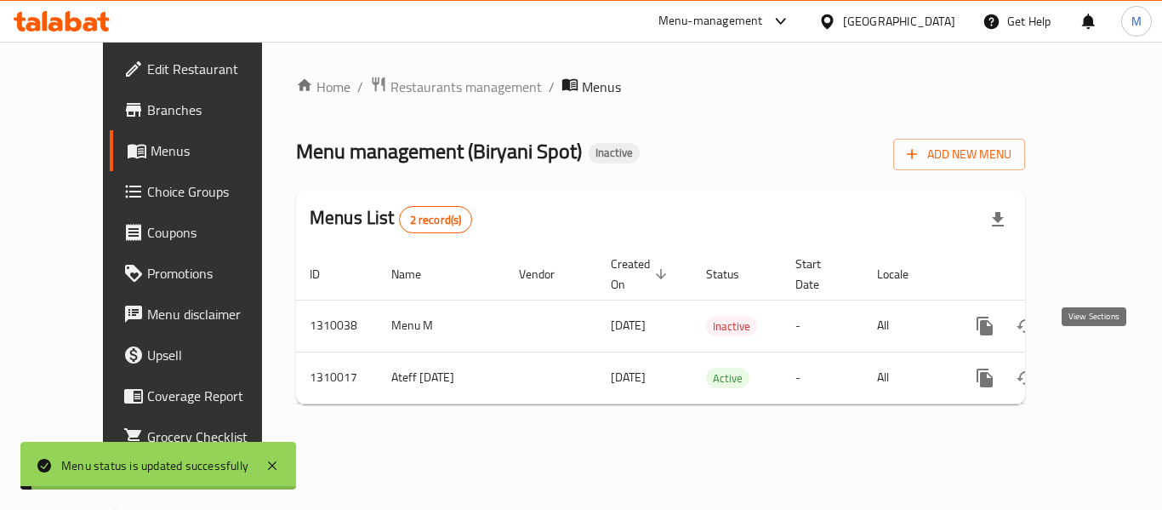
click at [1098, 368] on icon "enhanced table" at bounding box center [1108, 378] width 20 height 20
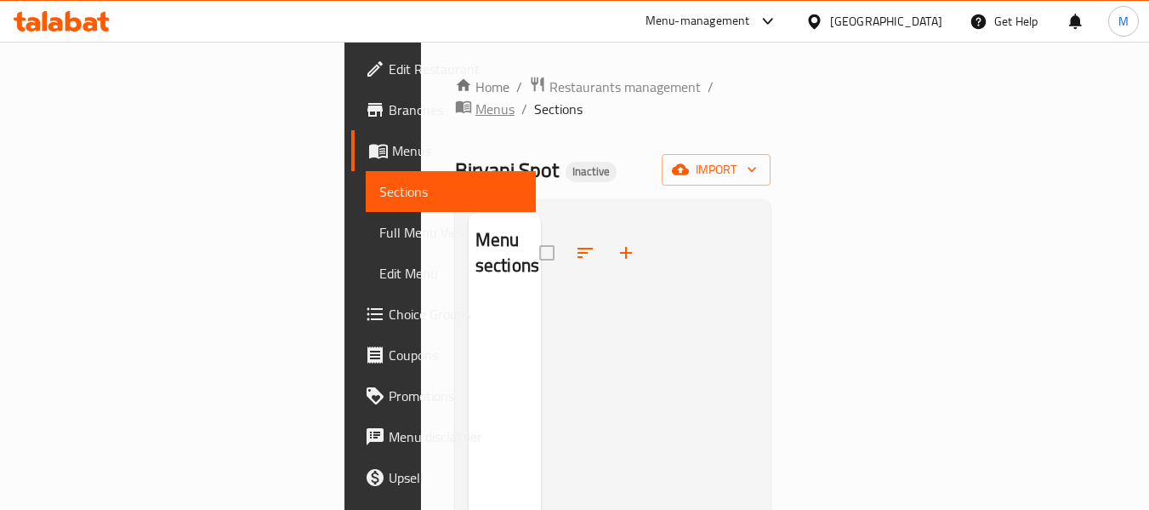
click at [515, 99] on span "Menus" at bounding box center [495, 109] width 39 height 20
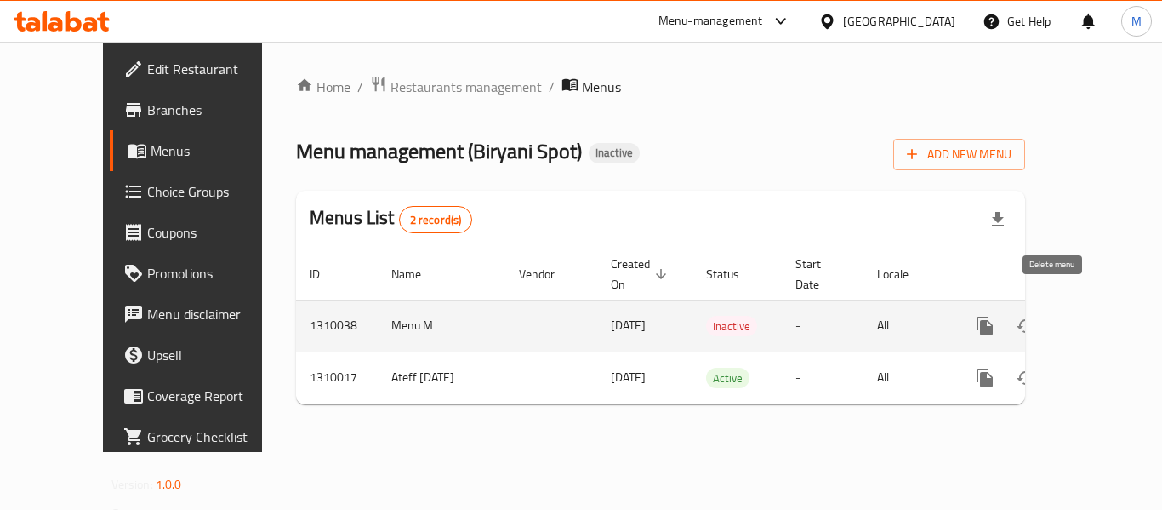
click at [1057, 316] on icon "enhanced table" at bounding box center [1067, 326] width 20 height 20
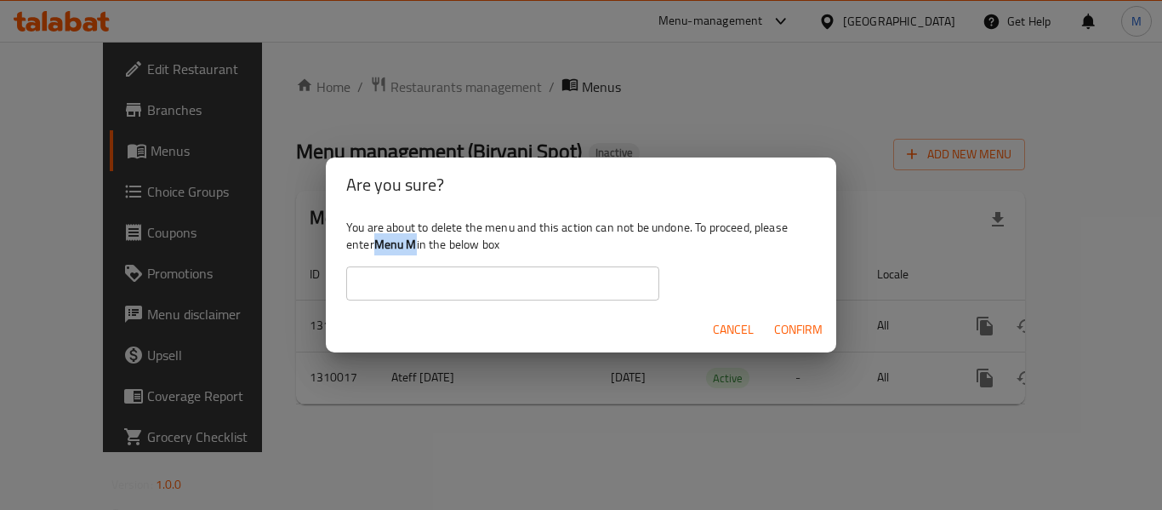
drag, startPoint x: 401, startPoint y: 240, endPoint x: 380, endPoint y: 237, distance: 20.6
click at [380, 237] on b "Menu M" at bounding box center [395, 244] width 43 height 22
copy b "Menu M"
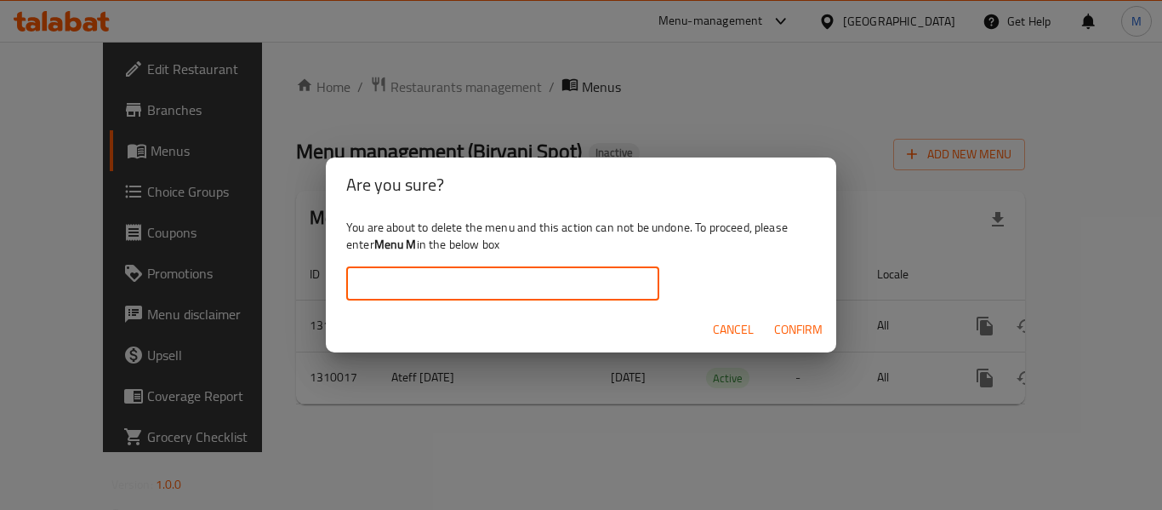
click at [431, 294] on input "text" at bounding box center [502, 283] width 313 height 34
paste input "Menu M"
type input "Menu M"
click at [789, 321] on span "Confirm" at bounding box center [798, 329] width 48 height 21
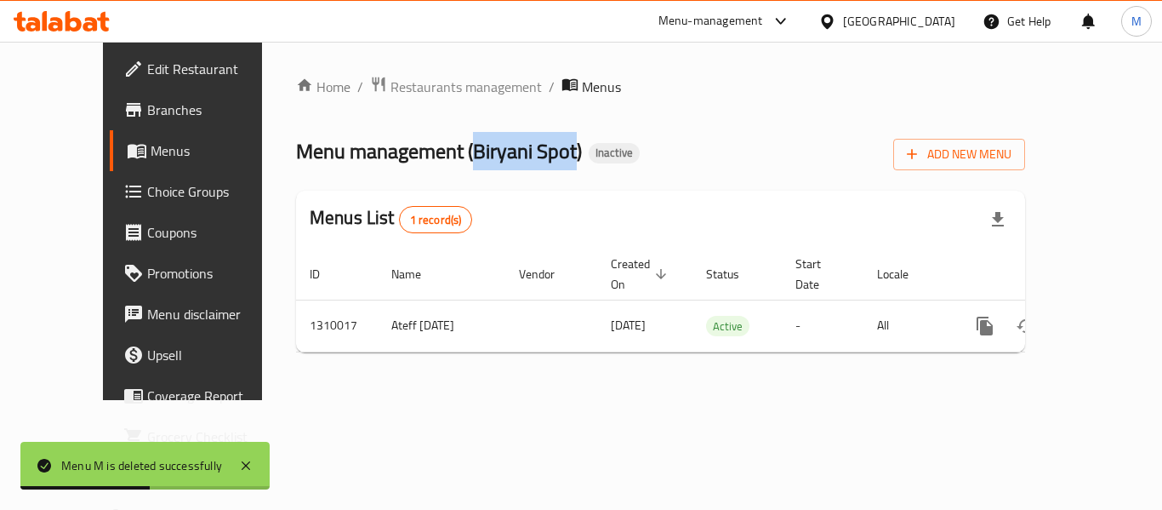
drag, startPoint x: 409, startPoint y: 150, endPoint x: 511, endPoint y: 150, distance: 102.1
click at [511, 150] on span "Menu management ( Biryani Spot )" at bounding box center [439, 151] width 286 height 38
copy span "Biryani Spot"
click at [147, 108] on span "Branches" at bounding box center [215, 110] width 136 height 20
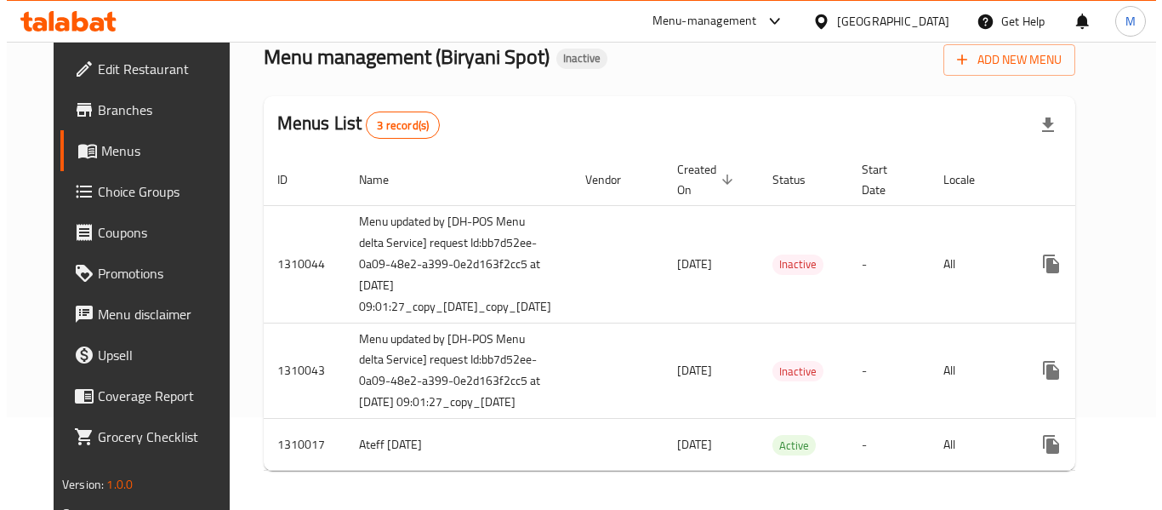
scroll to position [0, 111]
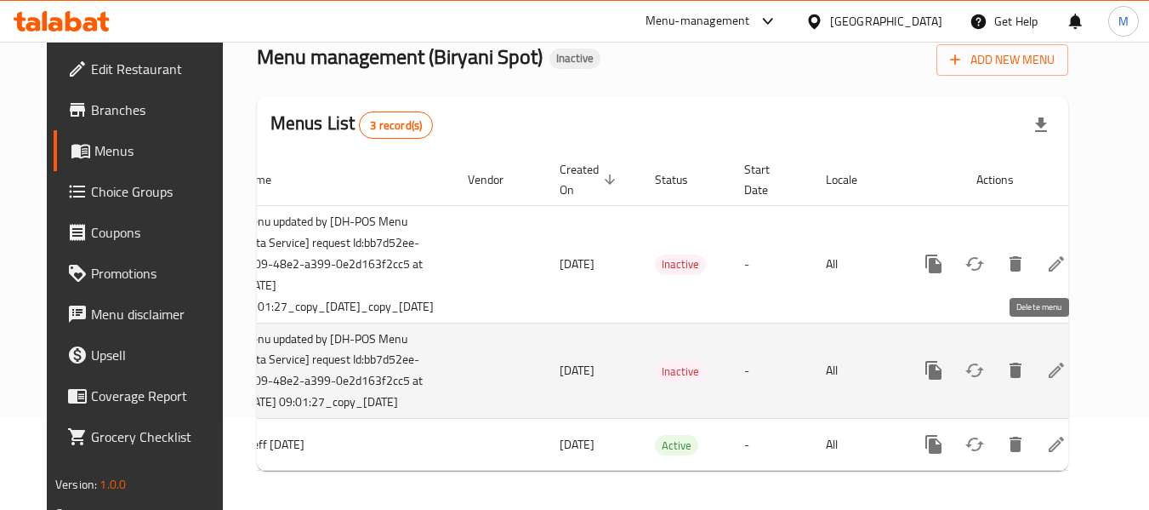
click at [1026, 360] on icon "enhanced table" at bounding box center [1016, 370] width 20 height 20
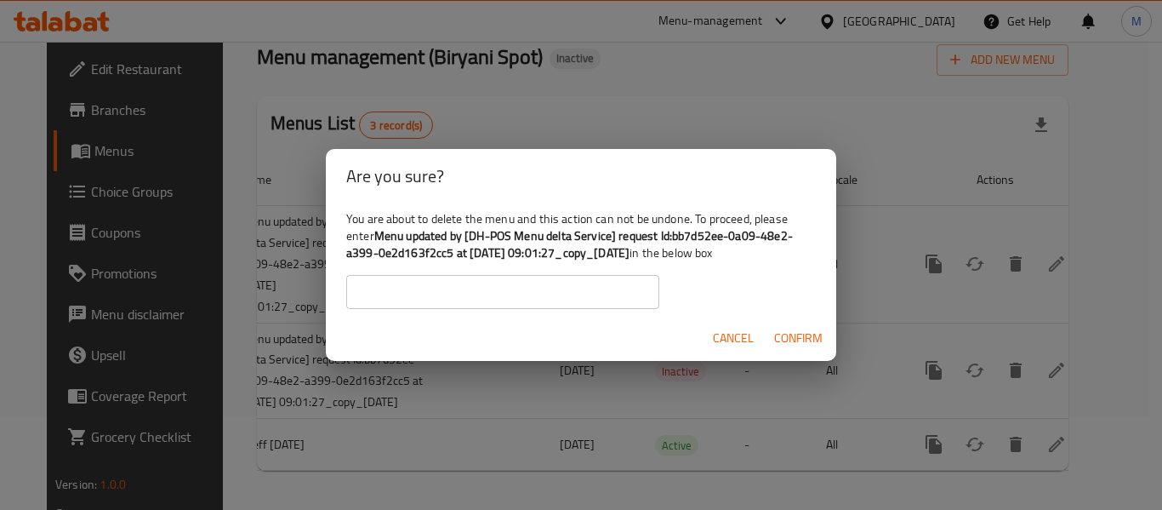
drag, startPoint x: 377, startPoint y: 231, endPoint x: 687, endPoint y: 255, distance: 310.6
click at [687, 255] on div "You are about to delete the menu and this action can not be undone. To proceed,…" at bounding box center [581, 259] width 511 height 112
copy b "Menu updated by [DH-POS Menu delta Service] request Id:bb7d52ee-0a09-48e2-a399-…"
click at [480, 288] on input "text" at bounding box center [502, 292] width 313 height 34
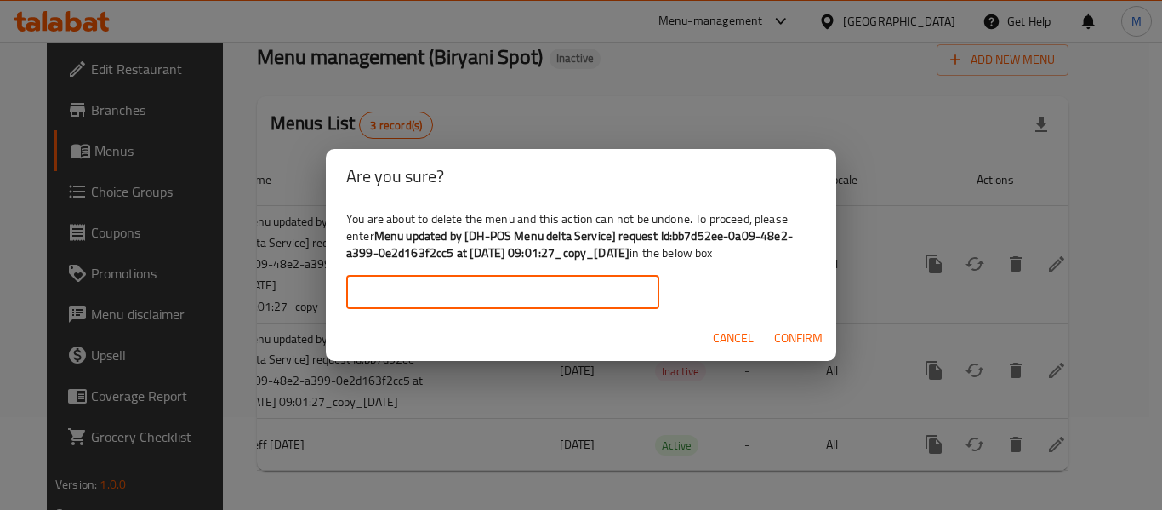
paste input "Menu updated by [DH-POS Menu delta Service] request Id:bb7d52ee-0a09-48e2-a399-…"
type input "Menu updated by [DH-POS Menu delta Service] request Id:bb7d52ee-0a09-48e2-a399-…"
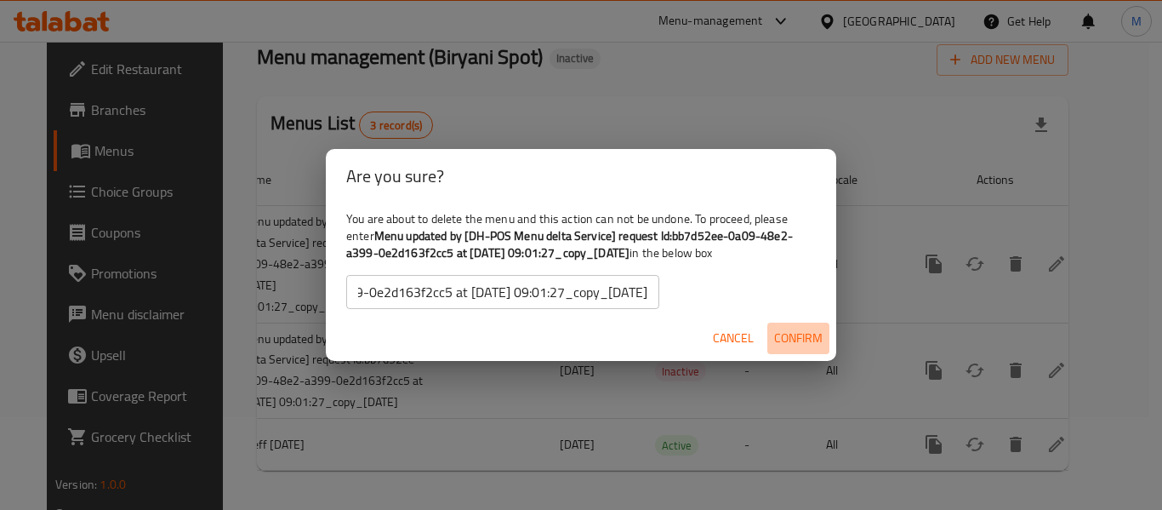
click at [802, 342] on span "Confirm" at bounding box center [798, 338] width 48 height 21
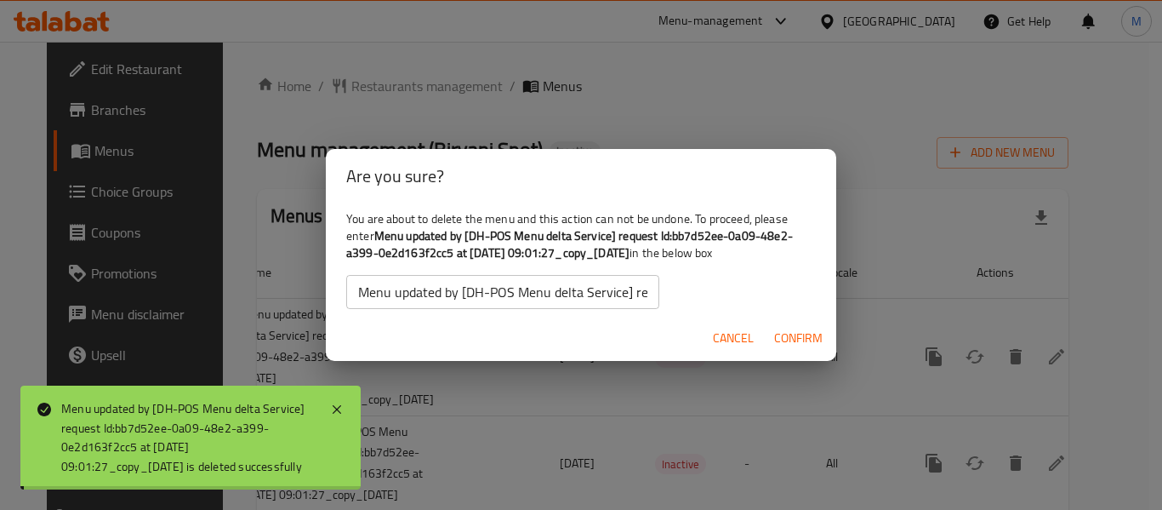
scroll to position [0, 100]
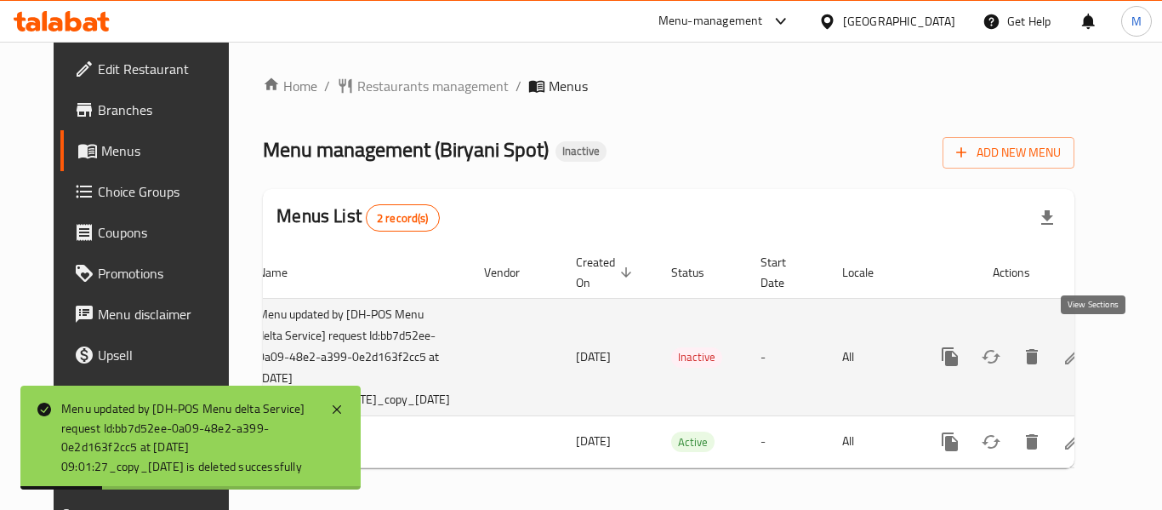
click at [1083, 346] on icon "enhanced table" at bounding box center [1073, 356] width 20 height 20
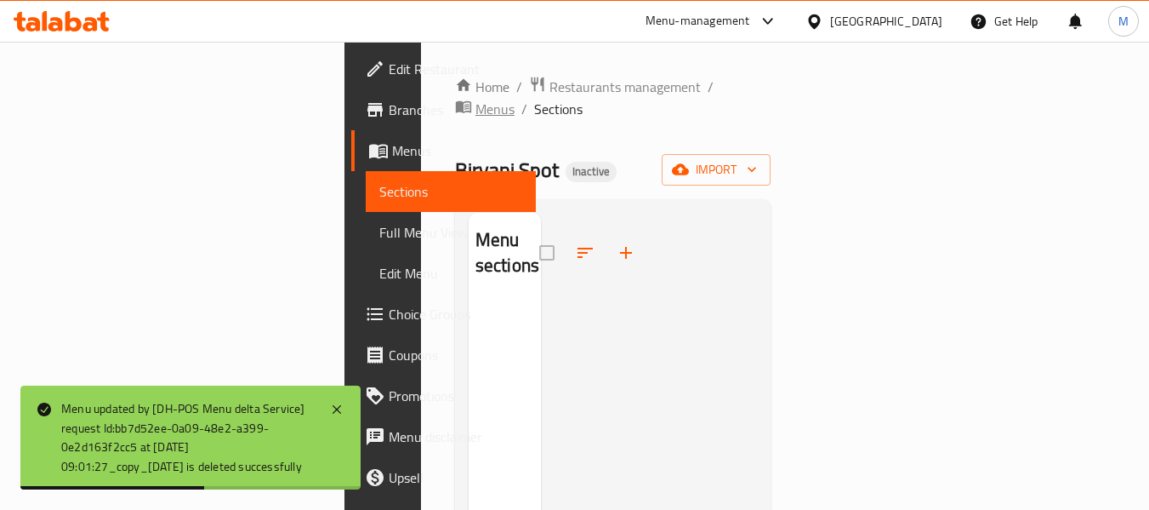
click at [515, 99] on span "Menus" at bounding box center [495, 109] width 39 height 20
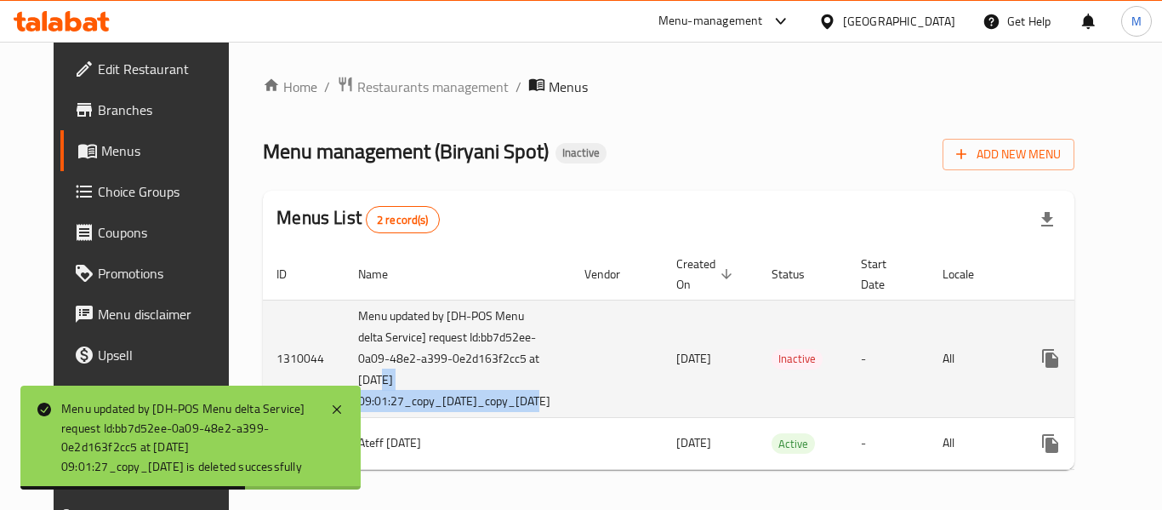
drag, startPoint x: 483, startPoint y: 378, endPoint x: 429, endPoint y: 363, distance: 56.3
click at [430, 363] on td "Menu updated by [DH-POS Menu delta Service] request Id:bb7d52ee-0a09-48e2-a399-…" at bounding box center [458, 357] width 226 height 117
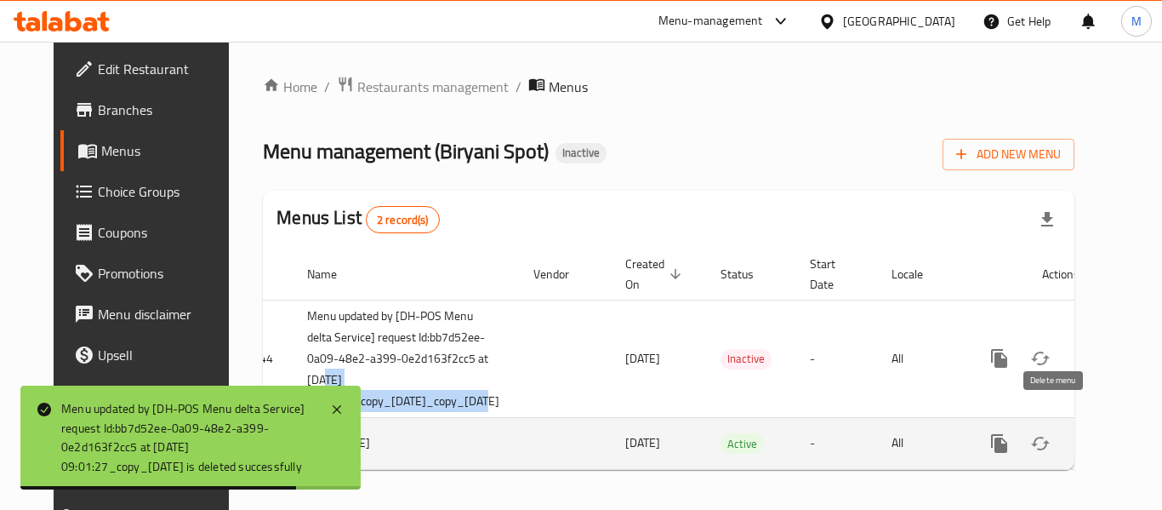
scroll to position [0, 100]
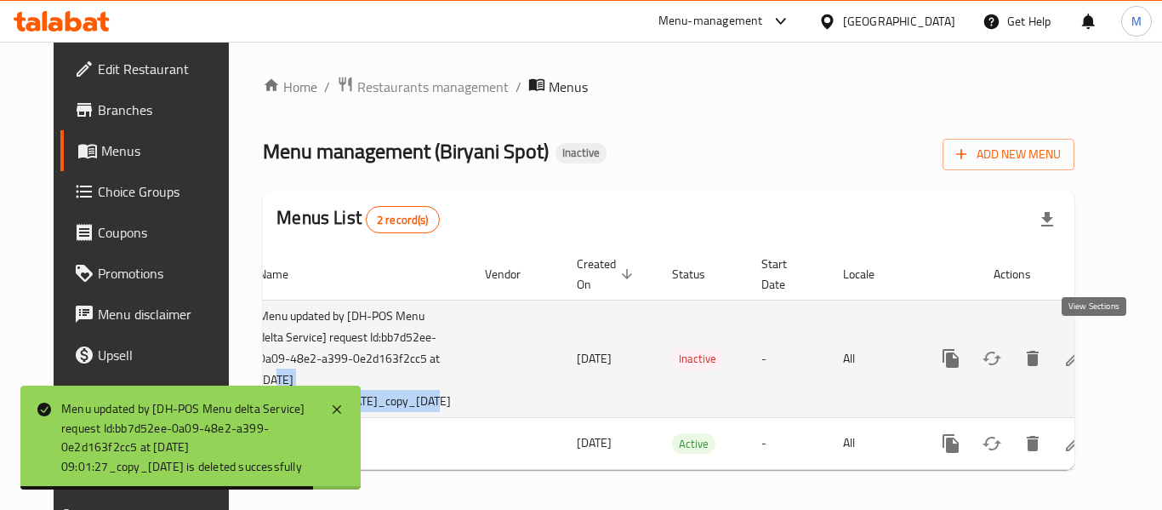
click at [1084, 351] on icon "enhanced table" at bounding box center [1074, 358] width 20 height 20
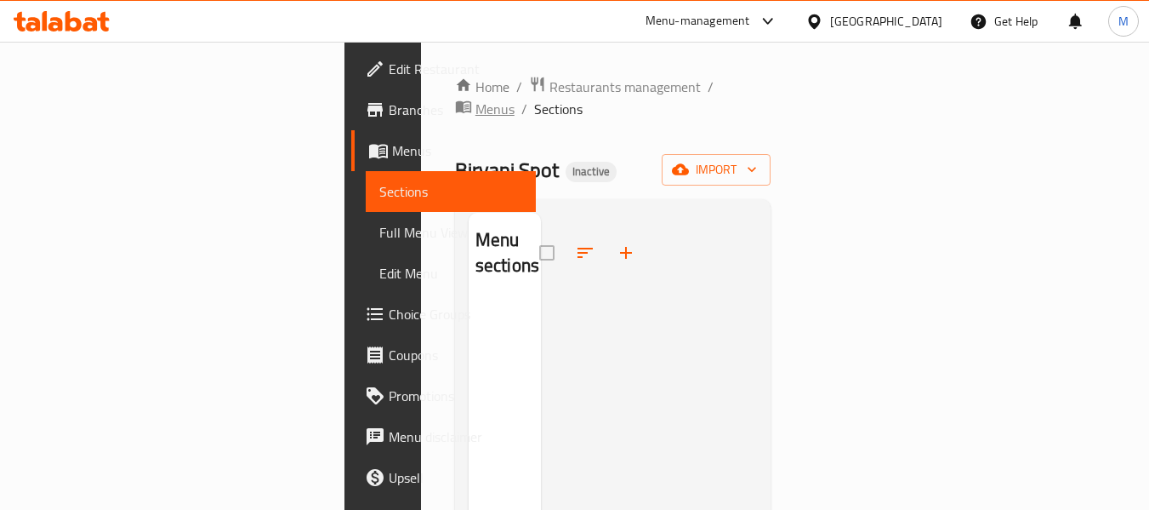
click at [514, 99] on span "Menus" at bounding box center [495, 109] width 39 height 20
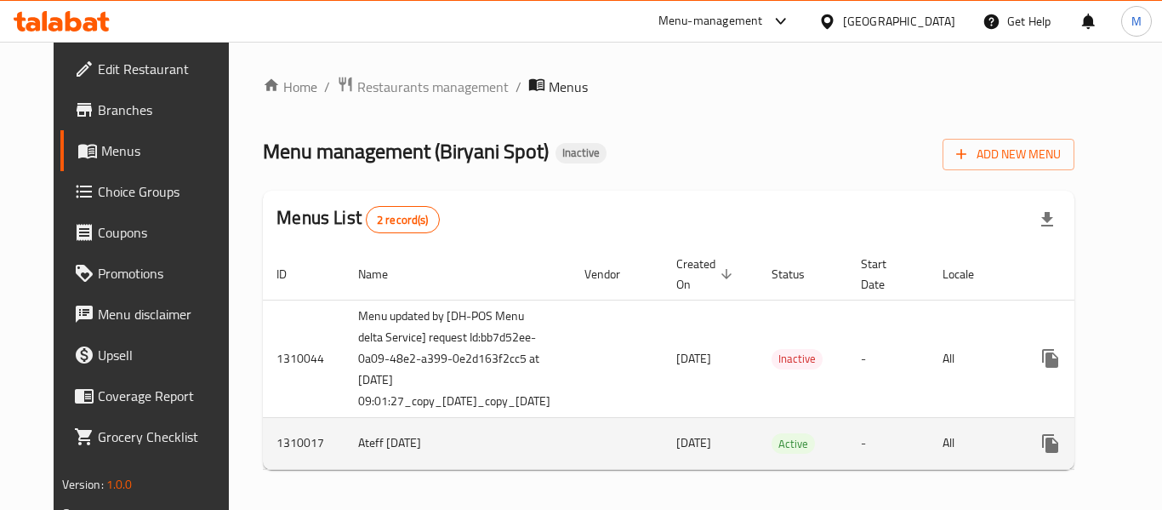
click at [1045, 441] on td "enhanced table" at bounding box center [1112, 443] width 191 height 52
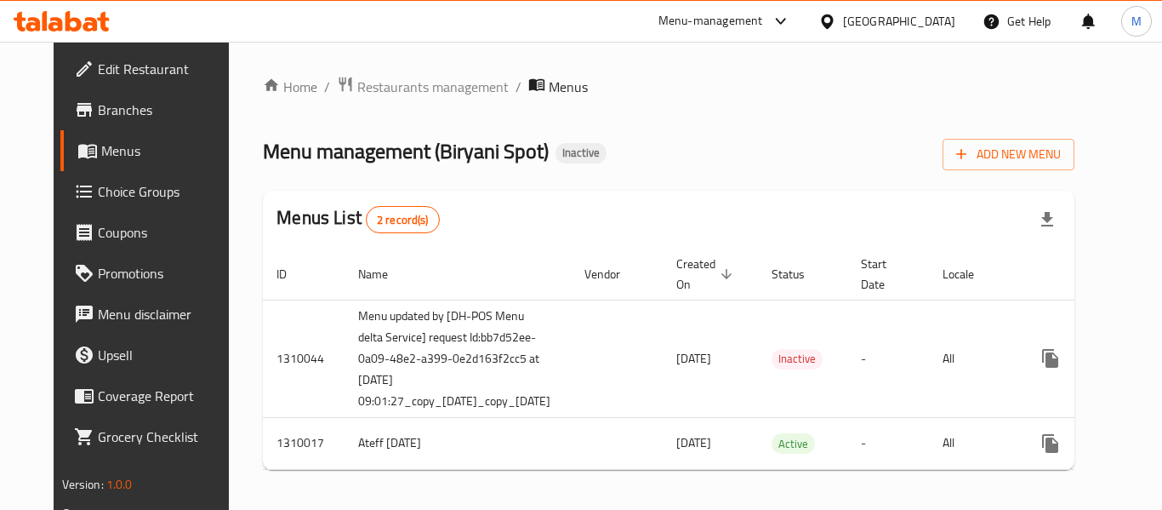
click at [1035, 464] on div "Home / Restaurants management / Menus Menu management ( Biryani Spot ) Inactive…" at bounding box center [669, 280] width 812 height 408
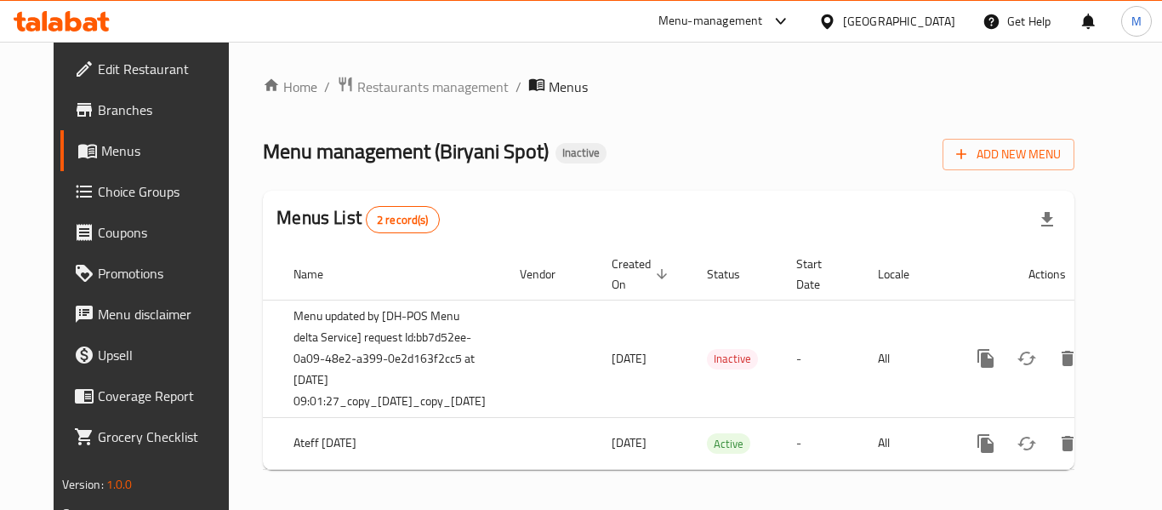
scroll to position [0, 100]
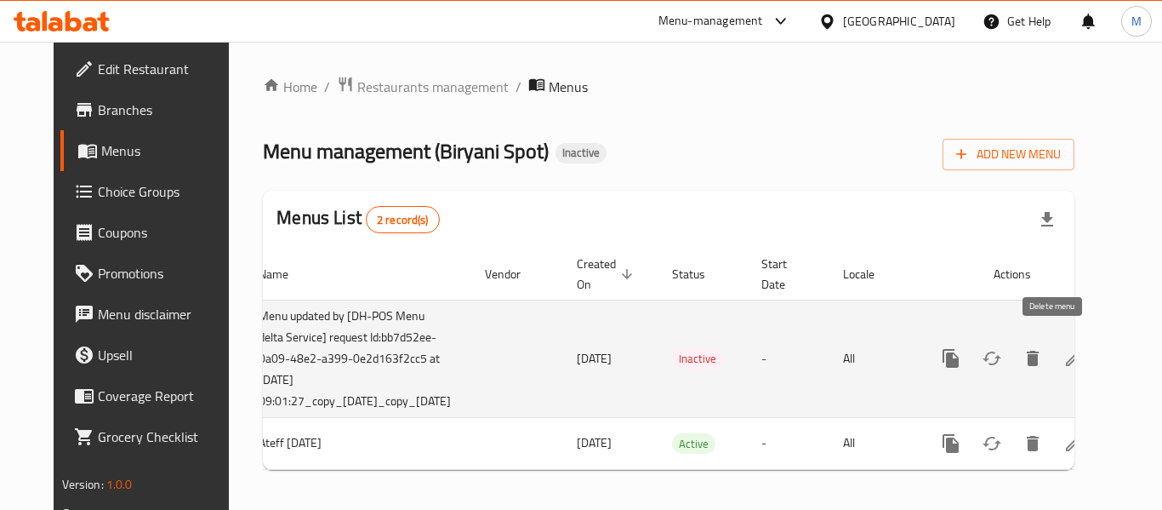
click at [1053, 338] on button "enhanced table" at bounding box center [1032, 358] width 41 height 41
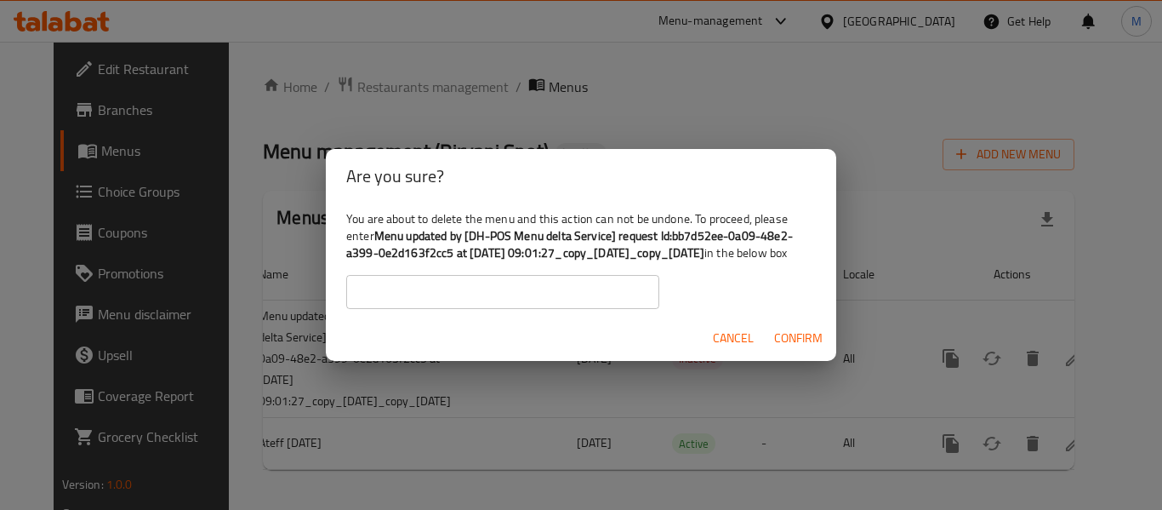
drag, startPoint x: 377, startPoint y: 227, endPoint x: 786, endPoint y: 240, distance: 409.5
click at [786, 240] on b "Menu updated by [DH-POS Menu delta Service] request Id:bb7d52ee-0a09-48e2-a399-…" at bounding box center [569, 244] width 447 height 39
copy b "Menu updated by [DH-POS Menu delta Service] request Id:bb7d52ee-0a09-48e2-a399-…"
click at [594, 295] on input "text" at bounding box center [502, 292] width 313 height 34
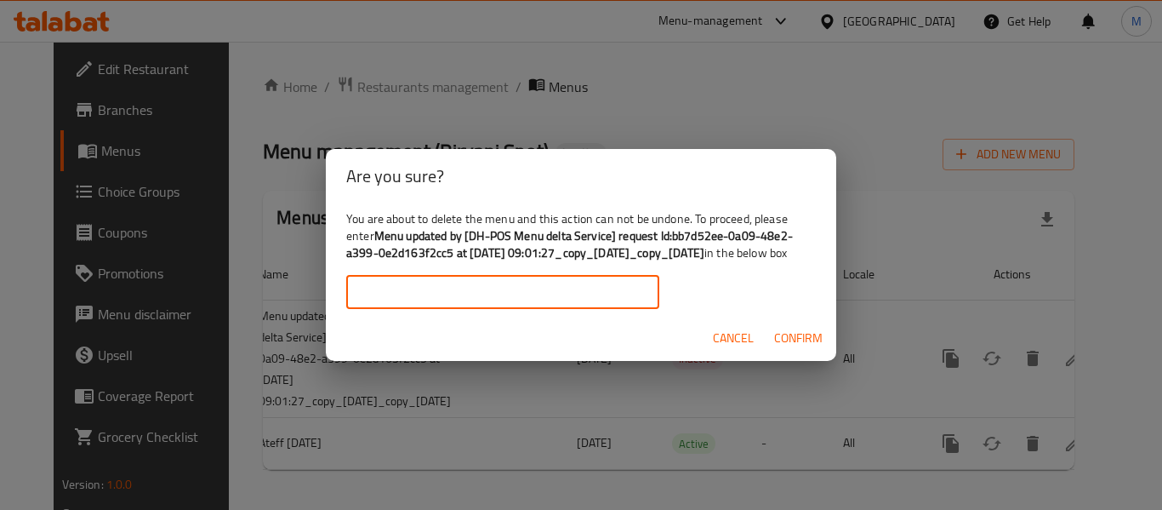
paste input "Menu updated by [DH-POS Menu delta Service] request Id:bb7d52ee-0a09-48e2-a399-…"
type input "Menu updated by [DH-POS Menu delta Service] request Id:bb7d52ee-0a09-48e2-a399-…"
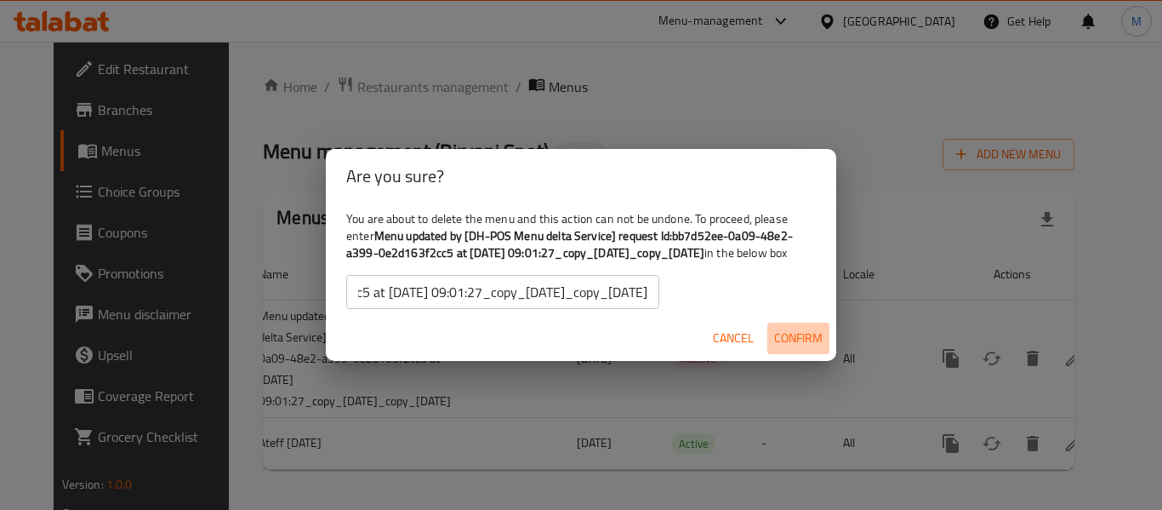
click at [796, 348] on span "Confirm" at bounding box center [798, 338] width 48 height 21
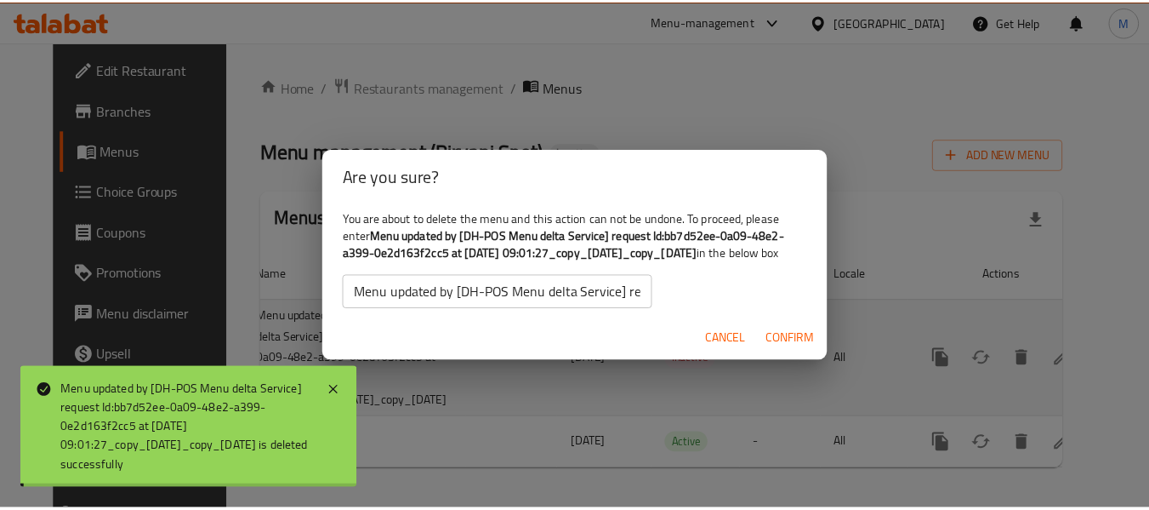
scroll to position [0, 0]
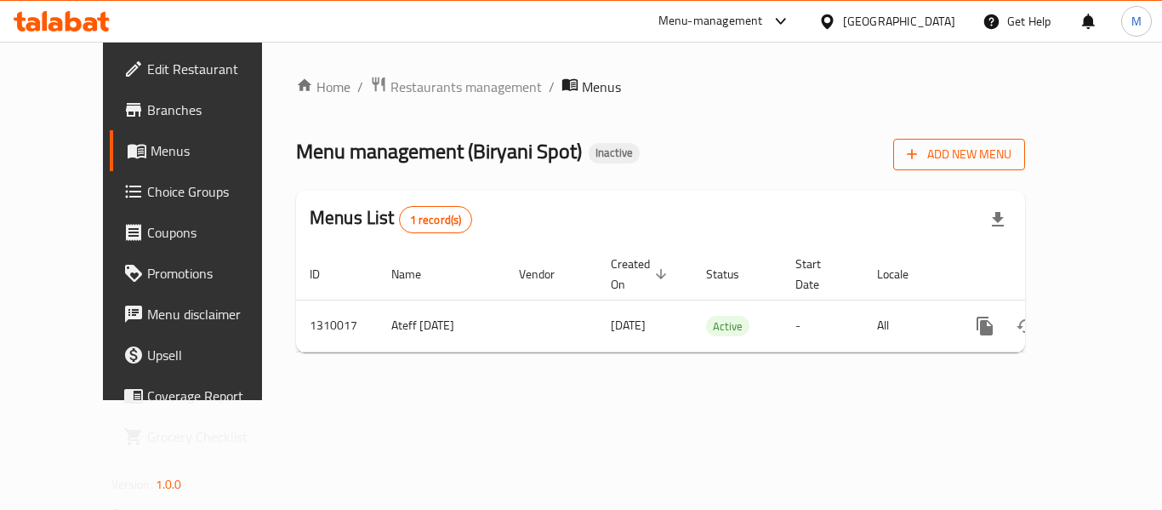
click at [1012, 145] on span "Add New Menu" at bounding box center [959, 154] width 105 height 21
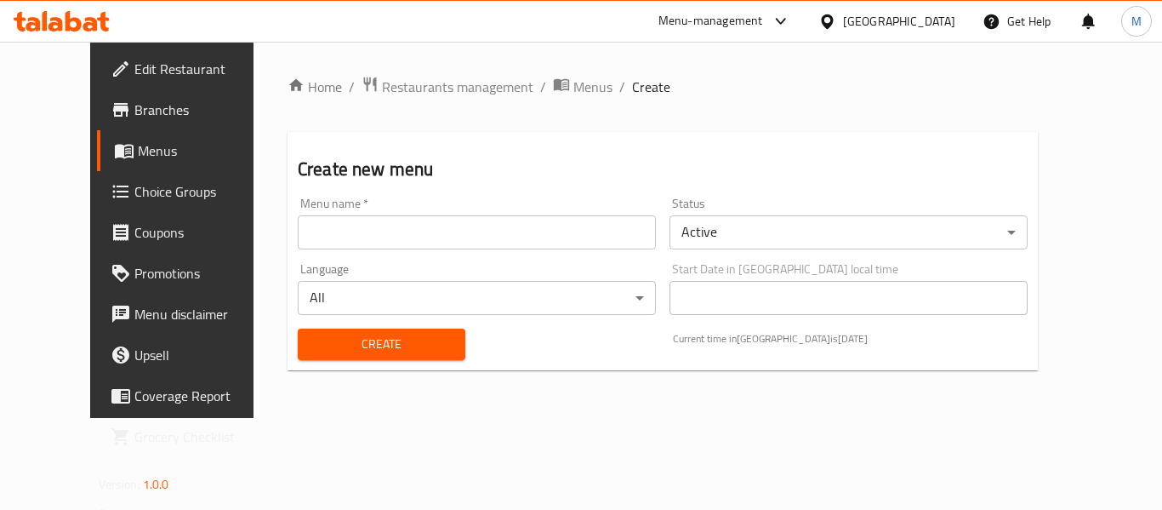
click at [383, 218] on input "text" at bounding box center [477, 232] width 358 height 34
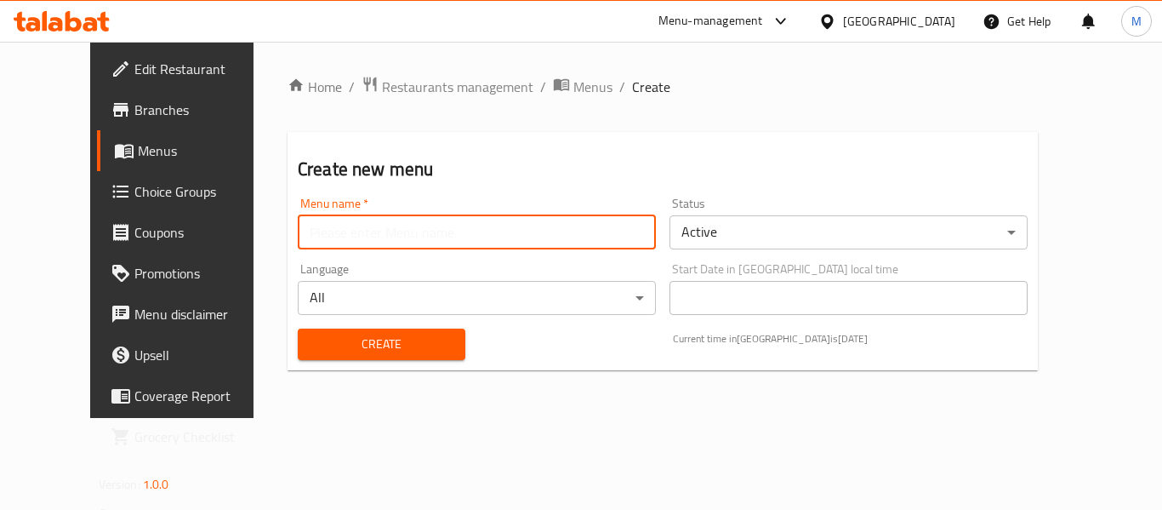
type input "Menu MM"
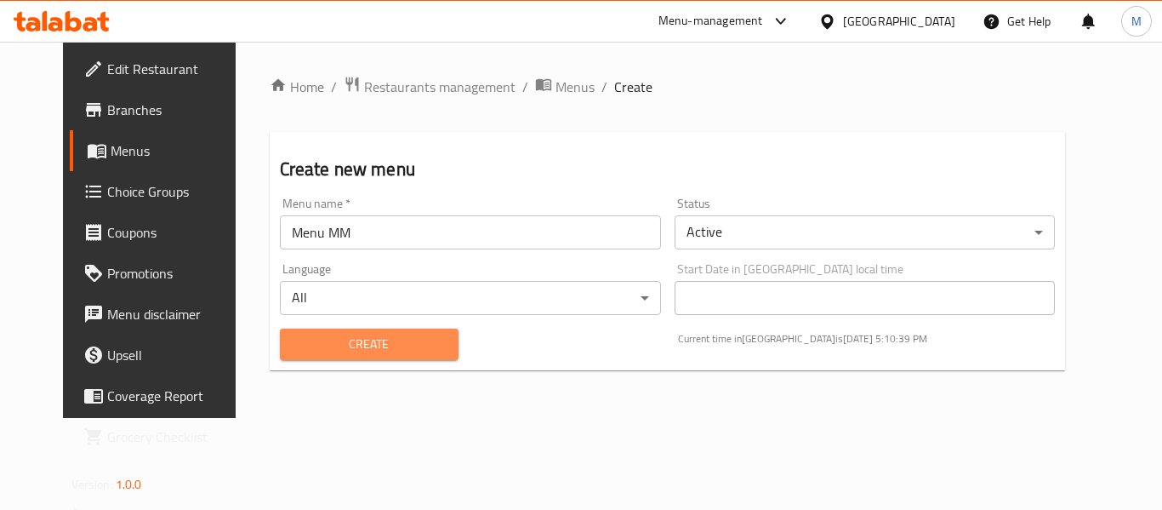
click at [344, 353] on span "Create" at bounding box center [369, 344] width 151 height 21
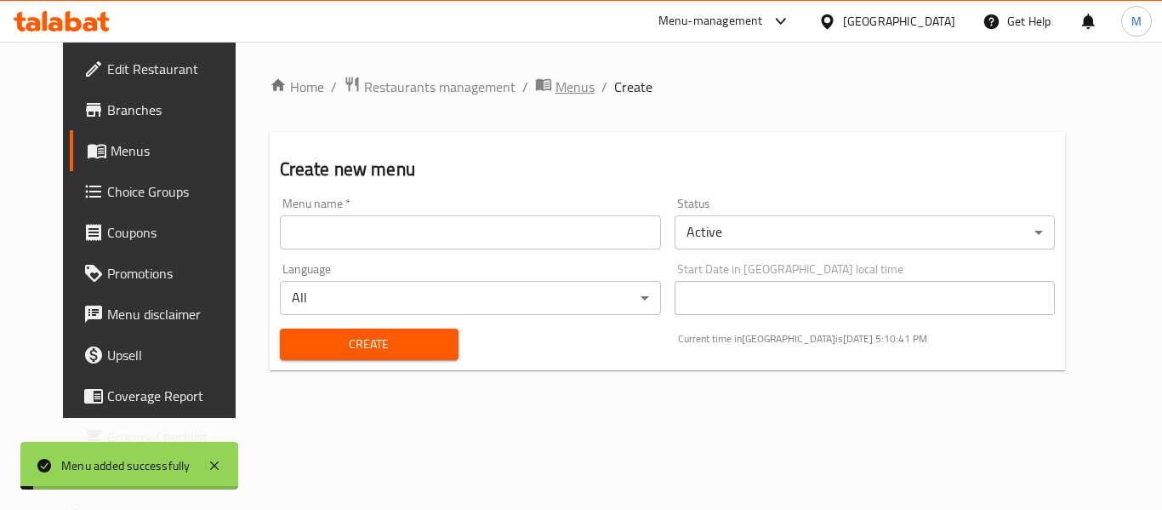
click at [556, 94] on span "Menus" at bounding box center [575, 87] width 39 height 20
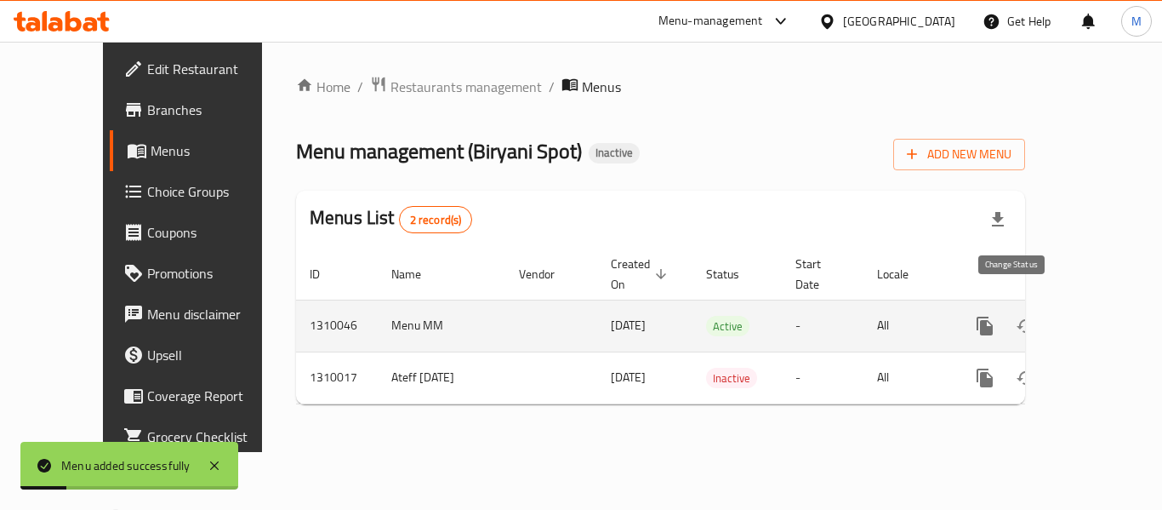
click at [1016, 316] on icon "enhanced table" at bounding box center [1026, 326] width 20 height 20
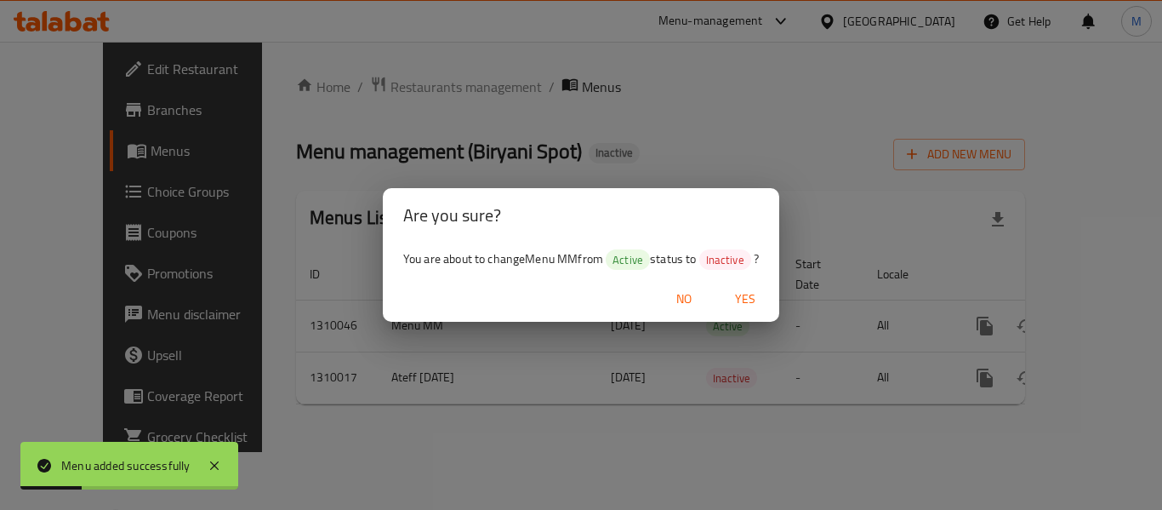
click at [746, 302] on span "Yes" at bounding box center [745, 298] width 41 height 21
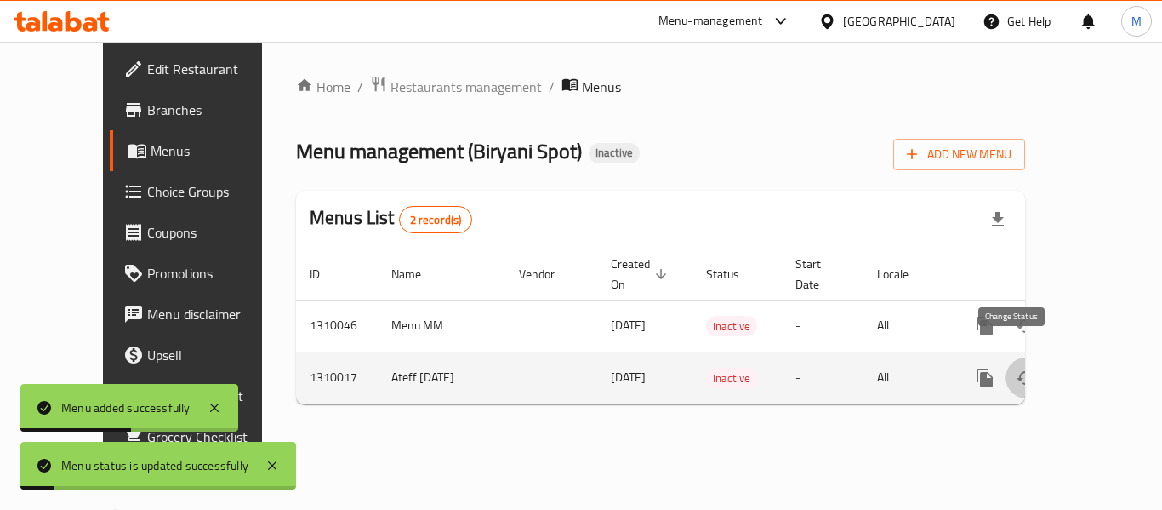
click at [1017, 371] on icon "enhanced table" at bounding box center [1026, 378] width 19 height 14
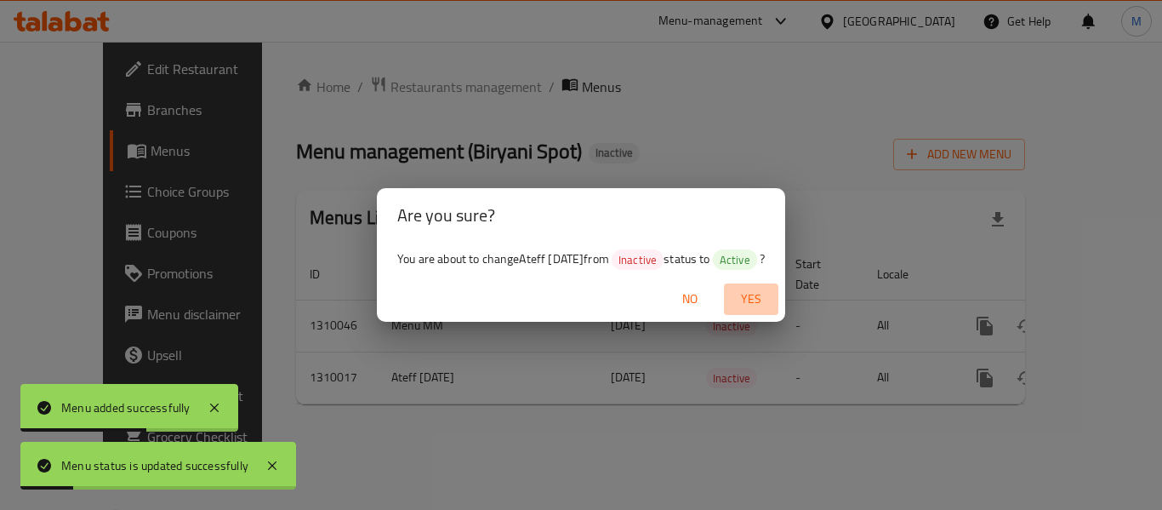
click at [768, 303] on span "Yes" at bounding box center [751, 298] width 41 height 21
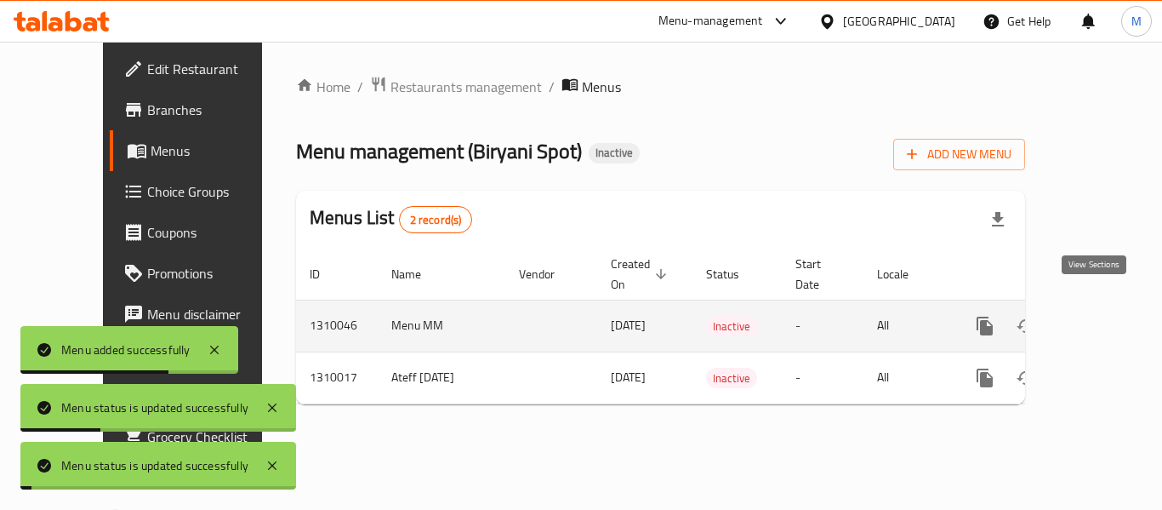
click at [1098, 316] on icon "enhanced table" at bounding box center [1108, 326] width 20 height 20
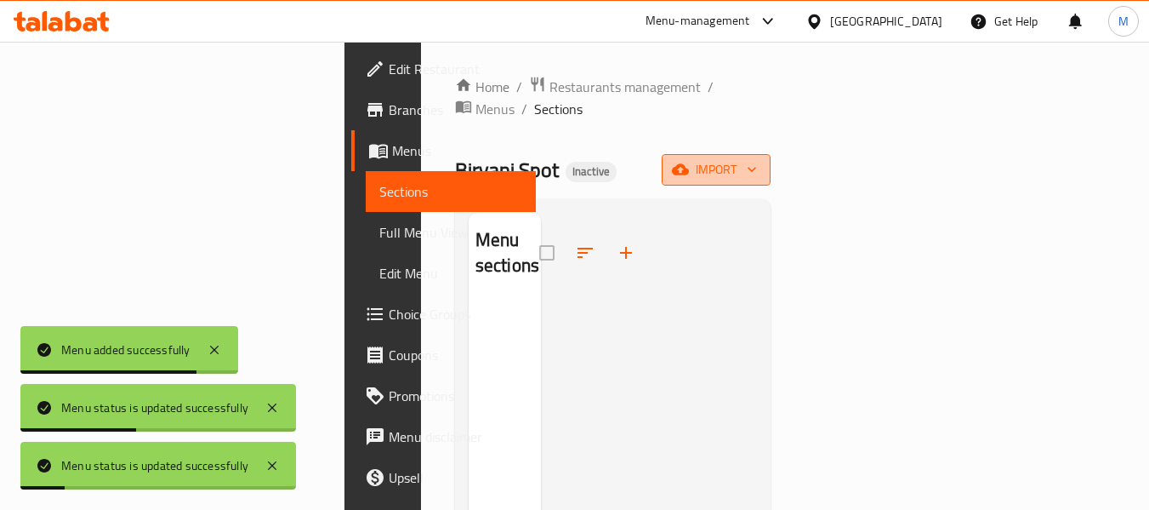
click at [757, 159] on span "import" at bounding box center [717, 169] width 82 height 21
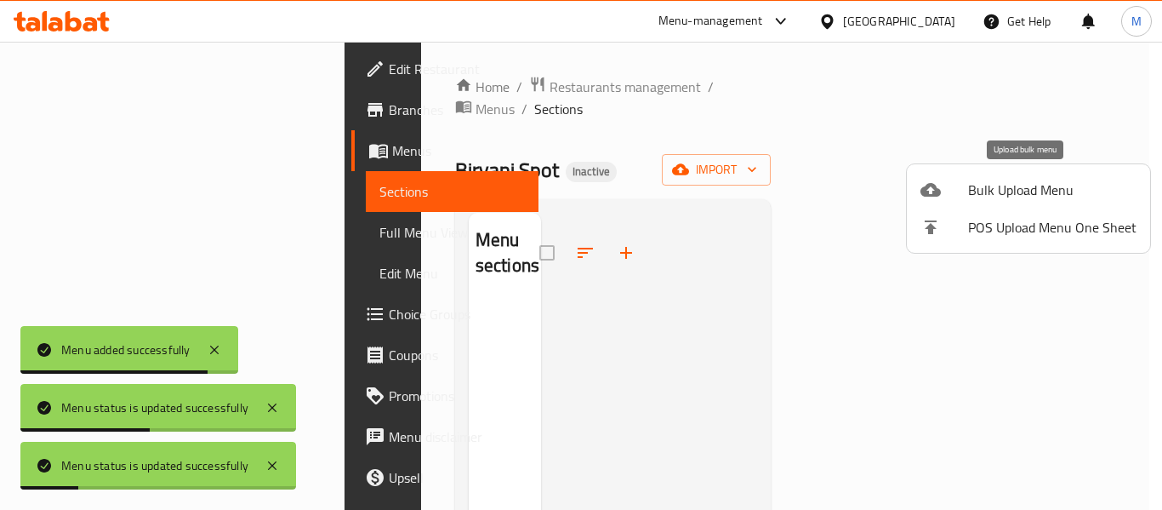
click at [1028, 188] on span "Bulk Upload Menu" at bounding box center [1052, 190] width 168 height 20
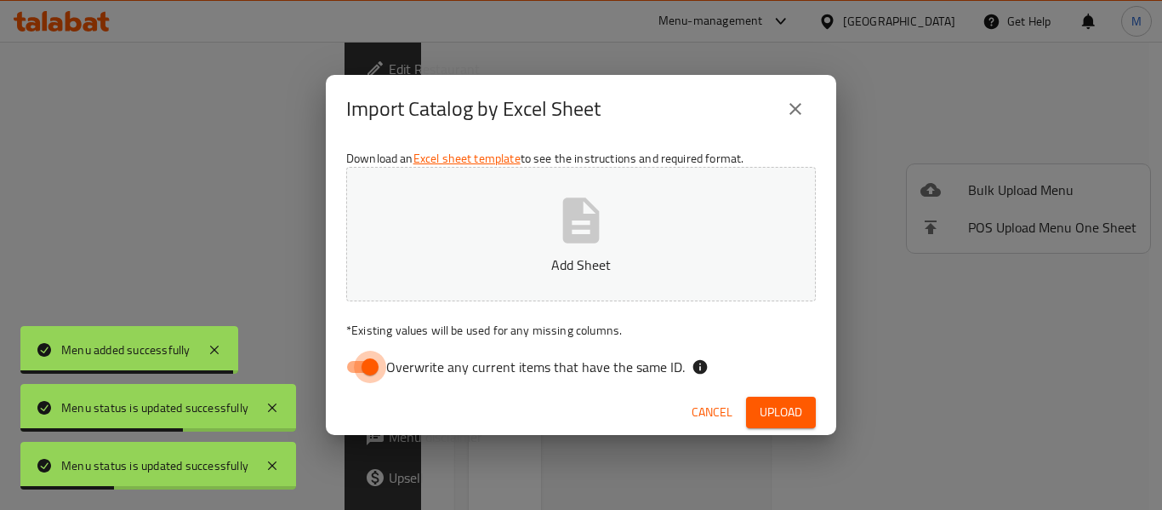
click at [357, 358] on input "Overwrite any current items that have the same ID." at bounding box center [370, 367] width 97 height 32
checkbox input "false"
click at [583, 248] on button "Add Sheet" at bounding box center [581, 234] width 470 height 134
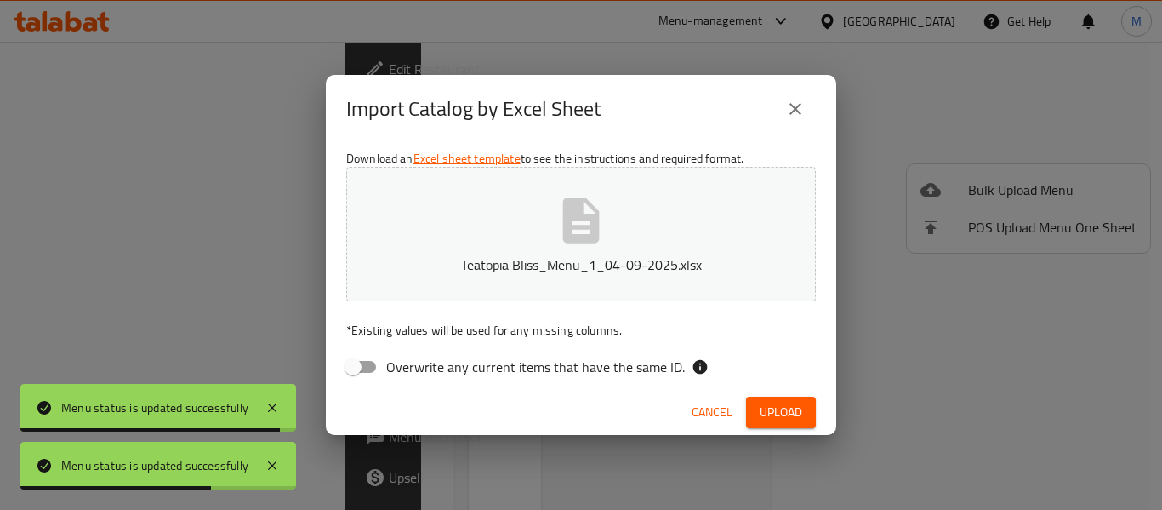
click at [709, 415] on span "Cancel" at bounding box center [712, 412] width 41 height 21
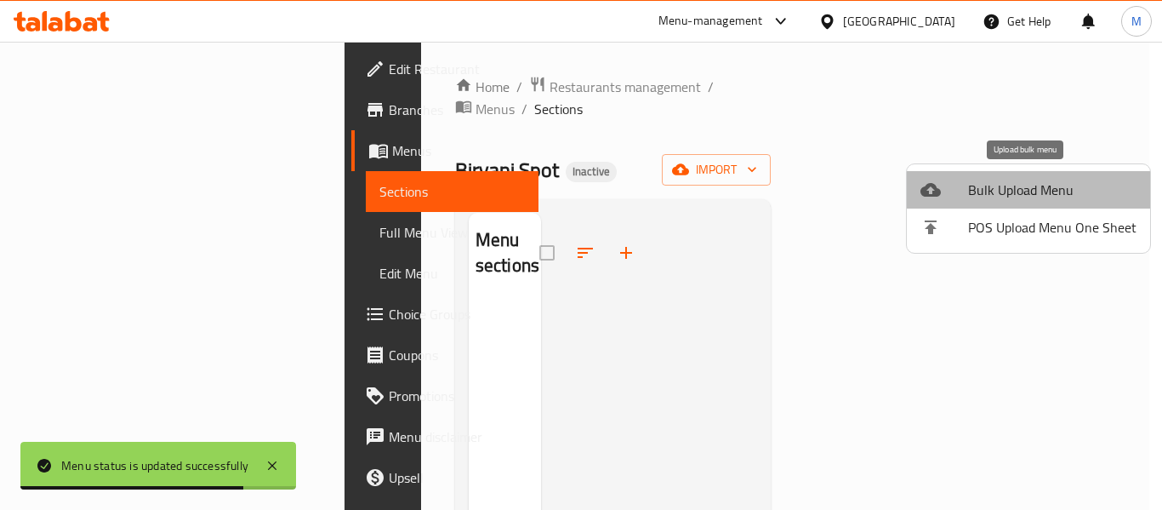
click at [1030, 198] on span "Bulk Upload Menu" at bounding box center [1052, 190] width 168 height 20
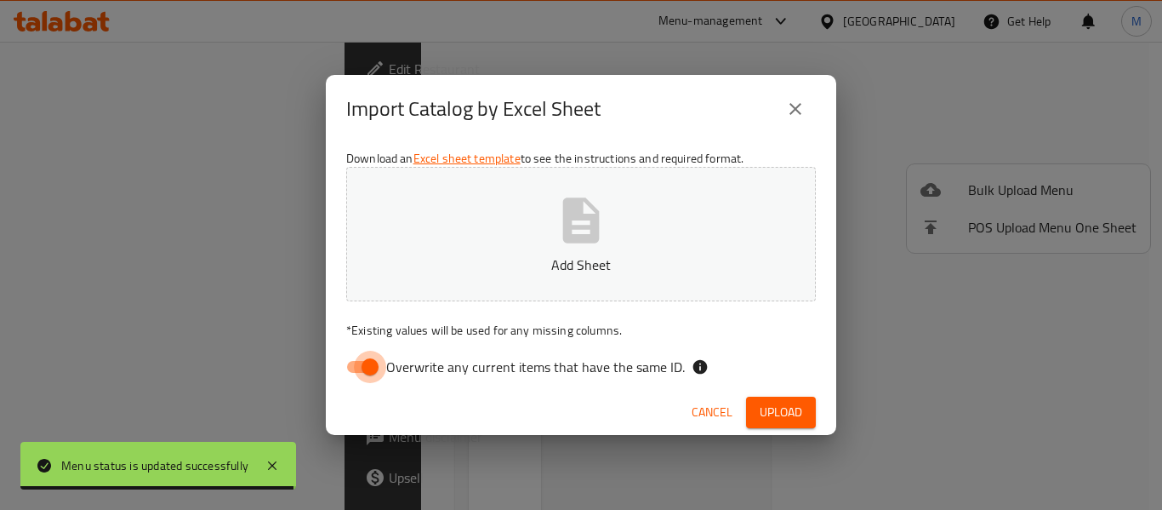
click at [367, 367] on input "Overwrite any current items that have the same ID." at bounding box center [370, 367] width 97 height 32
checkbox input "false"
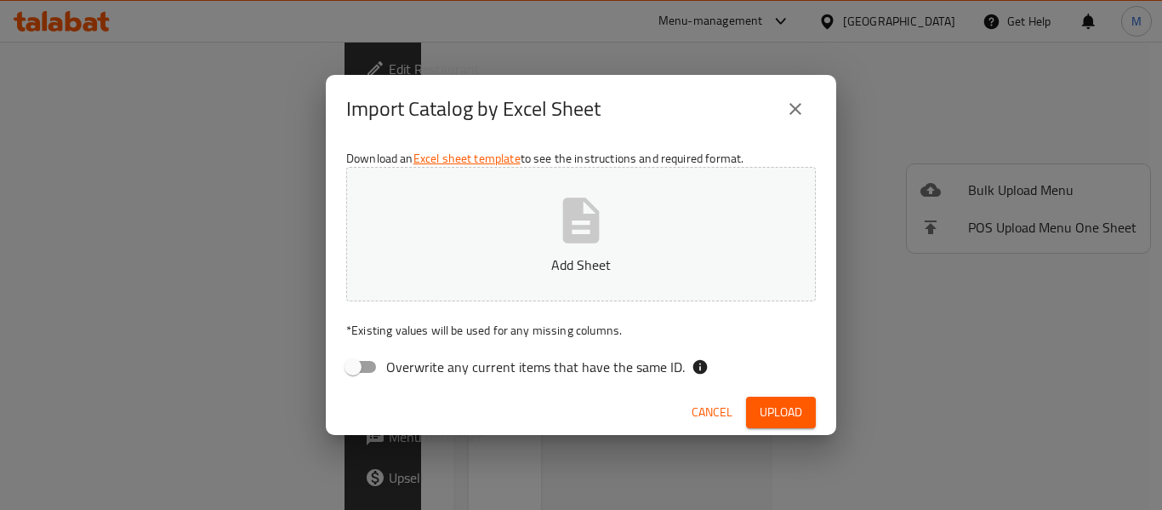
click at [536, 288] on button "Add Sheet" at bounding box center [581, 234] width 470 height 134
click at [798, 411] on span "Upload" at bounding box center [781, 412] width 43 height 21
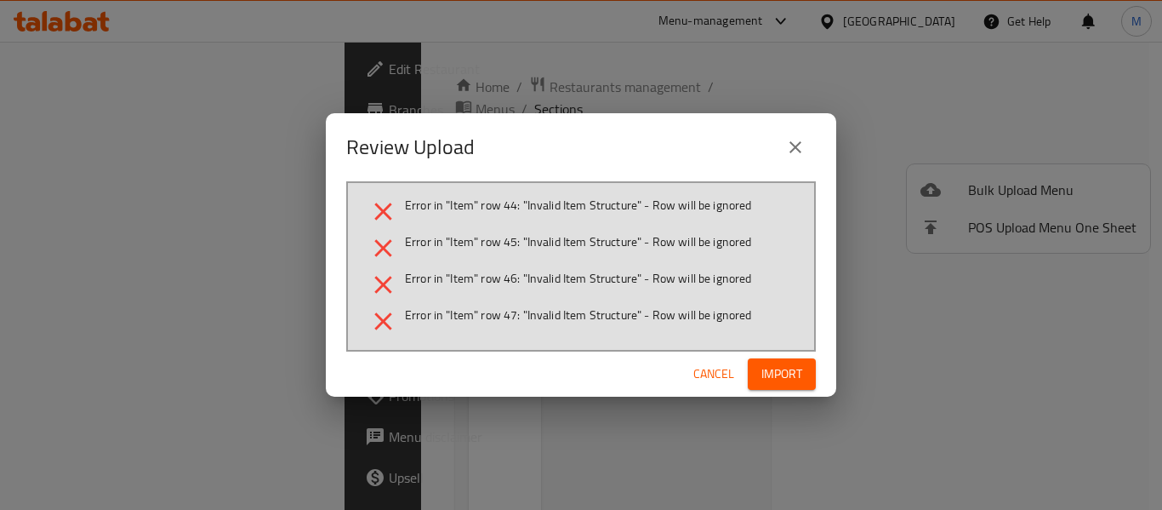
drag, startPoint x: 1085, startPoint y: 416, endPoint x: 754, endPoint y: 225, distance: 381.9
click at [1085, 416] on div "Review Upload Error in "Item" row 44: "Invalid Item Structure" - Row will be ig…" at bounding box center [581, 255] width 1162 height 510
click at [718, 374] on span "Cancel" at bounding box center [713, 373] width 41 height 21
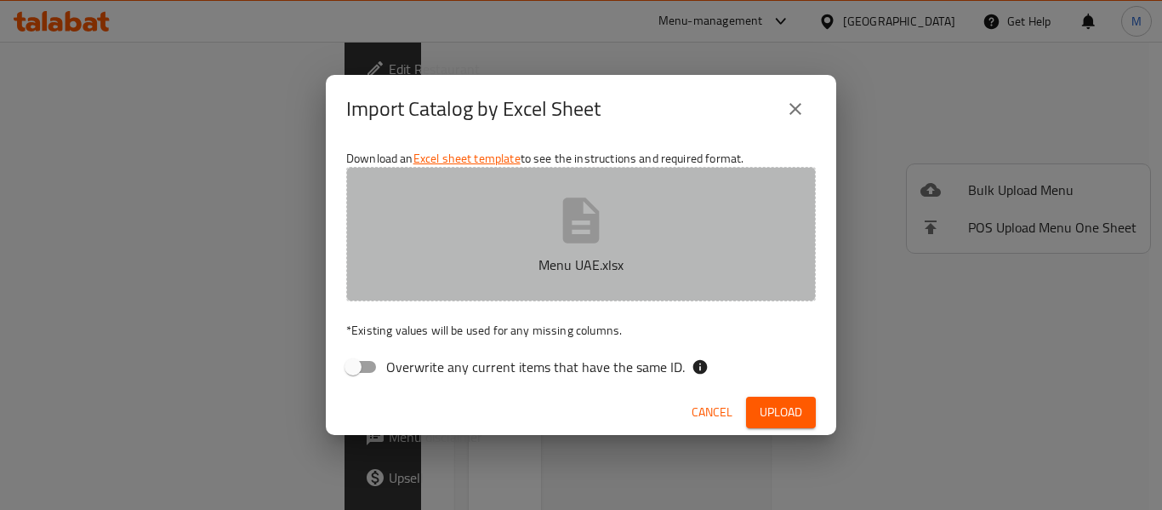
click at [591, 263] on p "Menu UAE.xlsx" at bounding box center [581, 264] width 417 height 20
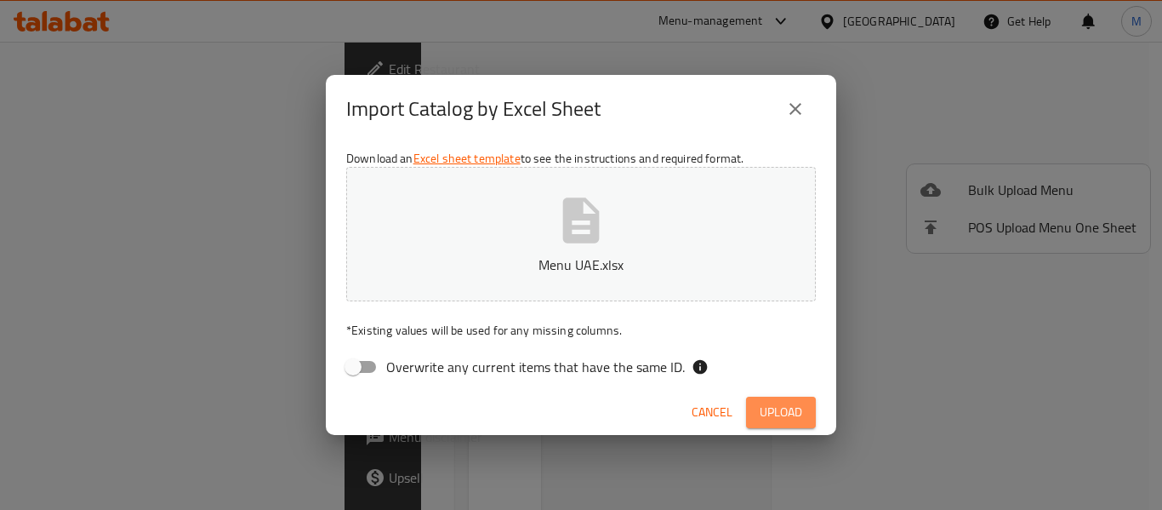
click at [786, 414] on span "Upload" at bounding box center [781, 412] width 43 height 21
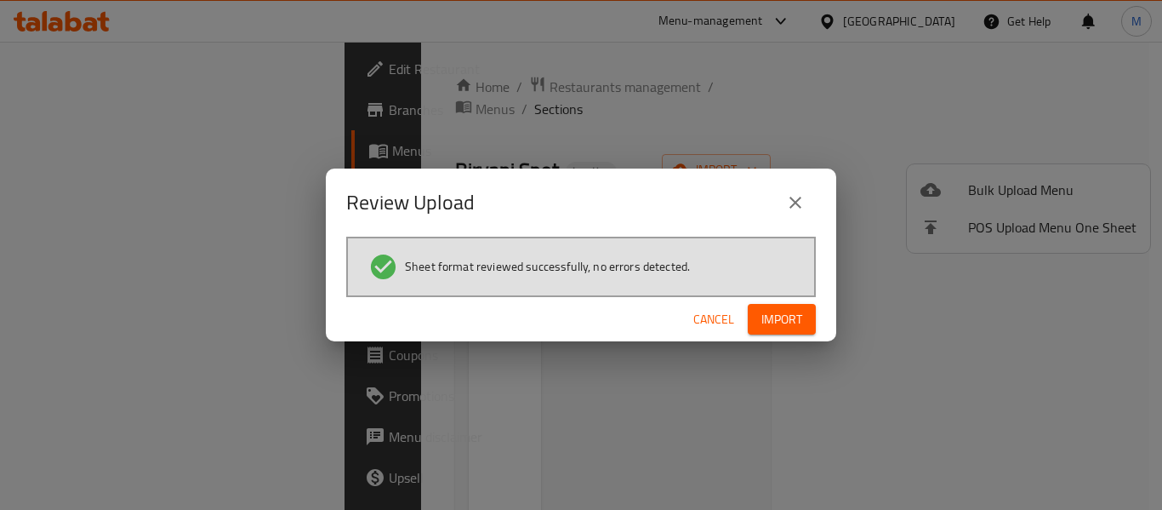
click at [604, 65] on div "Review Upload Sheet format reviewed successfully, no errors detected. Cancel Im…" at bounding box center [581, 255] width 1162 height 510
click at [780, 320] on span "Import" at bounding box center [781, 319] width 41 height 21
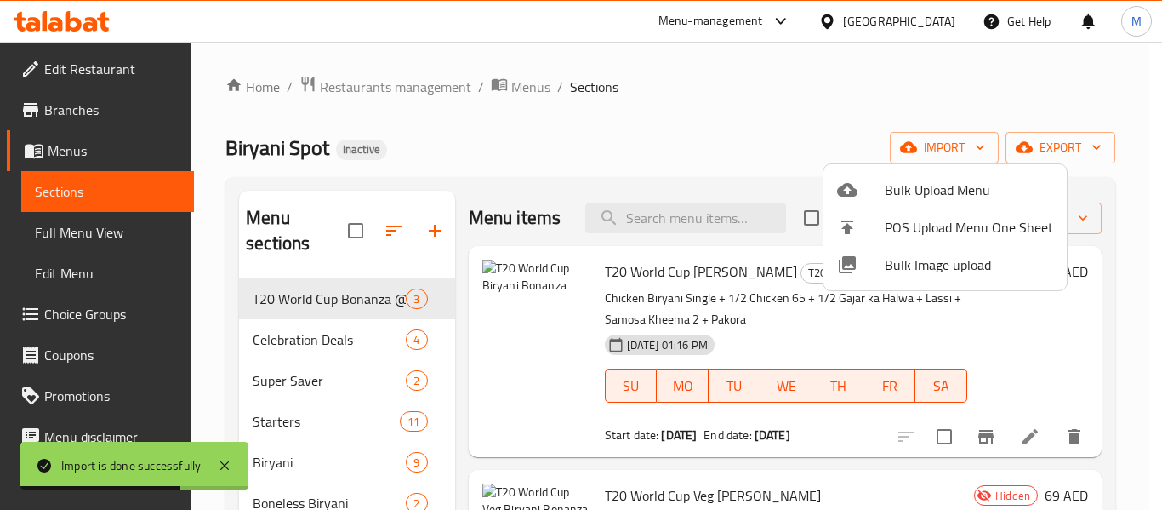
click at [347, 344] on div at bounding box center [581, 255] width 1162 height 510
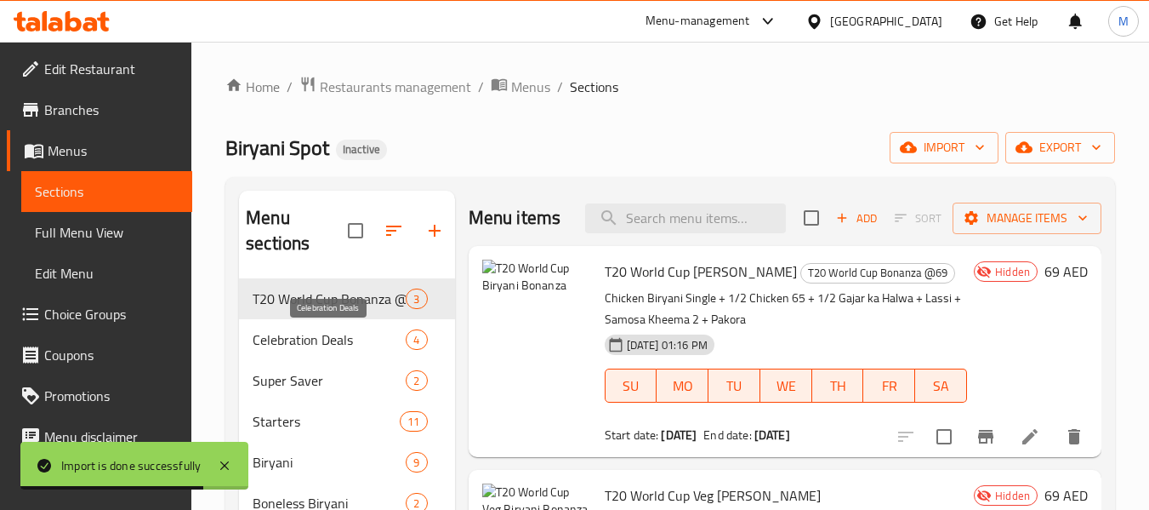
click at [347, 344] on span "Celebration Deals" at bounding box center [329, 339] width 153 height 20
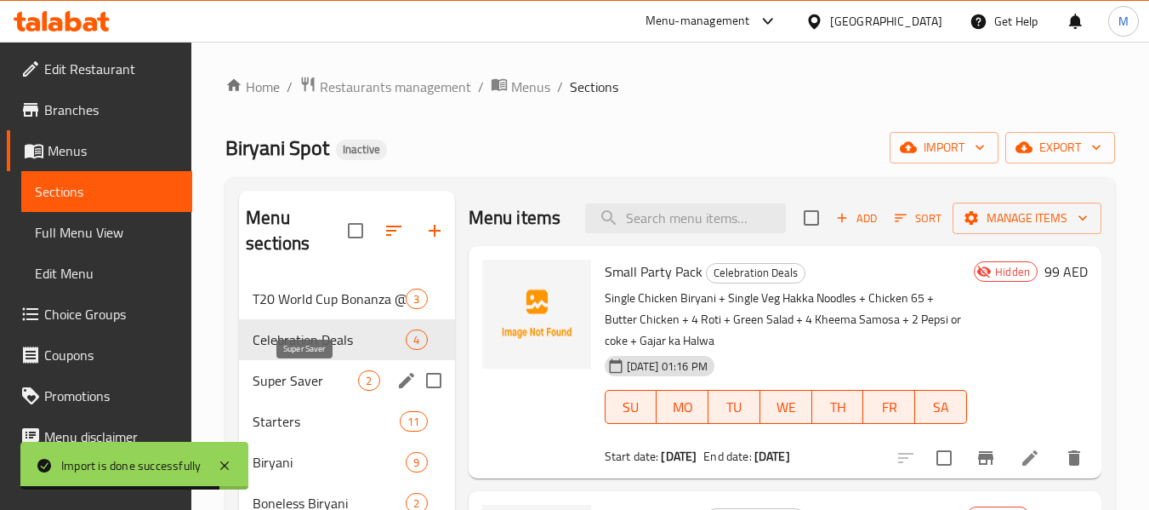
click at [322, 375] on span "Super Saver" at bounding box center [306, 380] width 106 height 20
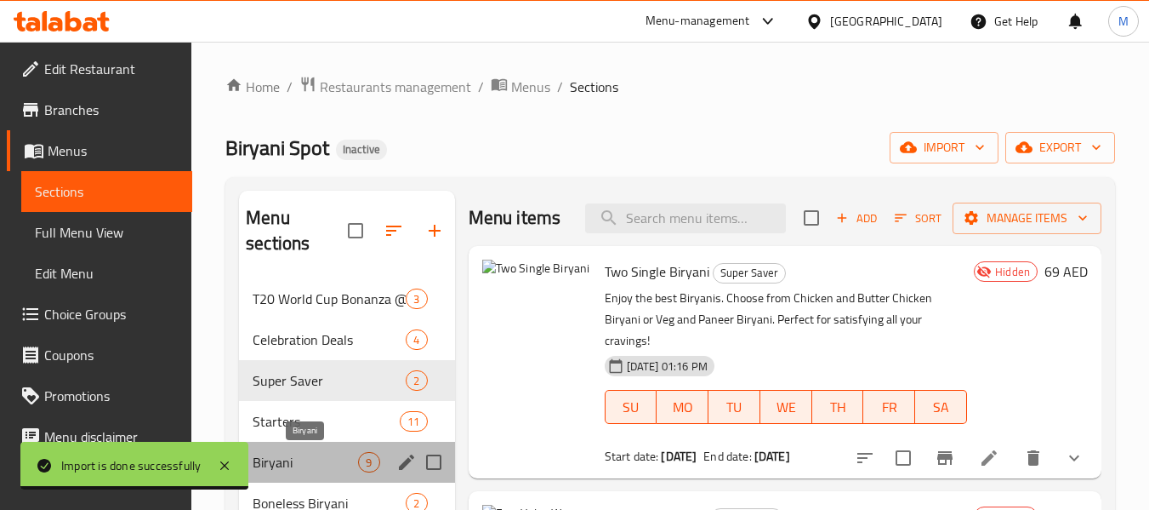
click at [349, 457] on span "Biryani" at bounding box center [306, 462] width 106 height 20
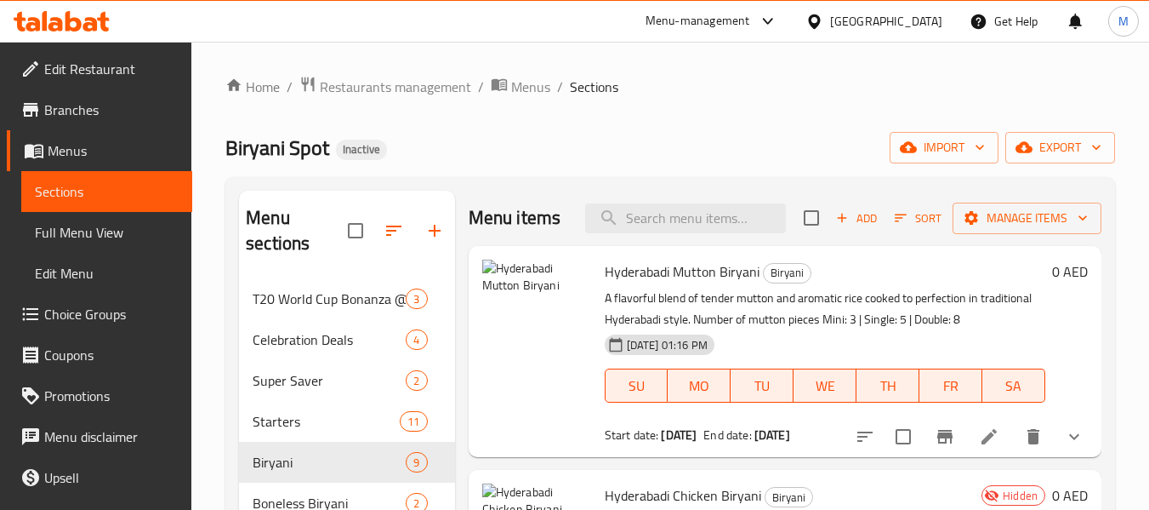
scroll to position [558, 0]
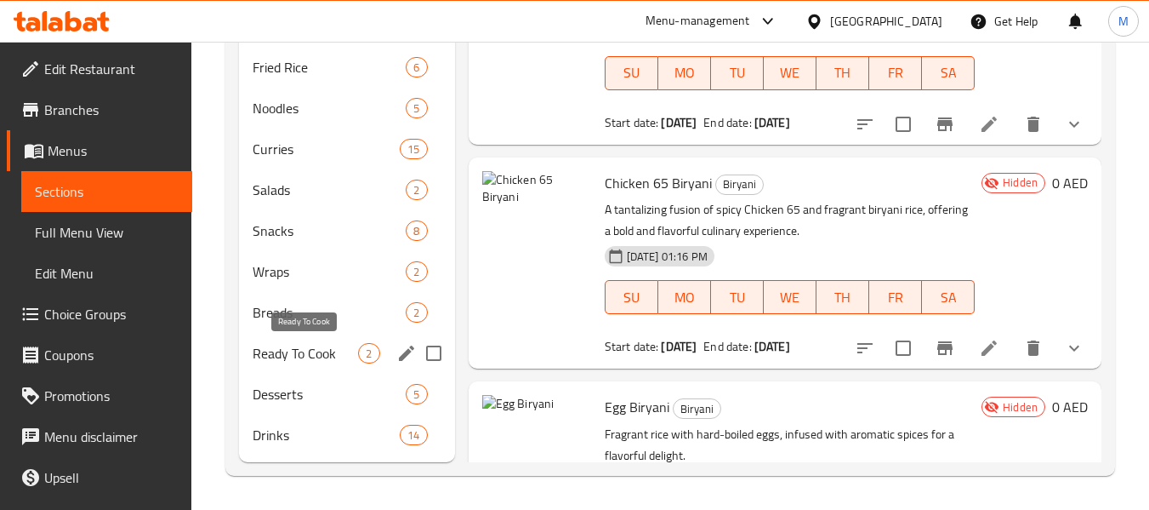
click at [334, 345] on span "Ready To Cook" at bounding box center [306, 353] width 106 height 20
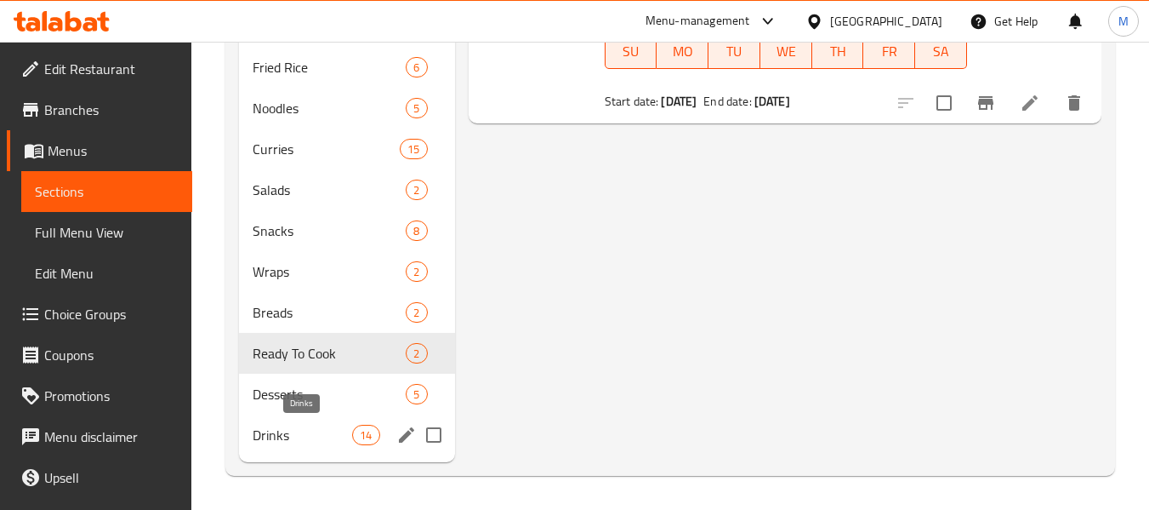
click at [308, 436] on span "Drinks" at bounding box center [303, 435] width 100 height 20
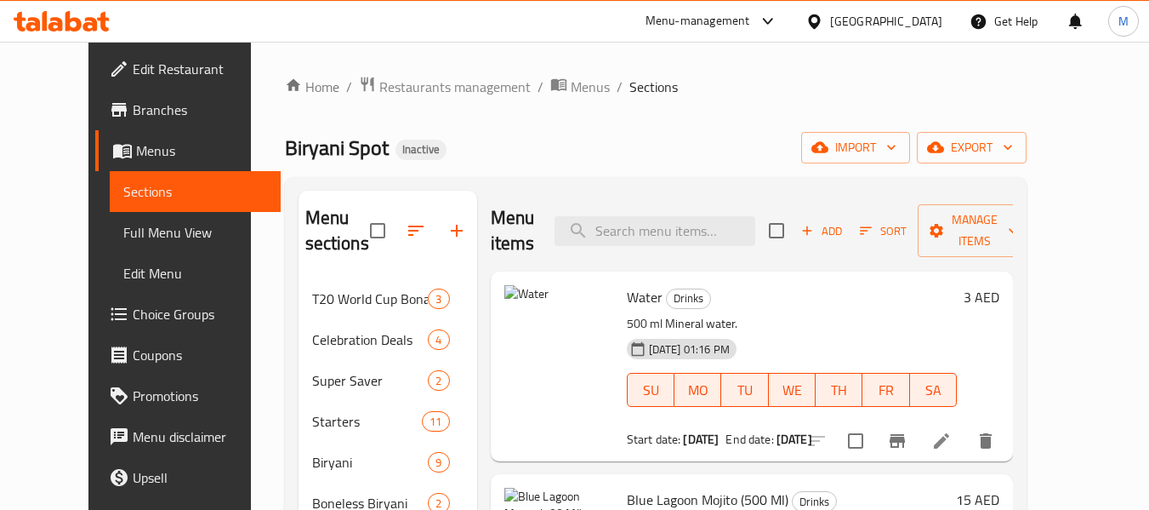
click at [571, 78] on span "Menus" at bounding box center [590, 87] width 39 height 20
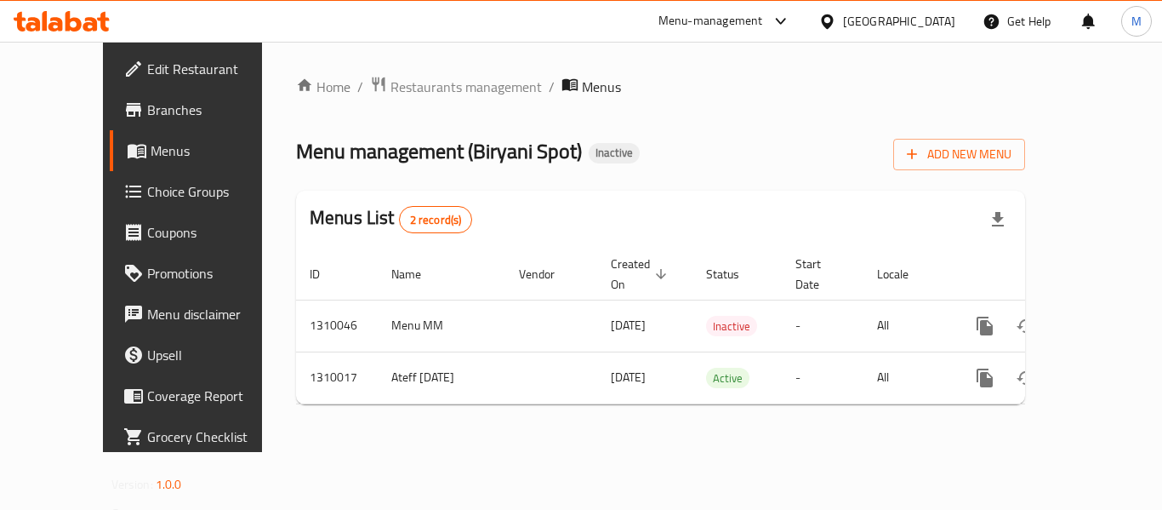
drag, startPoint x: 1033, startPoint y: 484, endPoint x: 1008, endPoint y: 401, distance: 87.0
click at [1033, 452] on div "Home / Restaurants management / Menus Menu management ( Biryani Spot ) Inactive…" at bounding box center [660, 247] width 797 height 410
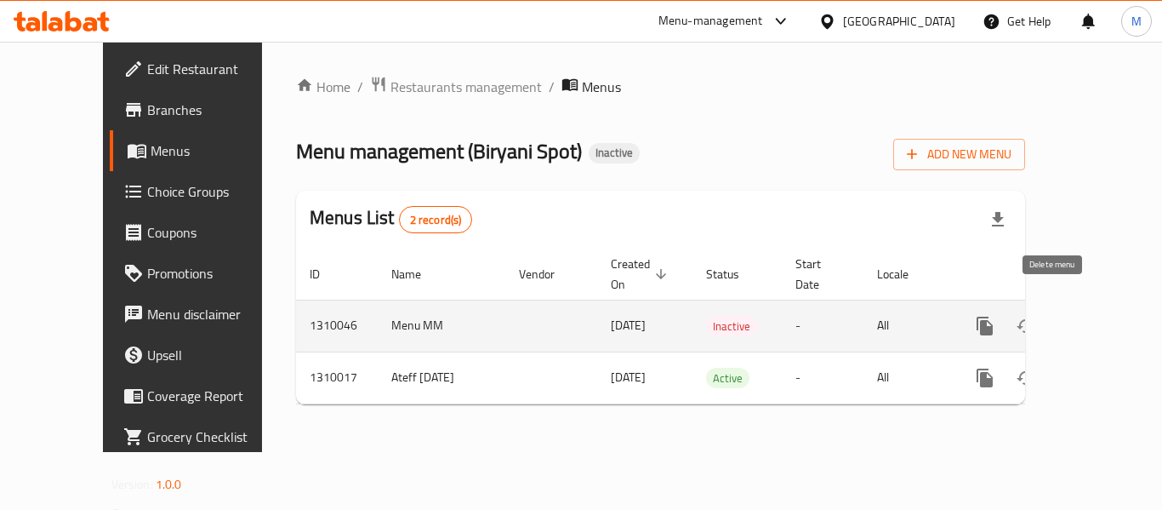
click at [1061, 318] on icon "enhanced table" at bounding box center [1067, 325] width 12 height 15
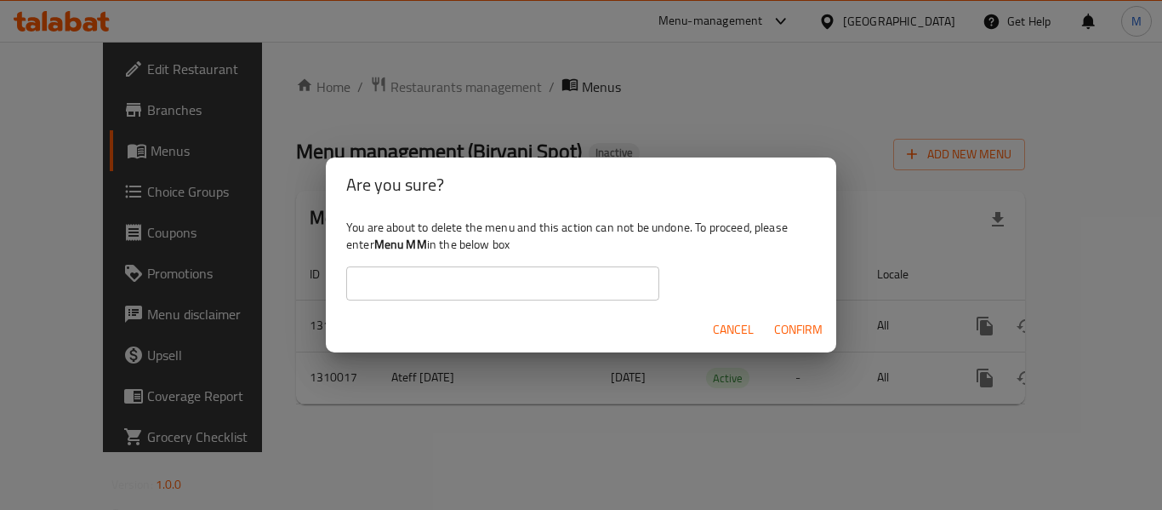
click at [408, 278] on input "text" at bounding box center [502, 283] width 313 height 34
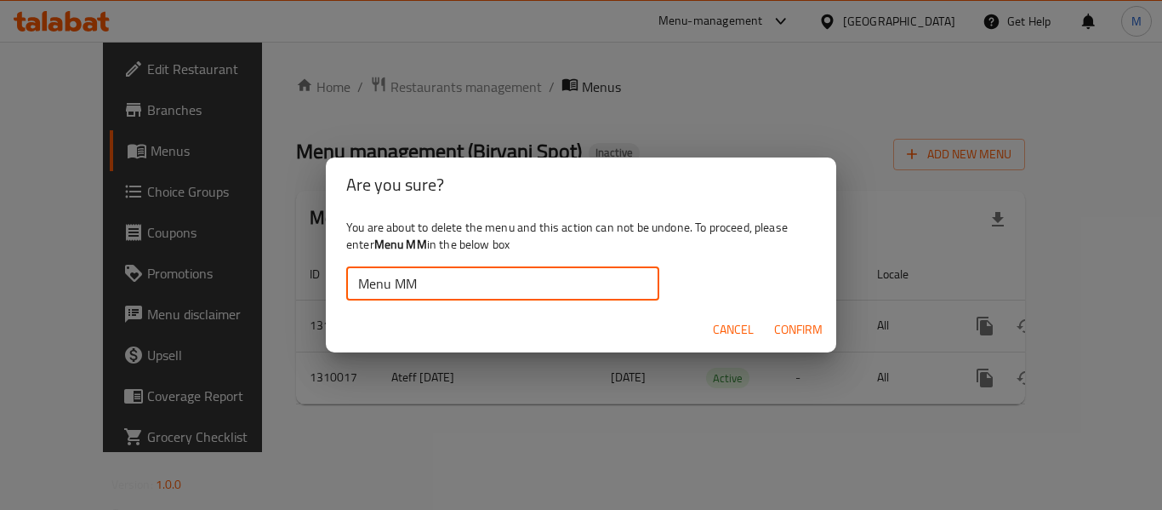
type input "Menu MM"
click at [813, 319] on span "Confirm" at bounding box center [798, 329] width 48 height 21
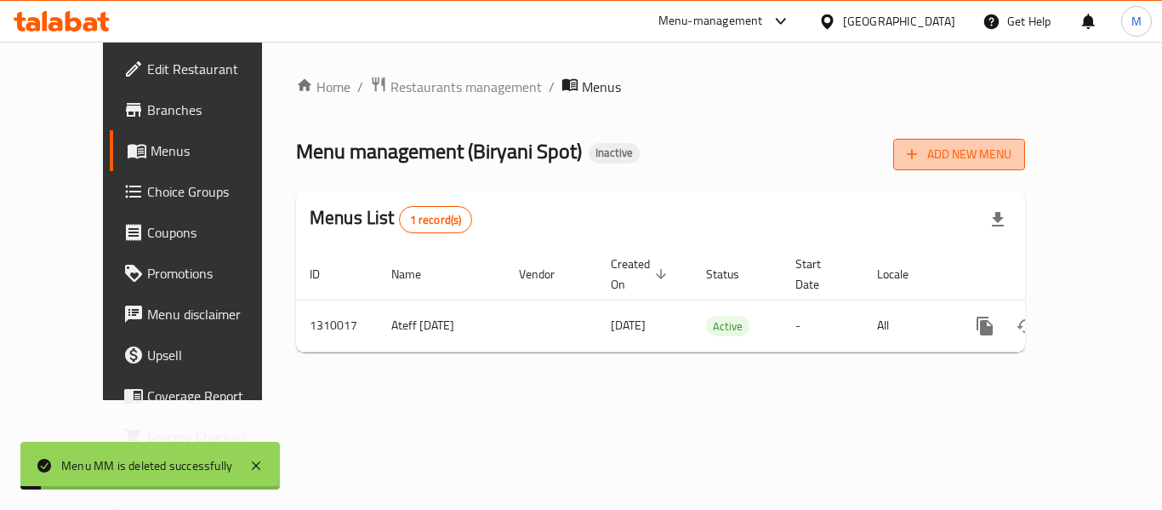
click at [1012, 151] on span "Add New Menu" at bounding box center [959, 154] width 105 height 21
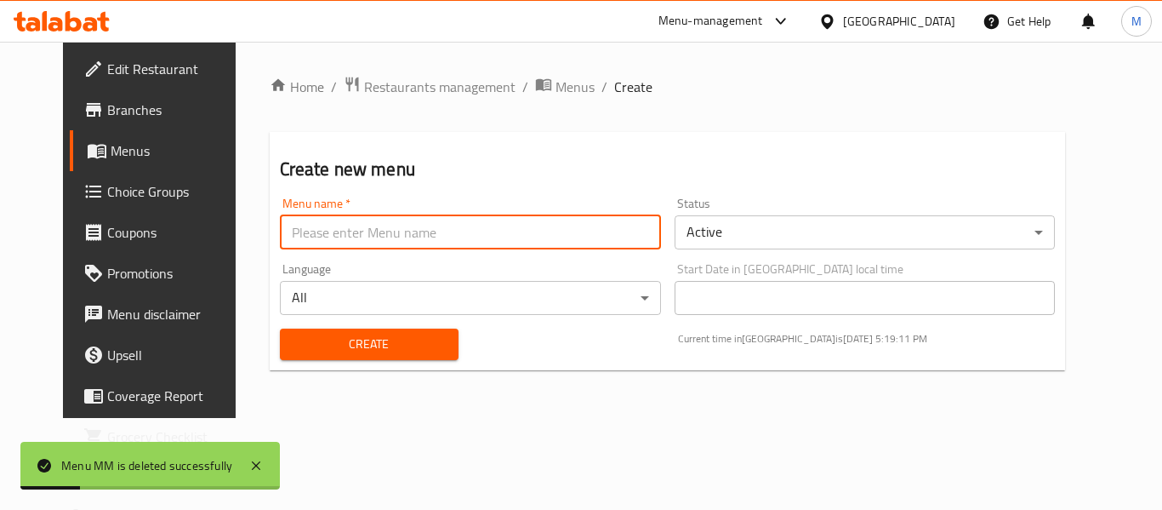
click at [328, 227] on input "text" at bounding box center [470, 232] width 381 height 34
type input "Menu MM"
click at [331, 339] on span "Create" at bounding box center [369, 344] width 151 height 21
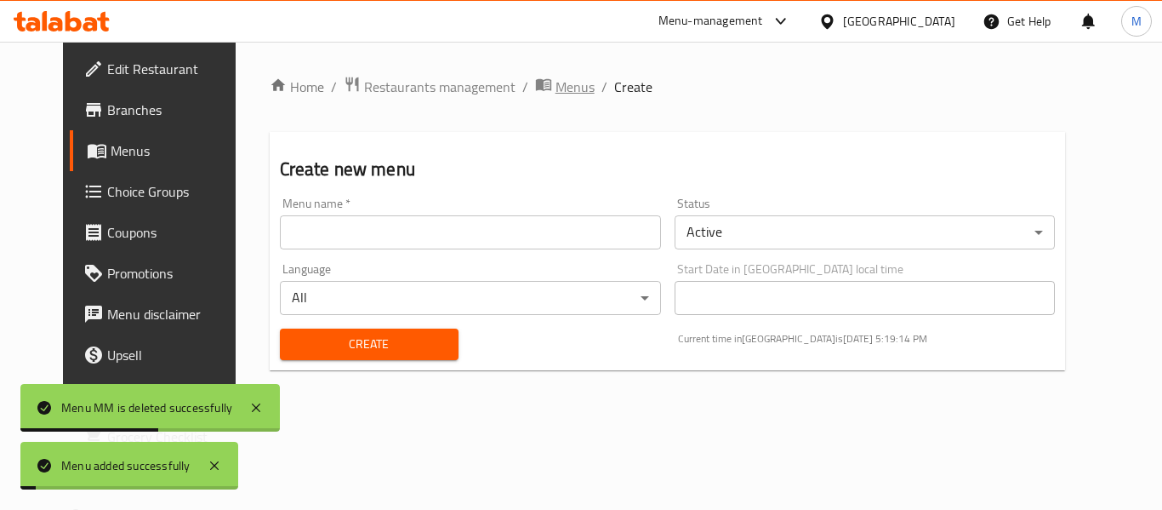
click at [556, 94] on span "Menus" at bounding box center [575, 87] width 39 height 20
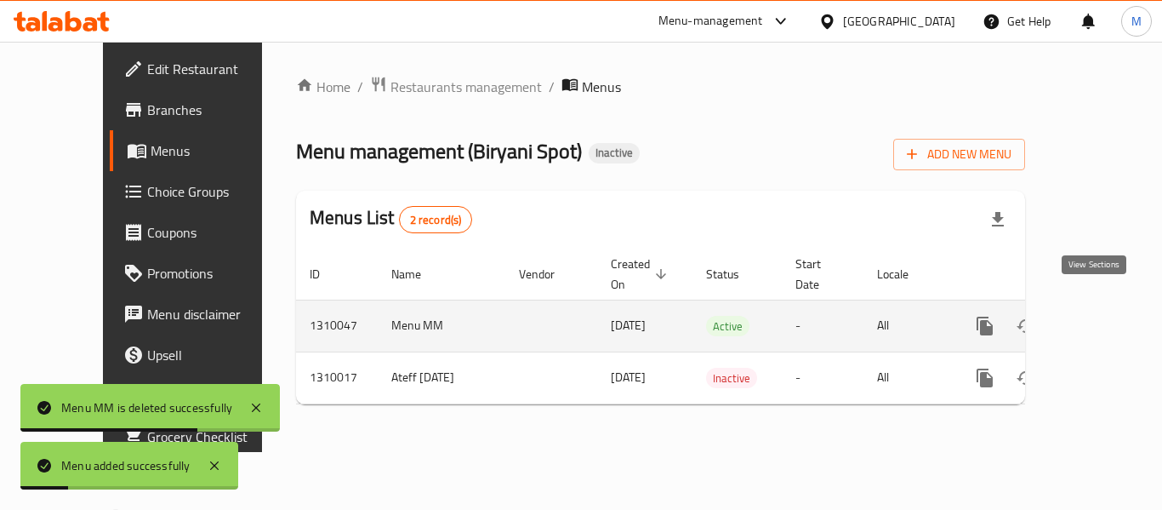
click at [1098, 316] on icon "enhanced table" at bounding box center [1108, 326] width 20 height 20
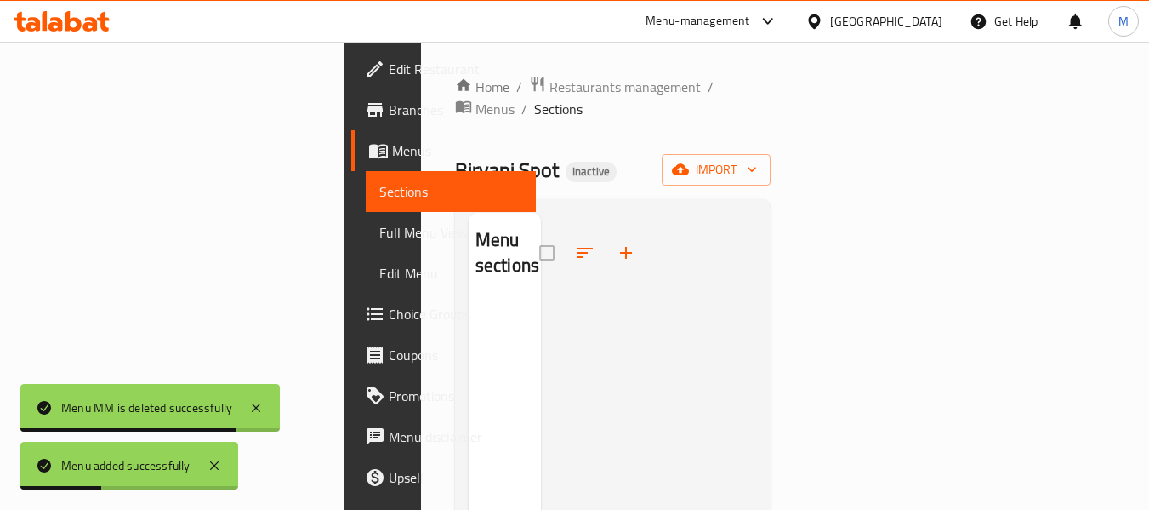
click at [772, 129] on div "Home / Restaurants management / Menus / Sections Biryani Spot Inactive import M…" at bounding box center [613, 406] width 317 height 660
click at [757, 159] on span "import" at bounding box center [717, 169] width 82 height 21
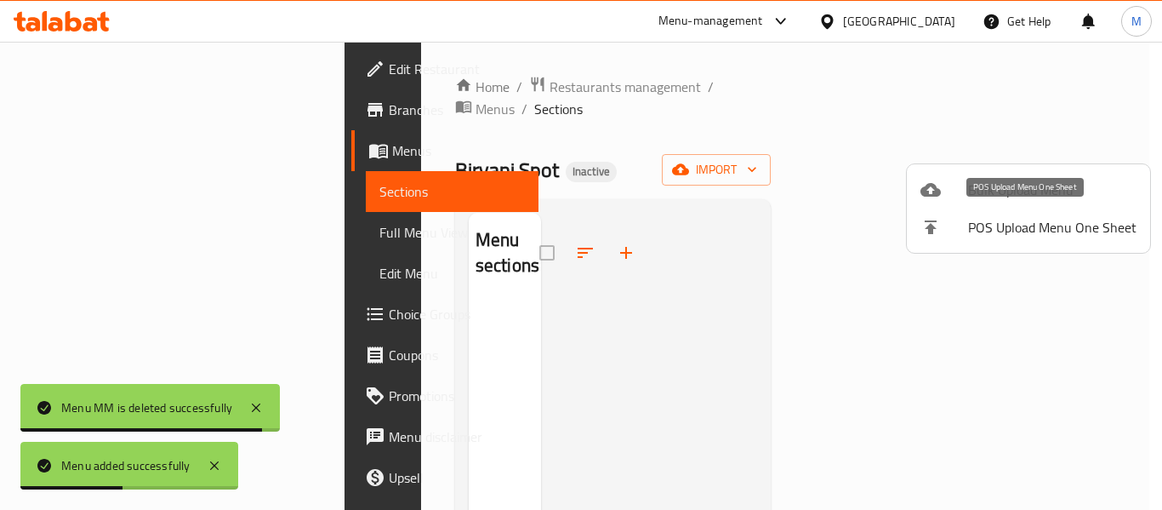
click at [968, 200] on span "Bulk Upload Menu" at bounding box center [1052, 190] width 168 height 20
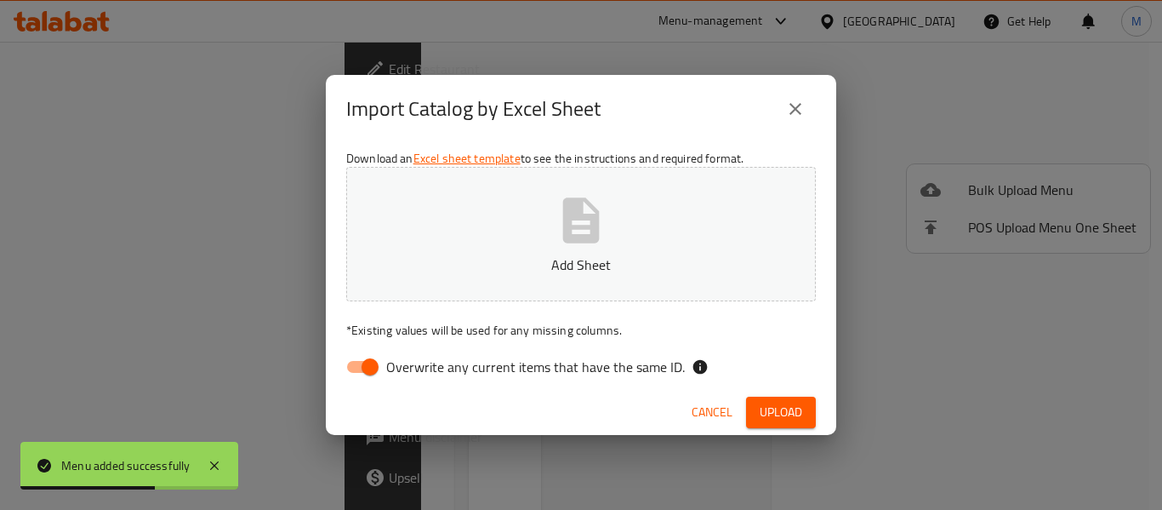
drag, startPoint x: 361, startPoint y: 365, endPoint x: 370, endPoint y: 362, distance: 9.7
click at [362, 365] on input "Overwrite any current items that have the same ID." at bounding box center [370, 367] width 97 height 32
checkbox input "false"
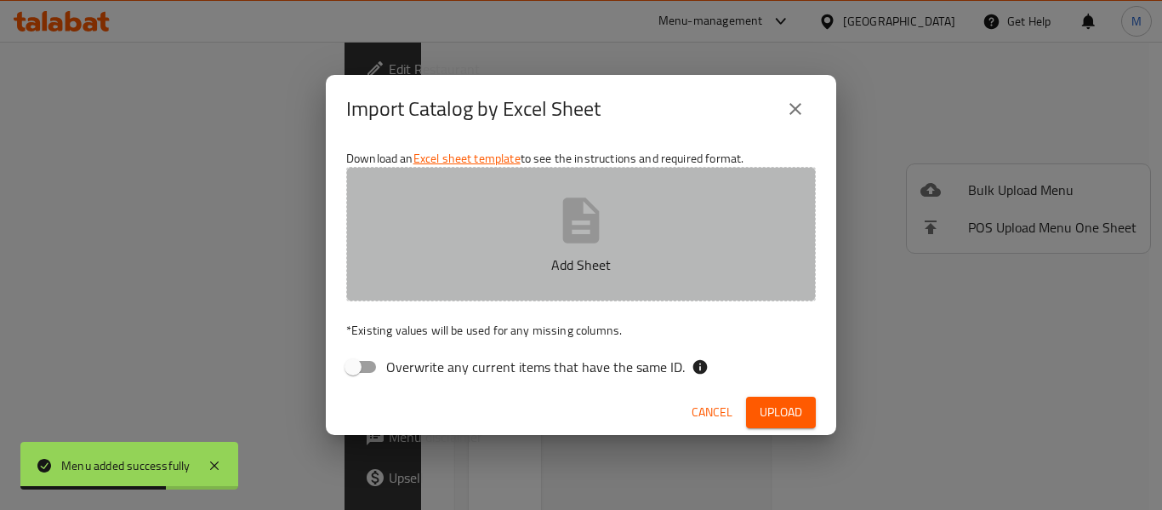
click at [590, 259] on p "Add Sheet" at bounding box center [581, 264] width 417 height 20
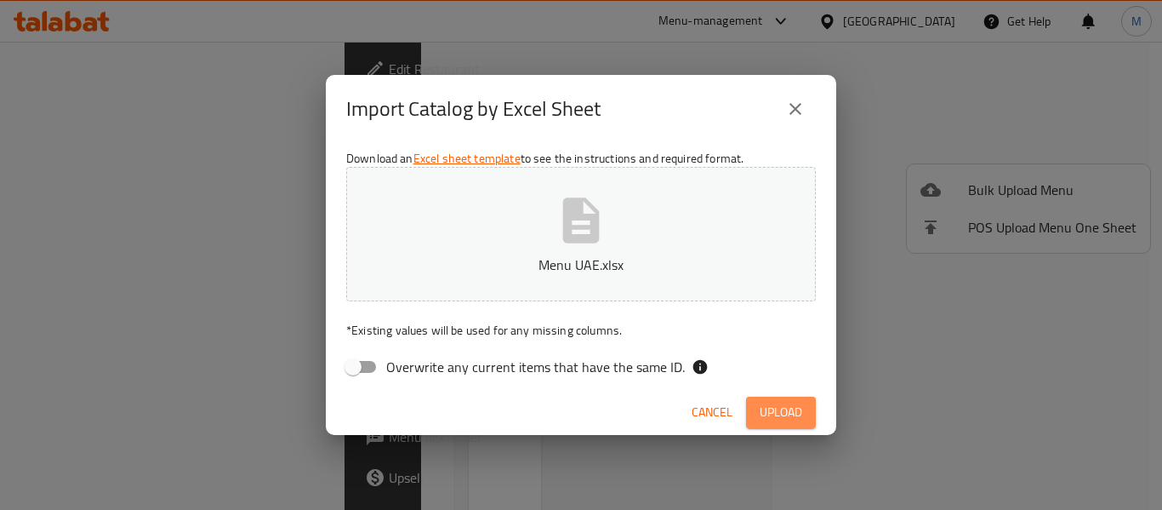
click at [789, 415] on span "Upload" at bounding box center [781, 412] width 43 height 21
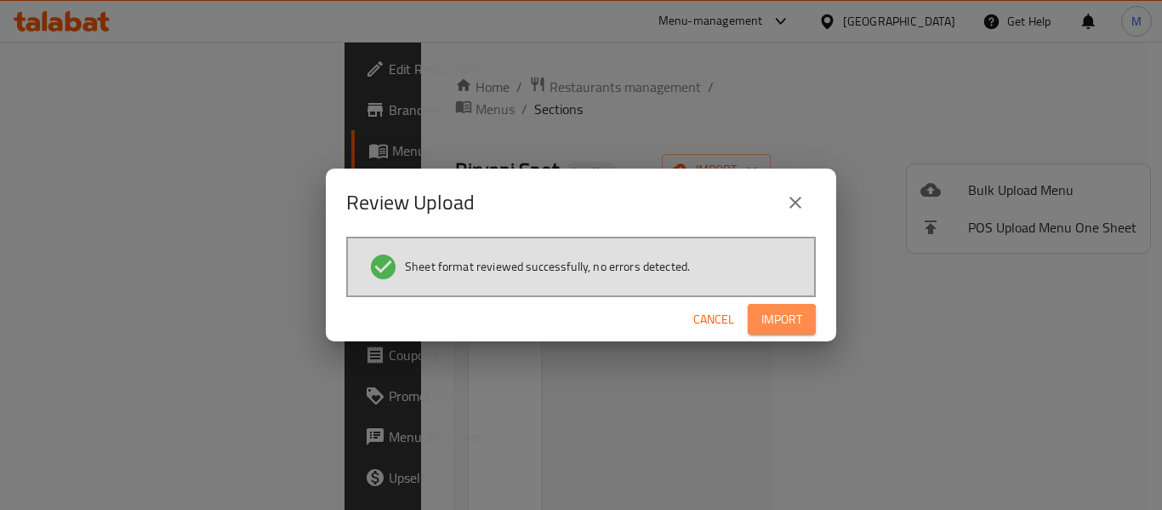
click at [803, 323] on button "Import" at bounding box center [782, 319] width 68 height 31
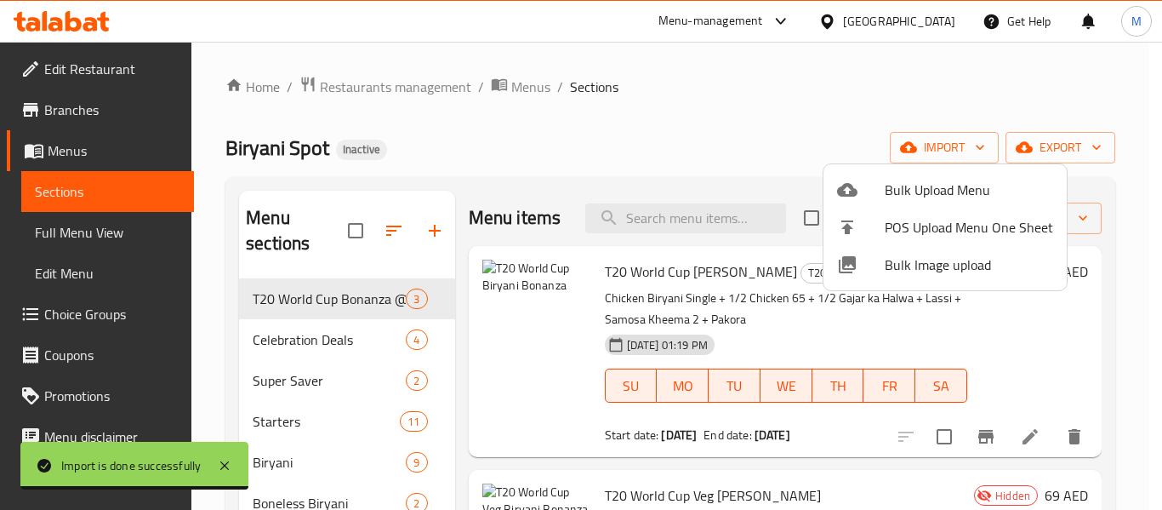
click at [330, 327] on div at bounding box center [581, 255] width 1162 height 510
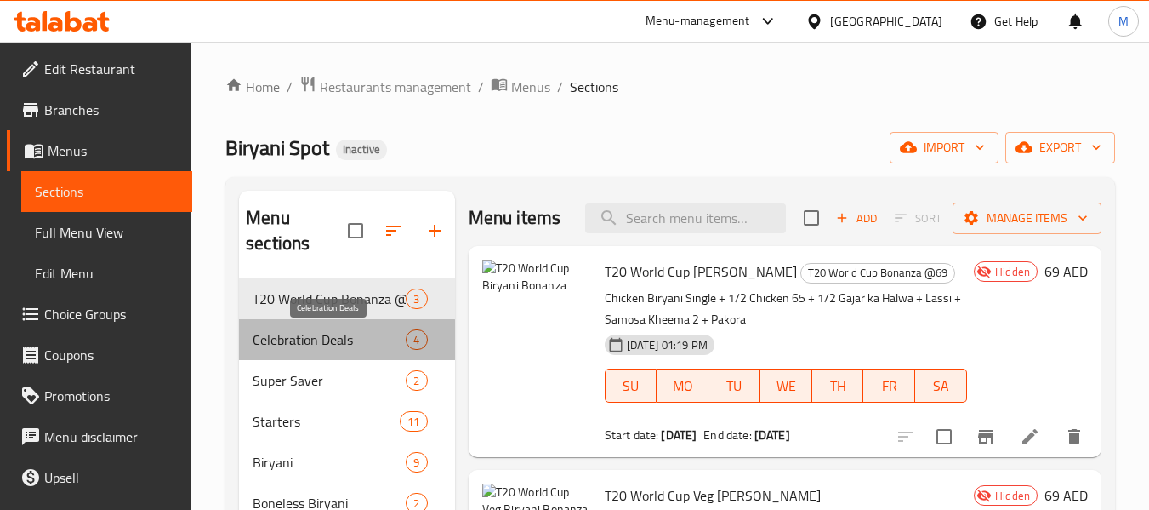
click at [319, 341] on span "Celebration Deals" at bounding box center [329, 339] width 153 height 20
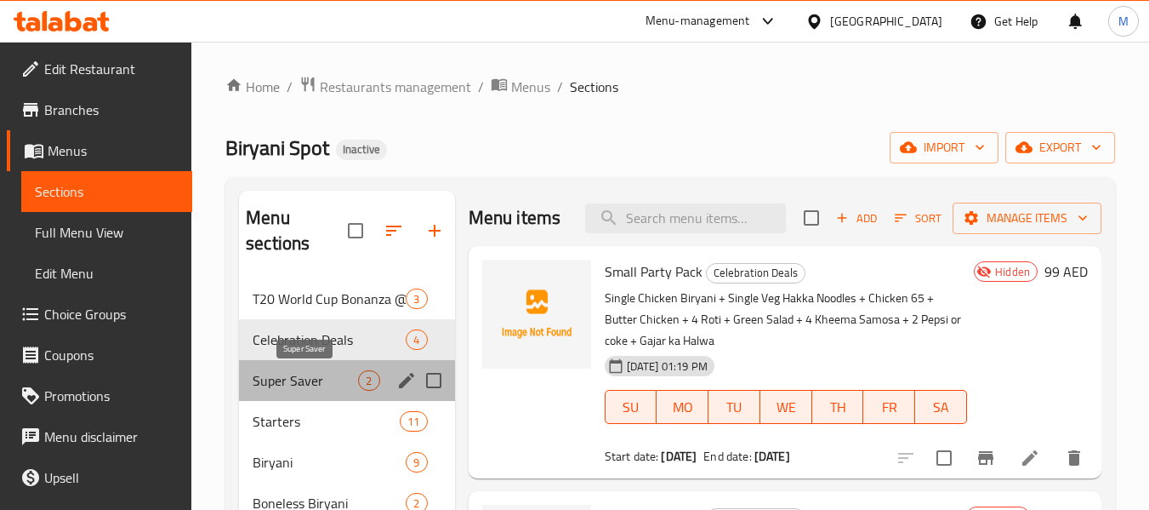
click at [309, 377] on span "Super Saver" at bounding box center [306, 380] width 106 height 20
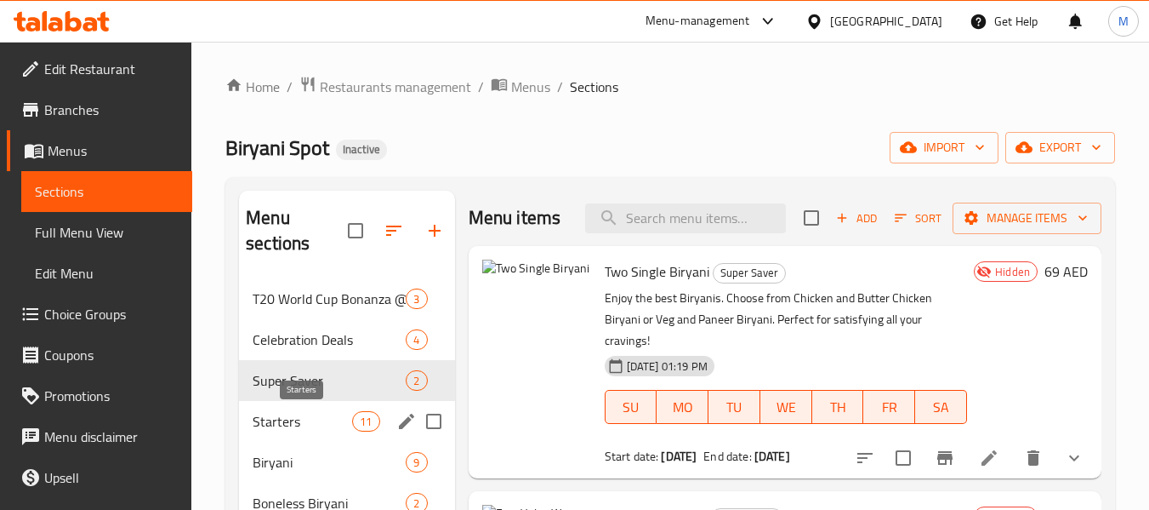
click at [299, 422] on span "Starters" at bounding box center [303, 421] width 100 height 20
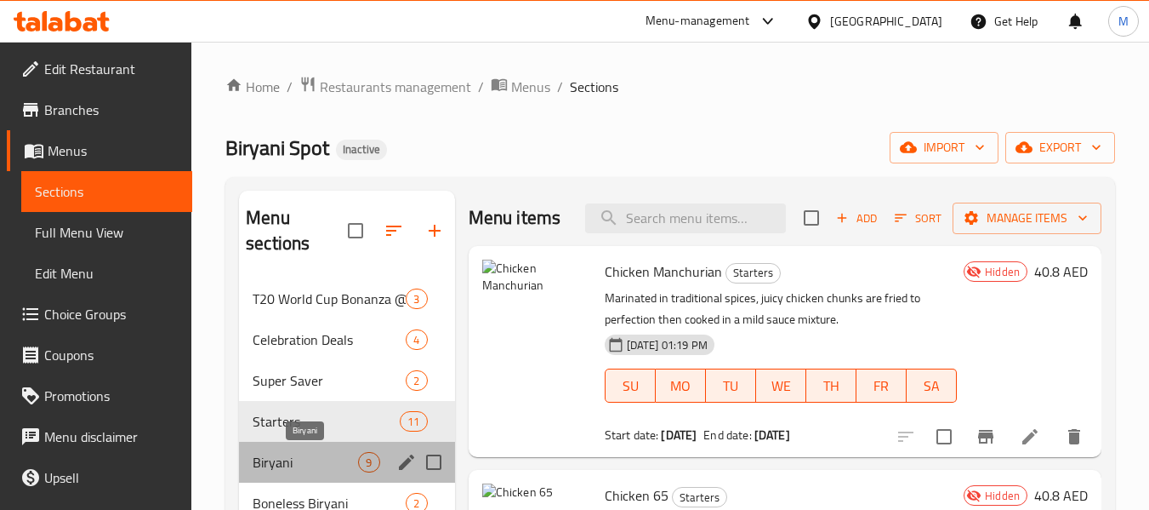
click at [306, 471] on span "Biryani" at bounding box center [306, 462] width 106 height 20
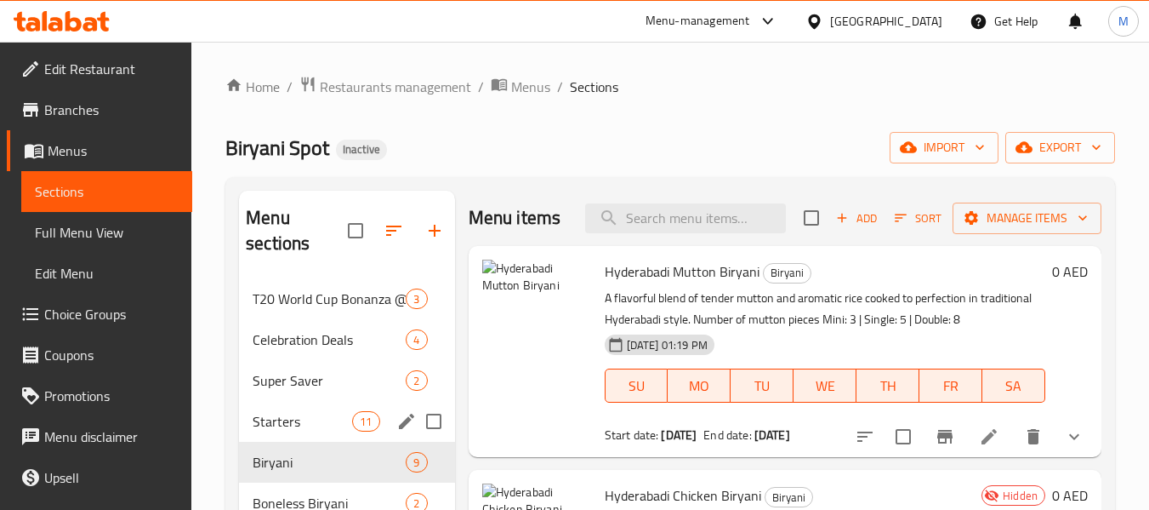
scroll to position [255, 0]
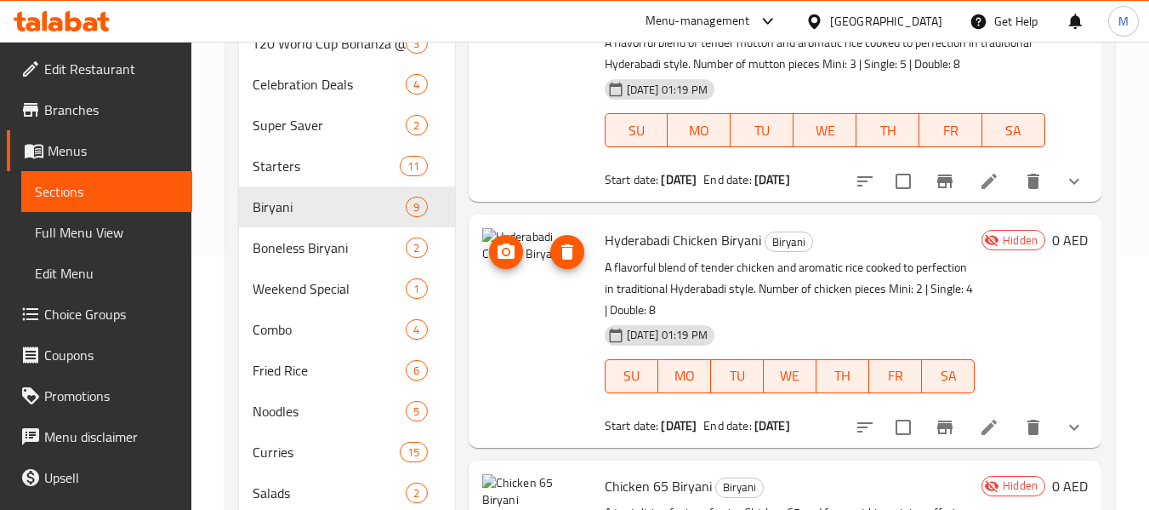
click at [532, 281] on img at bounding box center [536, 282] width 109 height 109
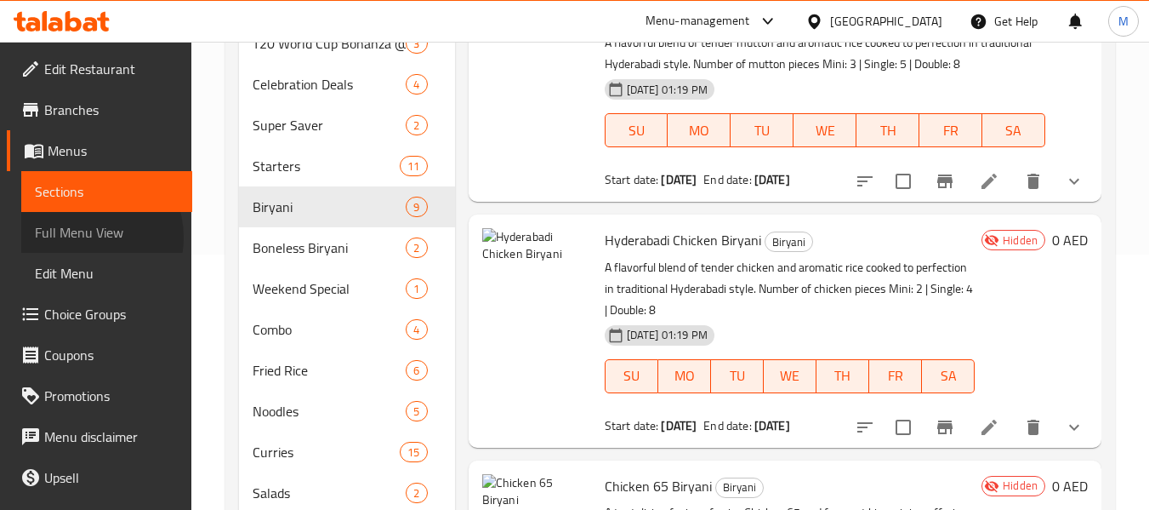
click at [83, 237] on span "Full Menu View" at bounding box center [107, 232] width 144 height 20
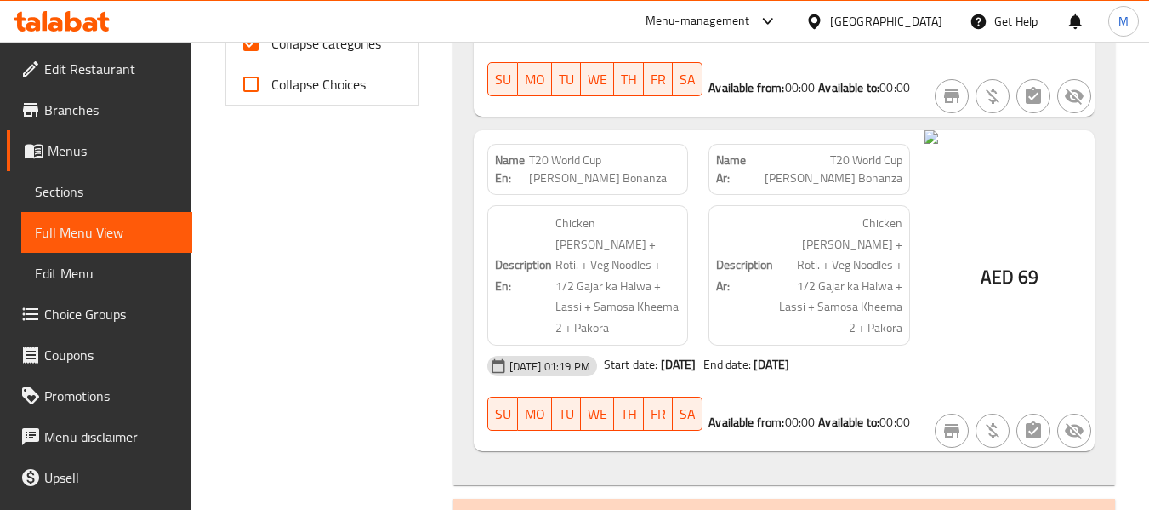
scroll to position [340, 0]
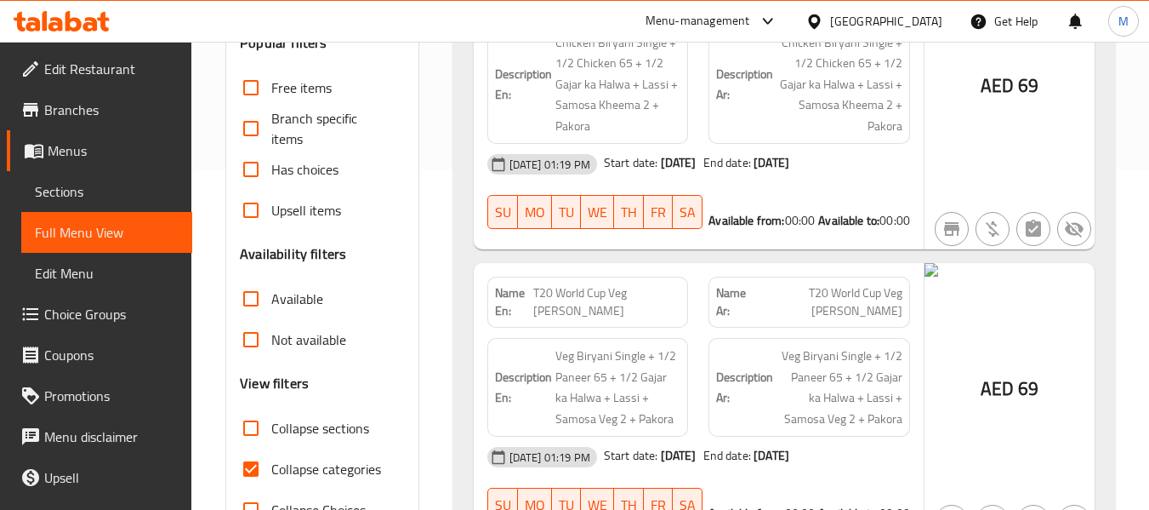
click at [331, 473] on span "Collapse categories" at bounding box center [326, 469] width 110 height 20
click at [271, 473] on input "Collapse categories" at bounding box center [251, 468] width 41 height 41
checkbox input "false"
click at [302, 344] on span "Not available" at bounding box center [308, 339] width 75 height 20
click at [271, 344] on input "Not available" at bounding box center [251, 339] width 41 height 41
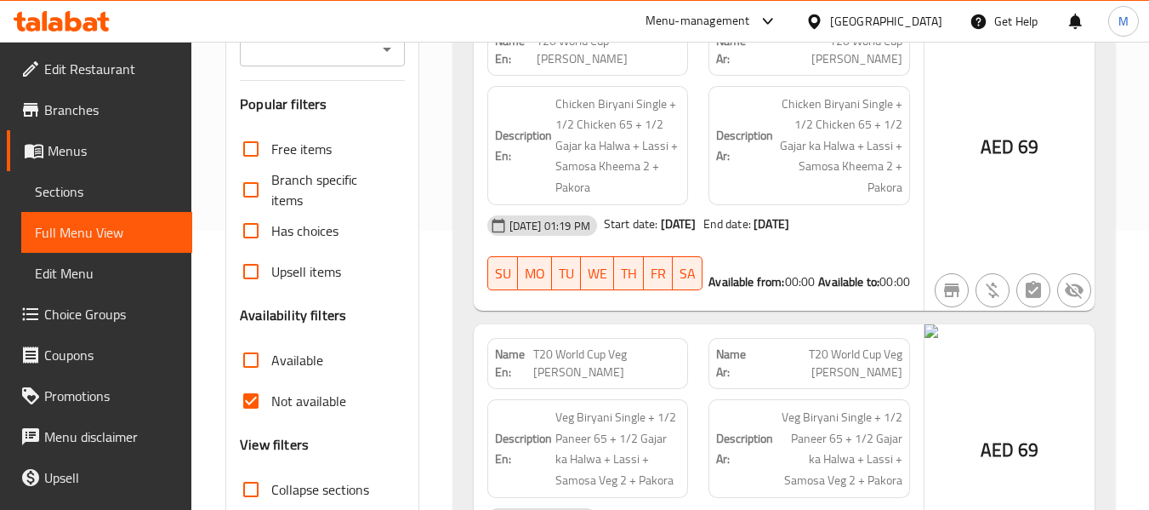
scroll to position [511, 0]
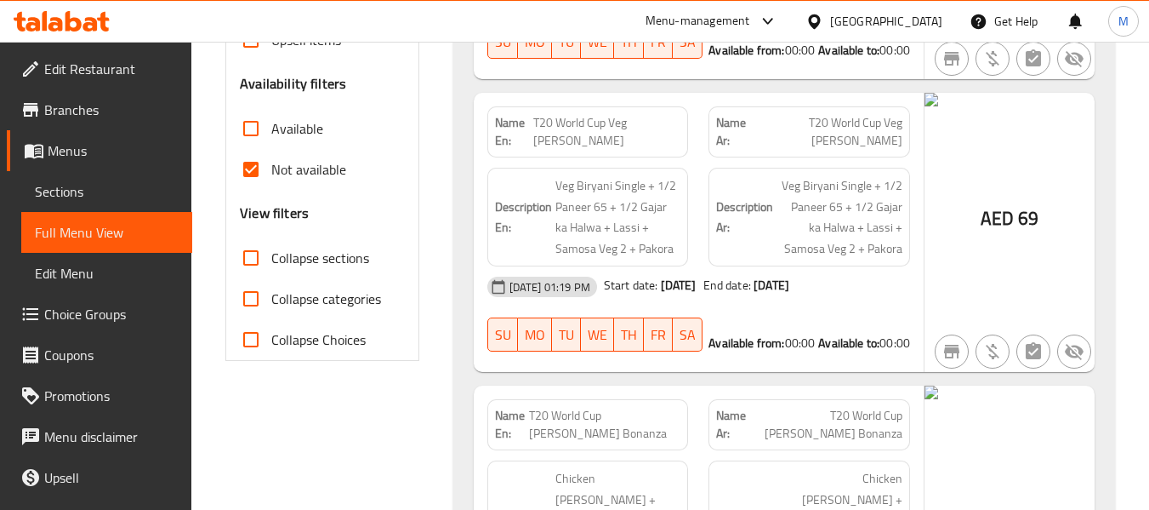
click at [300, 175] on span "Not available" at bounding box center [308, 169] width 75 height 20
click at [271, 175] on input "Not available" at bounding box center [251, 169] width 41 height 41
checkbox input "false"
click at [306, 130] on span "Available" at bounding box center [297, 128] width 52 height 20
click at [271, 130] on input "Available" at bounding box center [251, 128] width 41 height 41
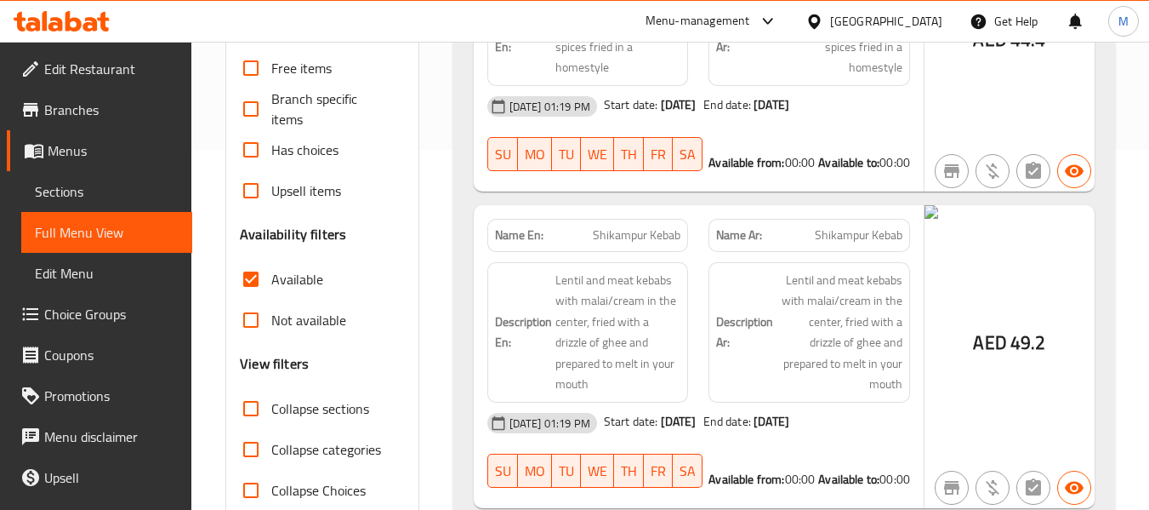
scroll to position [210, 0]
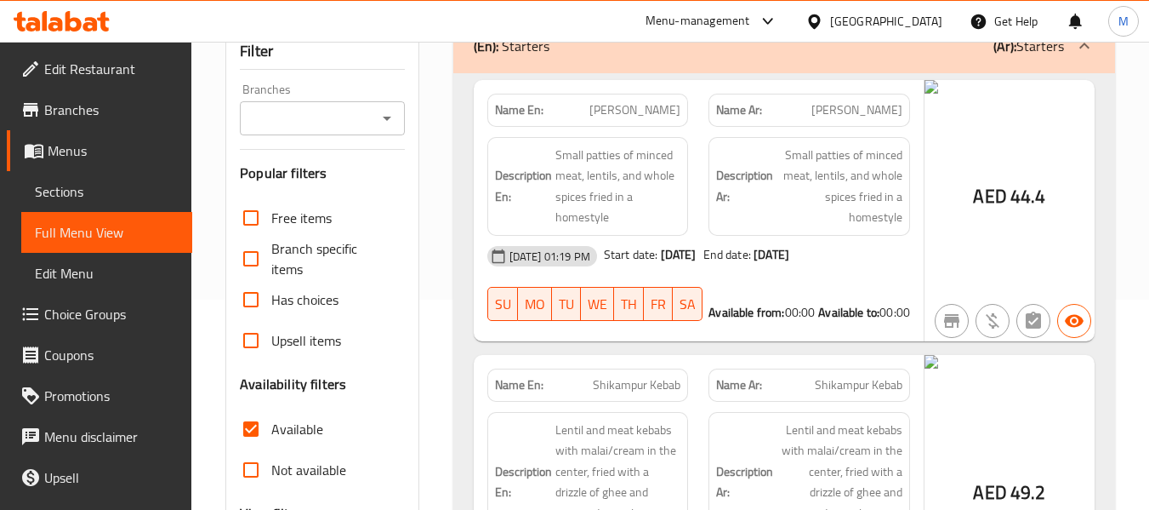
click at [283, 432] on span "Available" at bounding box center [297, 429] width 52 height 20
click at [271, 432] on input "Available" at bounding box center [251, 428] width 41 height 41
checkbox input "false"
click at [308, 469] on span "Not available" at bounding box center [308, 469] width 75 height 20
click at [271, 469] on input "Not available" at bounding box center [251, 469] width 41 height 41
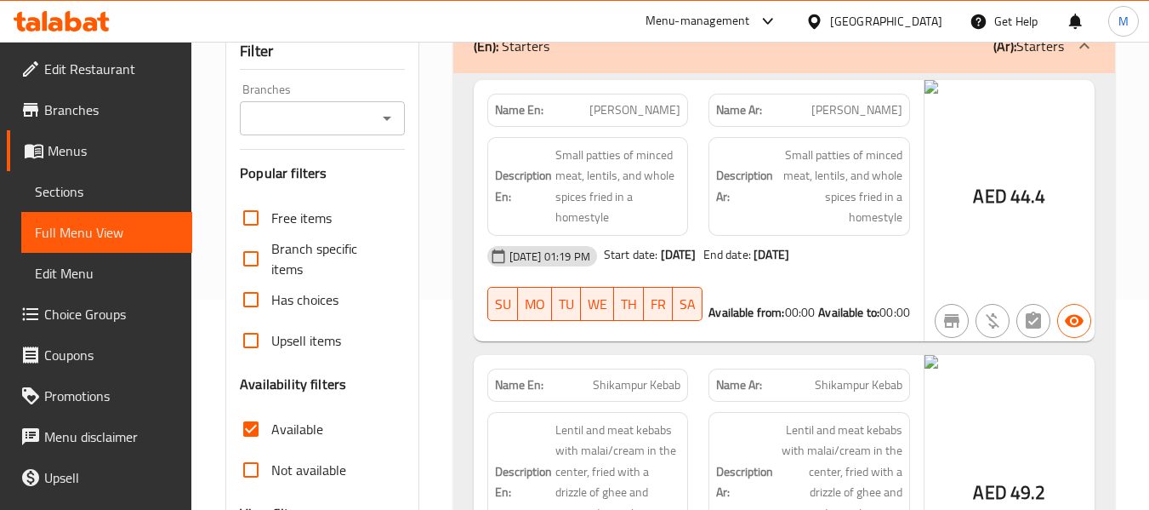
checkbox input "true"
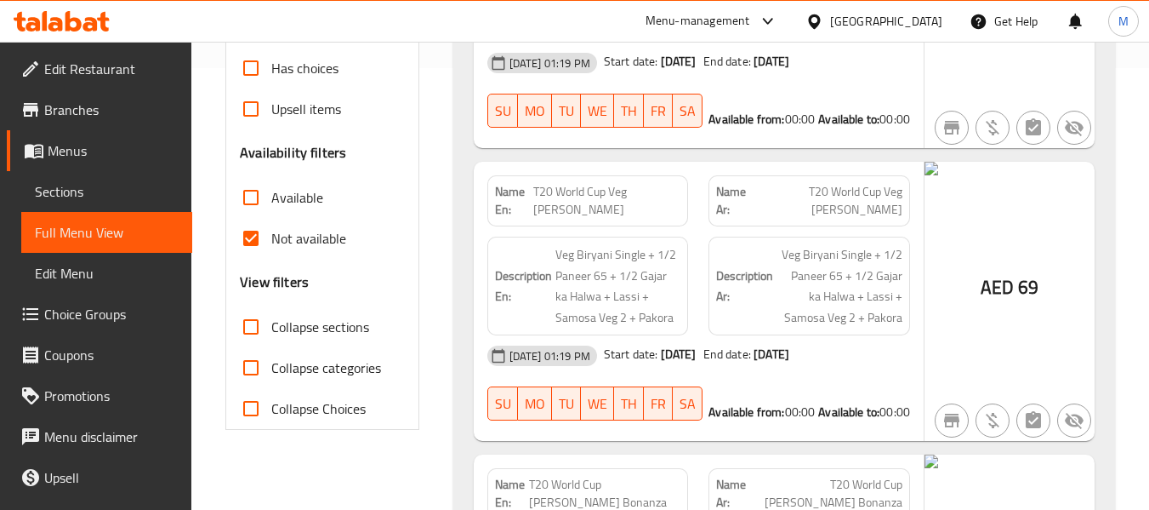
scroll to position [465, 0]
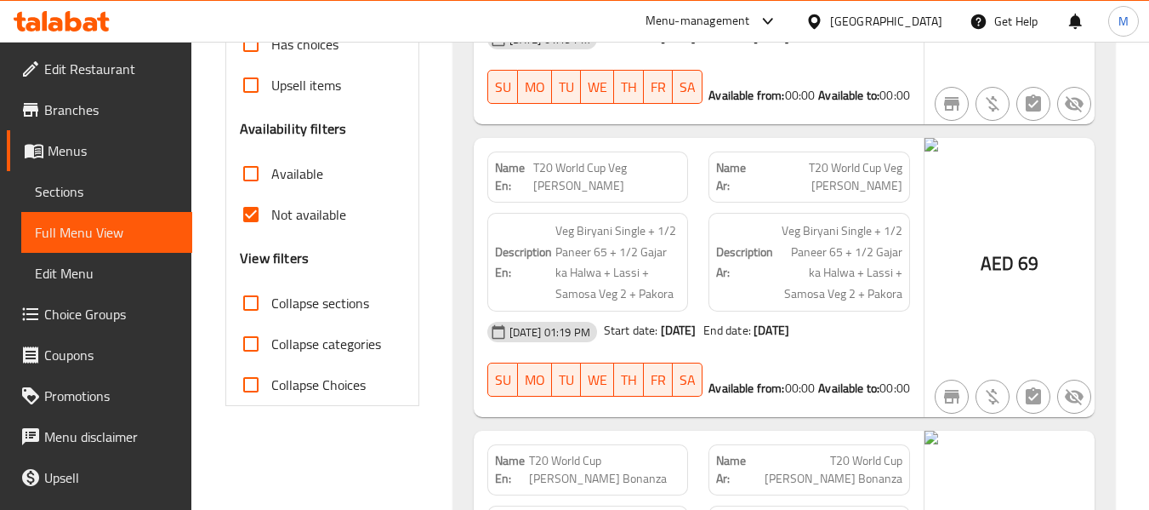
click at [325, 305] on span "Collapse sections" at bounding box center [320, 303] width 98 height 20
click at [271, 305] on input "Collapse sections" at bounding box center [251, 302] width 41 height 41
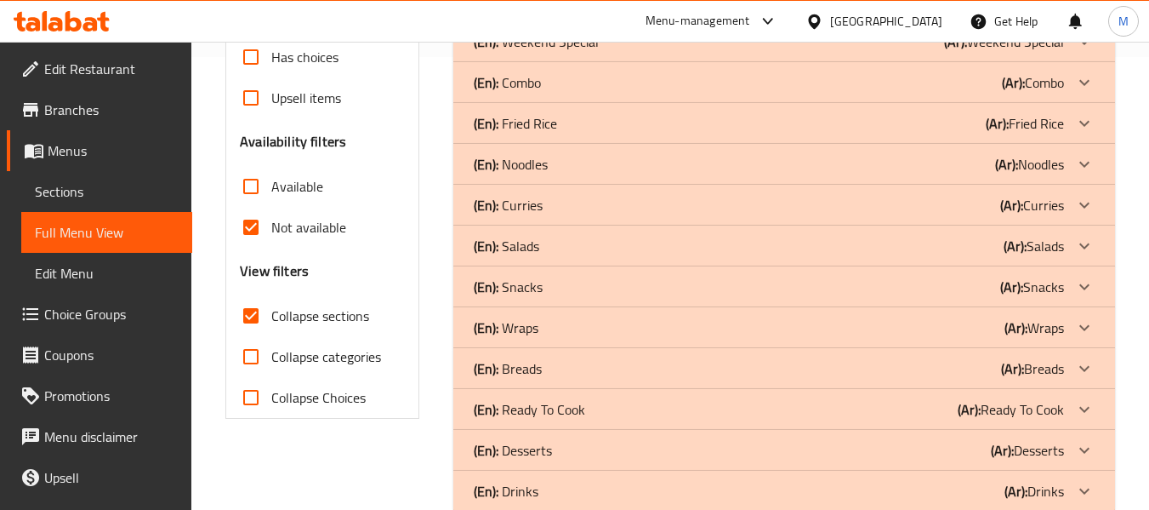
scroll to position [488, 0]
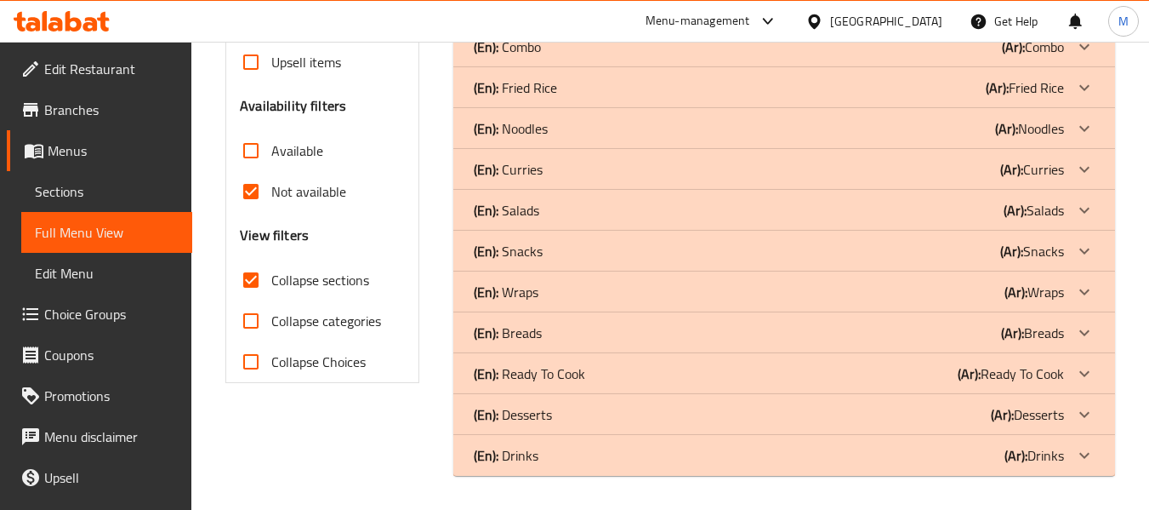
click at [295, 285] on span "Collapse sections" at bounding box center [320, 280] width 98 height 20
click at [271, 285] on input "Collapse sections" at bounding box center [251, 280] width 41 height 41
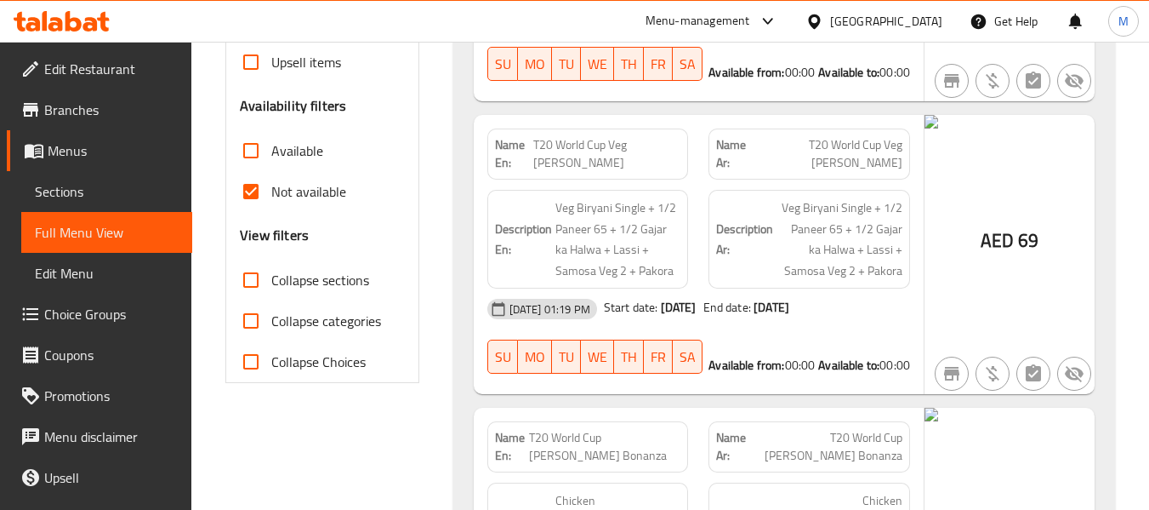
click at [295, 284] on span "Collapse sections" at bounding box center [320, 280] width 98 height 20
click at [271, 284] on input "Collapse sections" at bounding box center [251, 280] width 41 height 41
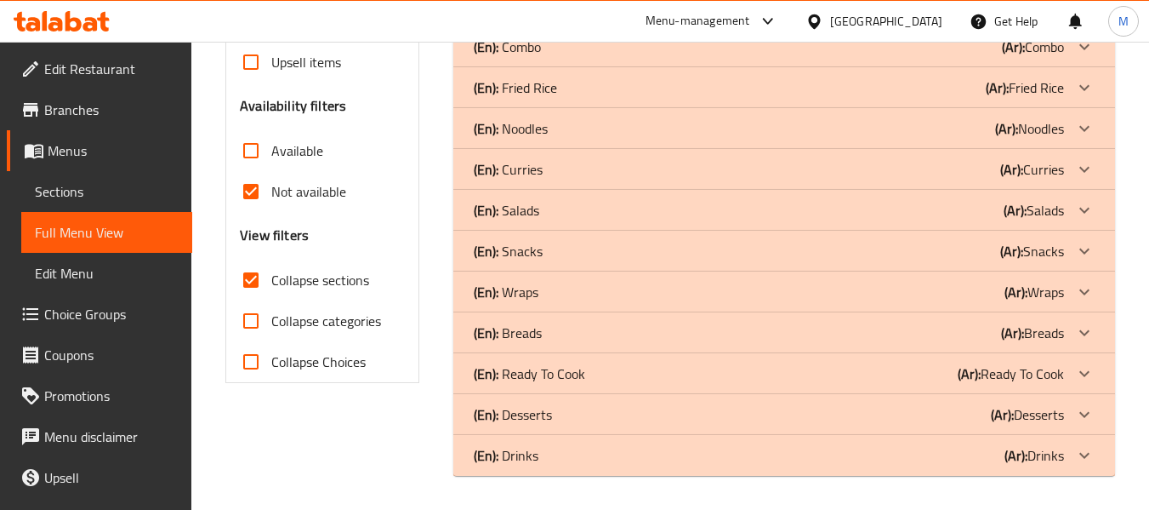
click at [295, 284] on span "Collapse sections" at bounding box center [320, 280] width 98 height 20
click at [271, 284] on input "Collapse sections" at bounding box center [251, 280] width 41 height 41
checkbox input "false"
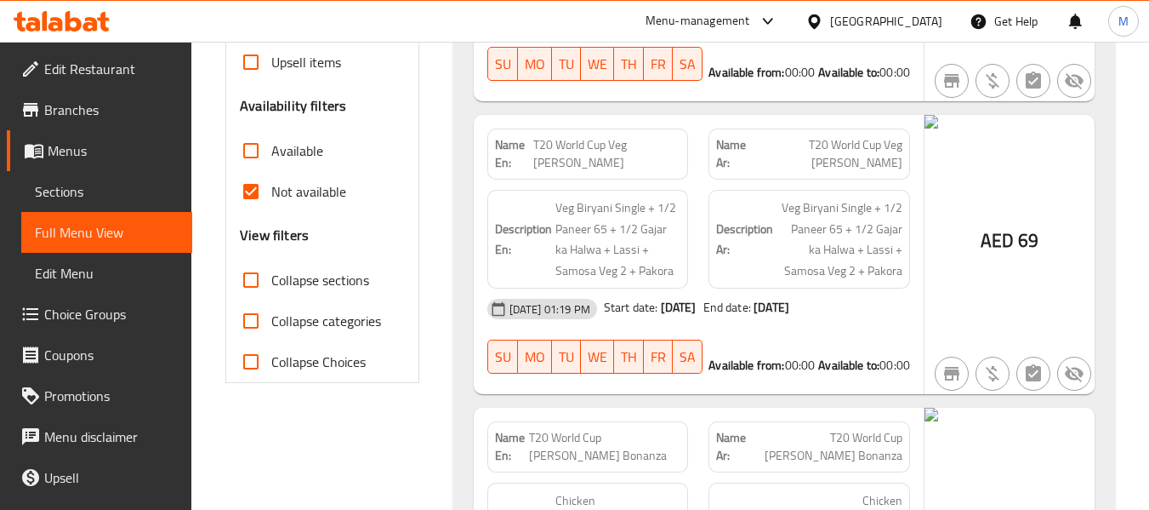
click at [312, 194] on span "Not available" at bounding box center [308, 191] width 75 height 20
click at [271, 194] on input "Not available" at bounding box center [251, 191] width 41 height 41
checkbox input "false"
click at [317, 147] on span "Available" at bounding box center [297, 150] width 52 height 20
click at [271, 147] on input "Available" at bounding box center [251, 150] width 41 height 41
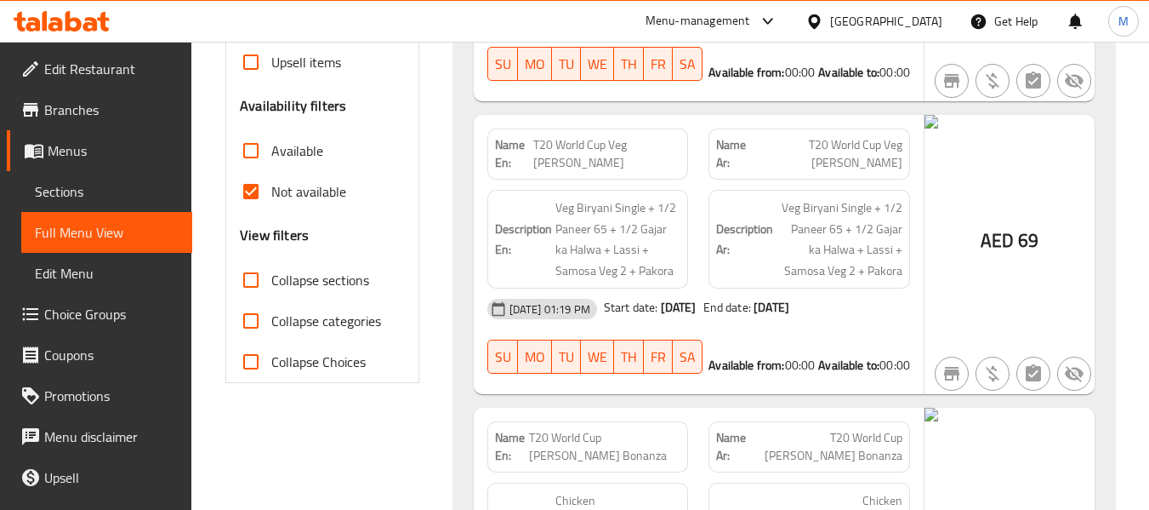
checkbox input "true"
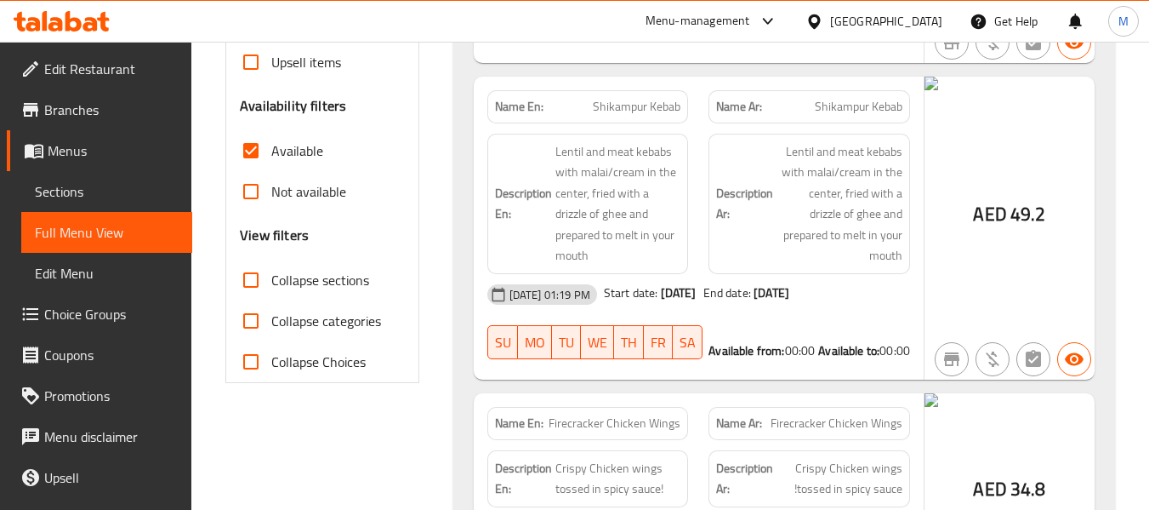
click at [328, 282] on span "Collapse sections" at bounding box center [320, 280] width 98 height 20
click at [271, 282] on input "Collapse sections" at bounding box center [251, 280] width 41 height 41
checkbox input "true"
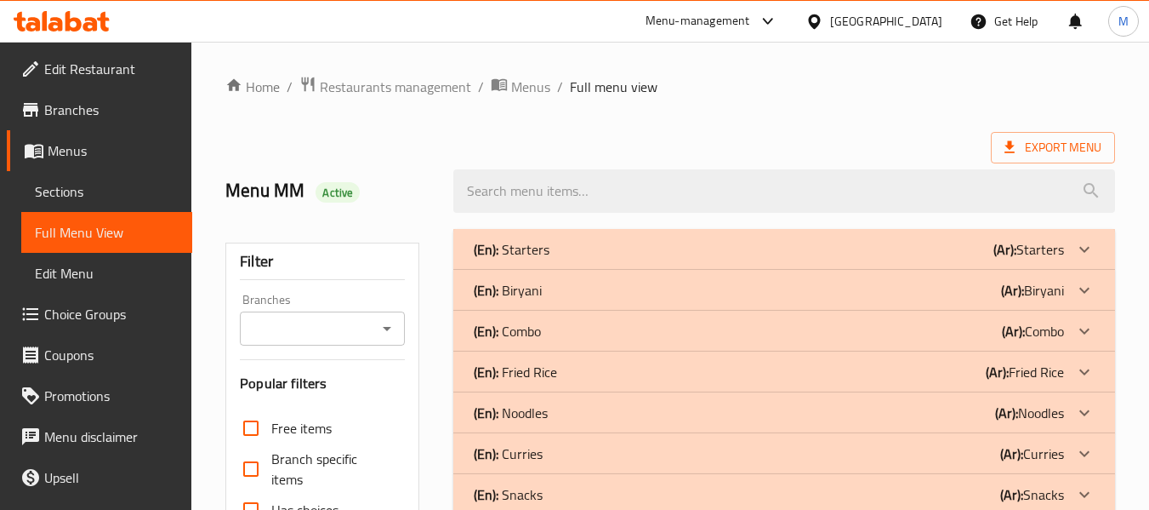
scroll to position [396, 0]
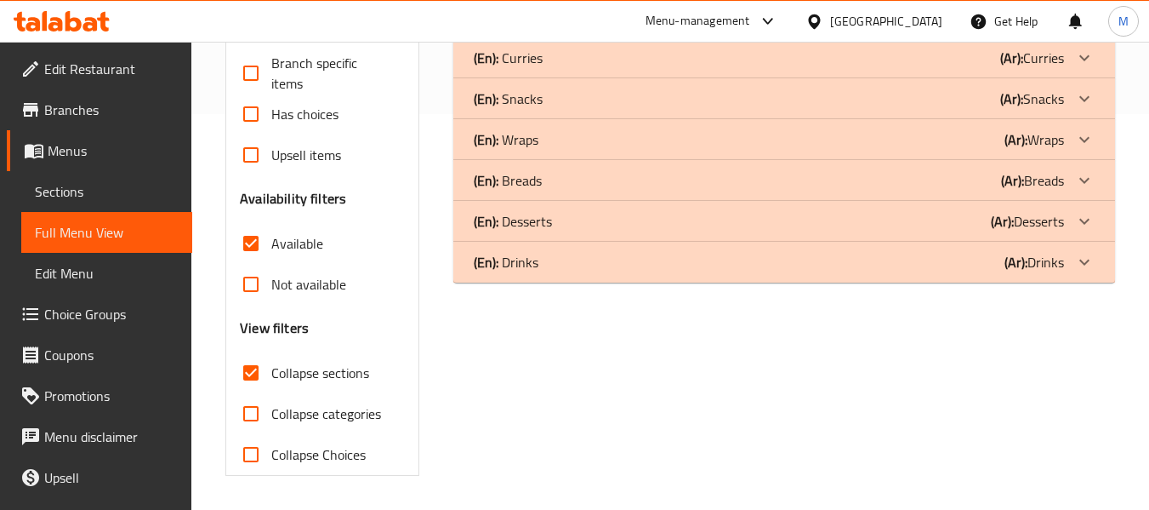
click at [311, 241] on span "Available" at bounding box center [297, 243] width 52 height 20
click at [271, 241] on input "Available" at bounding box center [251, 243] width 41 height 41
checkbox input "false"
click at [327, 368] on span "Collapse sections" at bounding box center [320, 372] width 98 height 20
click at [271, 368] on input "Collapse sections" at bounding box center [251, 372] width 41 height 41
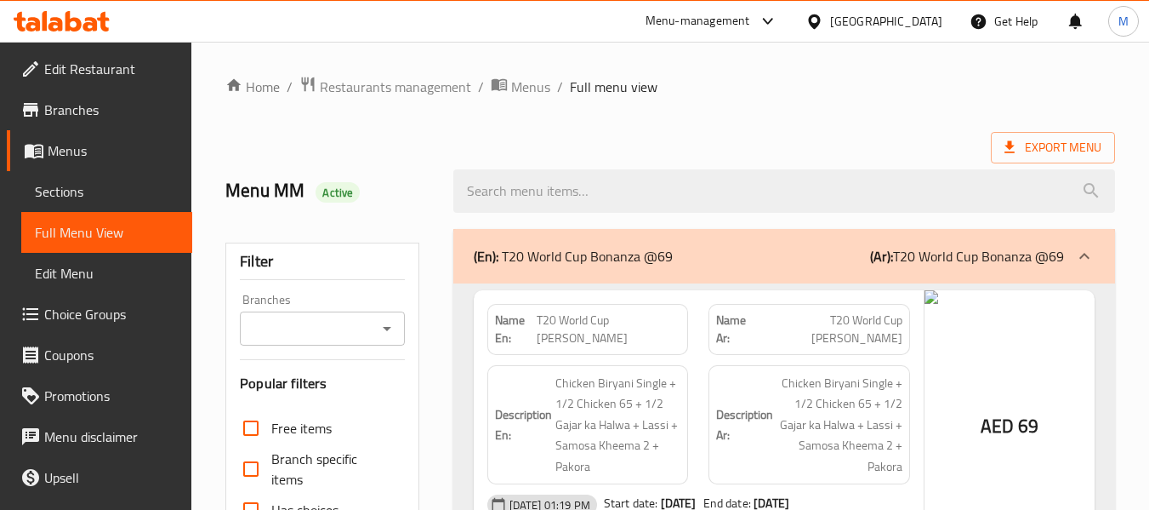
scroll to position [596, 0]
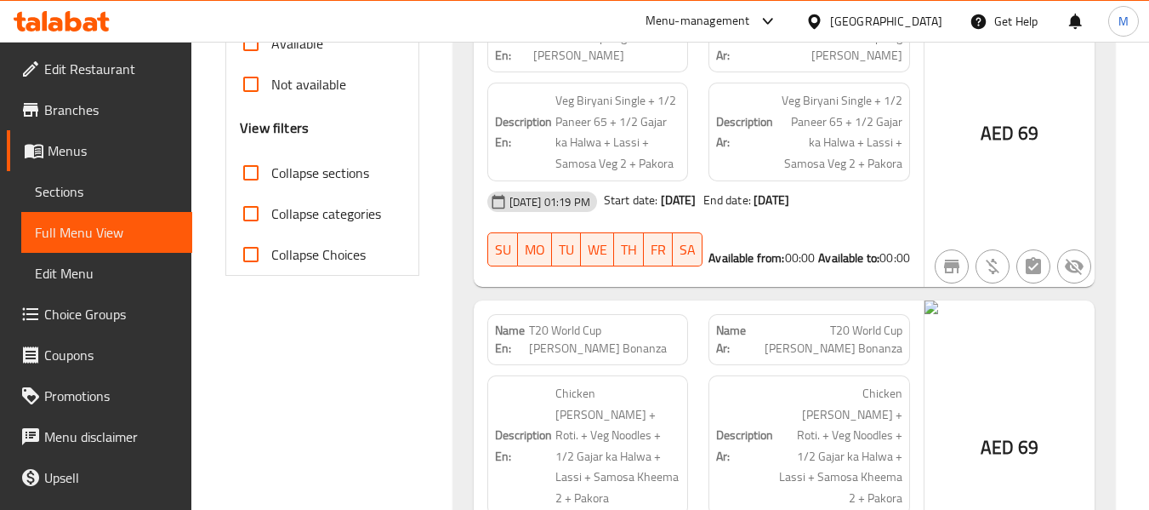
click at [289, 170] on span "Collapse sections" at bounding box center [320, 173] width 98 height 20
click at [271, 170] on input "Collapse sections" at bounding box center [251, 172] width 41 height 41
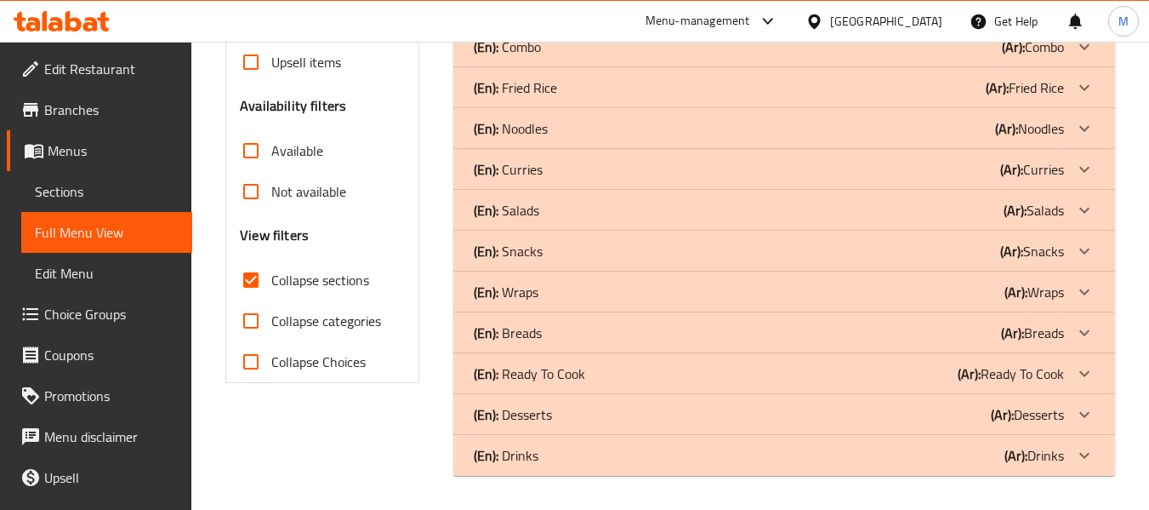
drag, startPoint x: 289, startPoint y: 170, endPoint x: 579, endPoint y: 43, distance: 316.6
click at [290, 270] on span "Collapse sections" at bounding box center [320, 280] width 98 height 20
click at [271, 260] on input "Collapse sections" at bounding box center [251, 280] width 41 height 41
checkbox input "false"
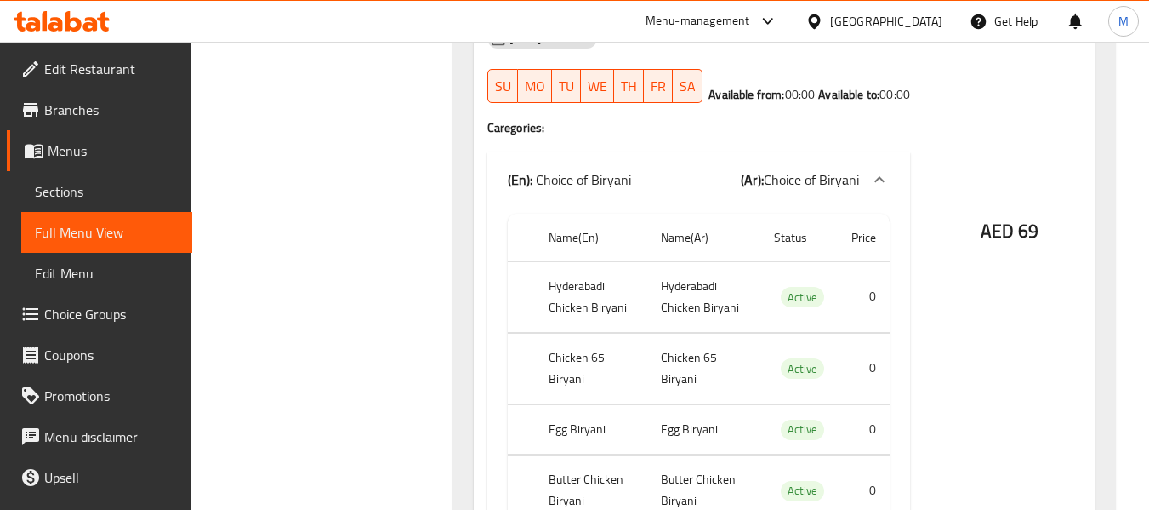
scroll to position [2479, 0]
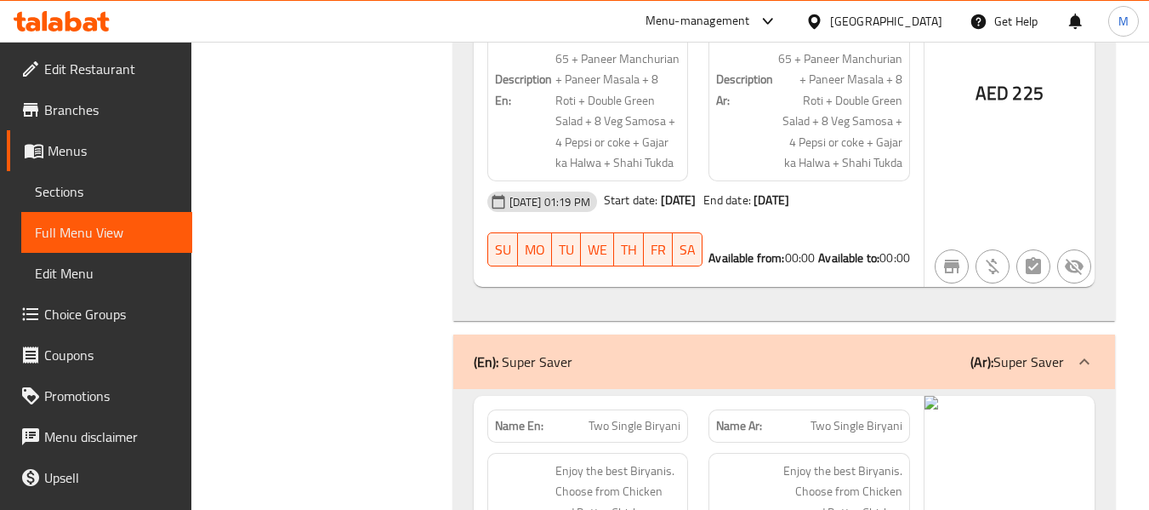
drag, startPoint x: 1033, startPoint y: 400, endPoint x: 1019, endPoint y: 461, distance: 62.8
drag, startPoint x: 1019, startPoint y: 461, endPoint x: 299, endPoint y: 391, distance: 724.1
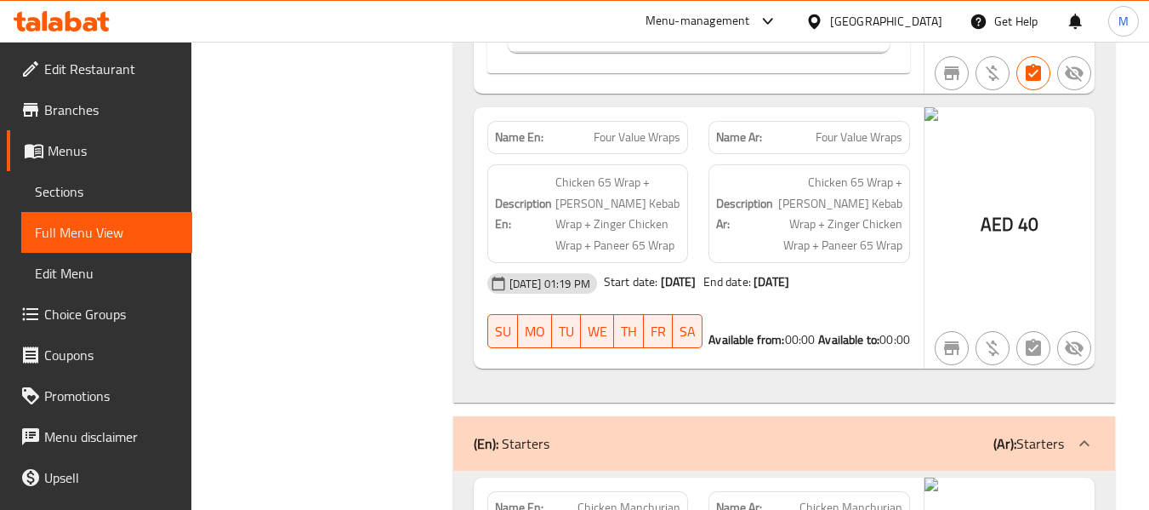
scroll to position [0, 0]
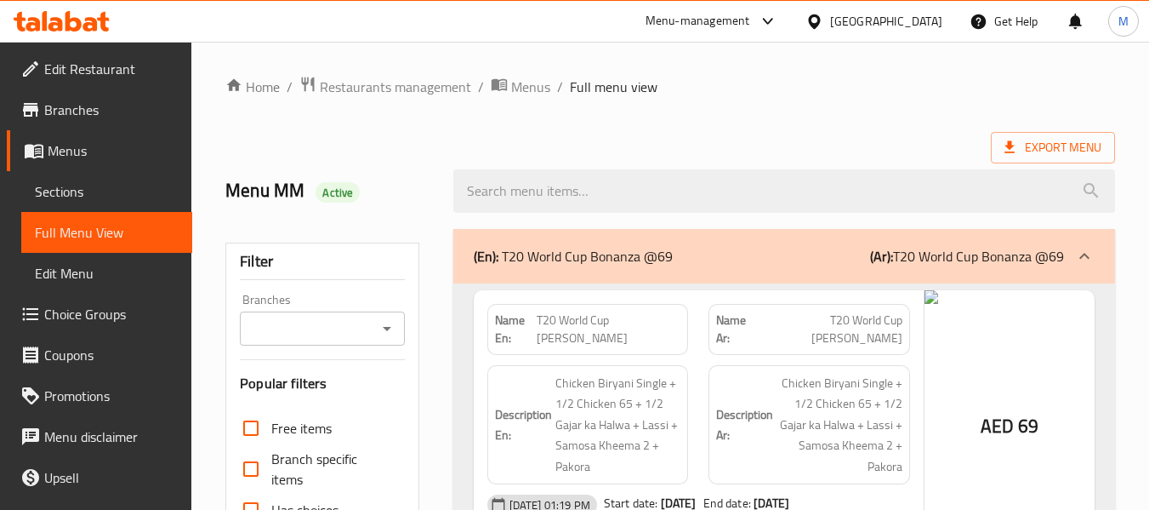
click at [927, 300] on img at bounding box center [1010, 297] width 170 height 14
click at [521, 83] on span "Menus" at bounding box center [530, 87] width 39 height 20
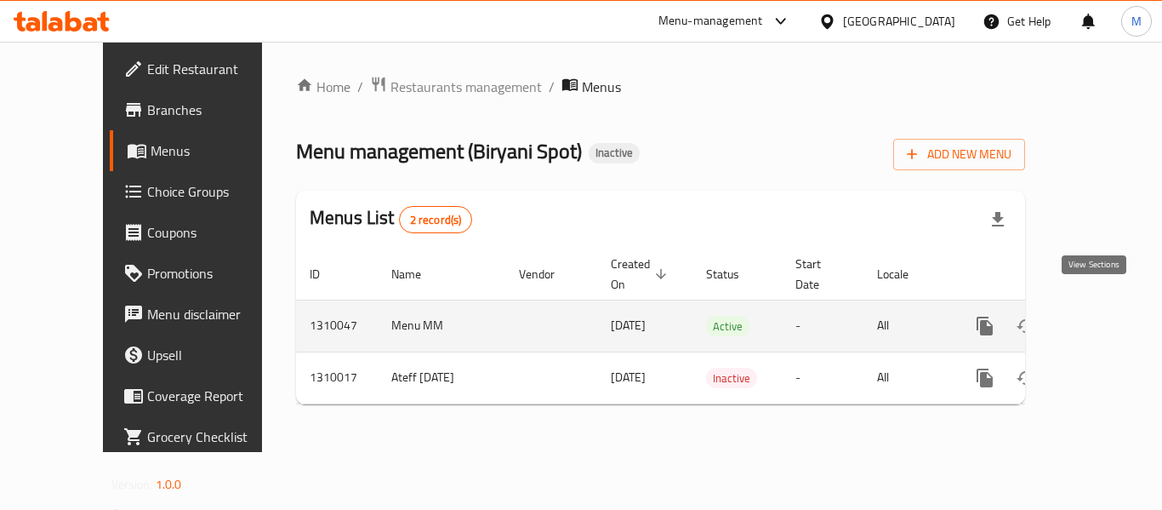
click at [1099, 316] on icon "enhanced table" at bounding box center [1108, 326] width 20 height 20
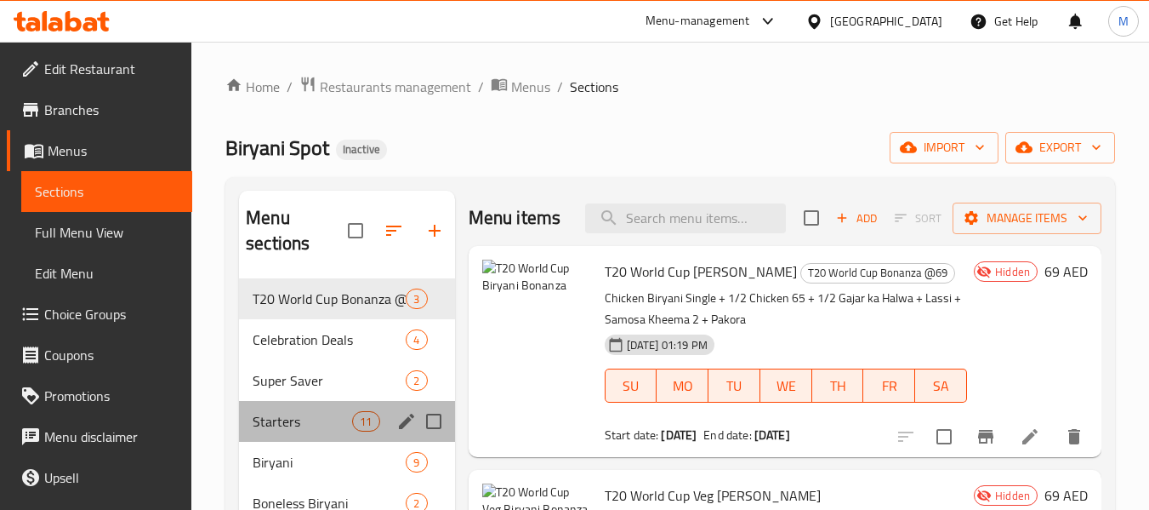
click at [292, 401] on div "Starters 11" at bounding box center [346, 421] width 215 height 41
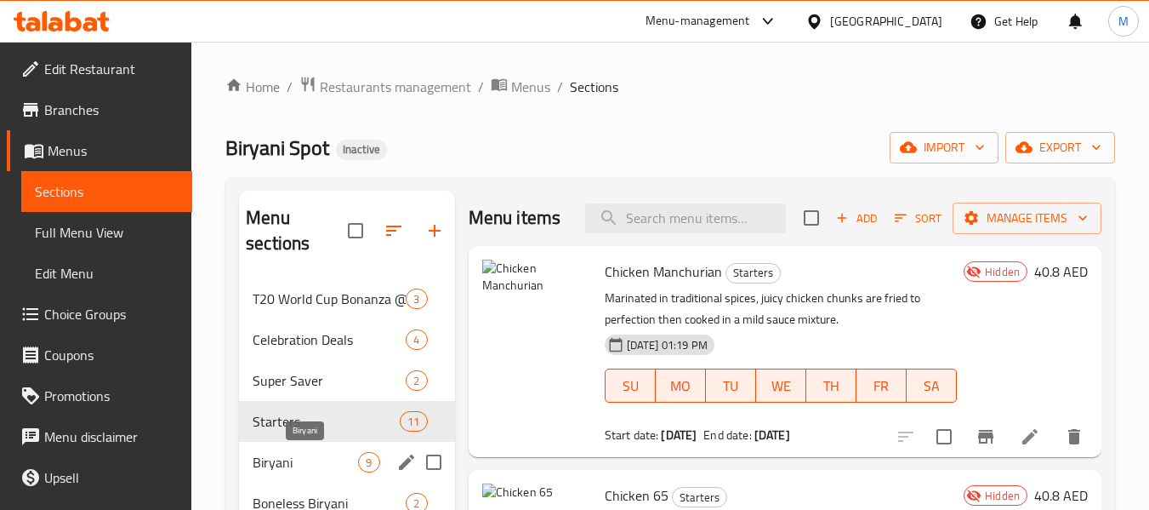
scroll to position [85, 0]
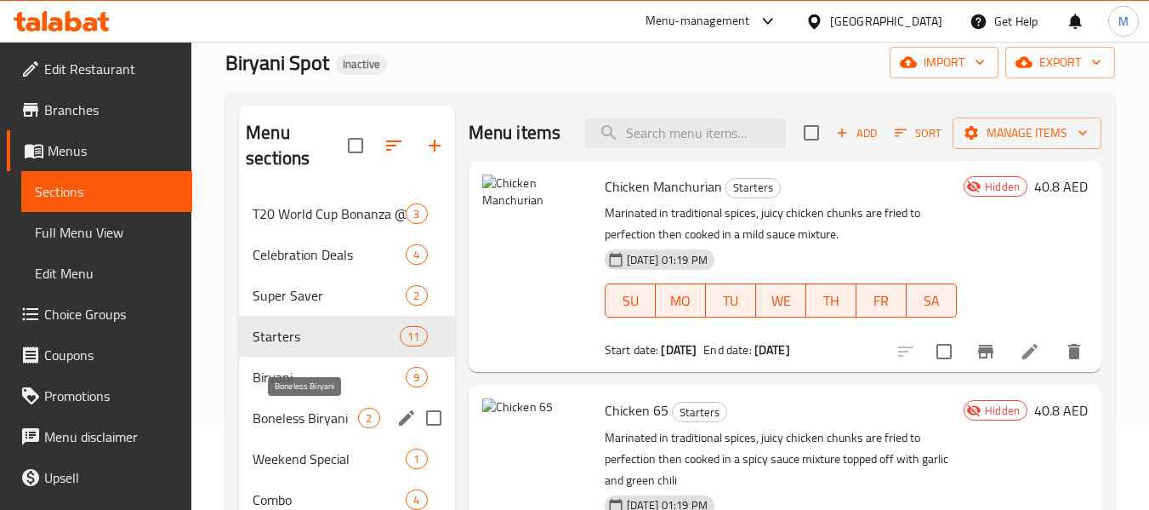
click at [303, 414] on span "Boneless Biryani" at bounding box center [306, 418] width 106 height 20
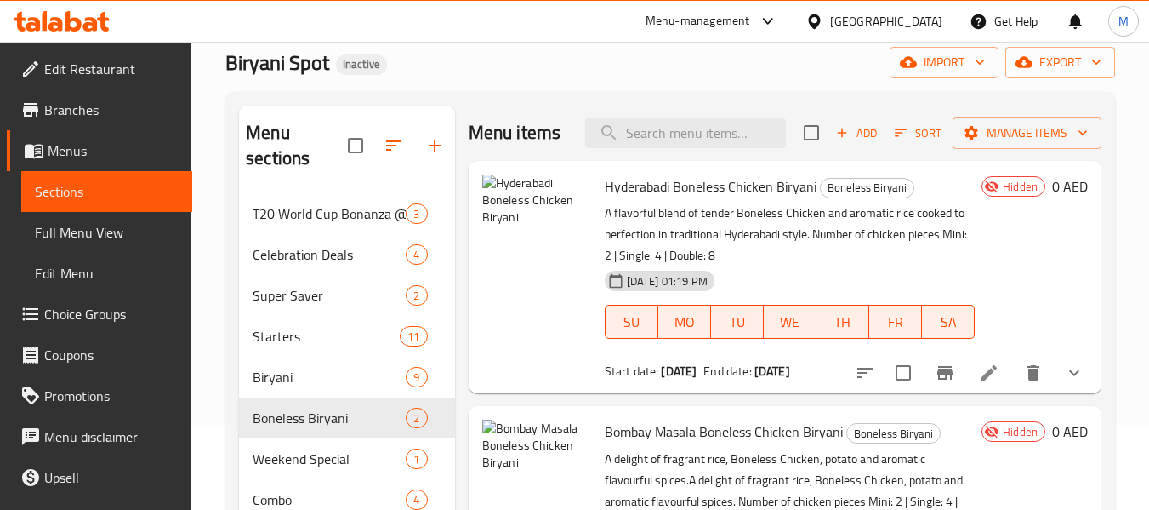
drag, startPoint x: 82, startPoint y: 231, endPoint x: 362, endPoint y: 46, distance: 336.0
click at [82, 231] on span "Full Menu View" at bounding box center [107, 232] width 144 height 20
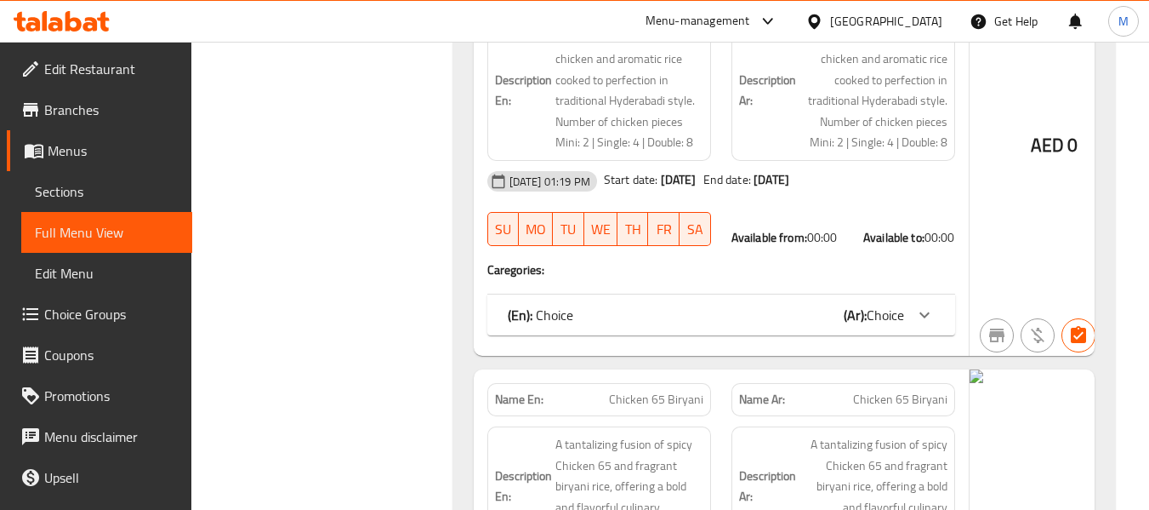
scroll to position [7415, 0]
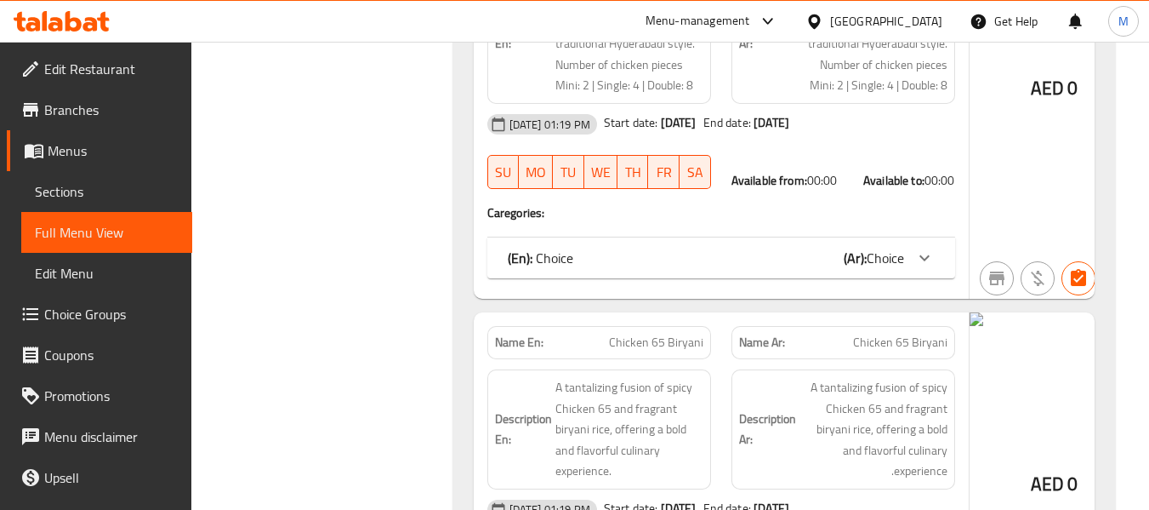
click at [699, 278] on div "(En): Choice (Ar): Choice" at bounding box center [722, 257] width 468 height 41
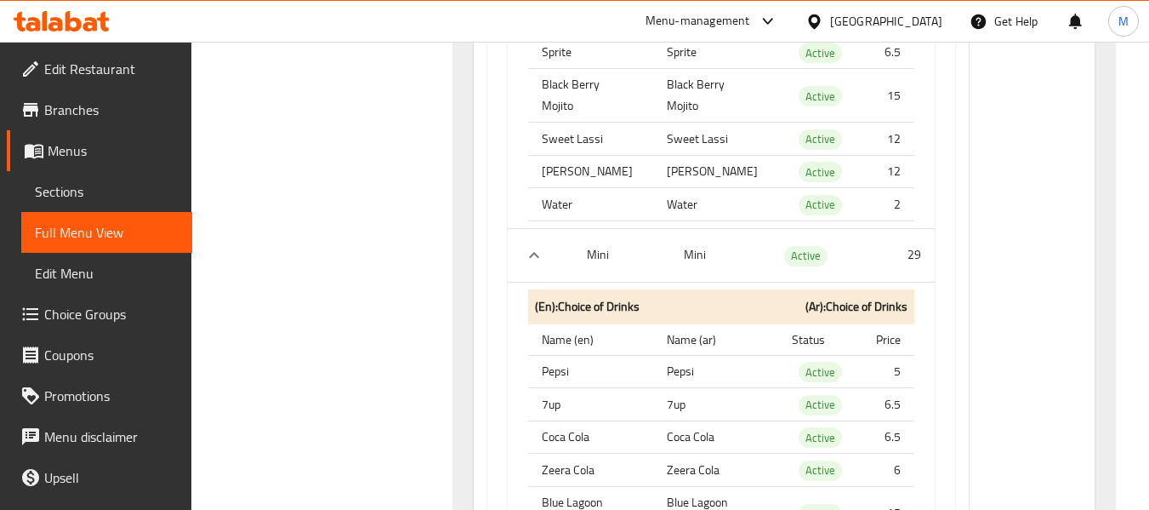
scroll to position [0, 0]
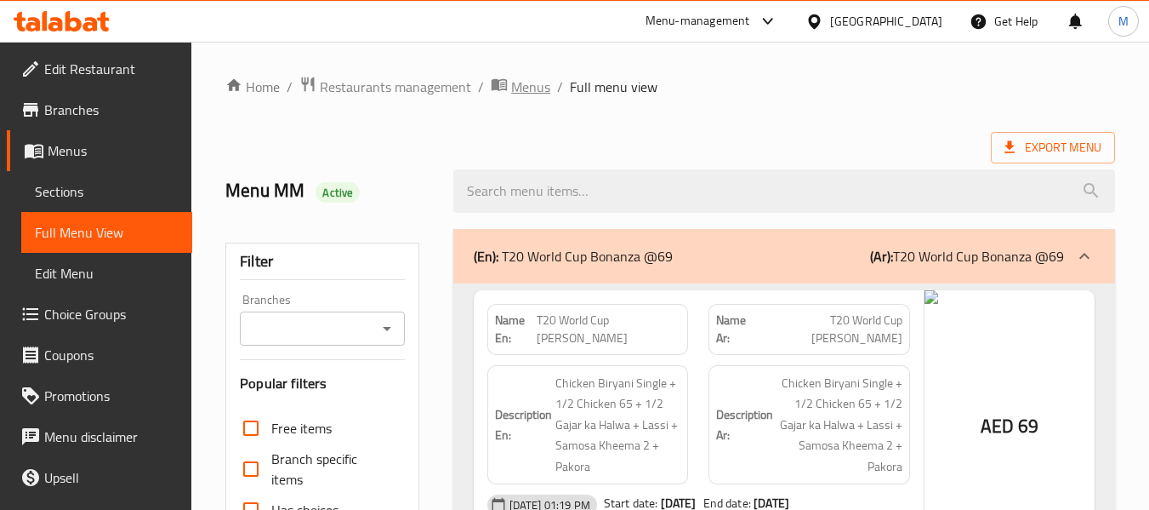
click at [546, 81] on span "Menus" at bounding box center [530, 87] width 39 height 20
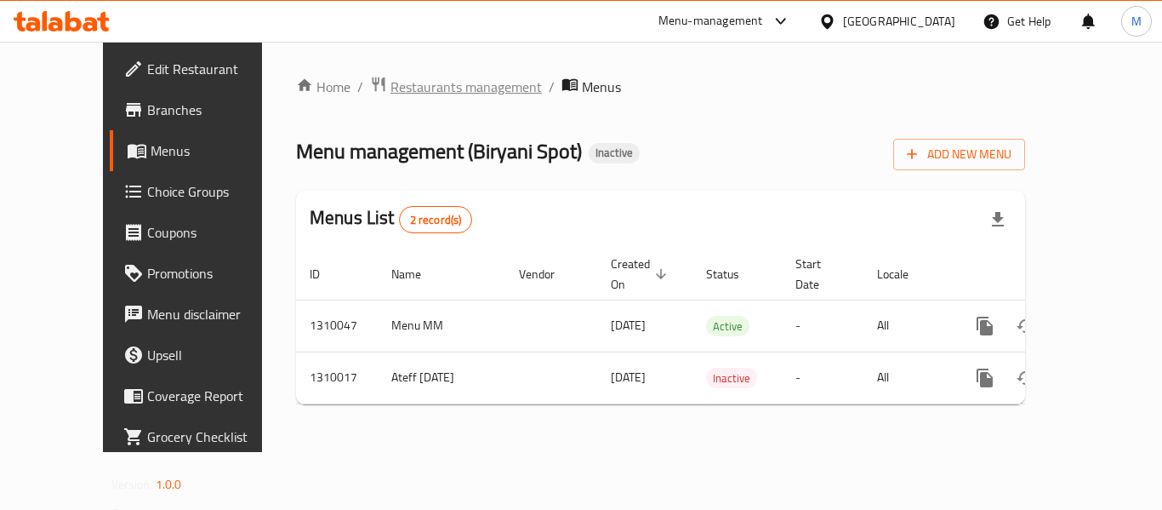
click at [391, 93] on span "Restaurants management" at bounding box center [466, 87] width 151 height 20
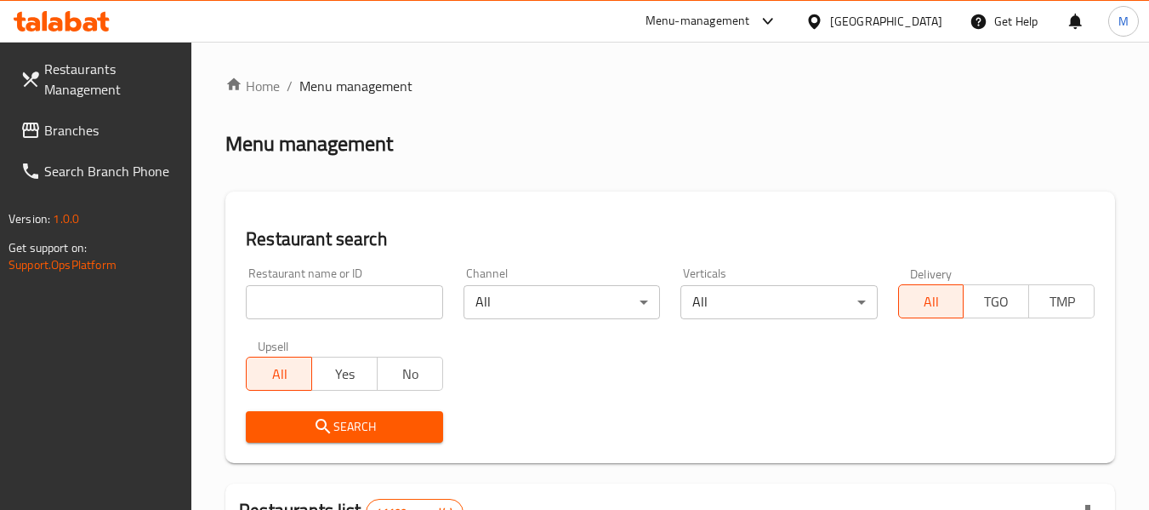
click at [303, 317] on input "search" at bounding box center [344, 302] width 197 height 34
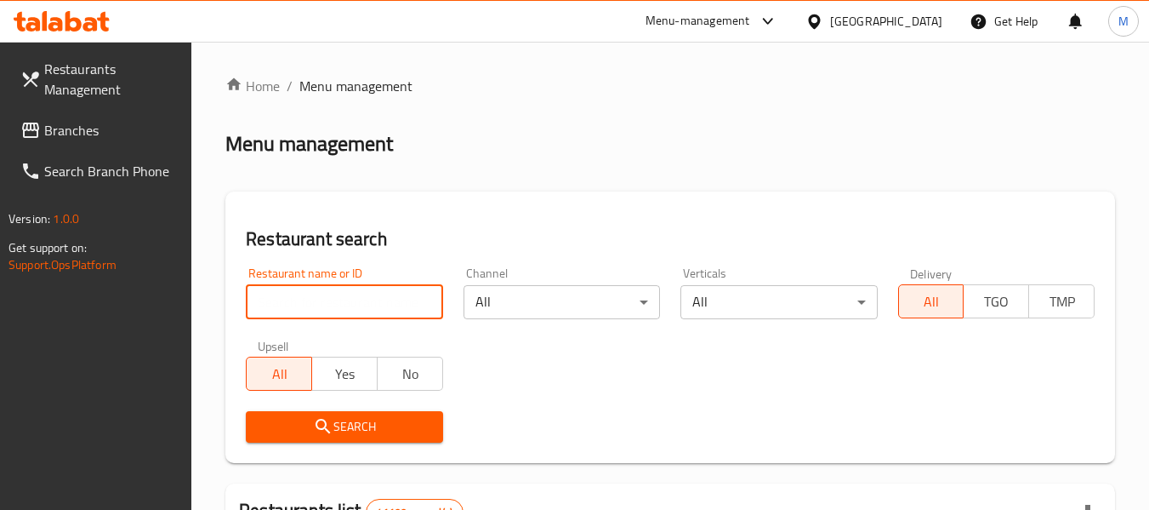
paste input "Salamah Restaurant"
type input "Salamah Restaurant"
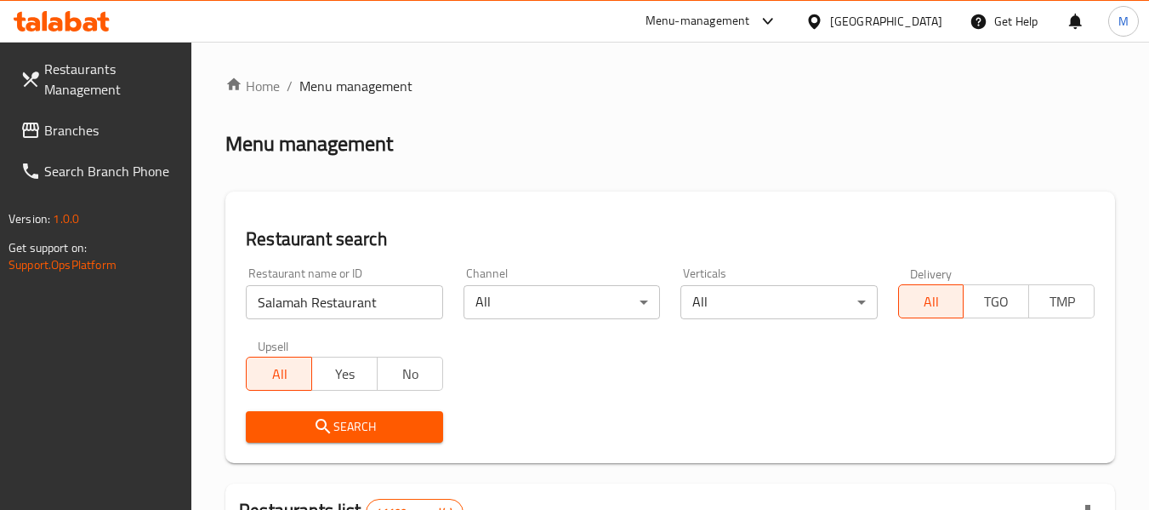
click at [338, 422] on span "Search" at bounding box center [344, 426] width 169 height 21
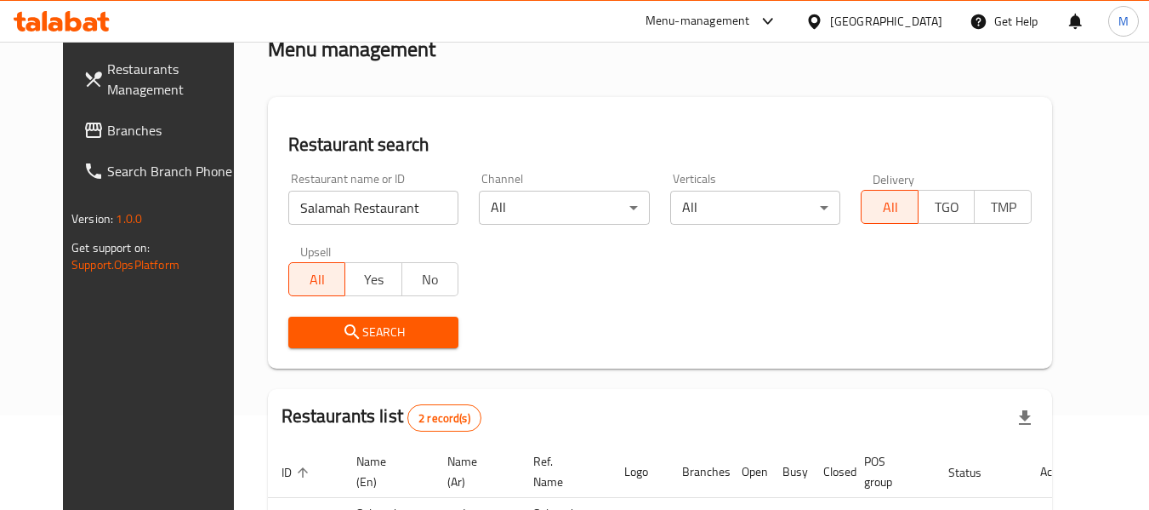
scroll to position [282, 0]
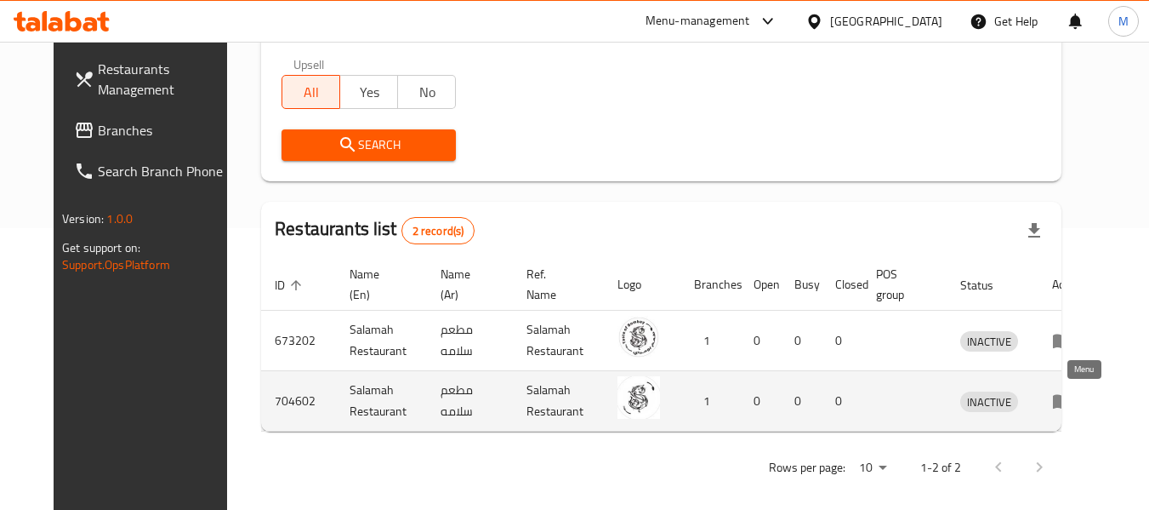
click at [1073, 395] on icon "enhanced table" at bounding box center [1062, 401] width 20 height 20
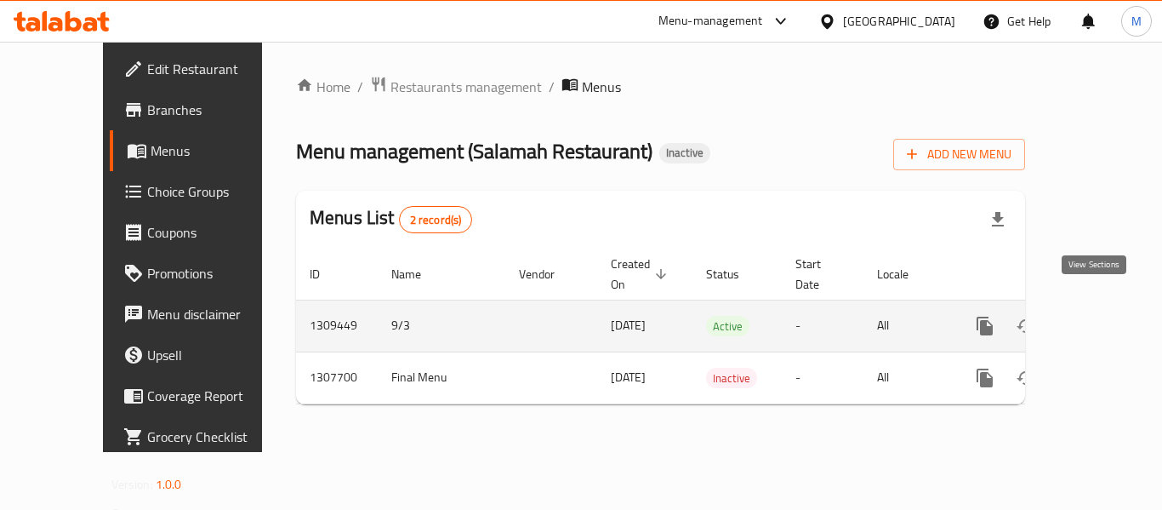
click at [1095, 305] on link "enhanced table" at bounding box center [1107, 325] width 41 height 41
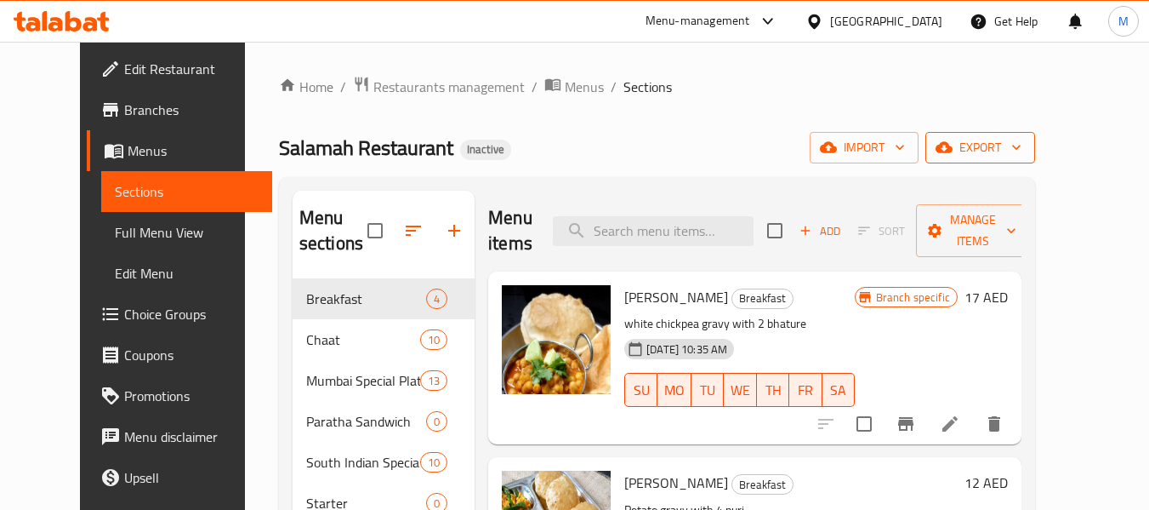
click at [1022, 151] on span "export" at bounding box center [980, 147] width 83 height 21
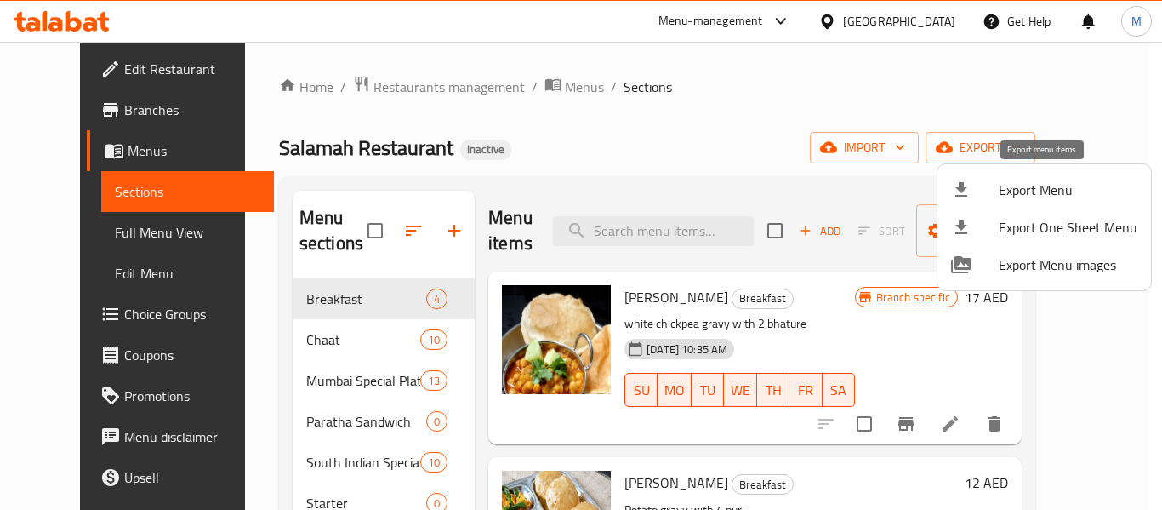
click at [1035, 197] on span "Export Menu" at bounding box center [1068, 190] width 139 height 20
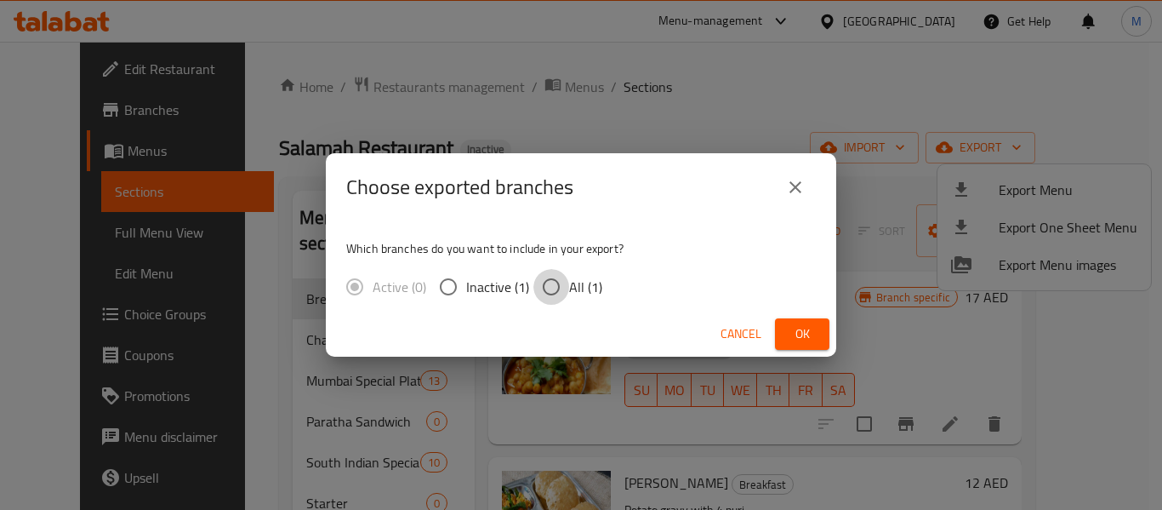
click at [550, 282] on input "All (1)" at bounding box center [551, 287] width 36 height 36
radio input "true"
click at [809, 329] on span "Ok" at bounding box center [802, 333] width 27 height 21
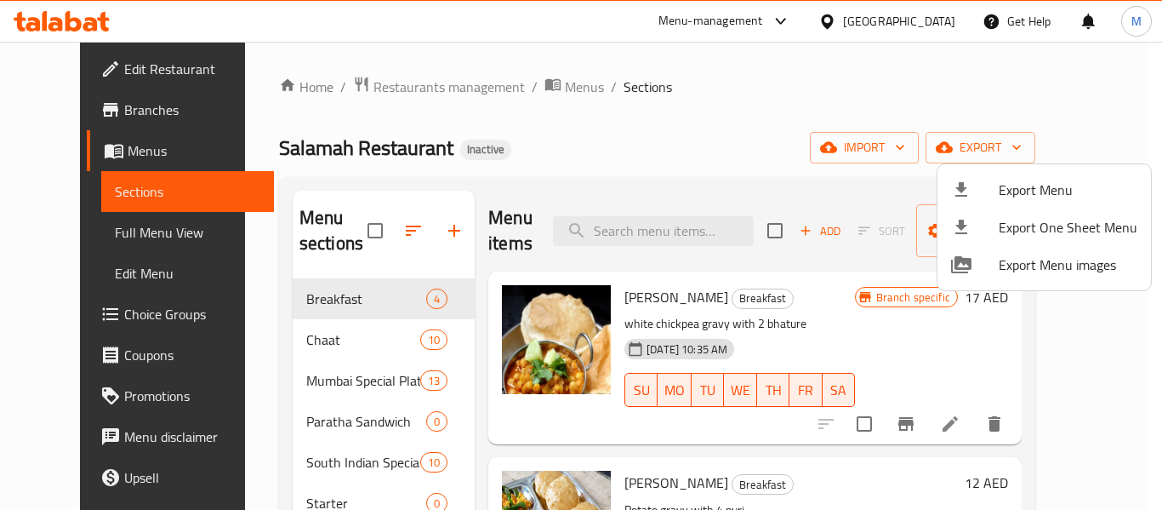
click at [448, 94] on div at bounding box center [581, 255] width 1162 height 510
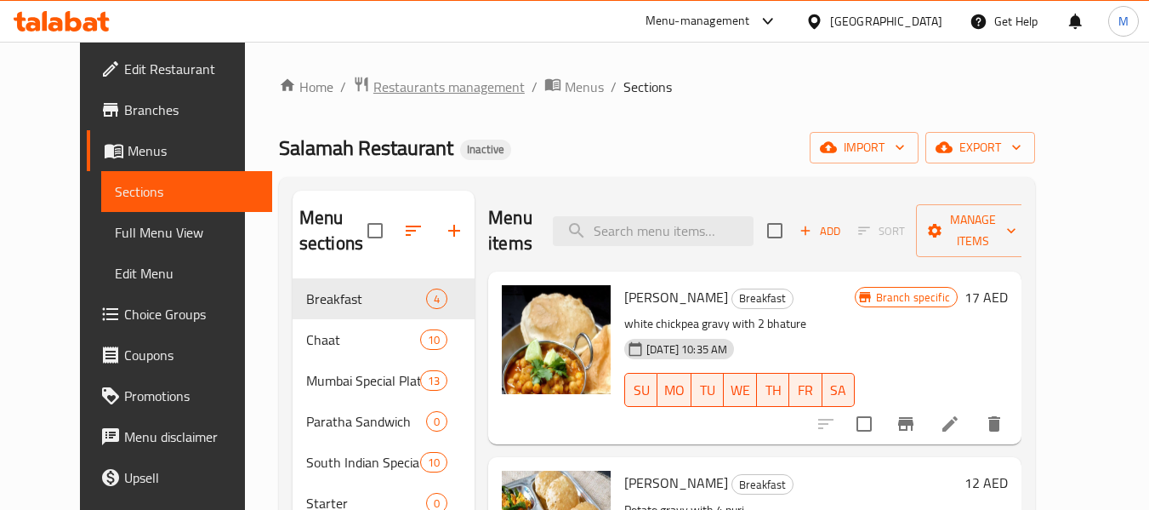
click at [448, 94] on span "Restaurants management" at bounding box center [449, 87] width 151 height 20
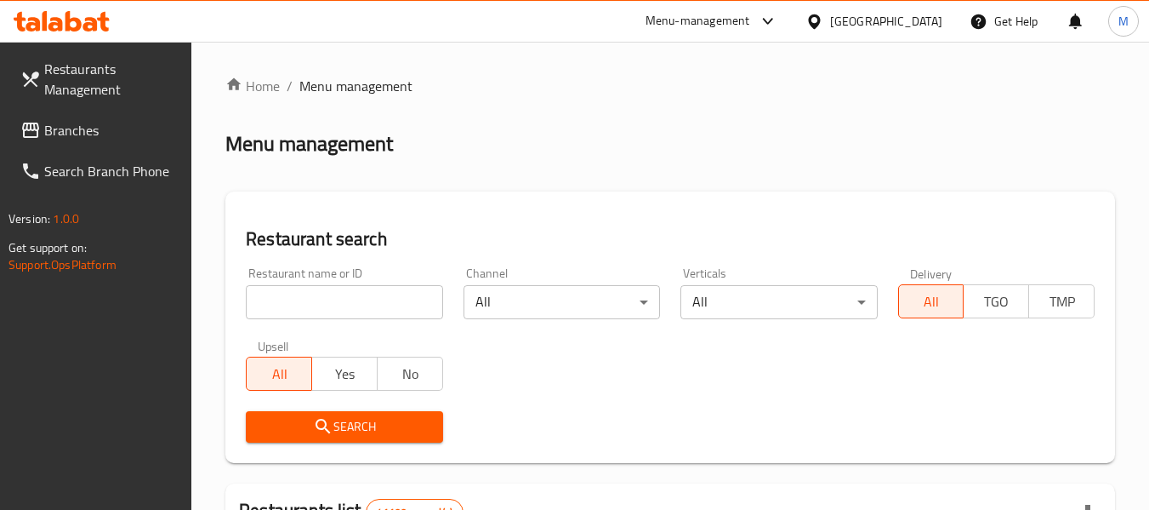
click at [355, 304] on input "search" at bounding box center [344, 302] width 197 height 34
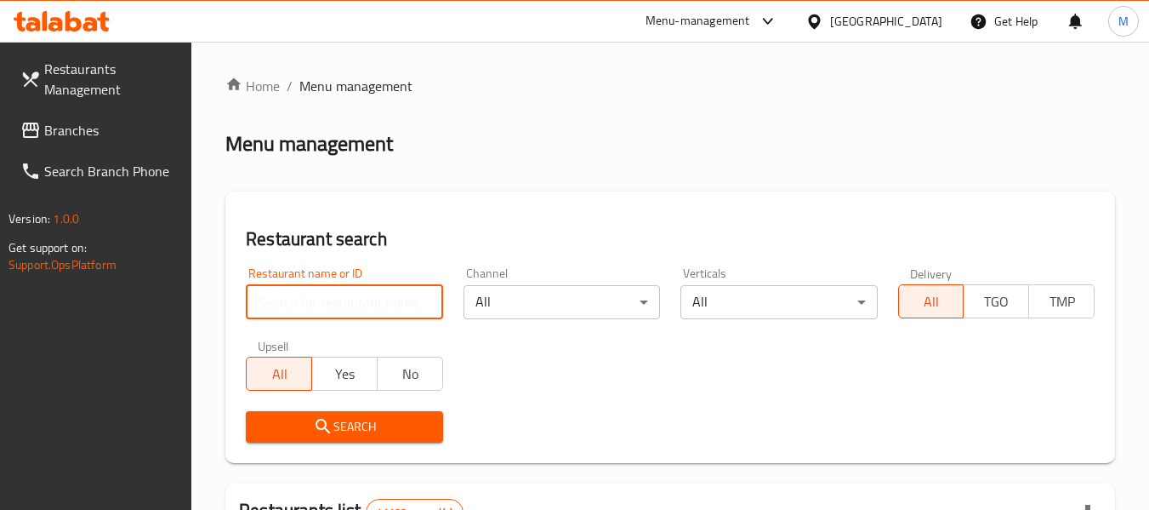
paste input "Qasr [PERSON_NAME] Restaurant & Cafeteria"
type input "Qasr [PERSON_NAME] Restaurant & Cafeteria"
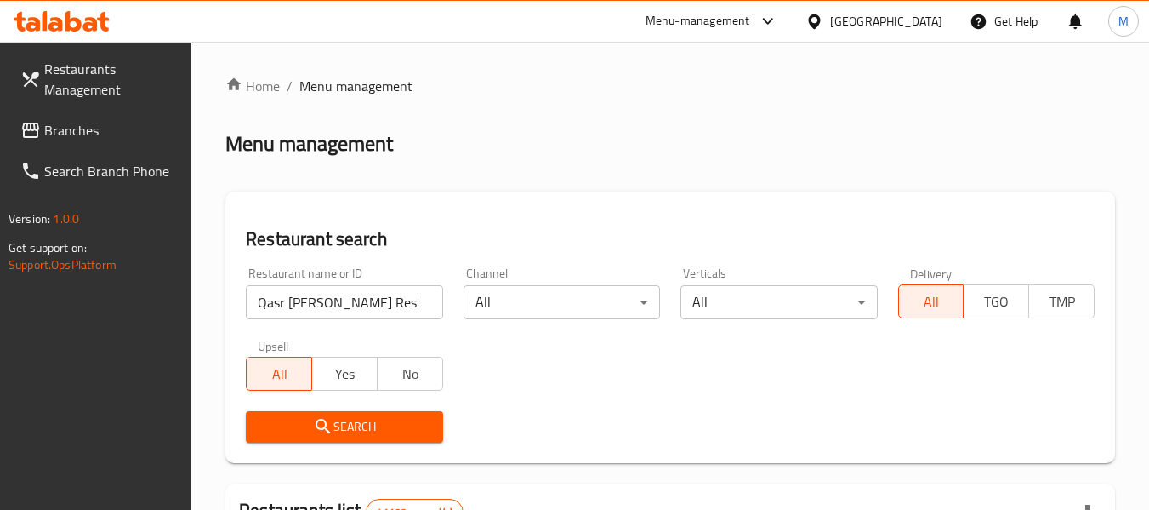
click at [346, 431] on span "Search" at bounding box center [344, 426] width 169 height 21
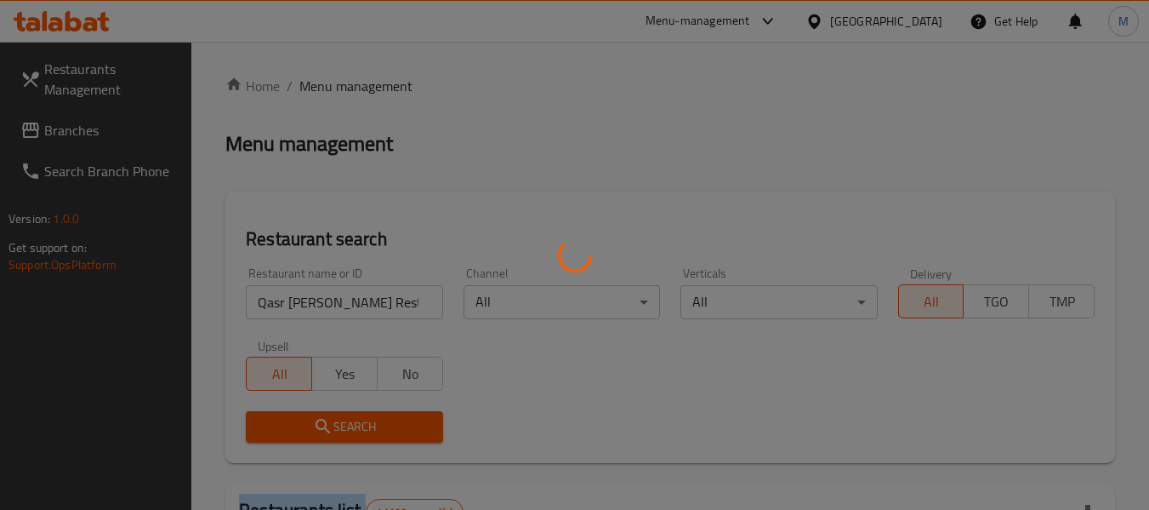
click at [347, 431] on div at bounding box center [574, 255] width 1149 height 510
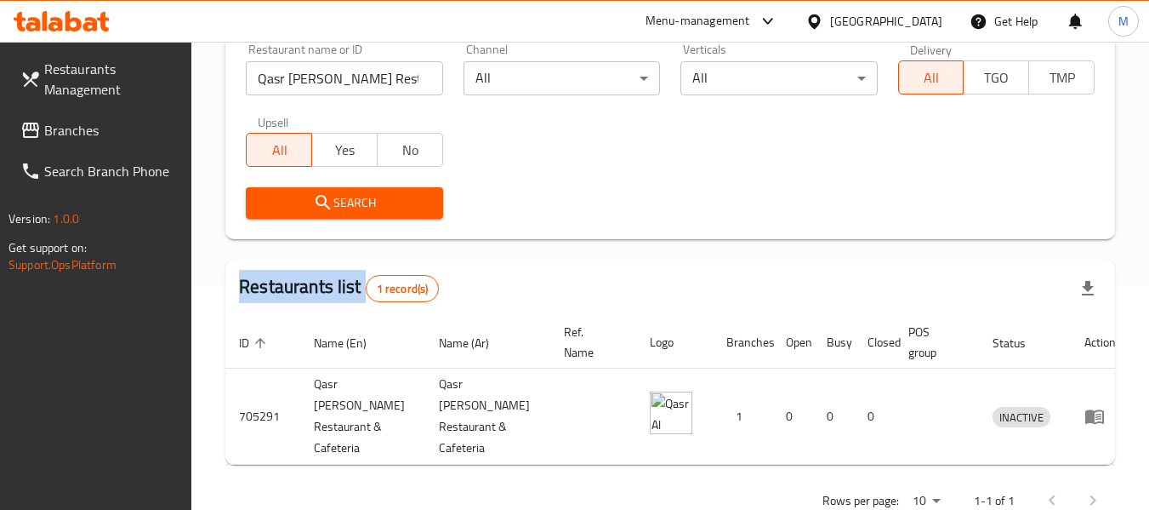
scroll to position [249, 0]
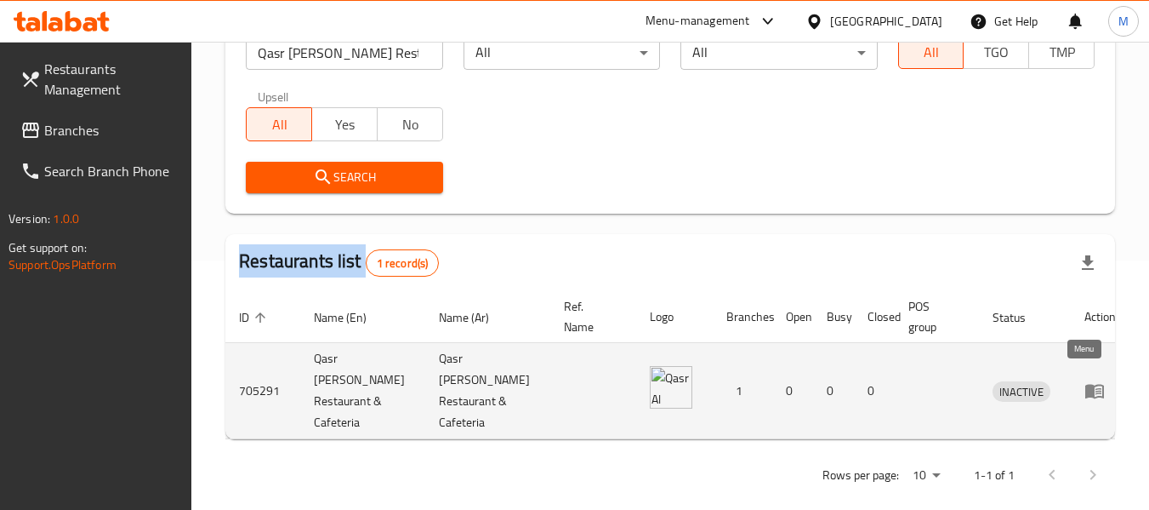
click at [1092, 380] on link "enhanced table" at bounding box center [1100, 390] width 31 height 20
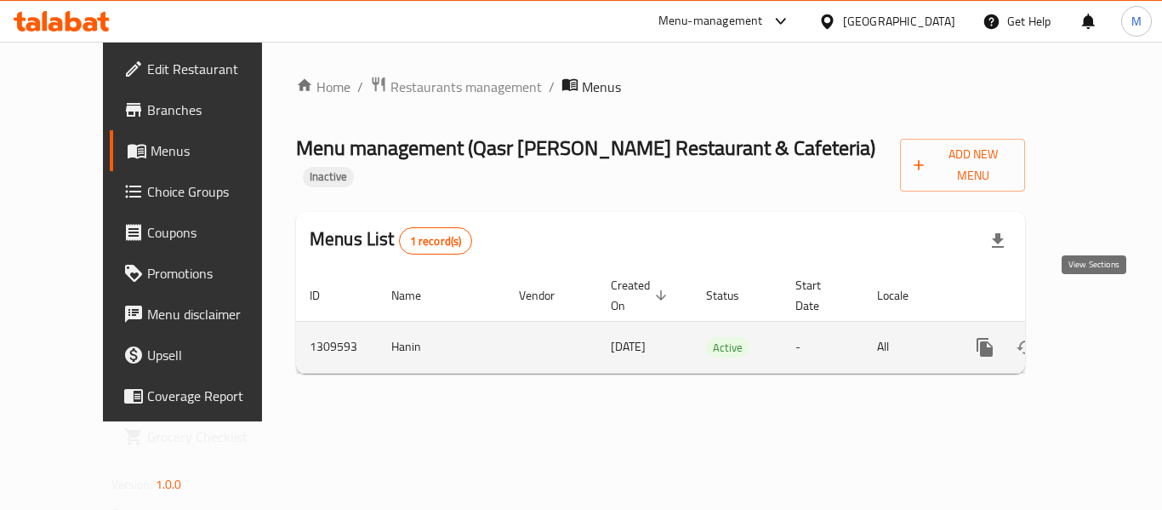
click at [1098, 337] on icon "enhanced table" at bounding box center [1108, 347] width 20 height 20
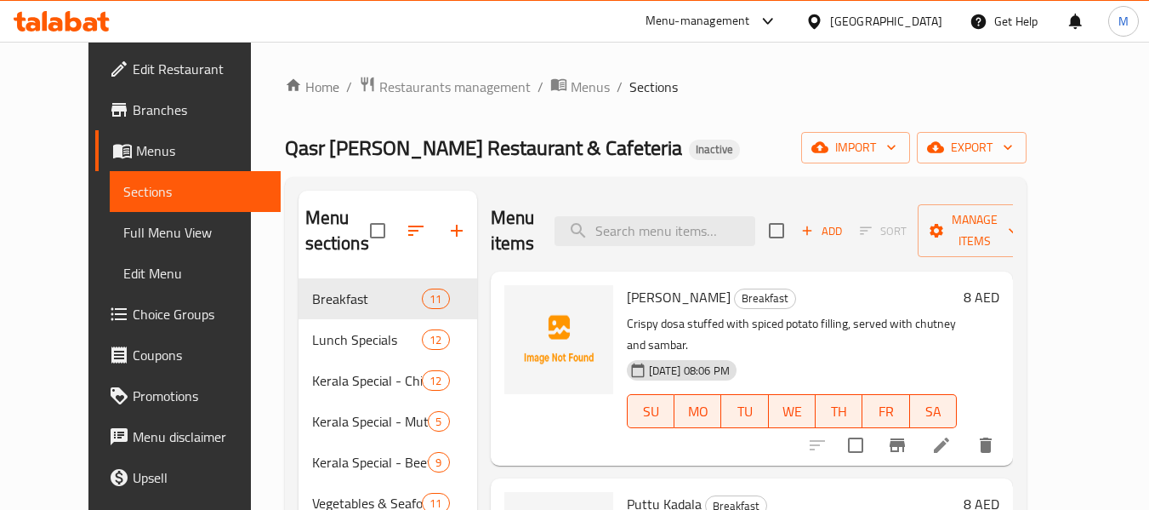
scroll to position [511, 0]
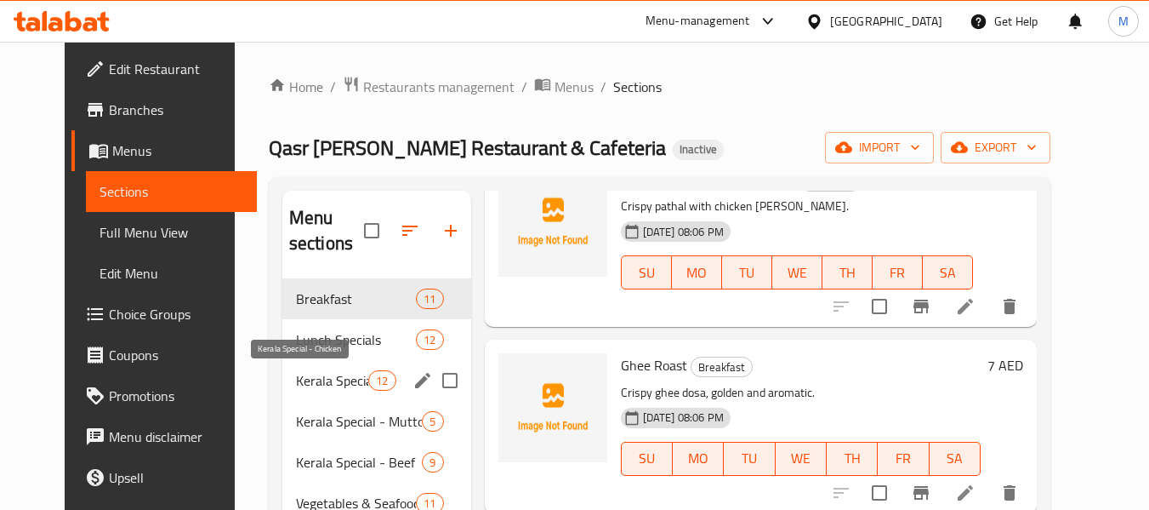
click at [317, 374] on span "Kerala Special - Chicken" at bounding box center [332, 380] width 72 height 20
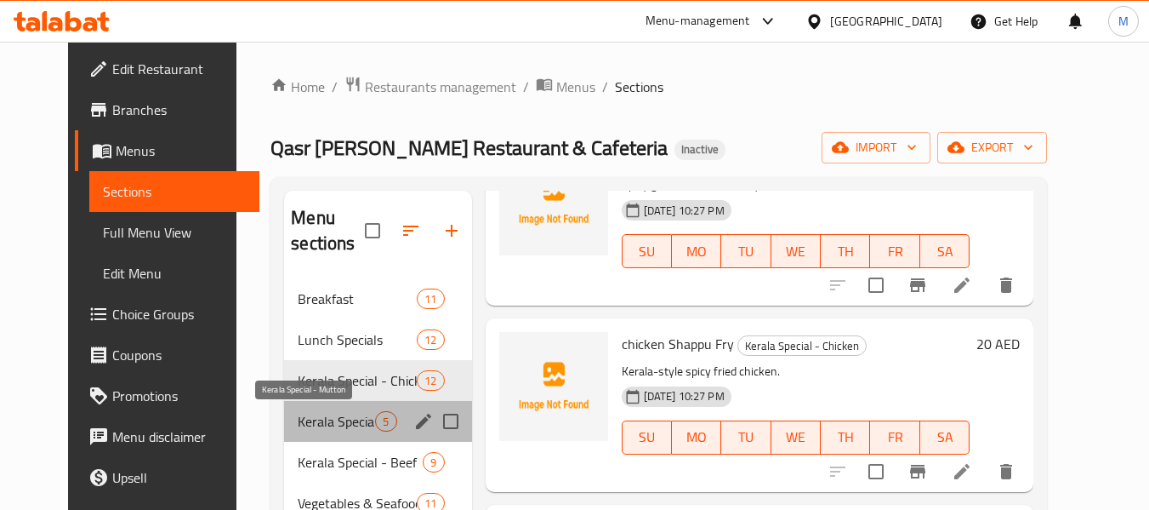
click at [321, 424] on span "Kerala Special - Mutton" at bounding box center [336, 421] width 77 height 20
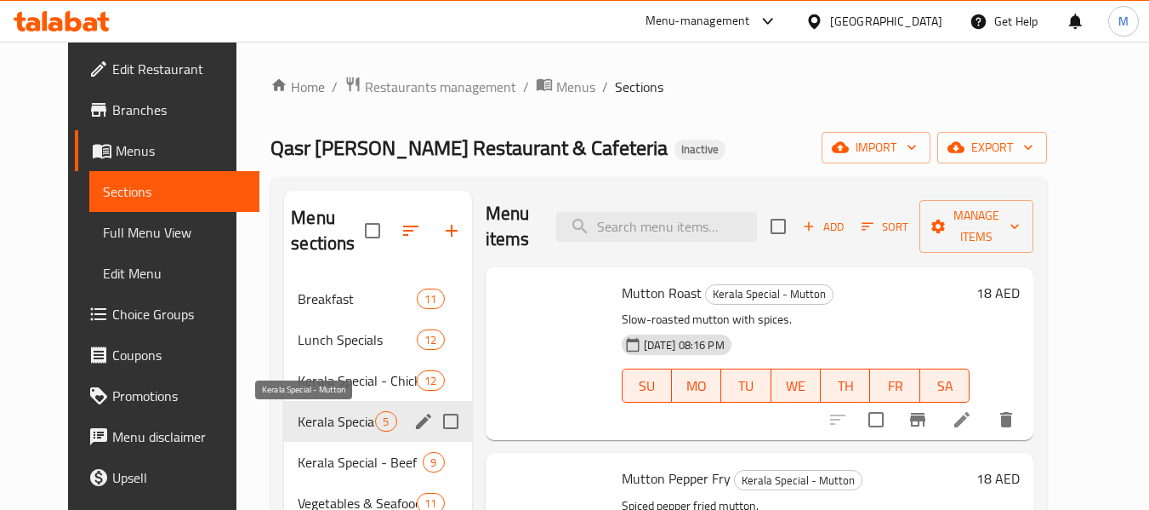
scroll to position [4, 0]
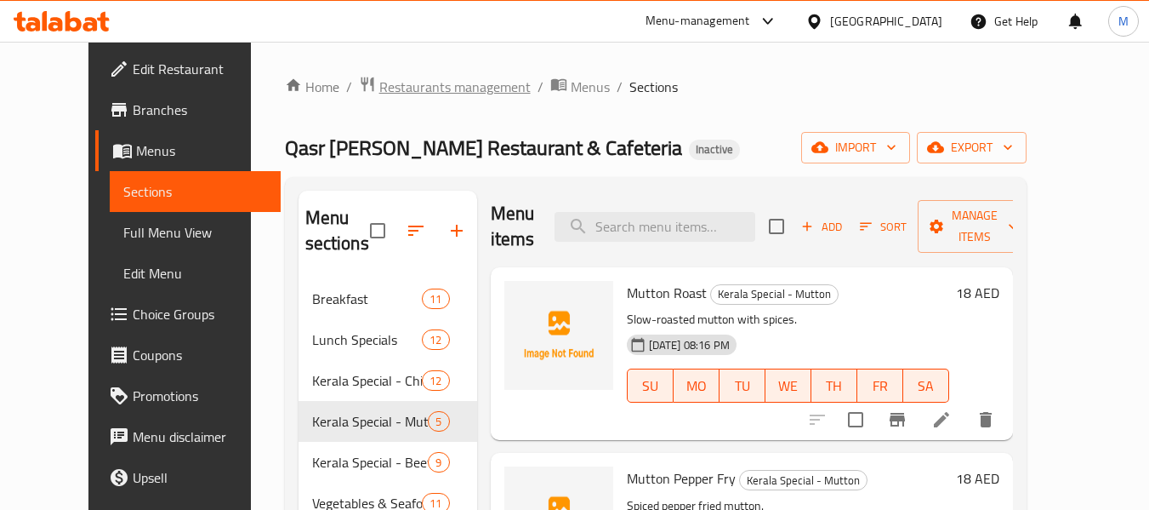
click at [425, 86] on span "Restaurants management" at bounding box center [454, 87] width 151 height 20
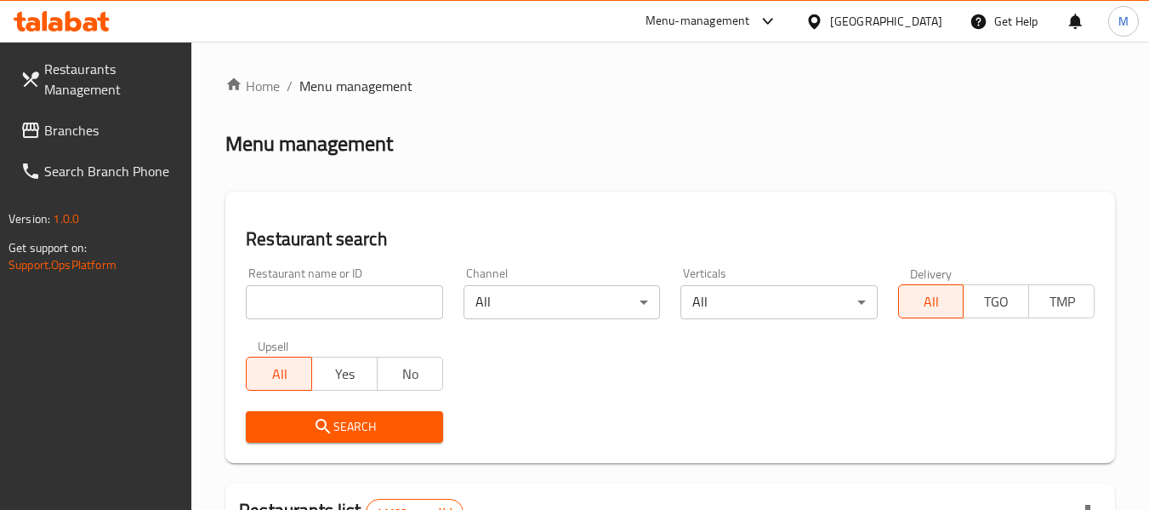
drag, startPoint x: 379, startPoint y: 294, endPoint x: 380, endPoint y: 321, distance: 26.4
click at [379, 294] on input "search" at bounding box center [344, 302] width 197 height 34
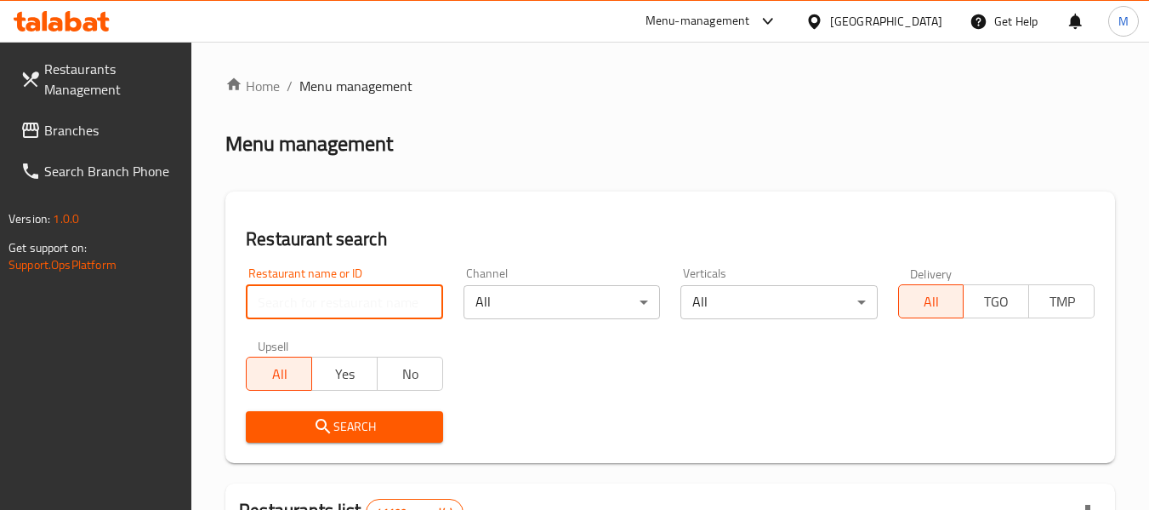
paste input "TURMERIC MULTI CUISINE RESTAURANT"
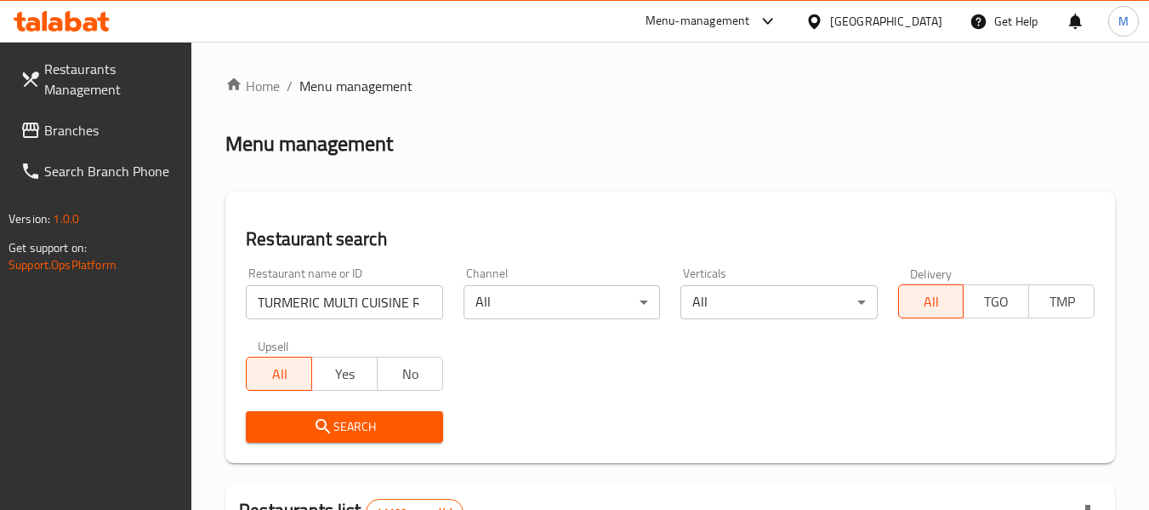
click at [378, 416] on span "Search" at bounding box center [344, 426] width 169 height 21
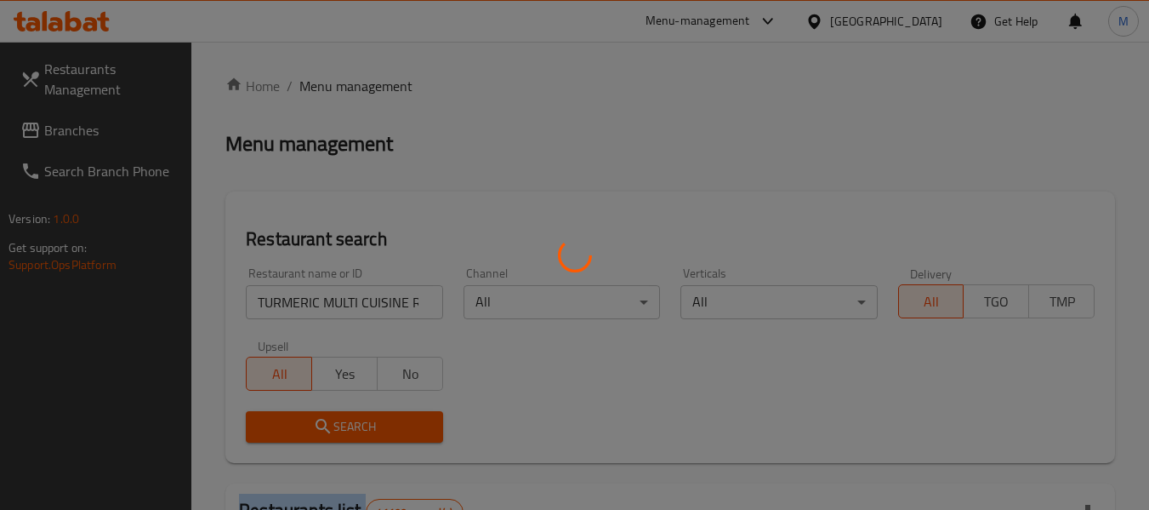
click at [378, 415] on div at bounding box center [574, 255] width 1149 height 510
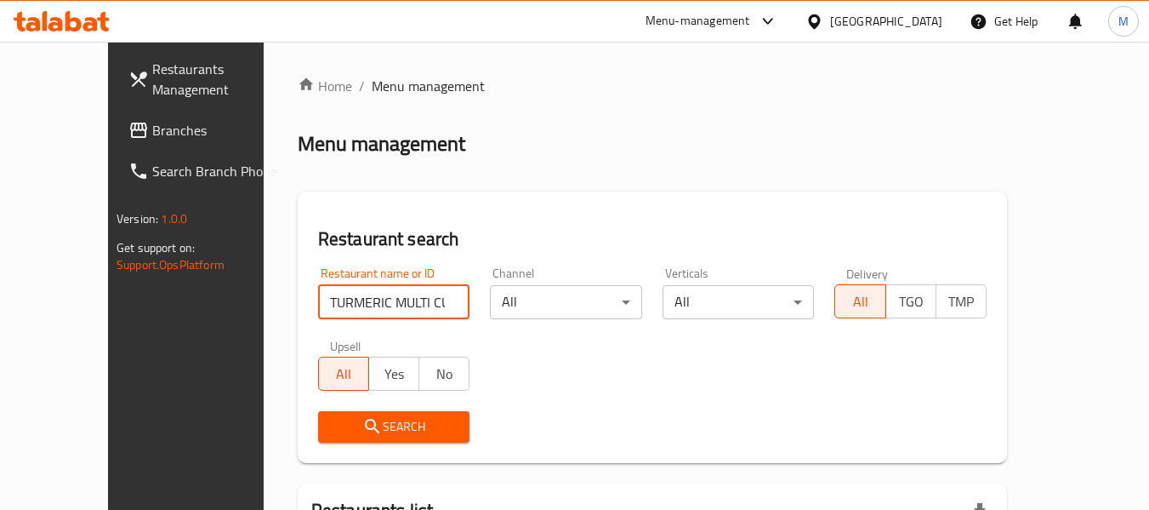
scroll to position [0, 74]
drag, startPoint x: 413, startPoint y: 299, endPoint x: 489, endPoint y: 319, distance: 79.3
click at [489, 319] on div "Restaurant name or ID TURMERIC MULTI CUISINE RESTAURANT Restaurant name or ID C…" at bounding box center [652, 355] width 689 height 196
type input "TURMERIC MULTI CUISINE"
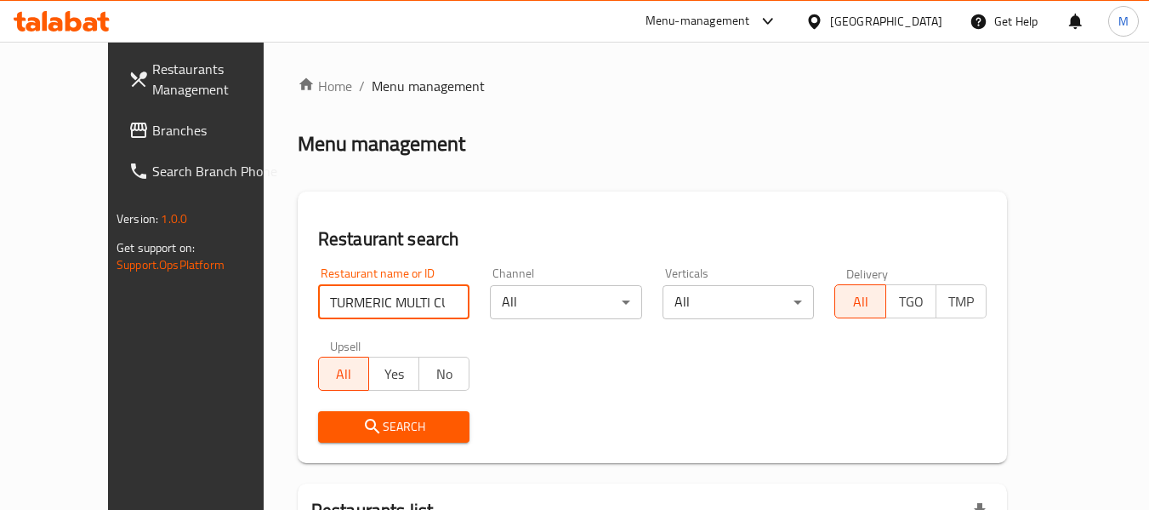
click button "Search" at bounding box center [394, 426] width 152 height 31
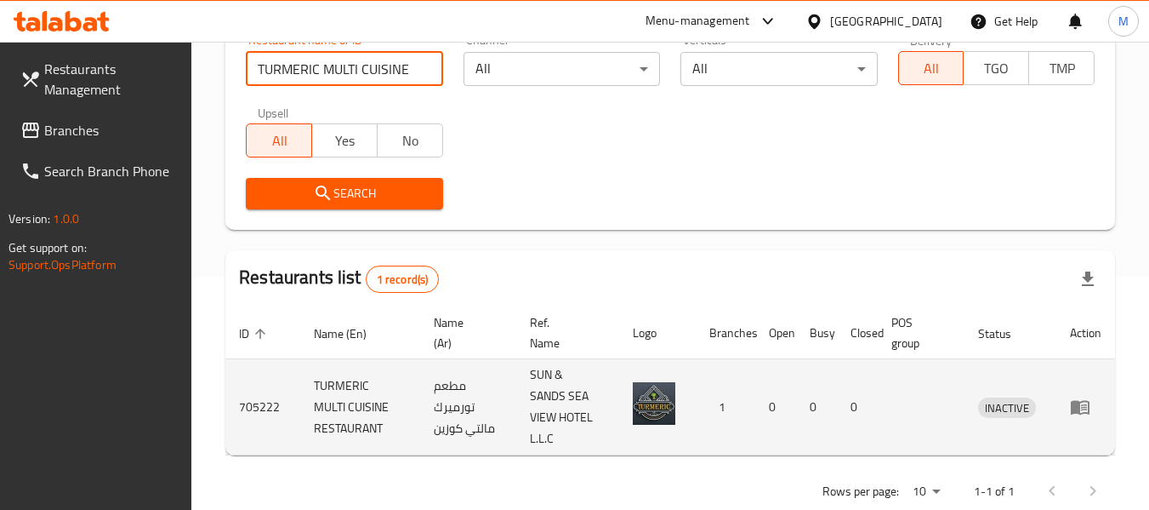
scroll to position [271, 0]
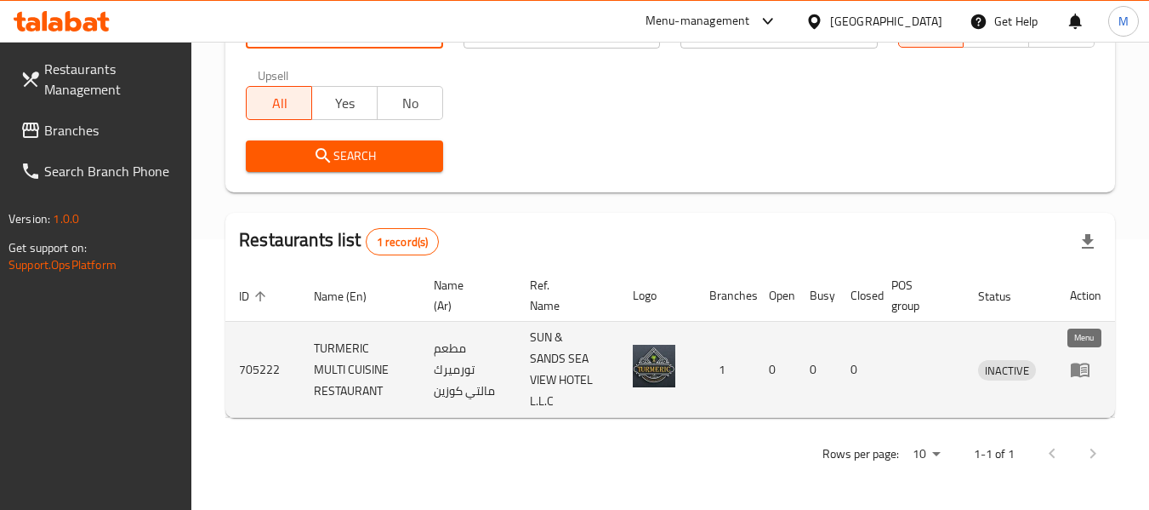
click at [1080, 368] on icon "enhanced table" at bounding box center [1080, 370] width 19 height 14
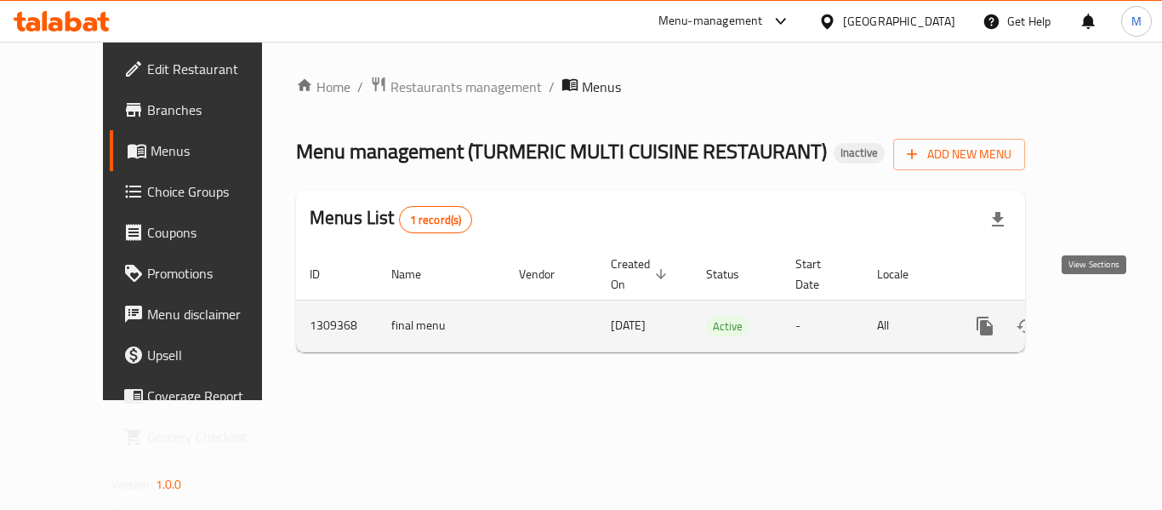
click at [1098, 316] on icon "enhanced table" at bounding box center [1108, 326] width 20 height 20
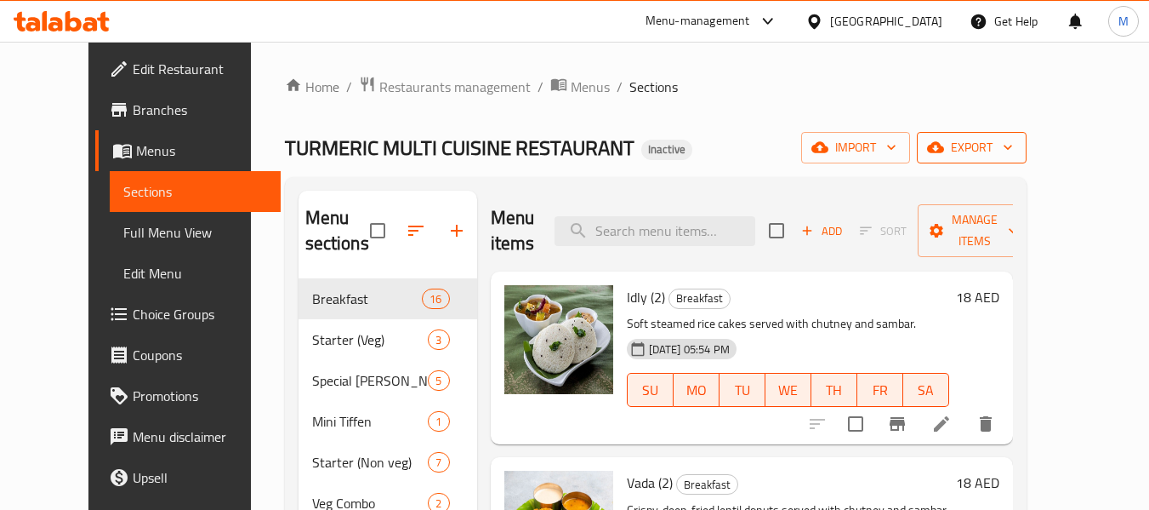
click at [1027, 138] on button "export" at bounding box center [972, 147] width 110 height 31
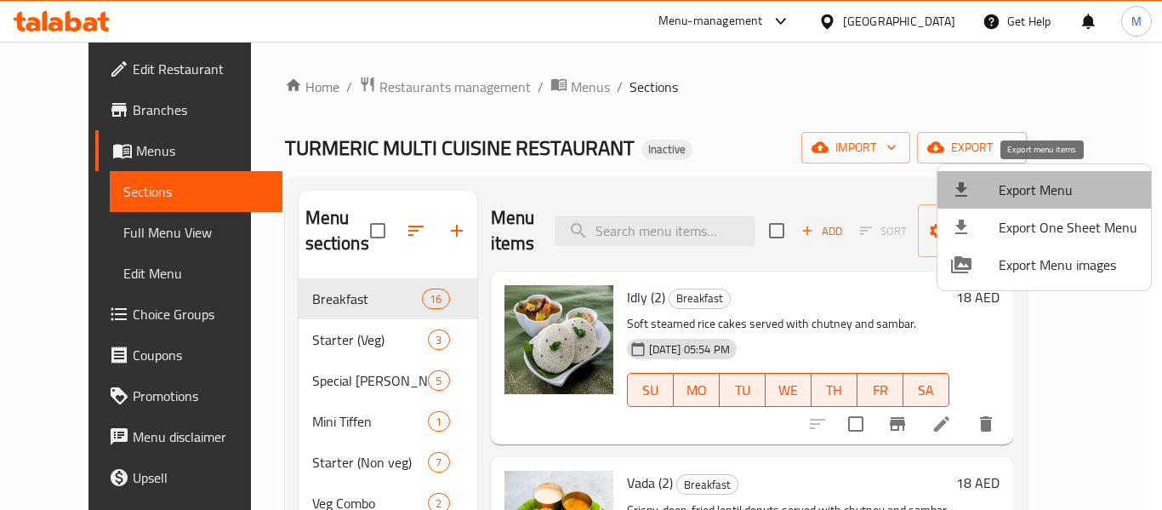
click at [1056, 191] on span "Export Menu" at bounding box center [1068, 190] width 139 height 20
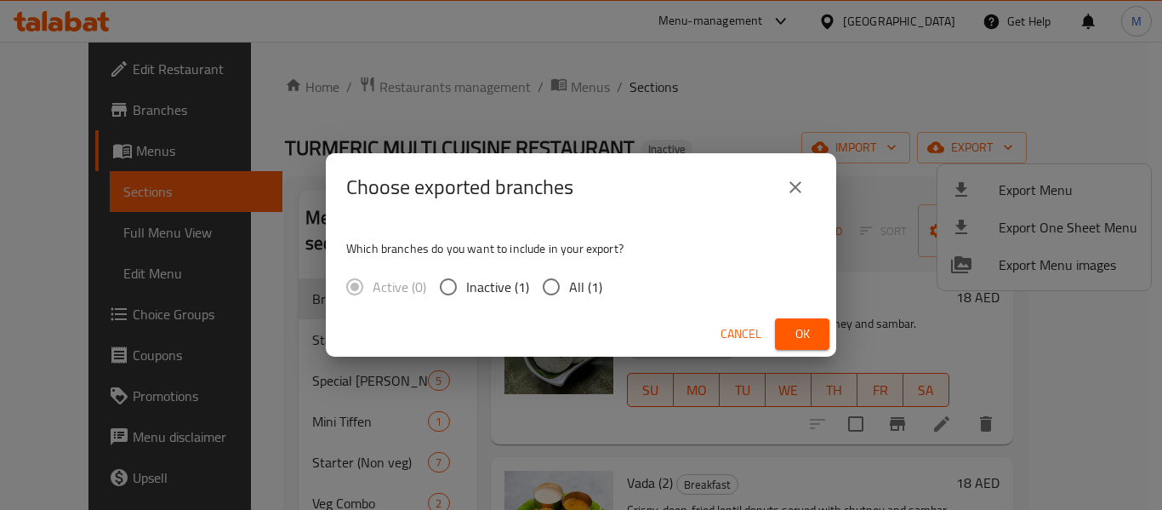
click at [555, 299] on input "All (1)" at bounding box center [551, 287] width 36 height 36
radio input "true"
click at [816, 337] on button "Ok" at bounding box center [802, 333] width 54 height 31
